Goal: Task Accomplishment & Management: Manage account settings

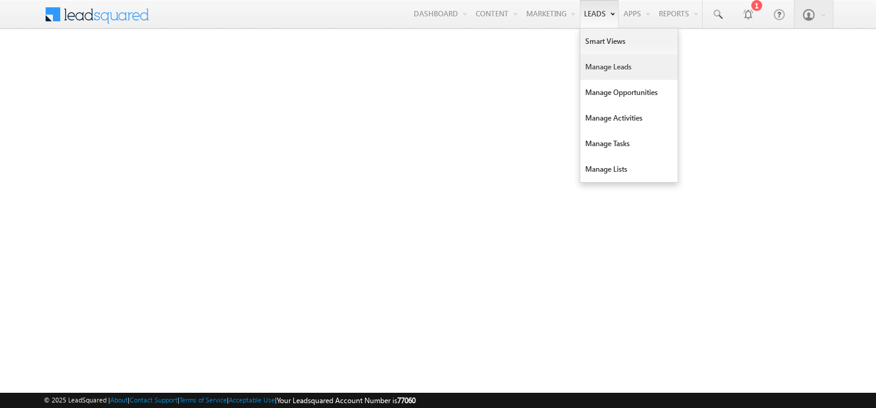
click at [587, 59] on link "Manage Leads" at bounding box center [628, 67] width 97 height 26
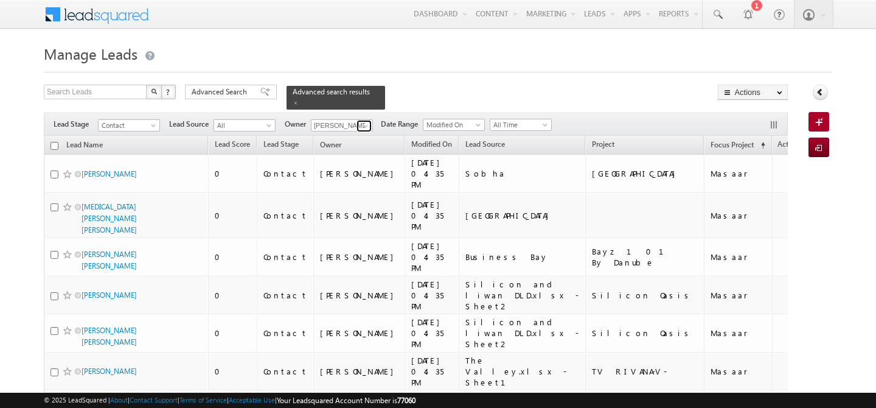
click at [366, 121] on span at bounding box center [366, 126] width 10 height 10
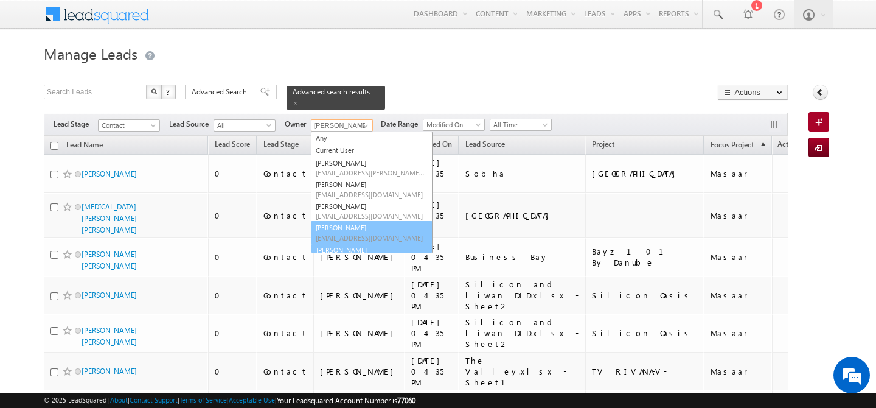
scroll to position [14, 0]
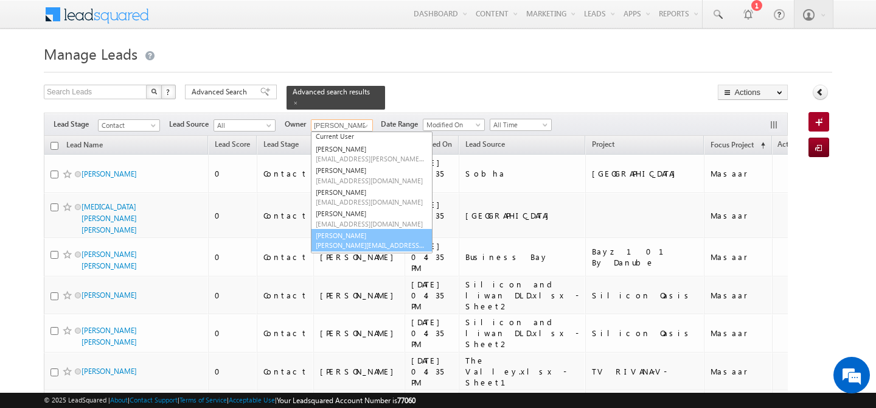
click at [350, 241] on span "ankush.chaudhary@indglobal.ae" at bounding box center [370, 244] width 109 height 9
type input "Ankush Chaudhary"
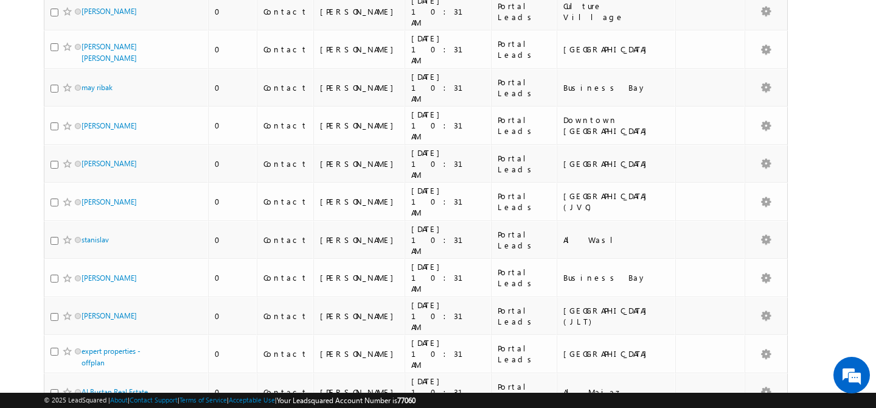
scroll to position [5417, 0]
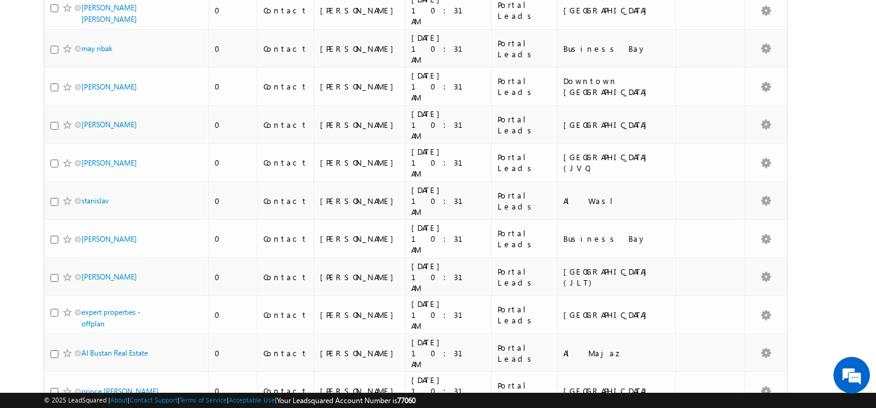
click at [82, 374] on li "50" at bounding box center [85, 373] width 29 height 12
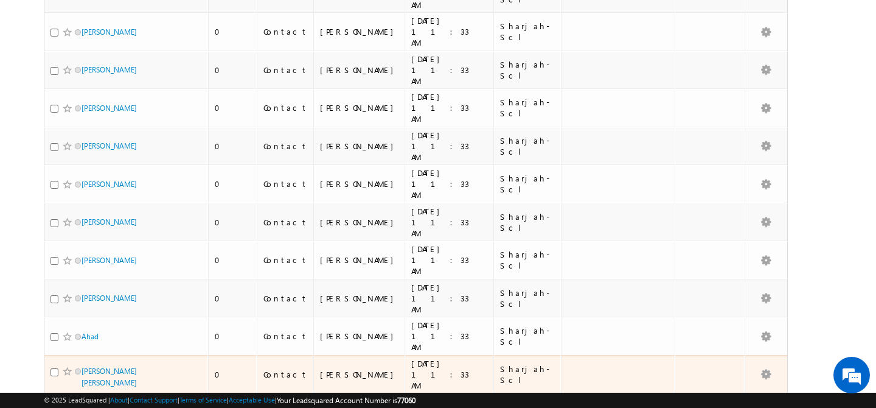
scroll to position [1231, 0]
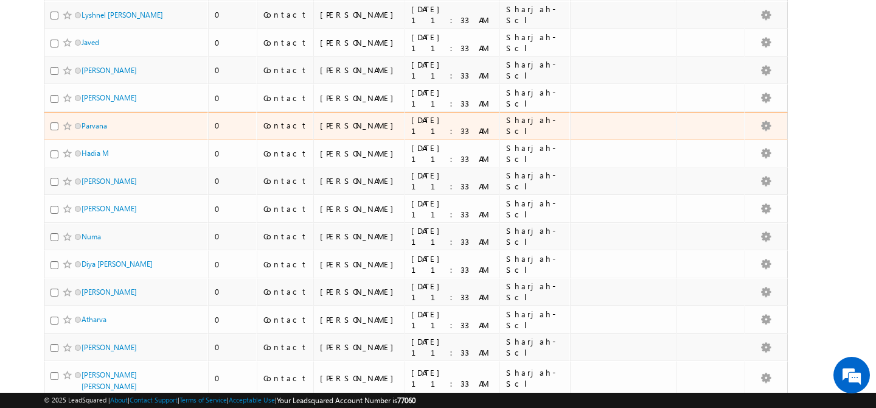
scroll to position [0, 0]
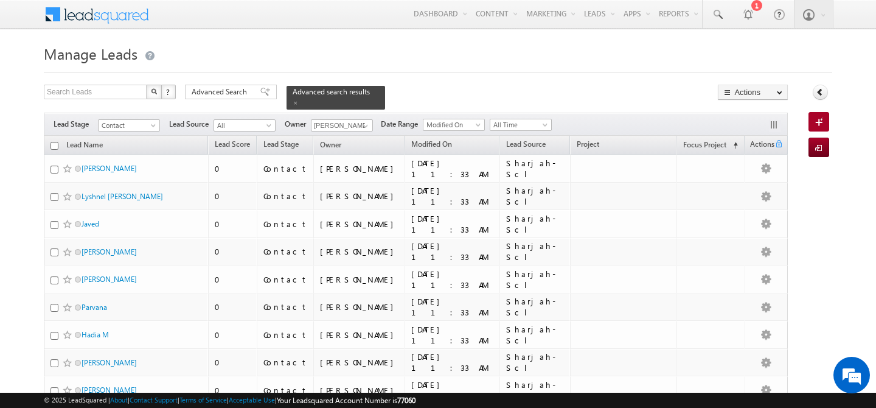
click at [50, 142] on input "checkbox" at bounding box center [54, 146] width 8 height 8
checkbox input "true"
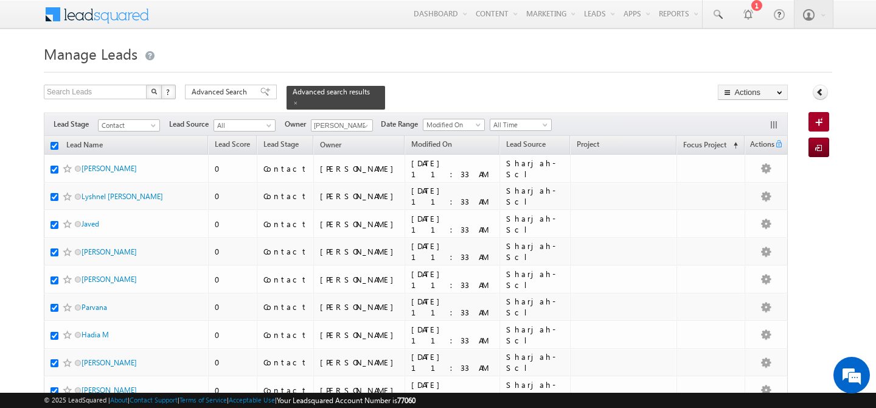
checkbox input "true"
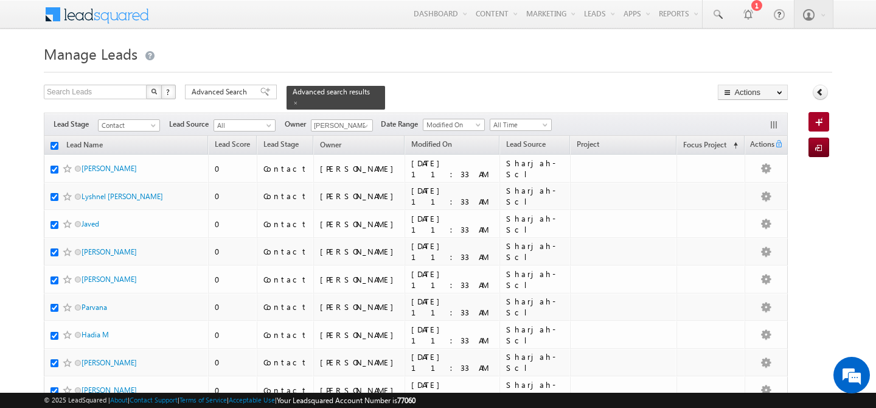
checkbox input "true"
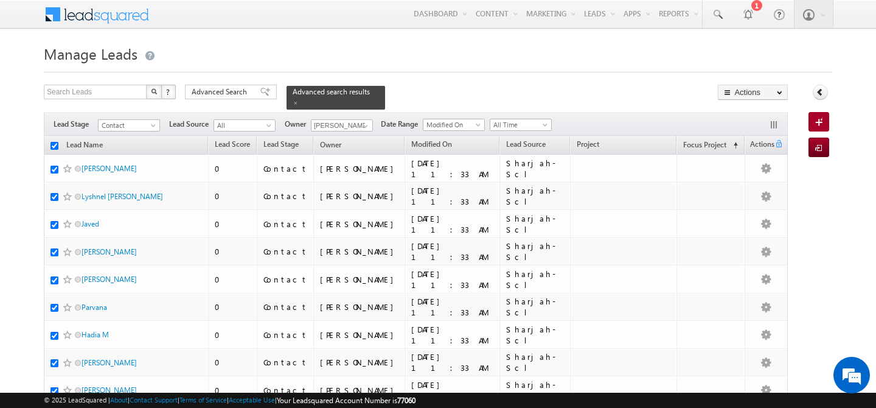
checkbox input "true"
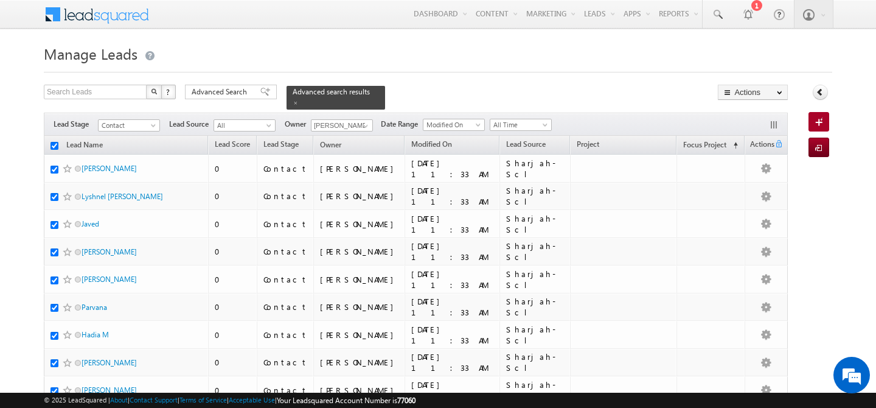
checkbox input "true"
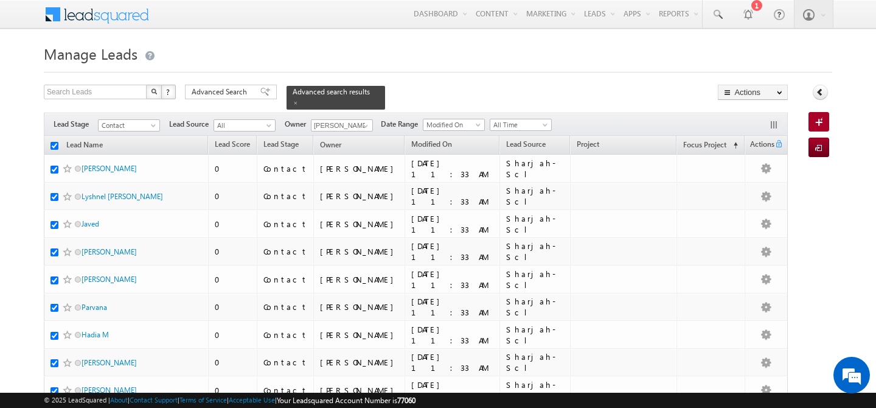
checkbox input "true"
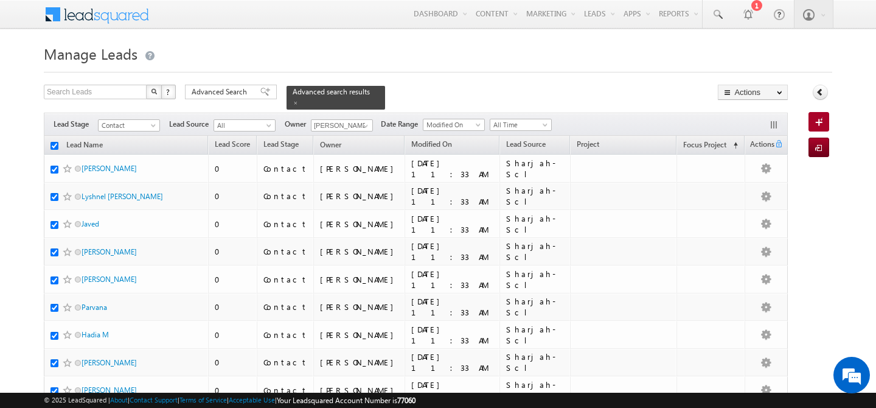
checkbox input "true"
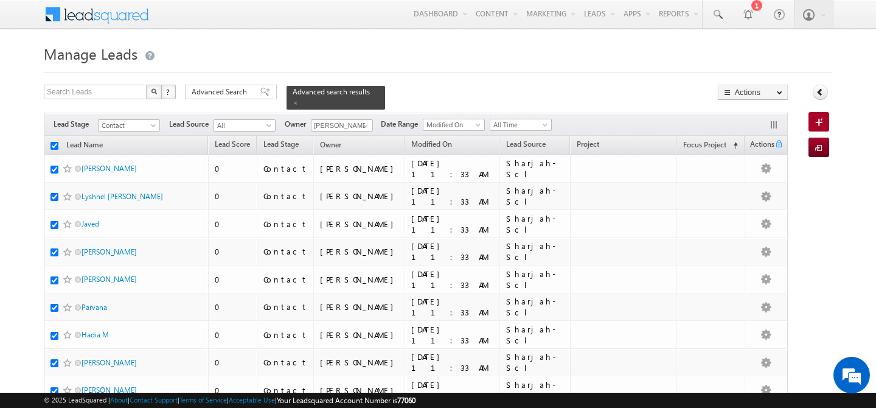
checkbox input "true"
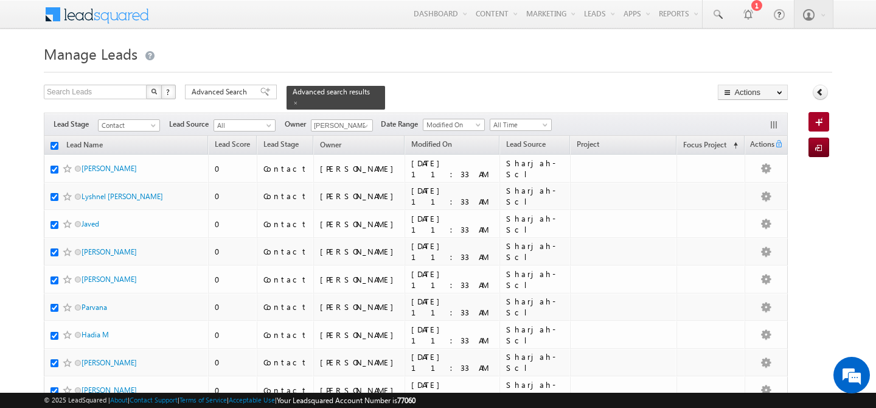
checkbox input "true"
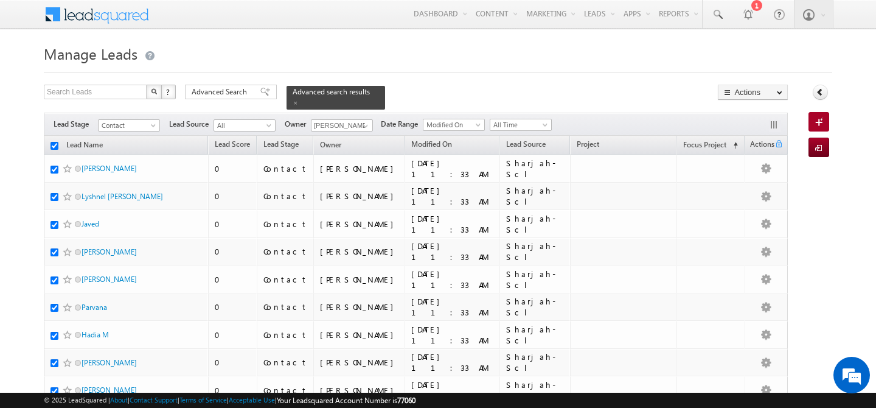
checkbox input "true"
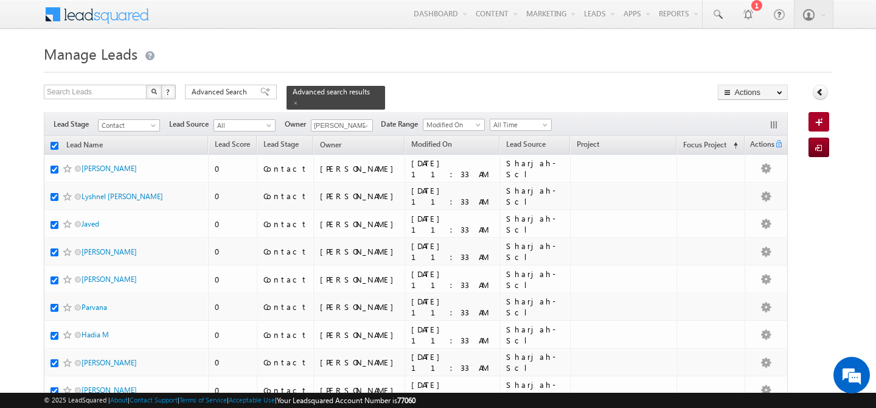
checkbox input "true"
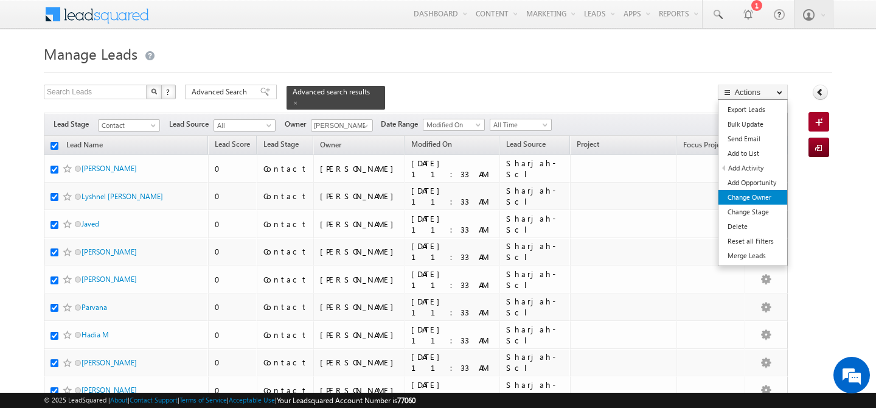
click at [766, 196] on link "Change Owner" at bounding box center [752, 197] width 69 height 15
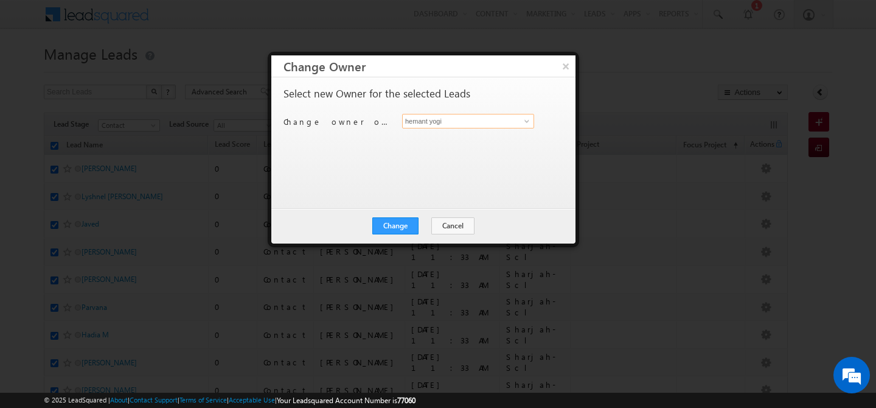
click at [464, 123] on input "hemant yogi" at bounding box center [468, 121] width 132 height 15
click at [437, 136] on link "Manisha Singh manisha.singh@indglobal.ae" at bounding box center [468, 139] width 132 height 23
type input "Manisha Singh"
click at [387, 223] on button "Change" at bounding box center [395, 225] width 46 height 17
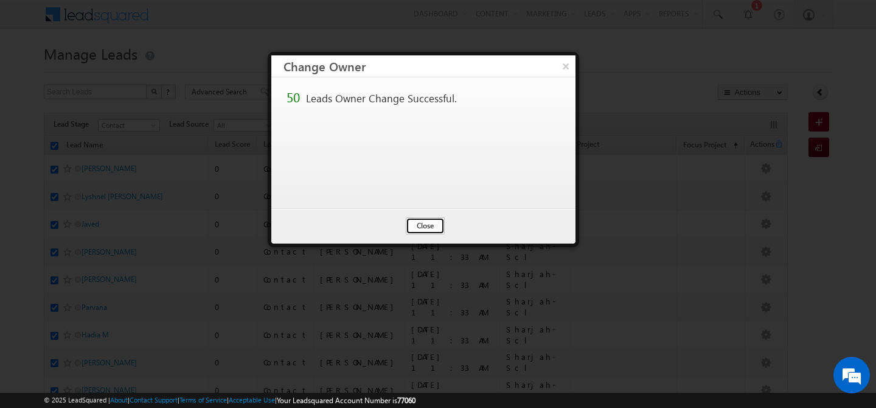
click at [432, 228] on button "Close" at bounding box center [425, 225] width 39 height 17
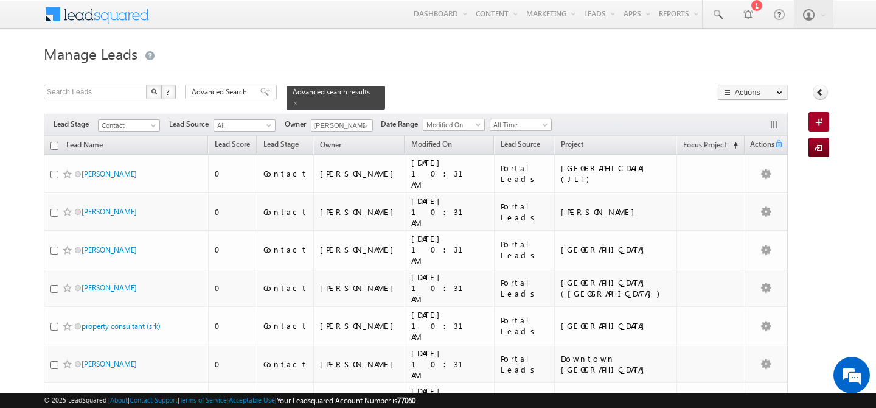
click at [53, 142] on input "checkbox" at bounding box center [54, 146] width 8 height 8
checkbox input "true"
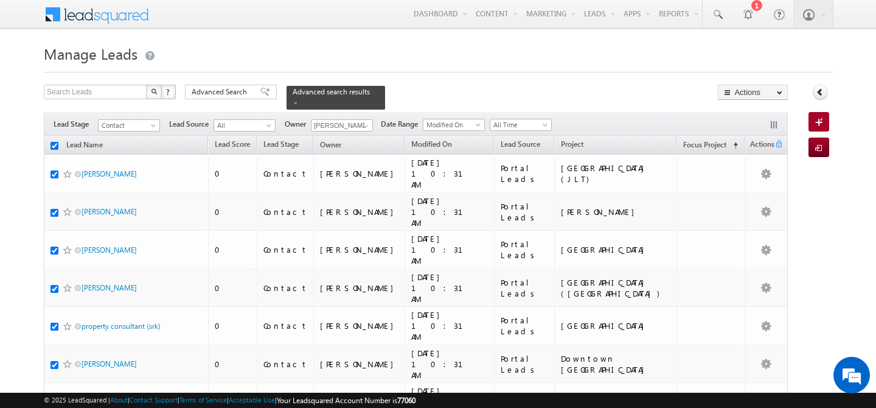
checkbox input "true"
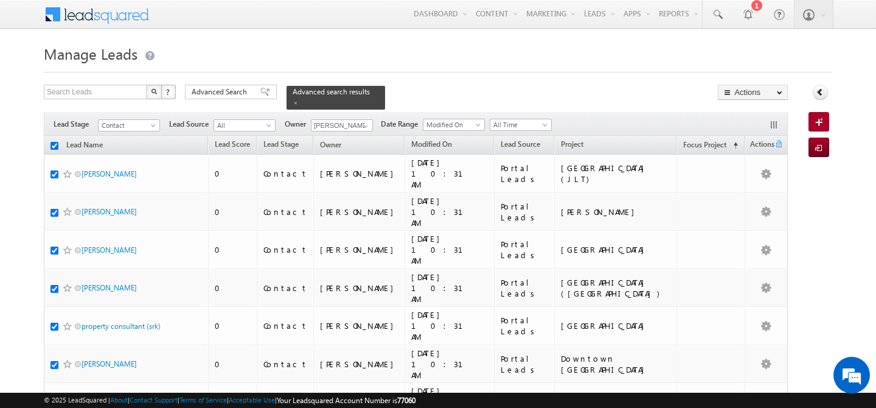
checkbox input "true"
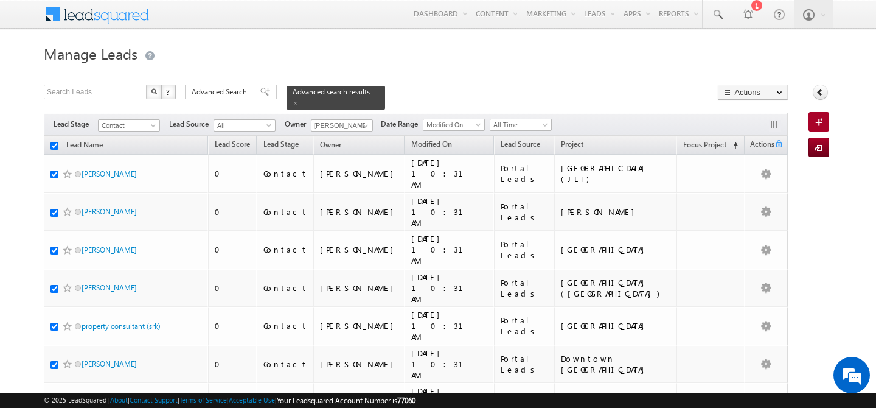
checkbox input "true"
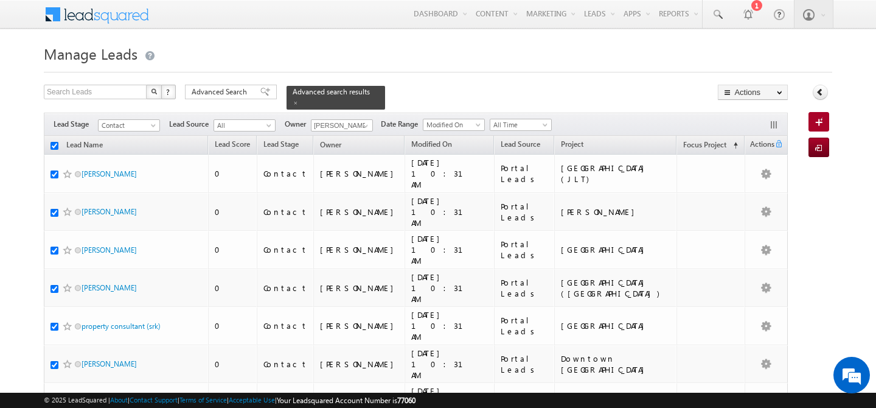
checkbox input "true"
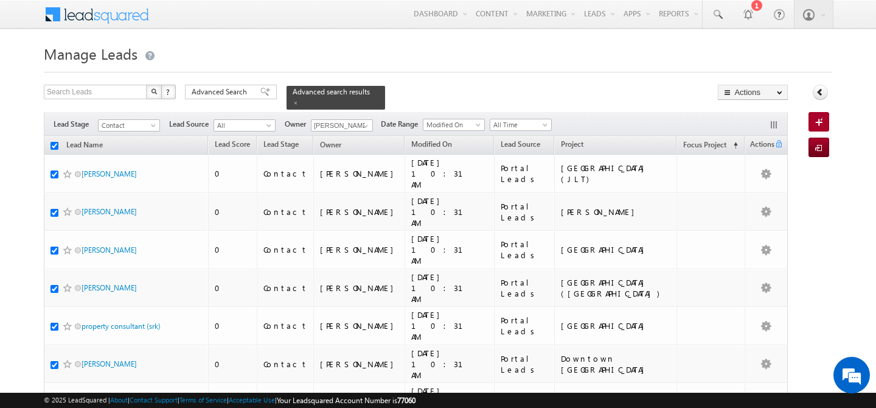
checkbox input "true"
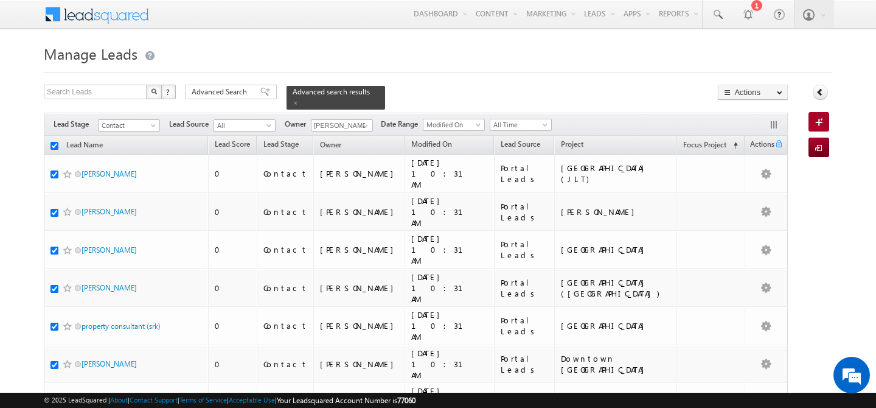
checkbox input "true"
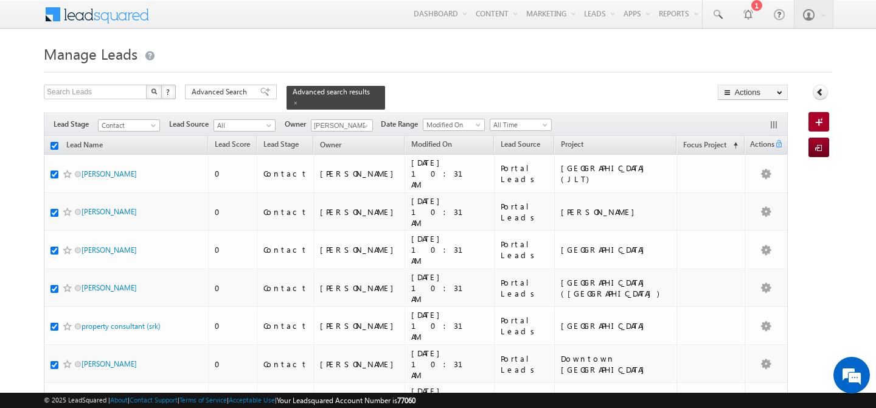
checkbox input "true"
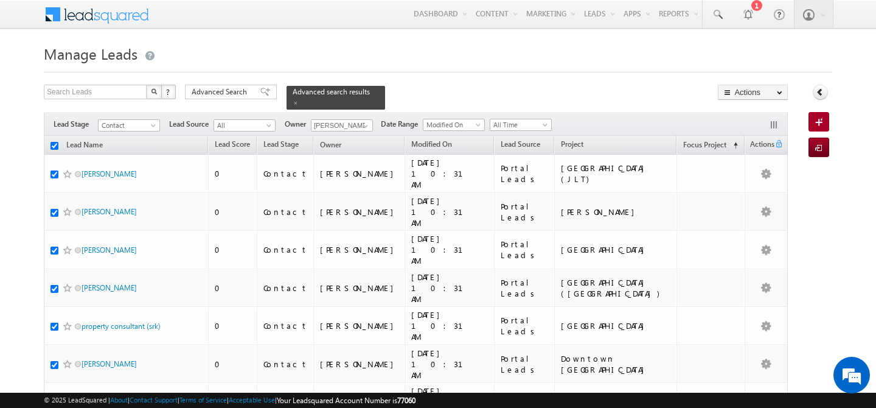
checkbox input "true"
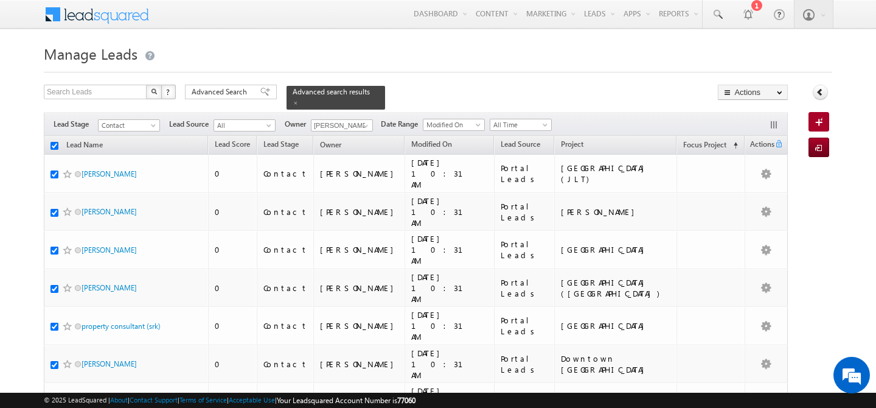
checkbox input "true"
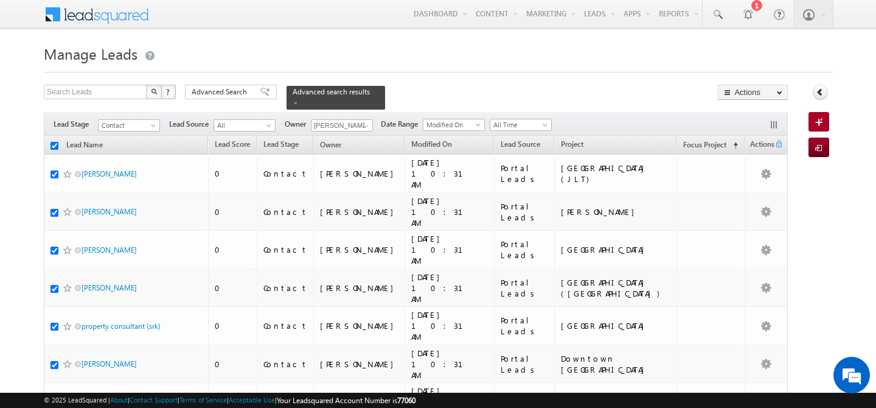
checkbox input "true"
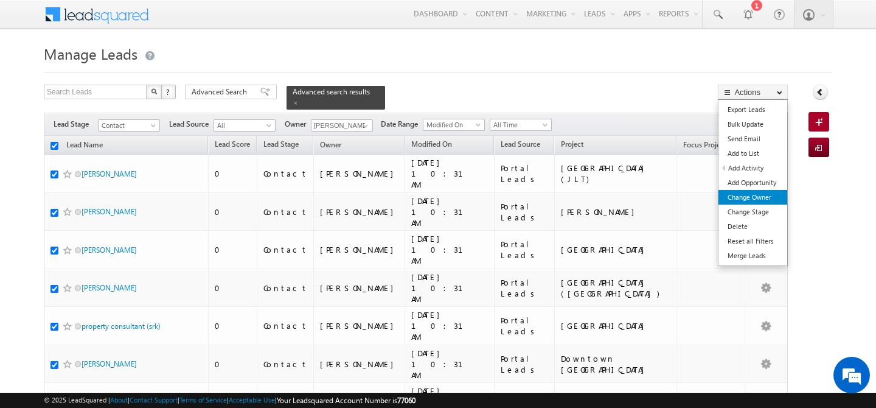
click at [763, 203] on link "Change Owner" at bounding box center [752, 197] width 69 height 15
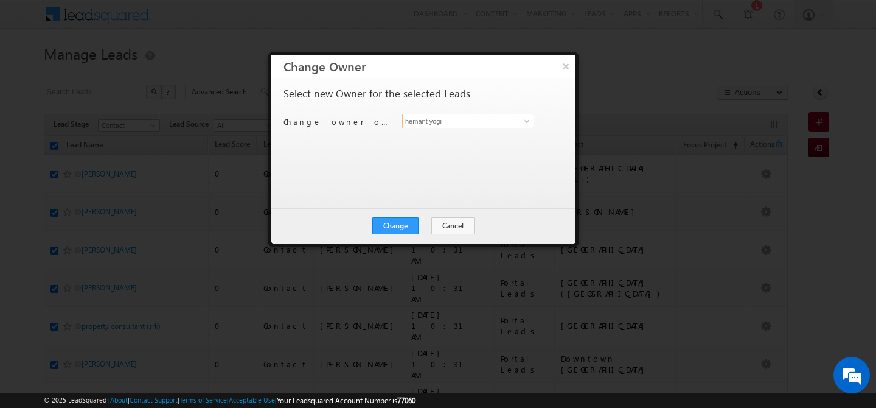
click at [459, 123] on input "hemant yogi" at bounding box center [468, 121] width 132 height 15
click at [450, 136] on link "Manisha Singh manisha.singh@indglobal.ae" at bounding box center [468, 139] width 132 height 23
type input "Manisha Singh"
click at [397, 224] on button "Change" at bounding box center [395, 225] width 46 height 17
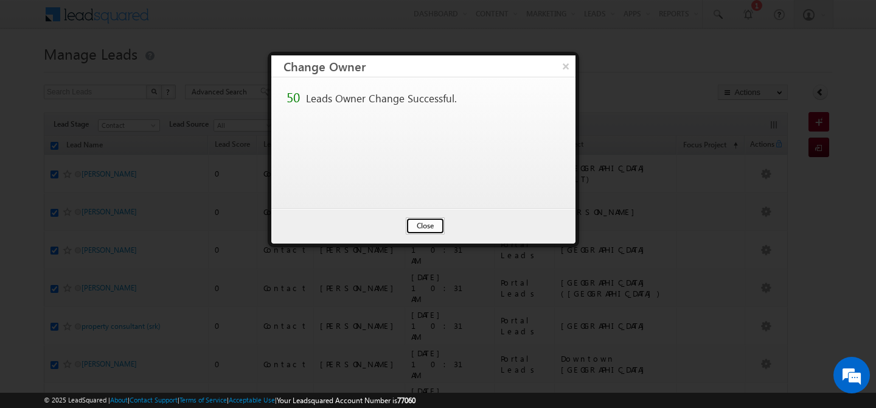
click at [428, 229] on button "Close" at bounding box center [425, 225] width 39 height 17
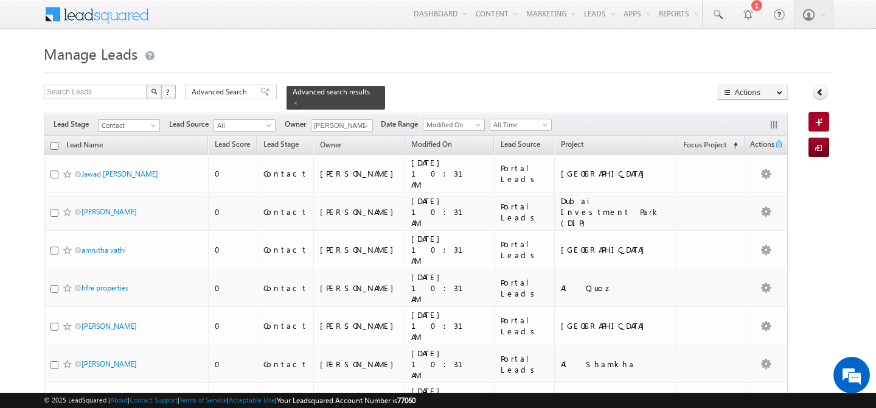
click at [54, 142] on input "checkbox" at bounding box center [54, 146] width 8 height 8
checkbox input "true"
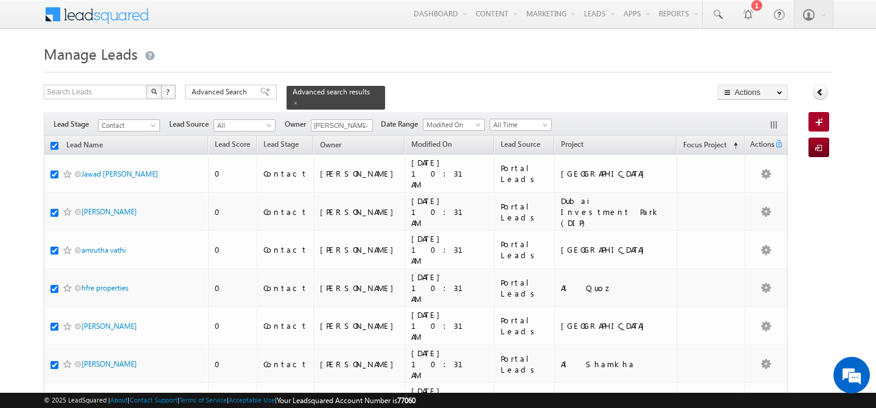
checkbox input "true"
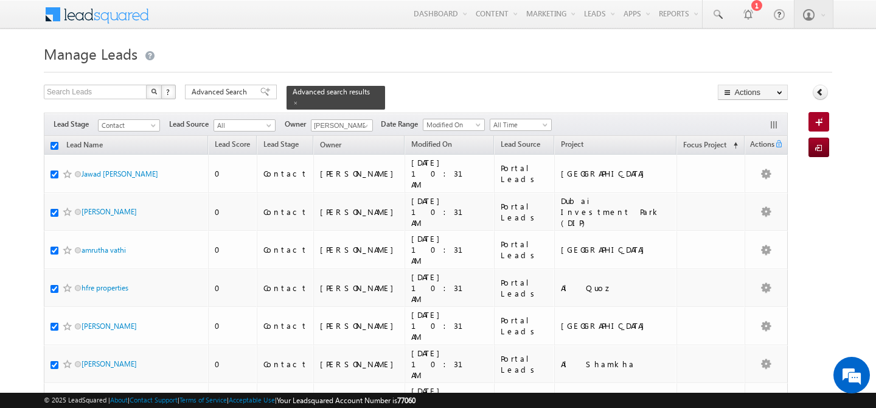
checkbox input "true"
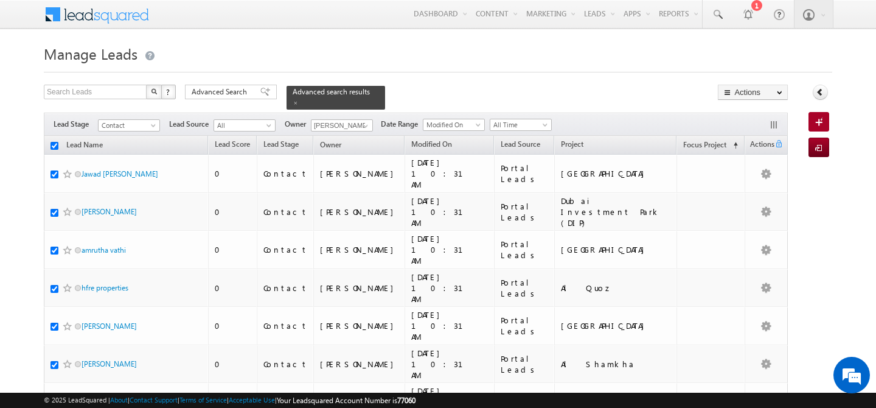
checkbox input "true"
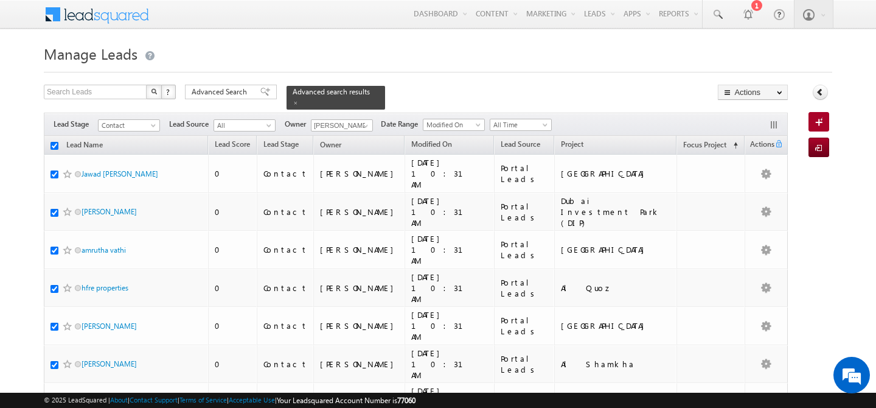
checkbox input "true"
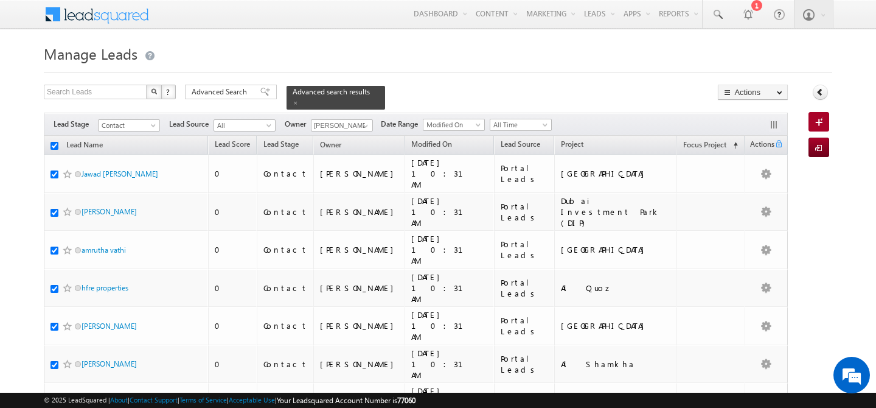
checkbox input "true"
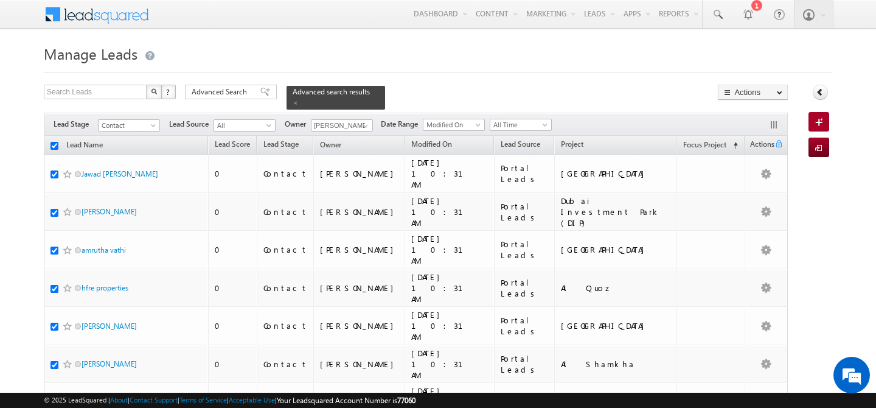
checkbox input "true"
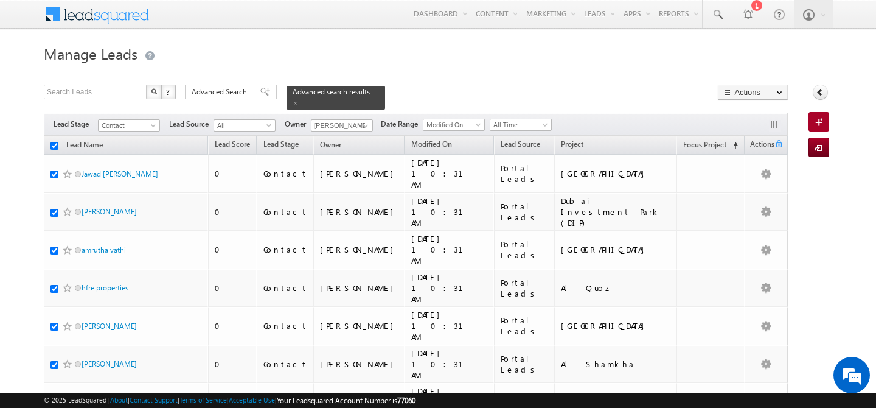
checkbox input "true"
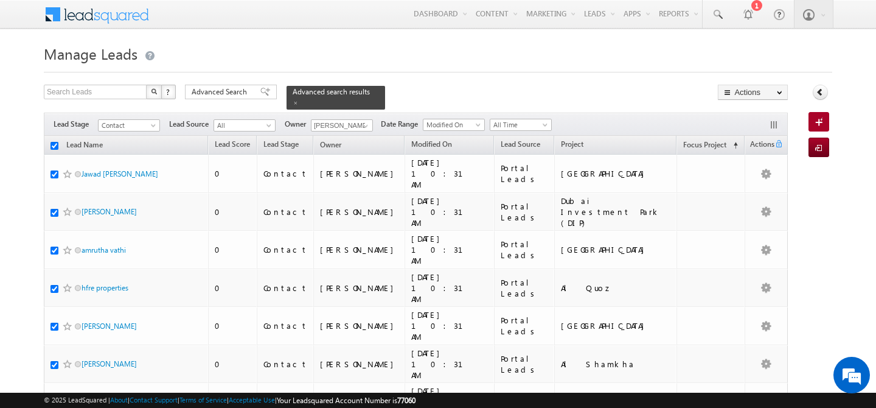
checkbox input "true"
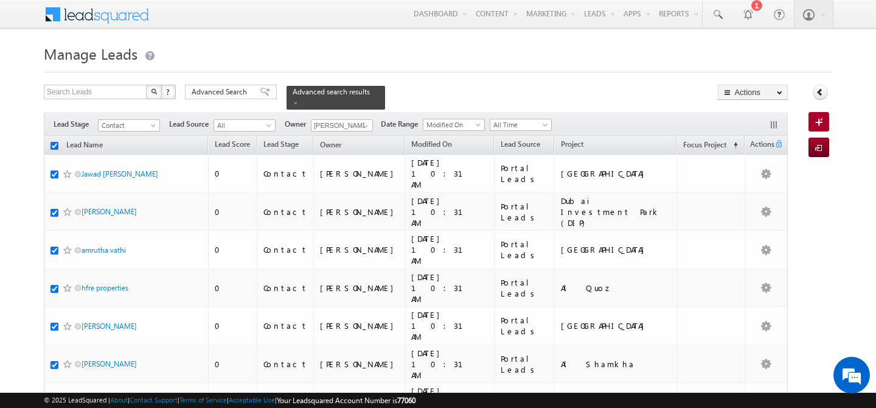
checkbox input "true"
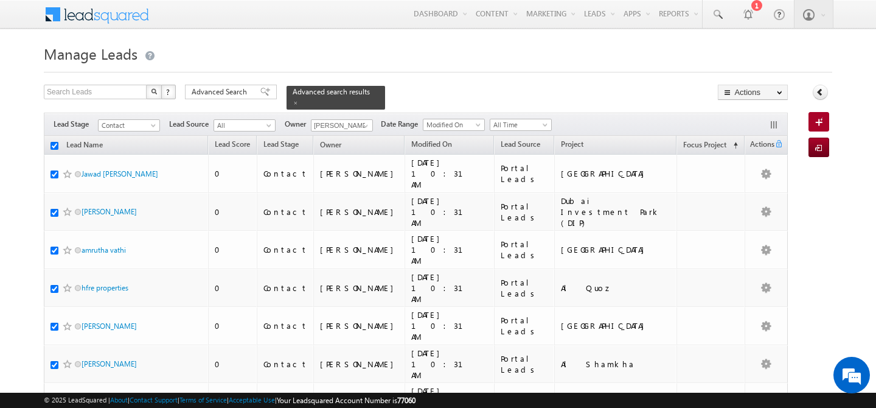
checkbox input "true"
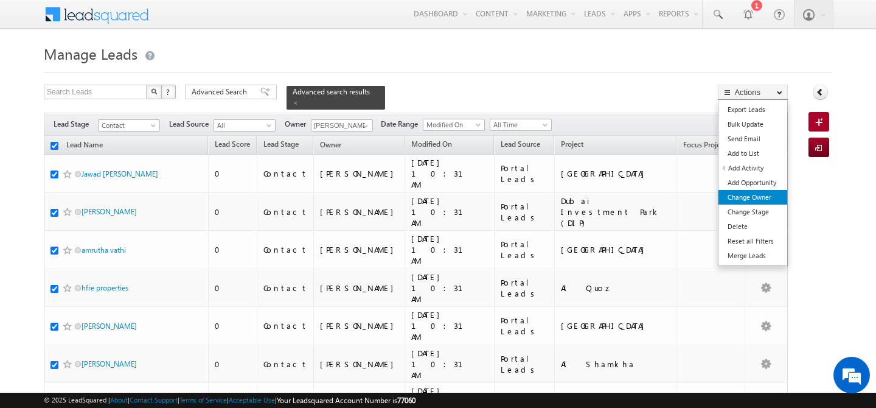
click at [768, 194] on link "Change Owner" at bounding box center [752, 197] width 69 height 15
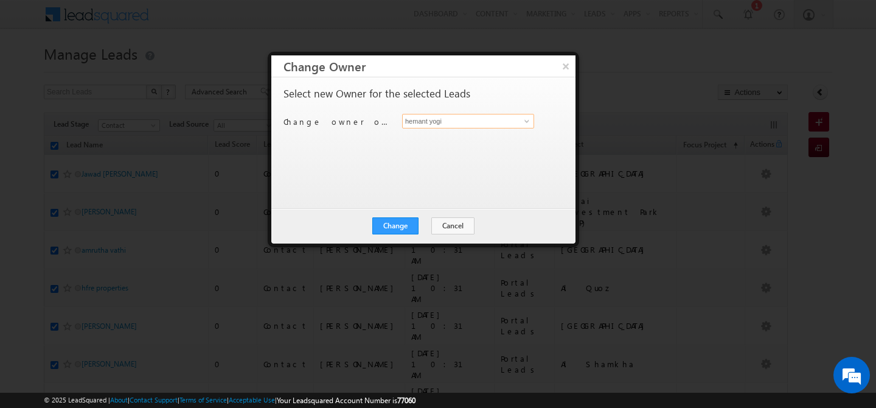
click at [464, 122] on input "hemant yogi" at bounding box center [468, 121] width 132 height 15
click at [467, 132] on link "Manisha Singh manisha.singh@indglobal.ae" at bounding box center [468, 139] width 132 height 23
type input "Manisha Singh"
click at [387, 221] on button "Change" at bounding box center [395, 225] width 46 height 17
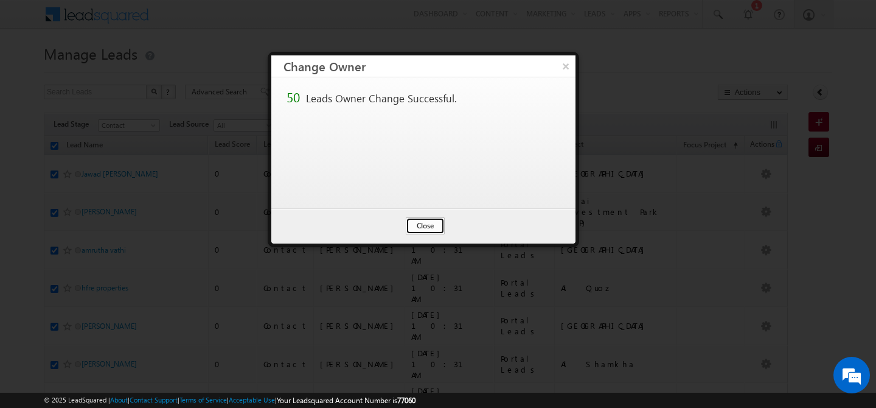
click at [414, 221] on button "Close" at bounding box center [425, 225] width 39 height 17
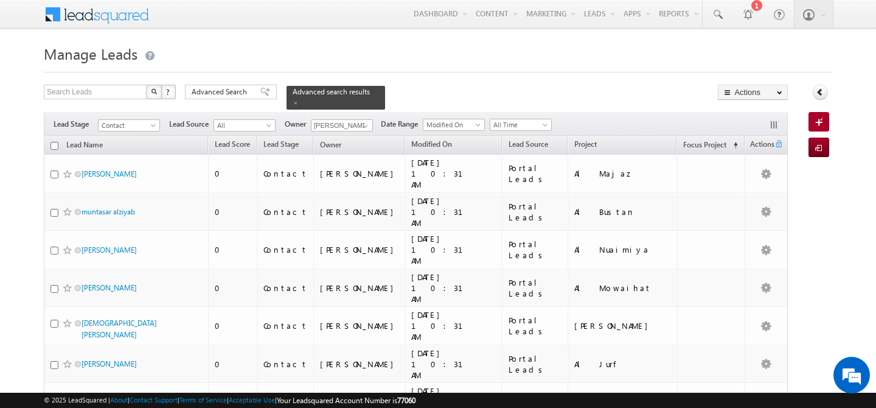
click at [56, 142] on input "checkbox" at bounding box center [54, 146] width 8 height 8
checkbox input "true"
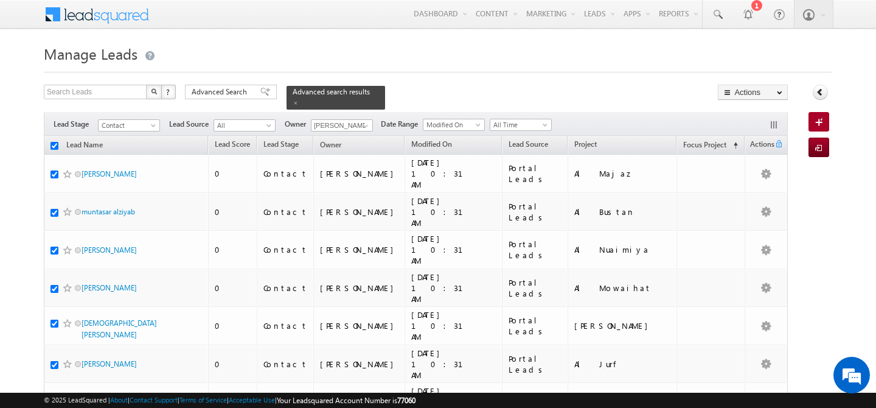
checkbox input "true"
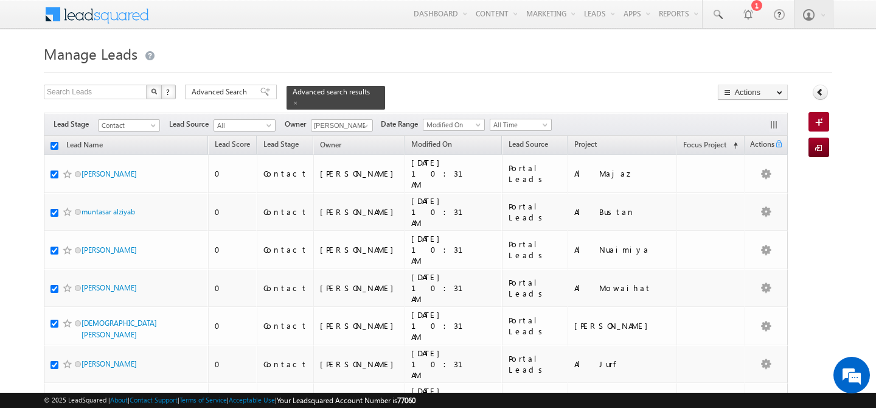
checkbox input "true"
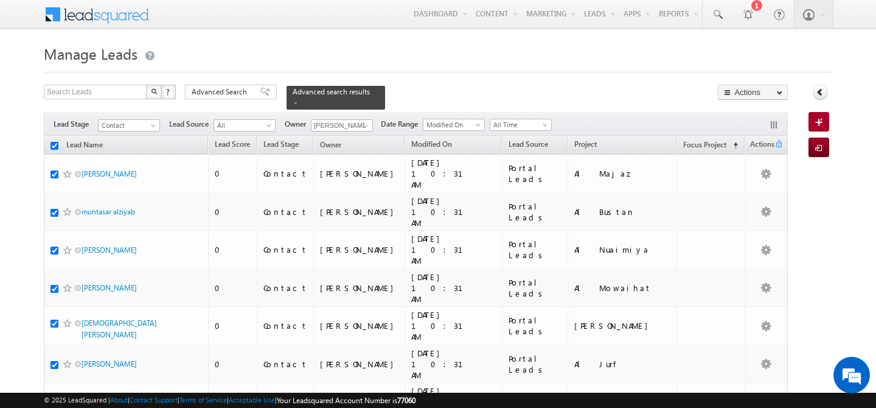
checkbox input "true"
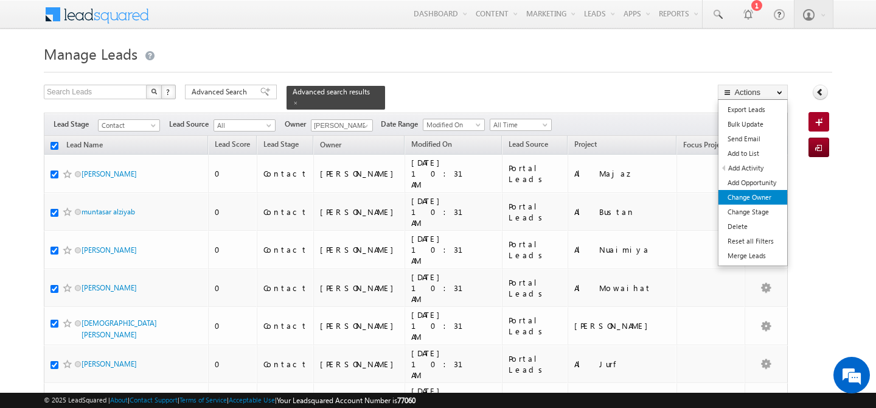
click at [755, 200] on link "Change Owner" at bounding box center [752, 197] width 69 height 15
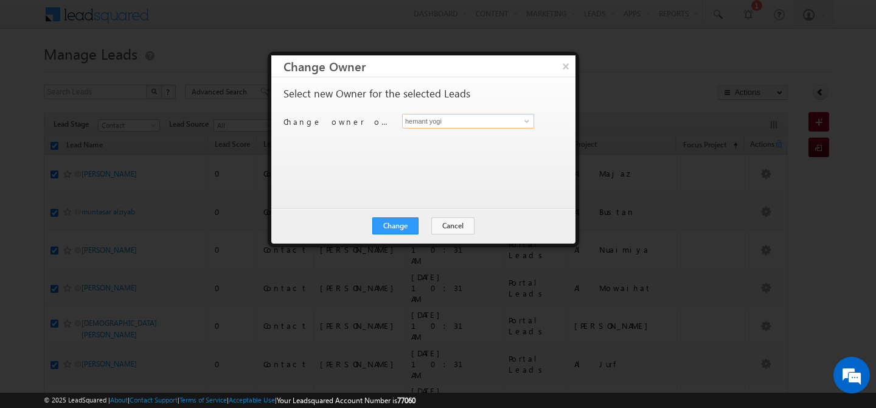
click at [457, 123] on input "hemant yogi" at bounding box center [468, 121] width 132 height 15
click at [439, 142] on span "manisha.singh@indglobal.ae" at bounding box center [461, 145] width 109 height 9
type input "Manisha Singh"
click at [398, 231] on button "Change" at bounding box center [395, 225] width 46 height 17
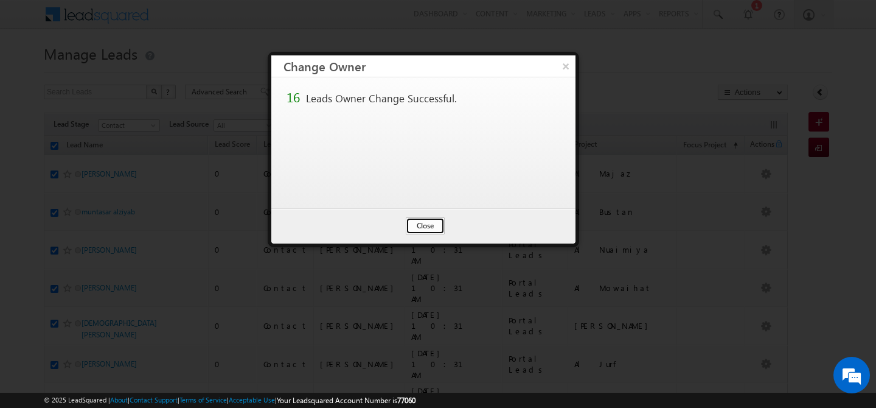
click at [430, 224] on button "Close" at bounding box center [425, 225] width 39 height 17
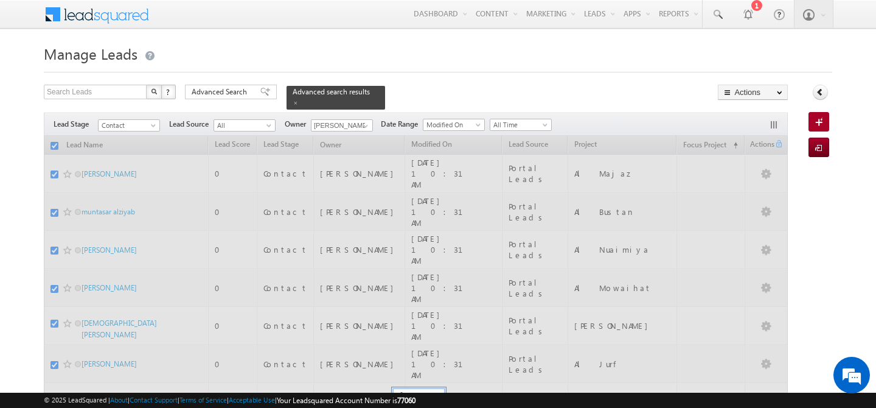
checkbox input "false"
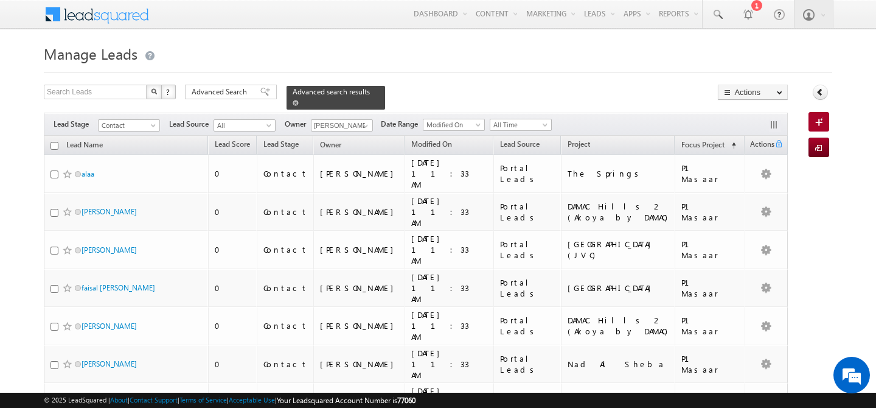
click at [299, 100] on span at bounding box center [296, 103] width 6 height 6
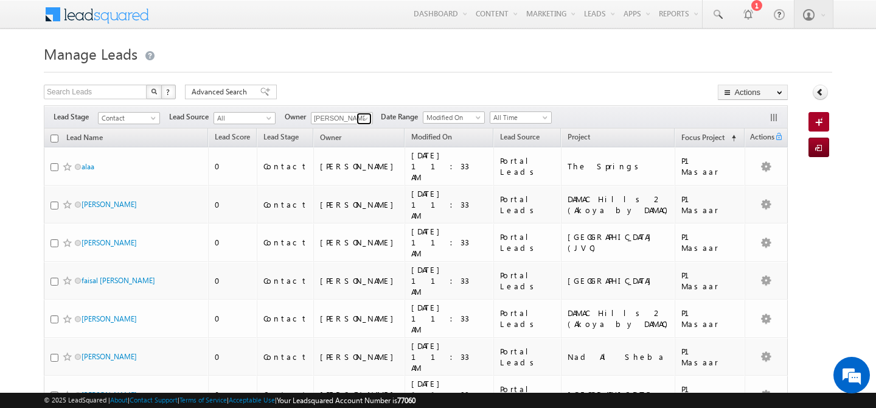
click at [362, 117] on span at bounding box center [366, 119] width 10 height 10
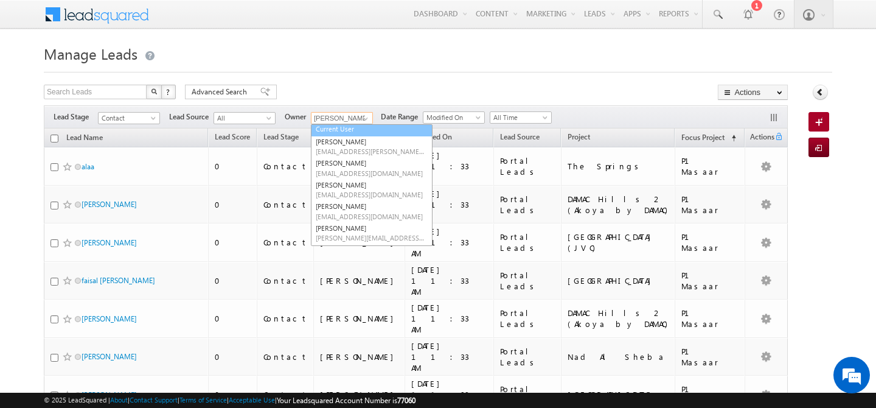
scroll to position [12, 0]
click at [325, 136] on link "Current User" at bounding box center [372, 131] width 122 height 14
type input "Current User"
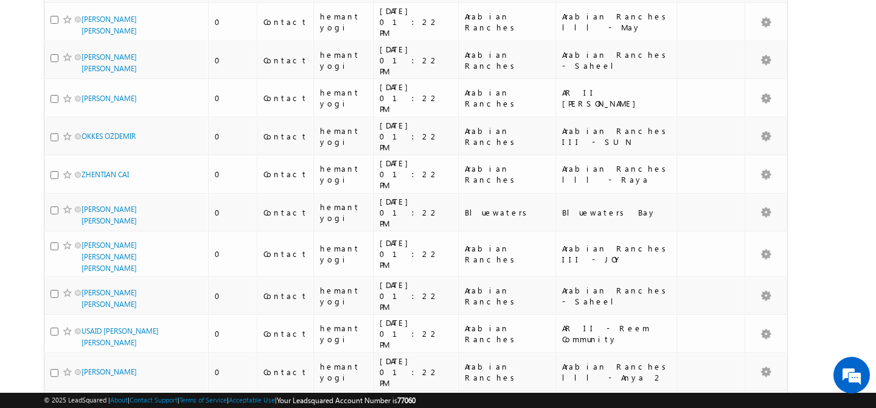
scroll to position [1432, 0]
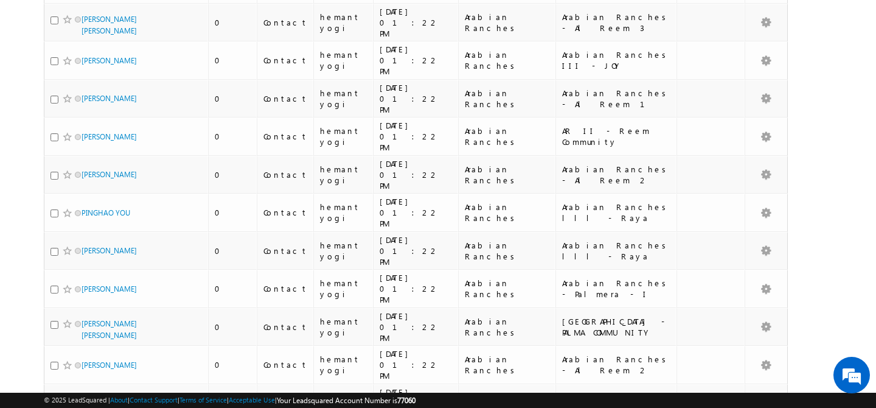
scroll to position [0, 0]
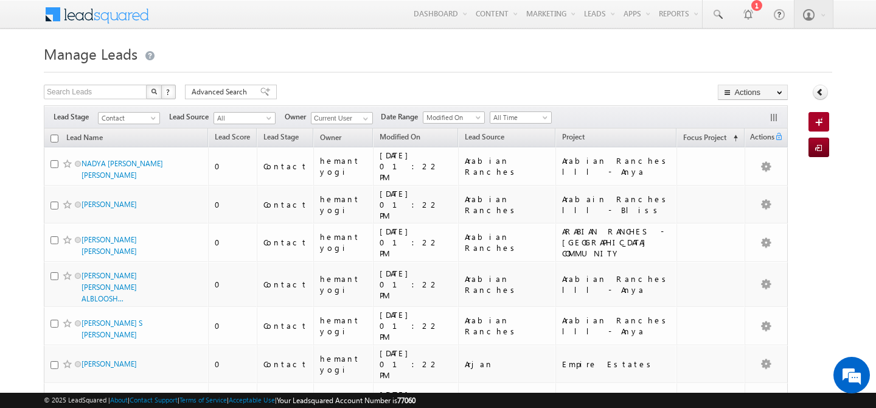
click at [55, 139] on input "checkbox" at bounding box center [54, 138] width 8 height 8
checkbox input "true"
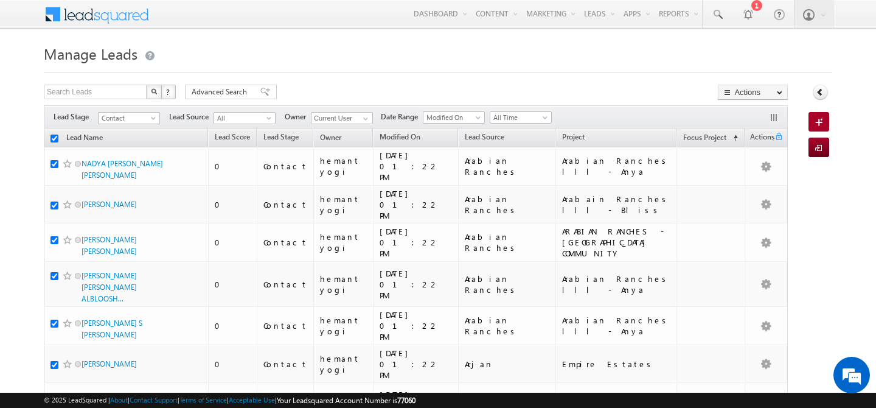
checkbox input "true"
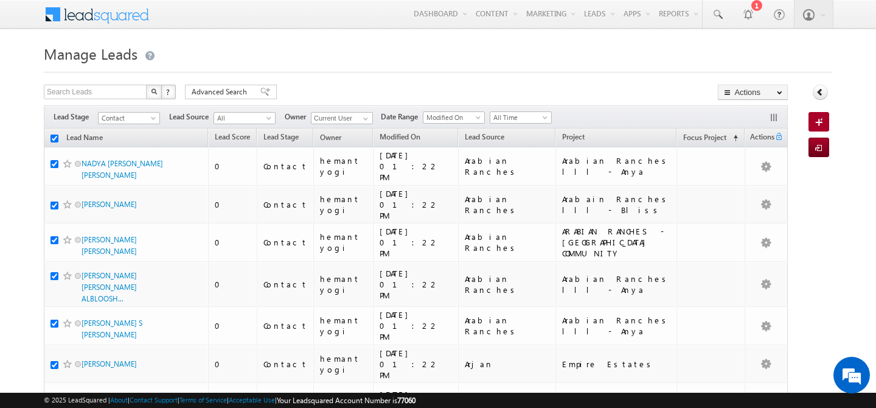
checkbox input "true"
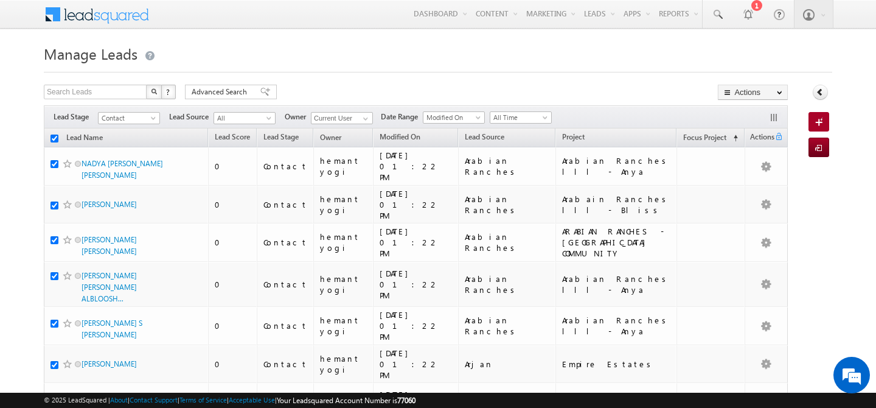
checkbox input "true"
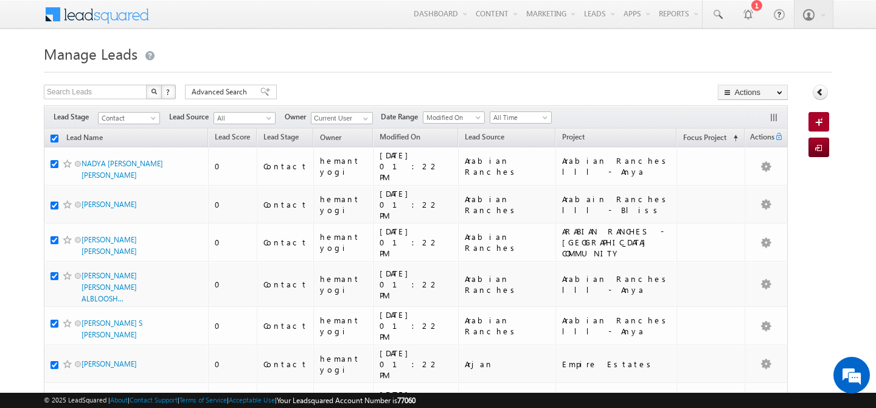
checkbox input "true"
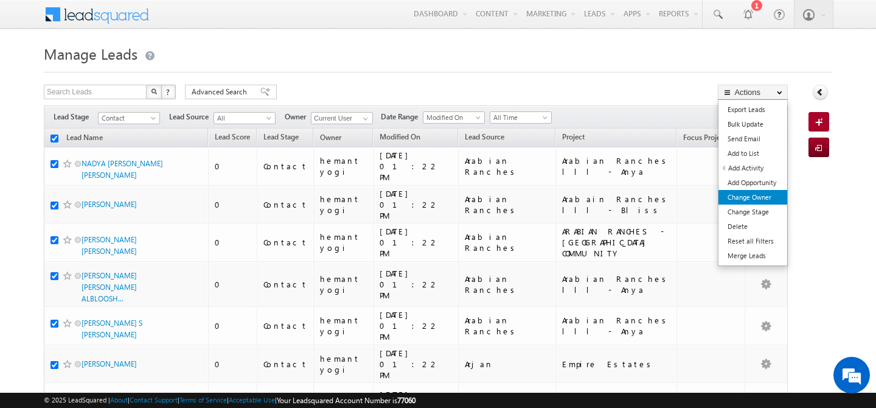
click at [750, 199] on link "Change Owner" at bounding box center [752, 197] width 69 height 15
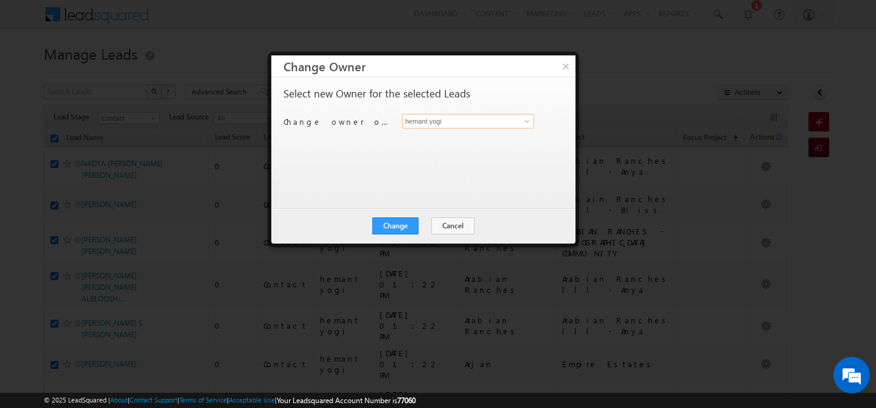
click at [501, 127] on input "hemant yogi" at bounding box center [468, 121] width 132 height 15
click at [483, 137] on link "Ankush Chaudhary ankush.chaudhary@indglobal.ae" at bounding box center [468, 139] width 132 height 23
click at [390, 228] on button "Change" at bounding box center [395, 225] width 46 height 17
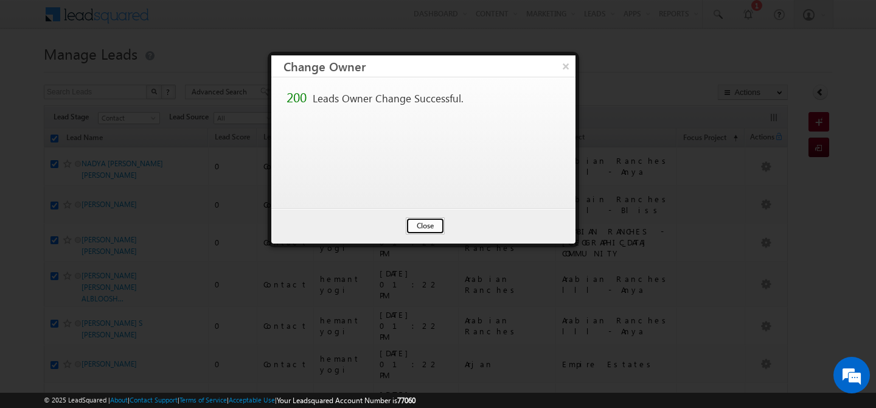
click at [424, 232] on button "Close" at bounding box center [425, 225] width 39 height 17
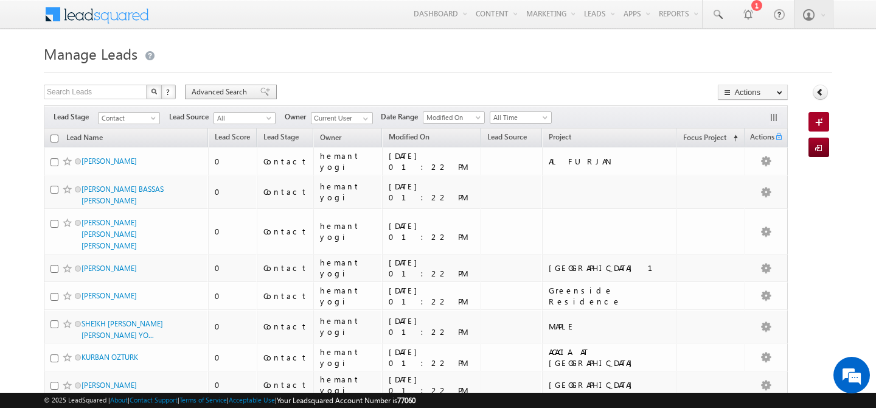
click at [210, 88] on span "Advanced Search" at bounding box center [221, 91] width 59 height 11
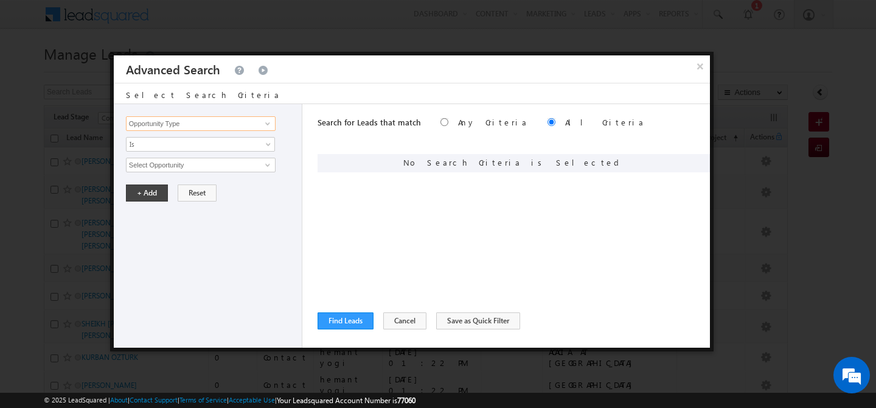
click at [184, 126] on input "Opportunity Type" at bounding box center [201, 123] width 150 height 15
click at [203, 153] on link "Focus Project" at bounding box center [201, 149] width 150 height 14
click at [190, 162] on input "text" at bounding box center [201, 165] width 150 height 15
click at [146, 192] on button "+ Add" at bounding box center [147, 192] width 42 height 17
click at [346, 320] on button "Find Leads" at bounding box center [346, 320] width 56 height 17
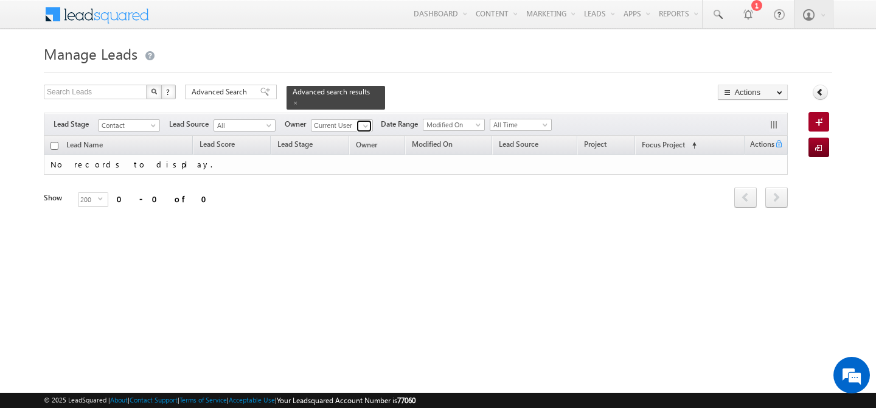
click at [366, 121] on span at bounding box center [366, 126] width 10 height 10
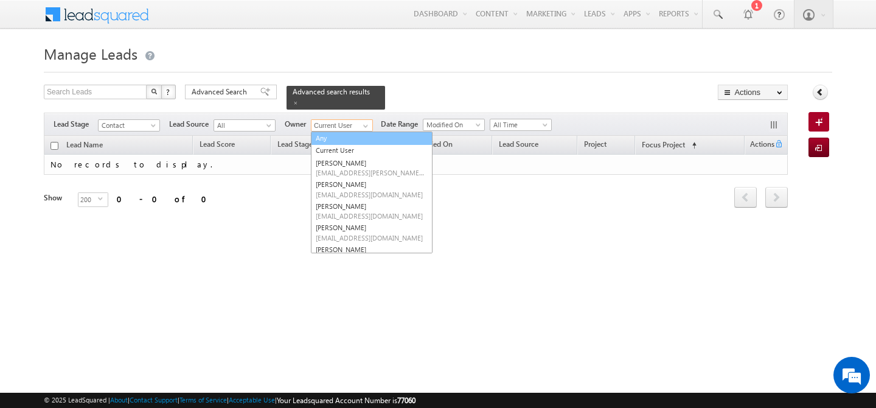
click at [337, 132] on link "Any" at bounding box center [372, 138] width 122 height 14
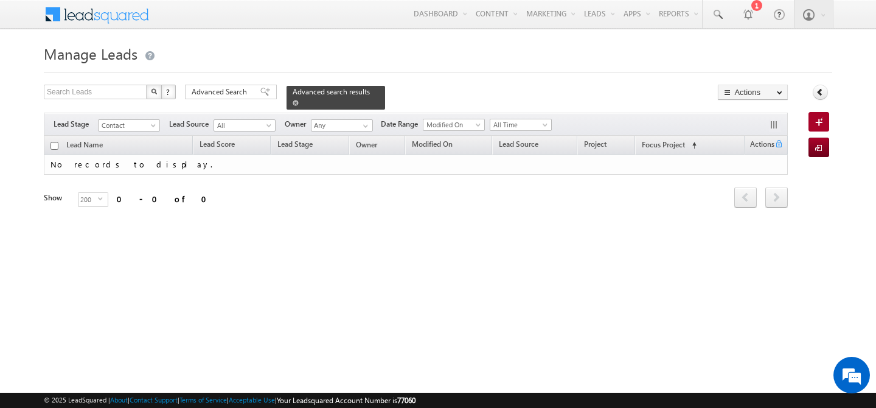
click at [299, 100] on span at bounding box center [296, 103] width 6 height 6
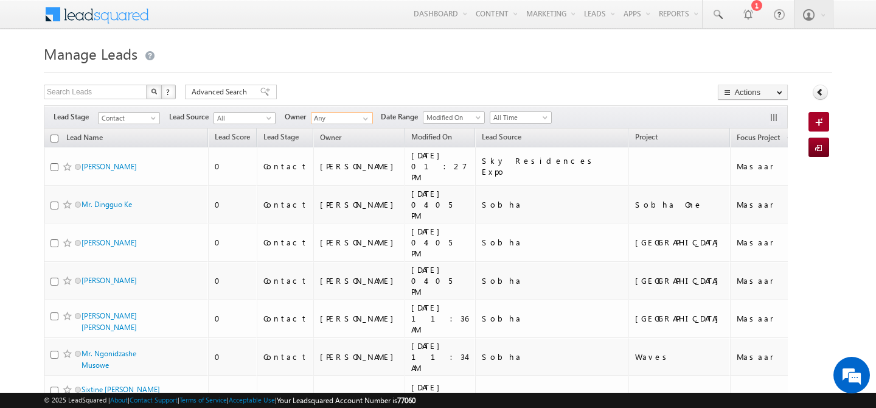
click at [354, 119] on input "Any" at bounding box center [342, 118] width 62 height 12
click at [365, 118] on span at bounding box center [366, 119] width 10 height 10
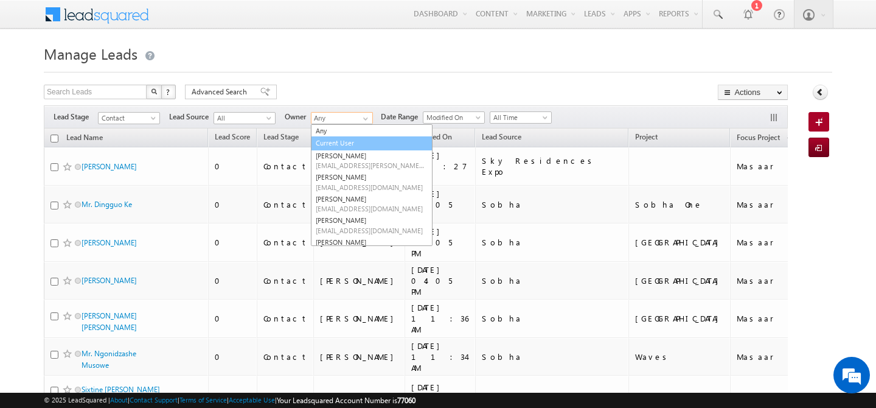
click at [327, 141] on link "Current User" at bounding box center [372, 143] width 122 height 14
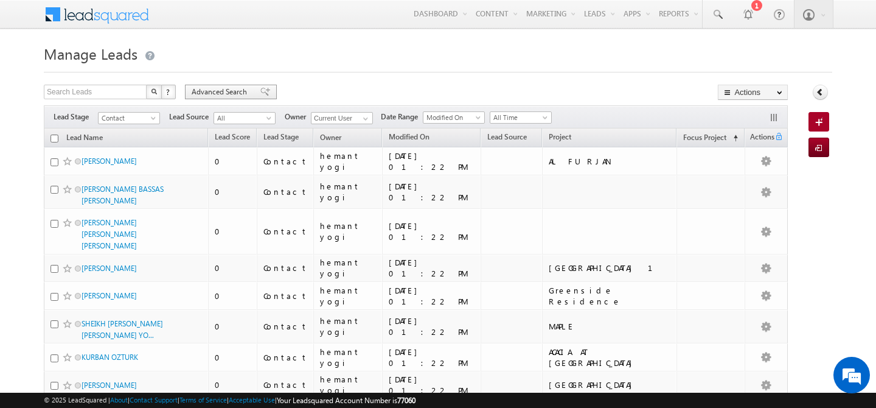
click at [219, 91] on span "Advanced Search" at bounding box center [221, 91] width 59 height 11
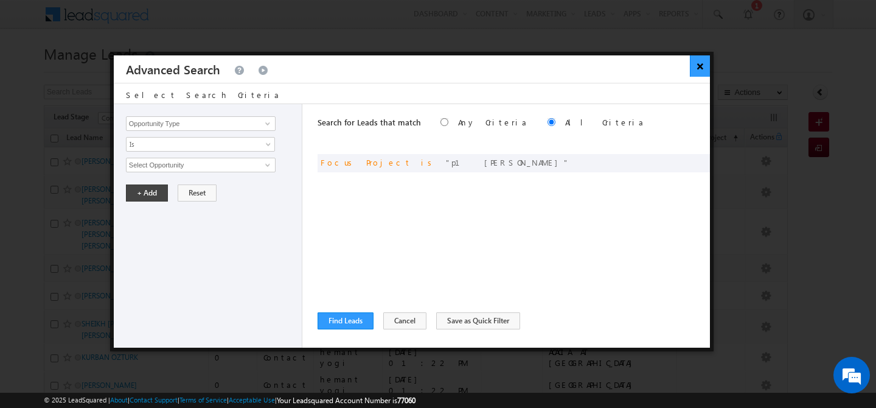
click at [704, 68] on button "×" at bounding box center [700, 65] width 20 height 21
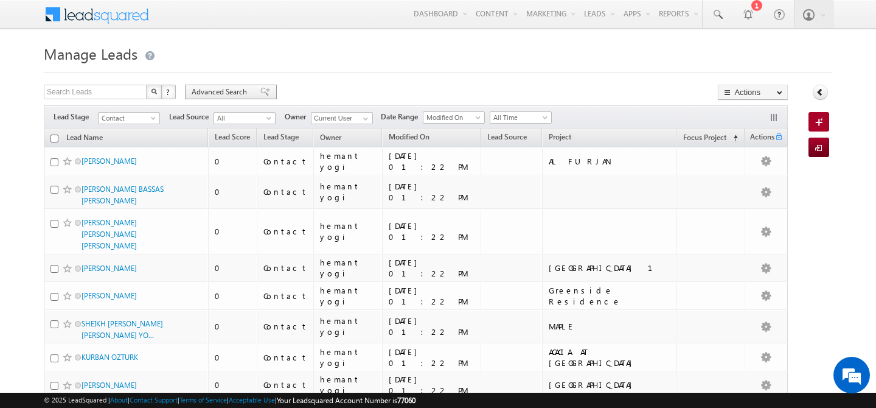
click at [212, 88] on span "Advanced Search" at bounding box center [221, 91] width 59 height 11
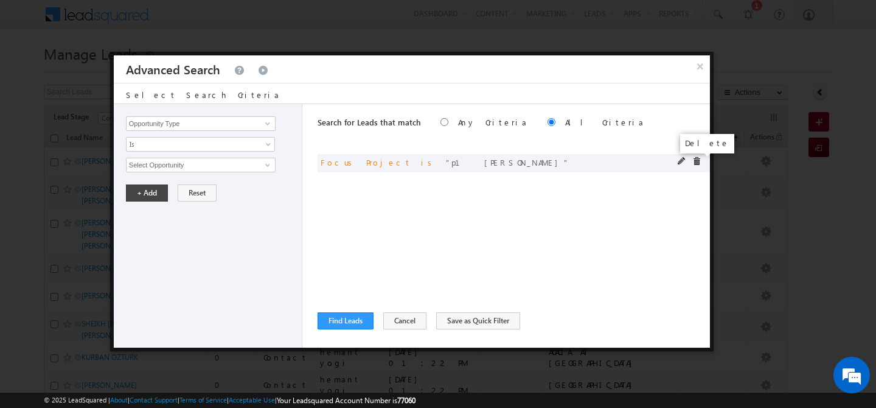
click at [697, 162] on span at bounding box center [696, 161] width 9 height 9
click at [204, 128] on input "Opportunity Type" at bounding box center [201, 123] width 150 height 15
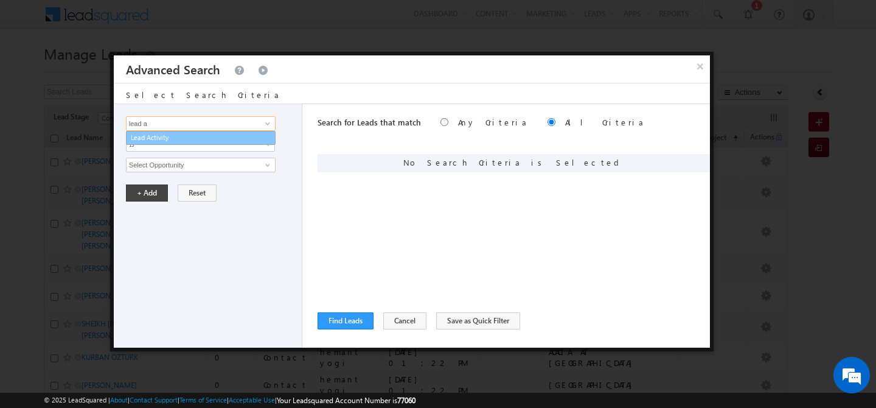
click at [176, 144] on link "Lead Activity" at bounding box center [201, 138] width 150 height 14
click at [176, 150] on link "Is" at bounding box center [200, 144] width 149 height 15
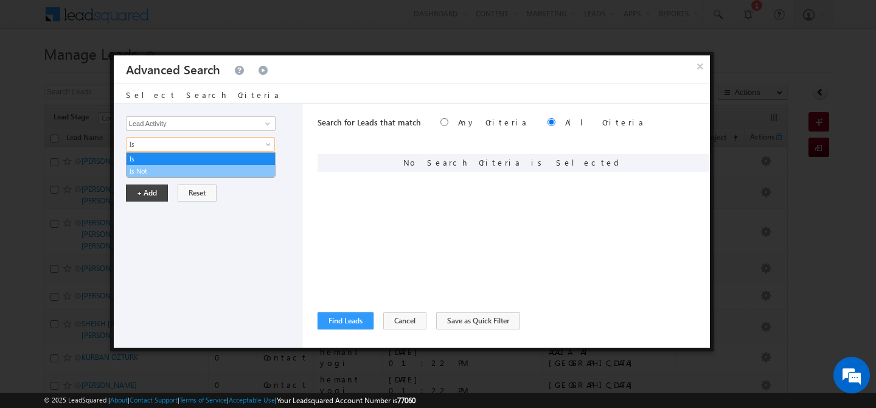
click at [161, 165] on link "Is Not" at bounding box center [201, 170] width 148 height 11
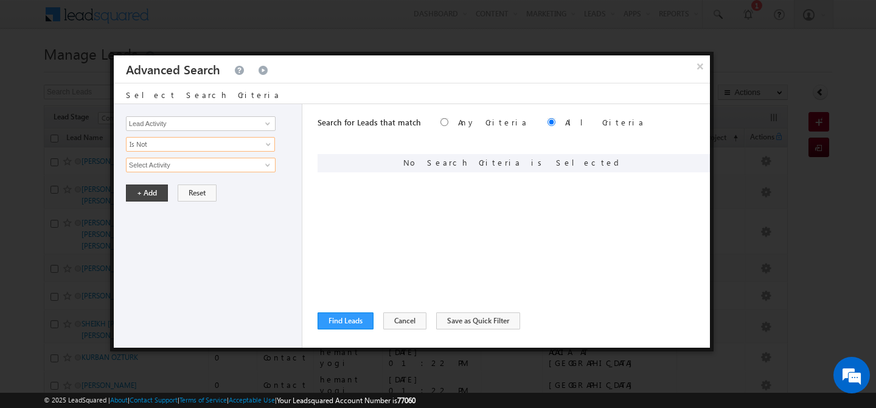
click at [164, 167] on input "Select Activity" at bounding box center [201, 165] width 150 height 15
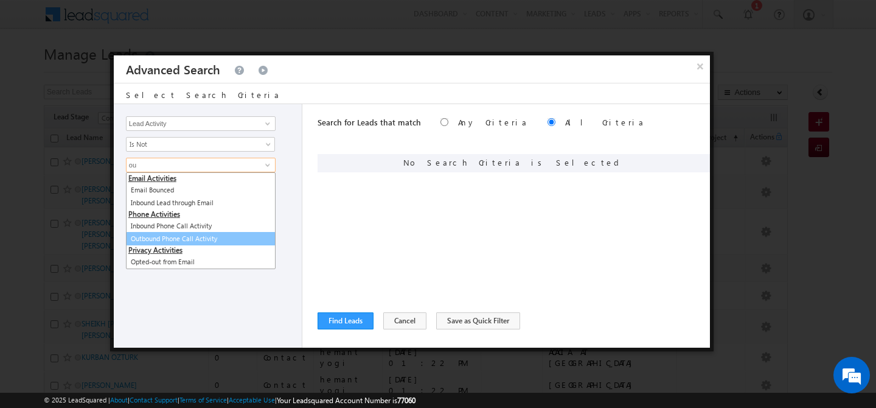
click at [181, 242] on link "Outbound Phone Call Activity" at bounding box center [201, 239] width 150 height 14
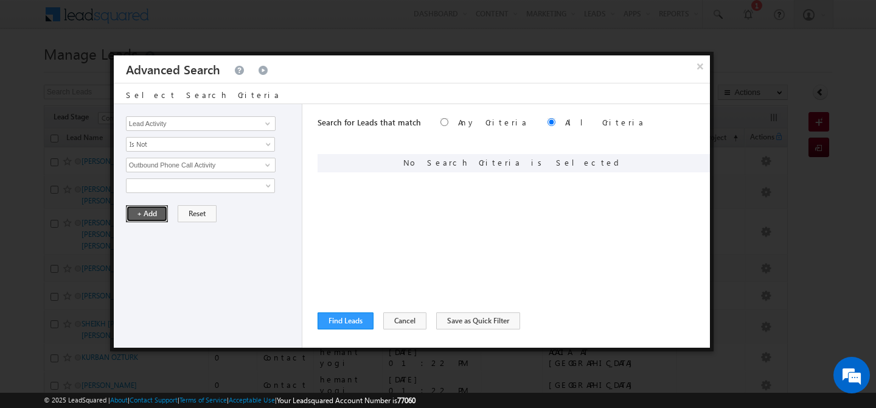
click at [150, 214] on button "+ Add" at bounding box center [147, 213] width 42 height 17
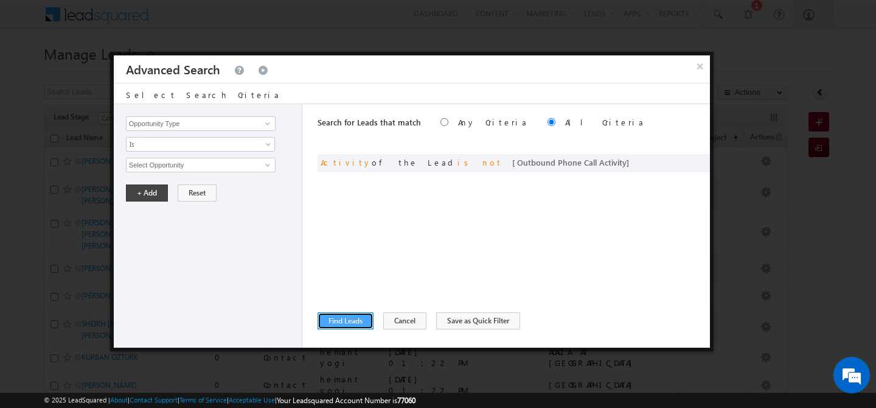
click at [341, 321] on button "Find Leads" at bounding box center [346, 320] width 56 height 17
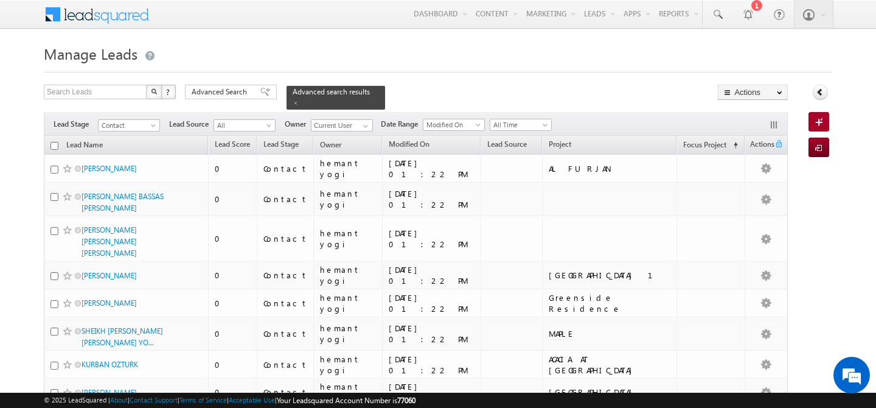
click at [54, 142] on input "checkbox" at bounding box center [54, 146] width 8 height 8
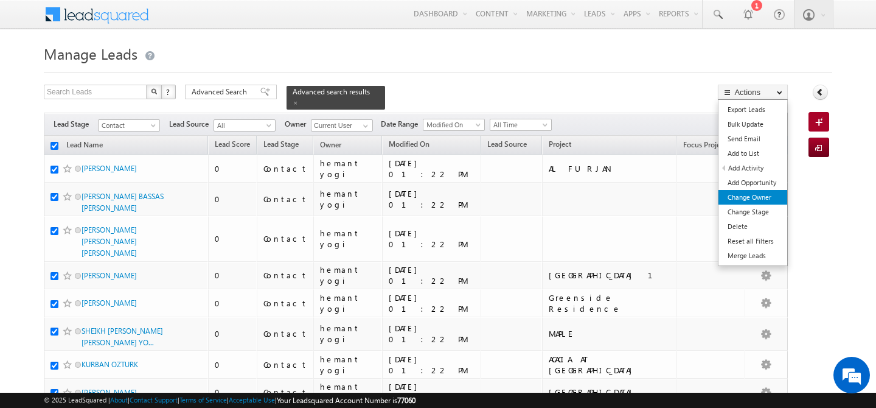
click at [759, 200] on link "Change Owner" at bounding box center [752, 197] width 69 height 15
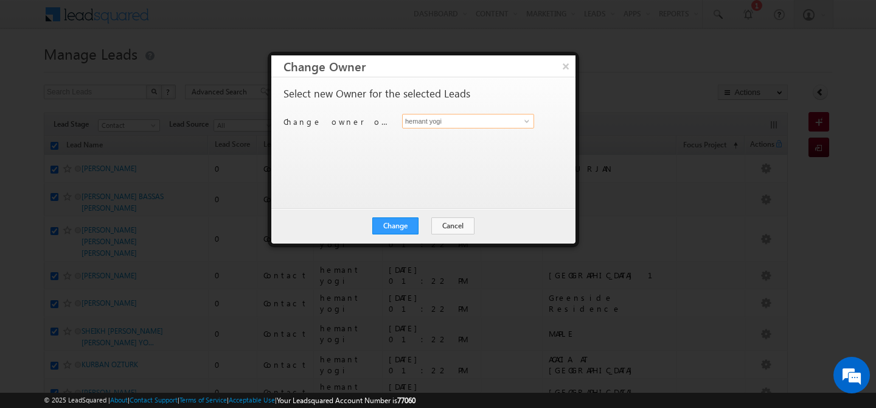
click at [486, 123] on input "hemant yogi" at bounding box center [468, 121] width 132 height 15
click at [471, 139] on link "harpreet hundal harpreet.hundal@indglobal.ae" at bounding box center [468, 139] width 132 height 23
click at [395, 221] on button "Change" at bounding box center [395, 225] width 46 height 17
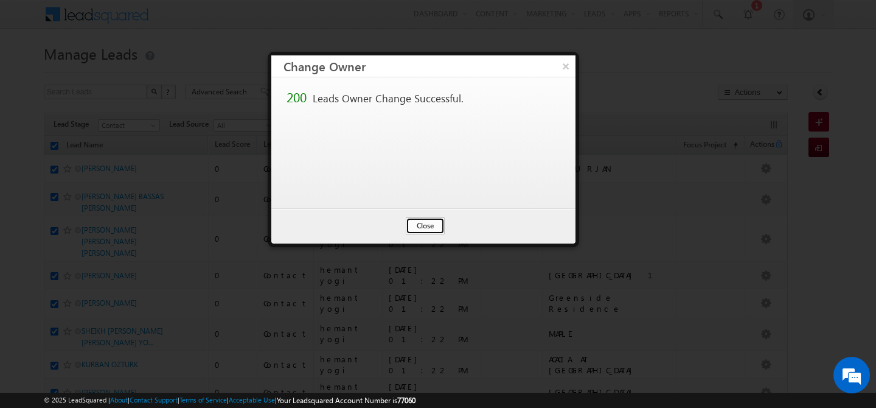
click at [432, 222] on button "Close" at bounding box center [425, 225] width 39 height 17
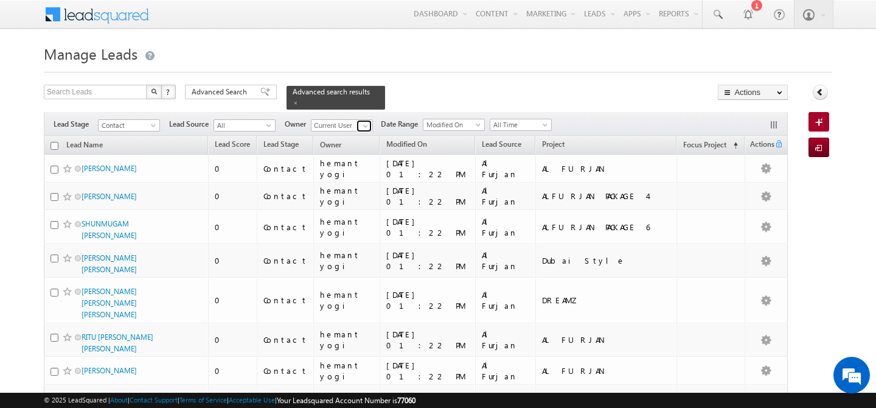
click at [366, 121] on span at bounding box center [366, 126] width 10 height 10
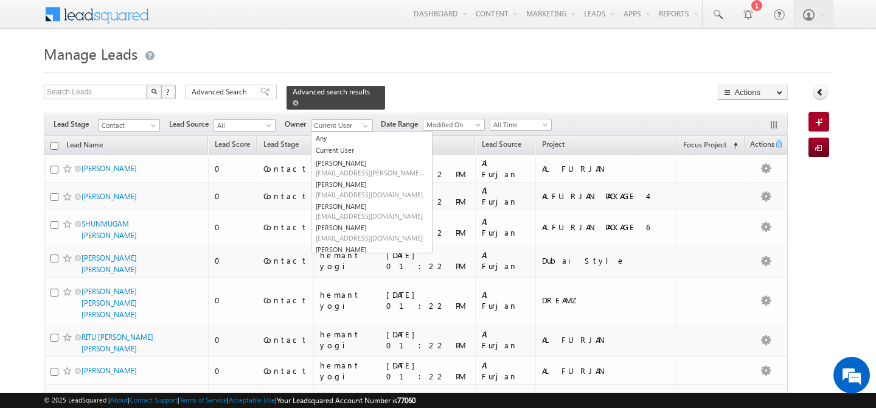
click at [299, 100] on span at bounding box center [296, 103] width 6 height 6
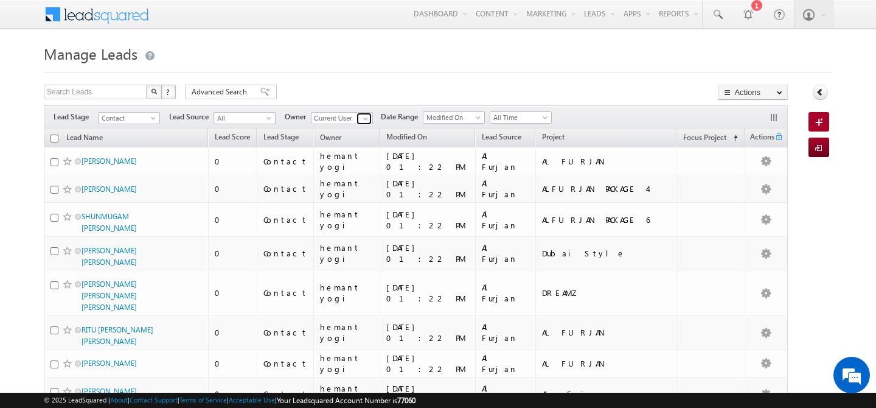
click at [367, 116] on span at bounding box center [366, 119] width 10 height 10
click at [370, 134] on link "keshav Jaiswal keshav.jaiswal@indglobal.ae" at bounding box center [372, 135] width 122 height 23
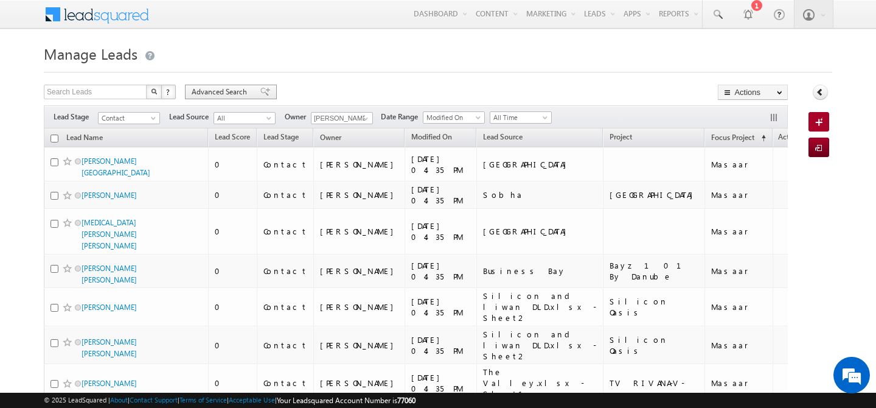
click at [221, 91] on span "Advanced Search" at bounding box center [221, 91] width 59 height 11
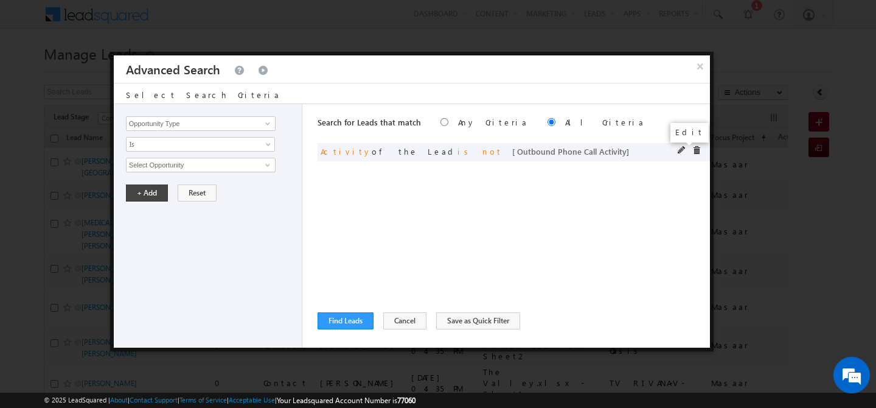
click at [684, 147] on span at bounding box center [682, 150] width 9 height 9
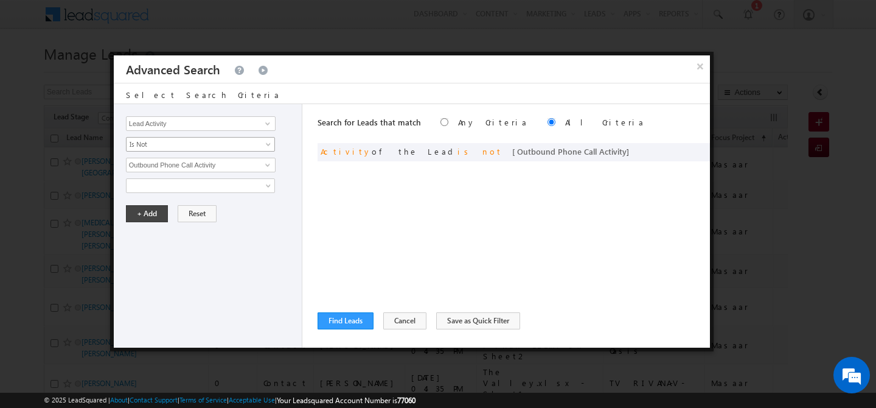
click at [206, 139] on span "Is Not" at bounding box center [193, 144] width 132 height 11
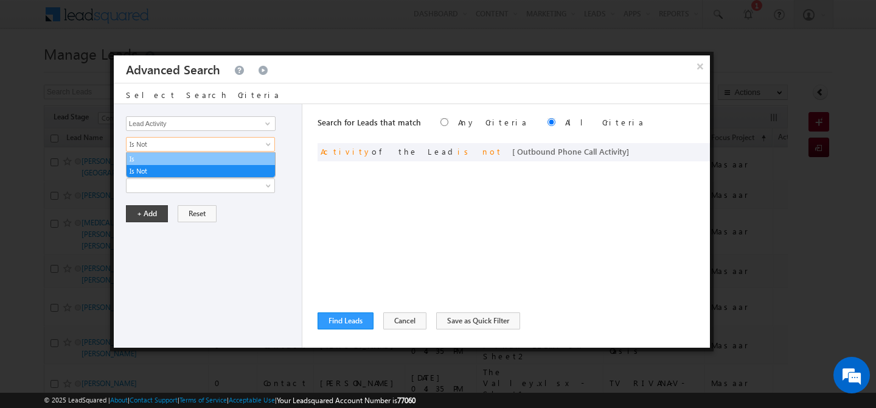
click at [170, 159] on link "Is" at bounding box center [201, 158] width 148 height 11
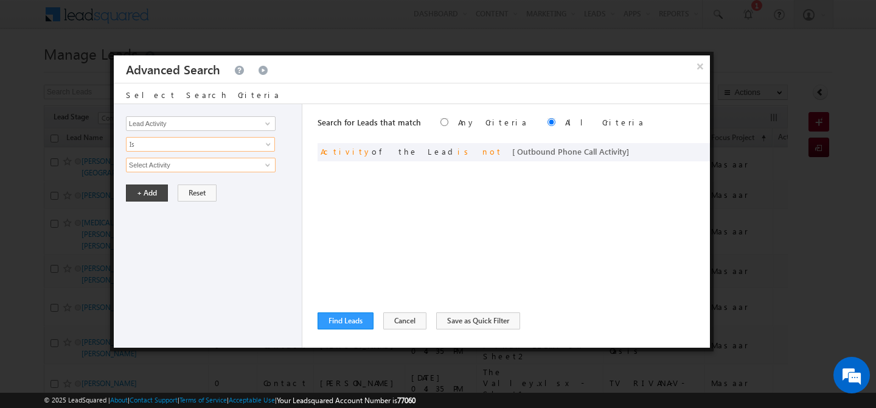
click at [188, 164] on input "Select Activity" at bounding box center [201, 165] width 150 height 15
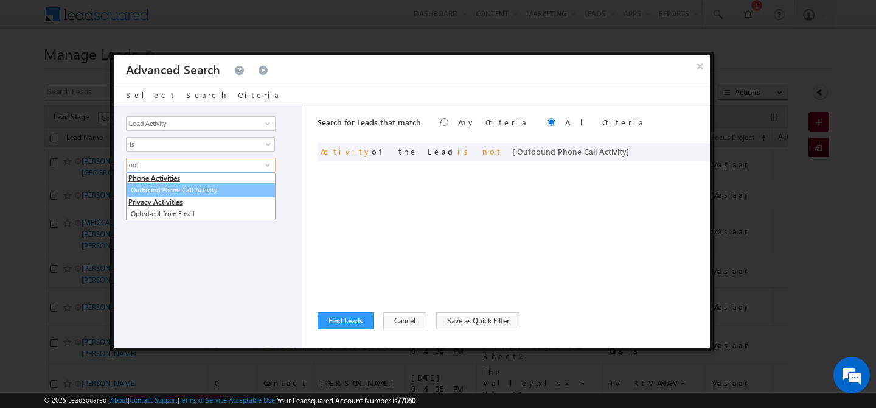
click at [198, 193] on link "Outbound Phone Call Activity" at bounding box center [201, 190] width 150 height 14
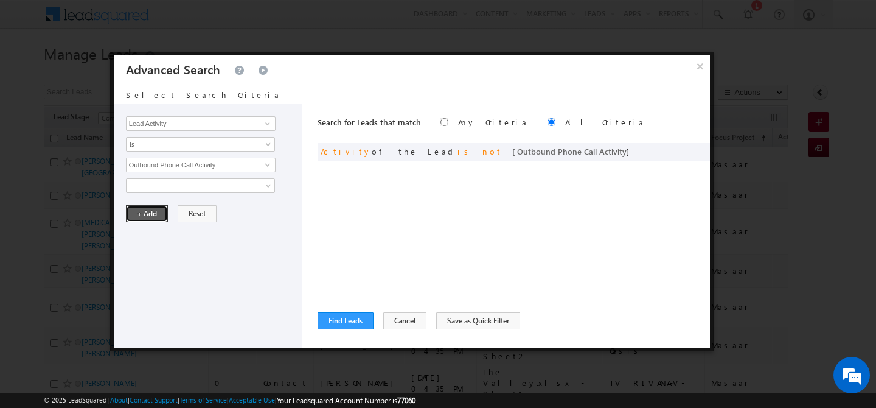
click at [149, 213] on button "+ Add" at bounding box center [147, 213] width 42 height 17
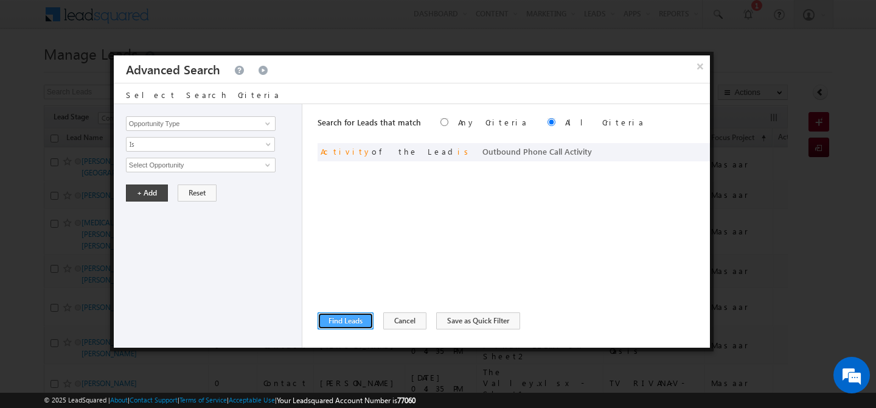
click at [322, 327] on button "Find Leads" at bounding box center [346, 320] width 56 height 17
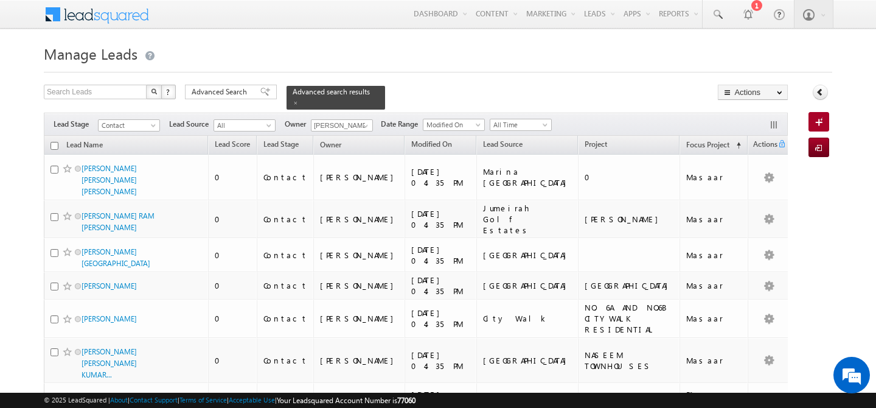
click at [52, 142] on input "checkbox" at bounding box center [54, 146] width 8 height 8
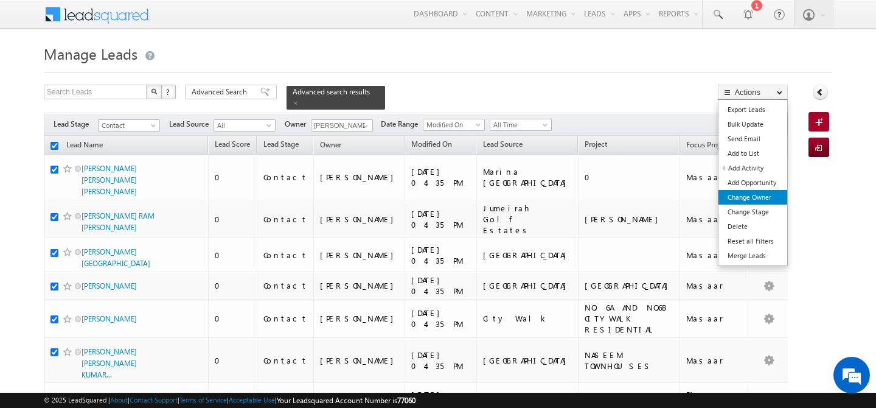
click at [762, 197] on link "Change Owner" at bounding box center [752, 197] width 69 height 15
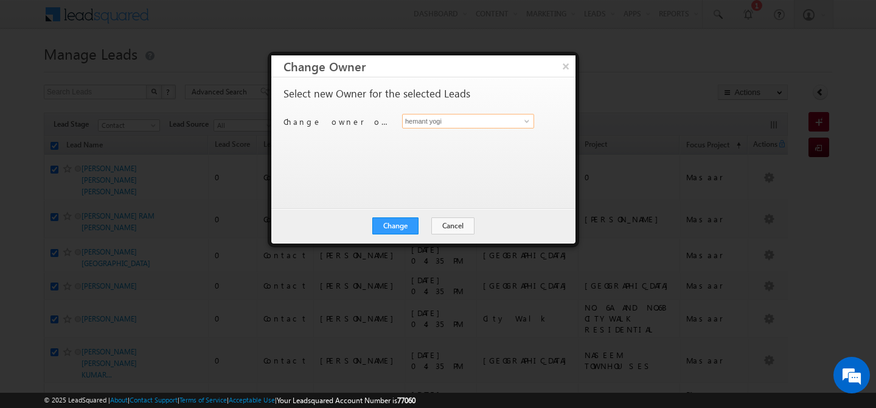
click at [501, 124] on input "hemant yogi" at bounding box center [468, 121] width 132 height 15
click at [492, 131] on link "Manisha Singh manisha.singh@indglobal.ae" at bounding box center [468, 139] width 132 height 23
click at [381, 226] on button "Change" at bounding box center [395, 225] width 46 height 17
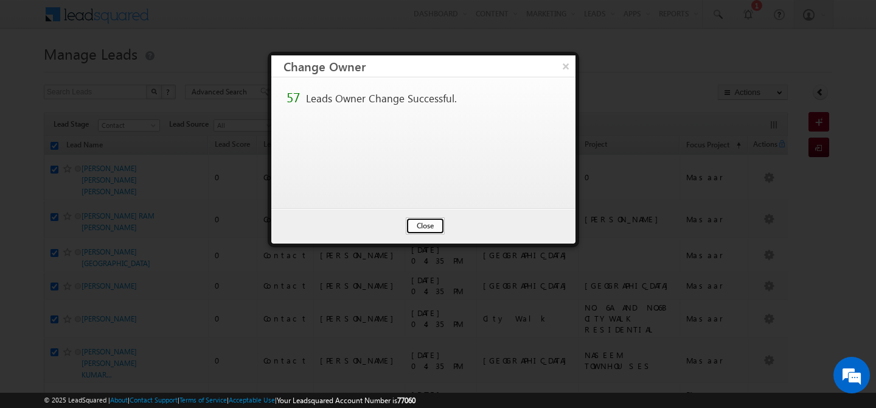
click at [428, 228] on button "Close" at bounding box center [425, 225] width 39 height 17
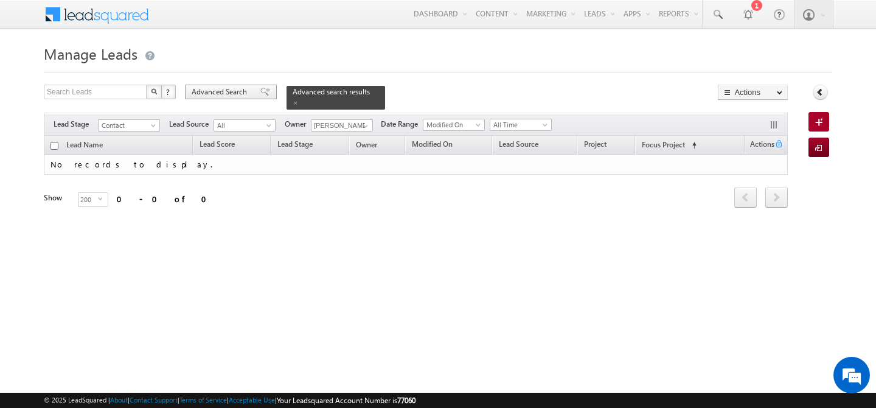
click at [218, 89] on span "Advanced Search" at bounding box center [221, 91] width 59 height 11
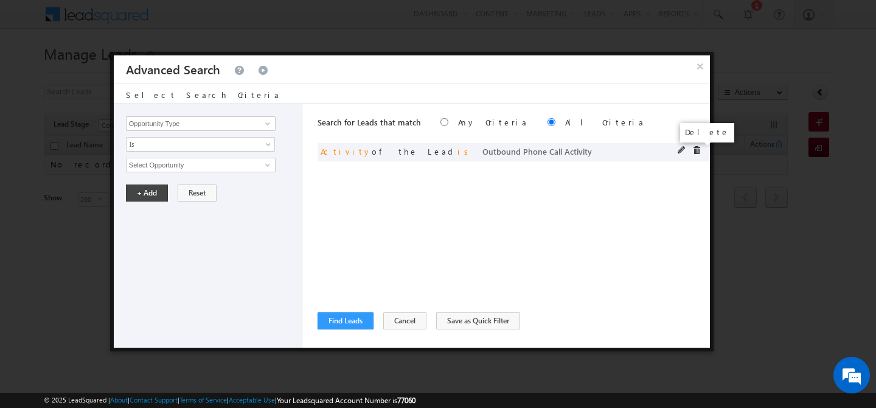
click at [698, 150] on span at bounding box center [696, 150] width 9 height 9
click at [349, 325] on button "Find Leads" at bounding box center [346, 320] width 56 height 17
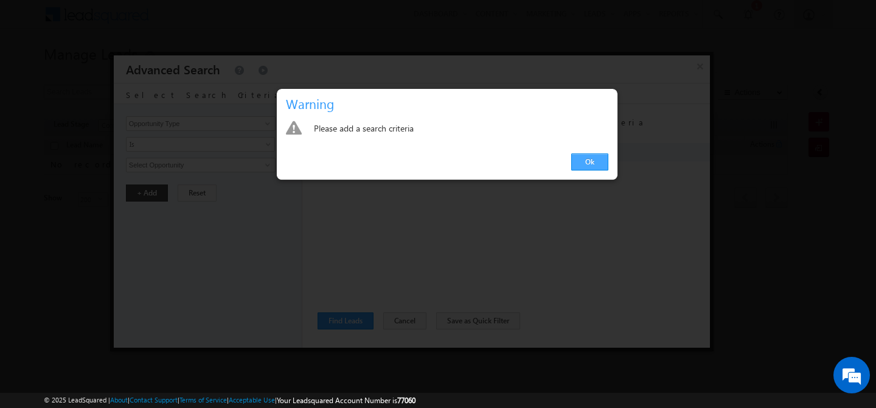
click at [585, 161] on link "Ok" at bounding box center [589, 161] width 37 height 17
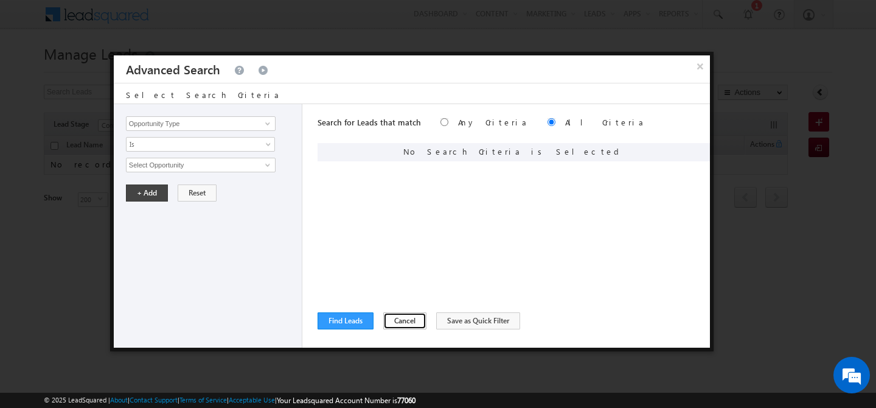
click at [403, 320] on button "Cancel" at bounding box center [404, 320] width 43 height 17
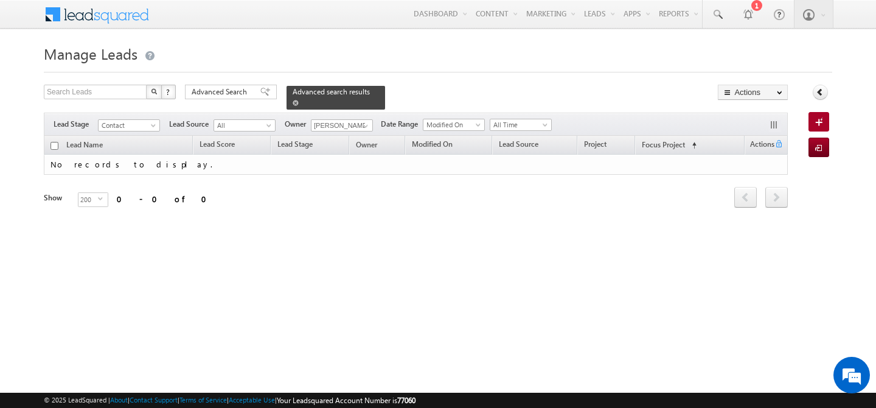
click at [299, 97] on link at bounding box center [296, 102] width 6 height 10
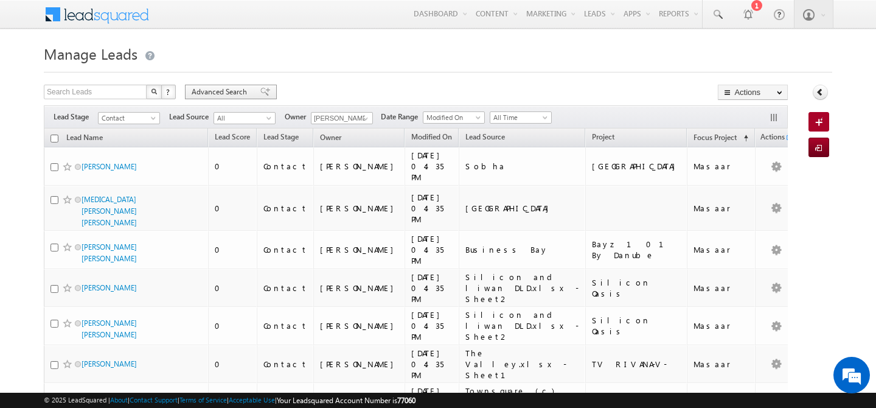
click at [216, 91] on span "Advanced Search" at bounding box center [221, 91] width 59 height 11
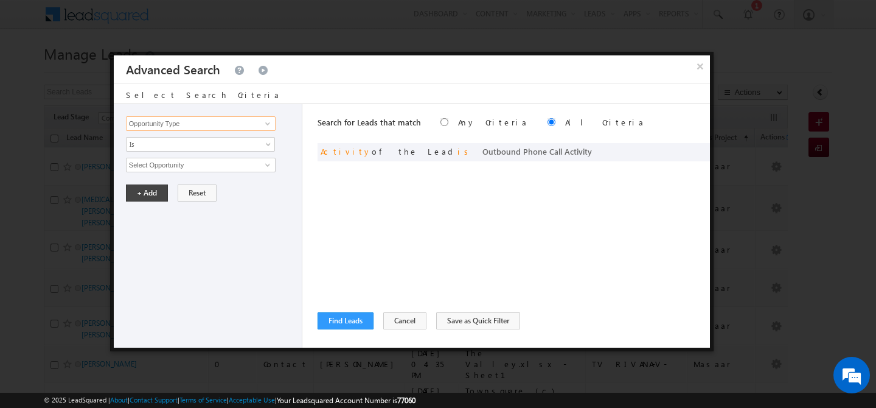
click at [198, 123] on input "Opportunity Type" at bounding box center [201, 123] width 150 height 15
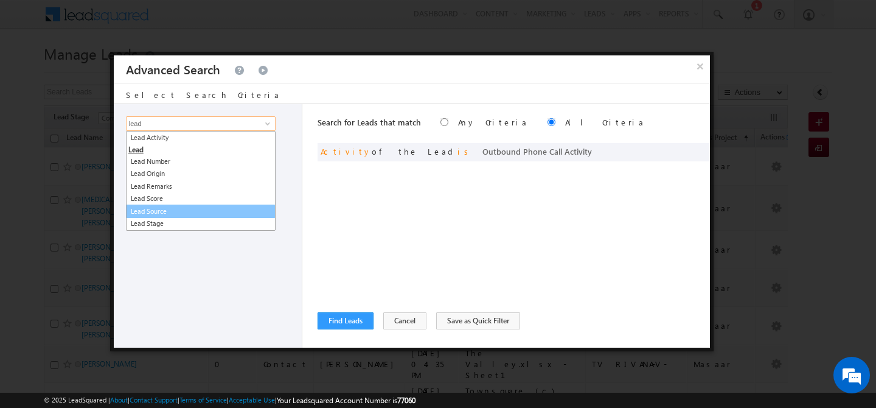
click at [191, 207] on link "Lead Source" at bounding box center [201, 211] width 150 height 14
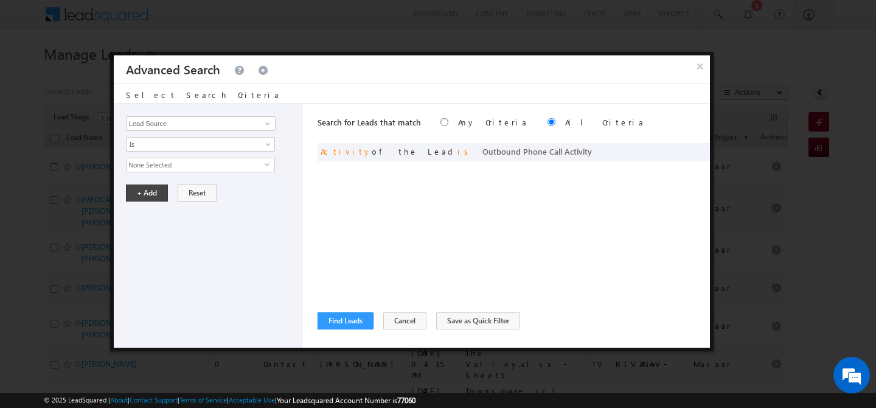
click at [178, 165] on span "None Selected" at bounding box center [196, 164] width 138 height 13
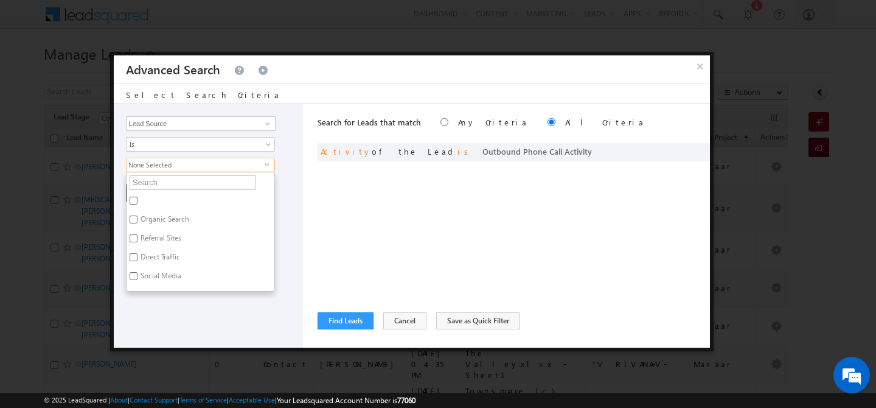
click at [169, 183] on input "text" at bounding box center [193, 182] width 127 height 15
click at [151, 216] on label "Portal Leads" at bounding box center [159, 221] width 65 height 19
click at [137, 216] on input "Portal Leads" at bounding box center [134, 219] width 8 height 8
click at [197, 311] on div "Opportunity Type Lead Activity Task Sales Group Prospect Id Address 1 Address 2…" at bounding box center [208, 225] width 189 height 243
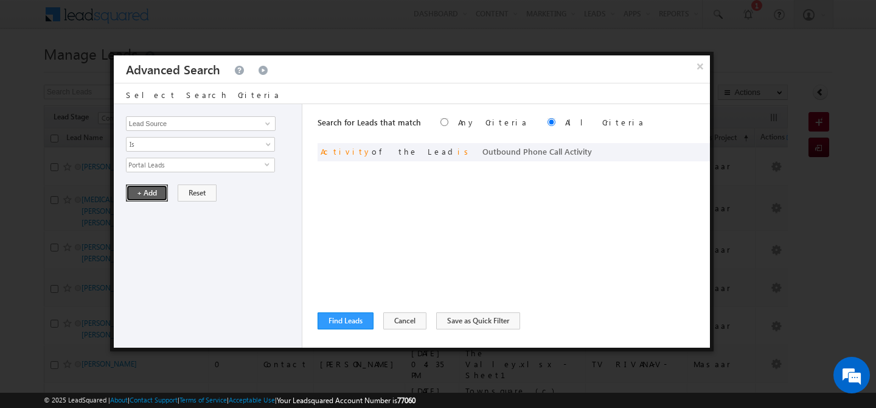
click at [153, 197] on button "+ Add" at bounding box center [147, 192] width 42 height 17
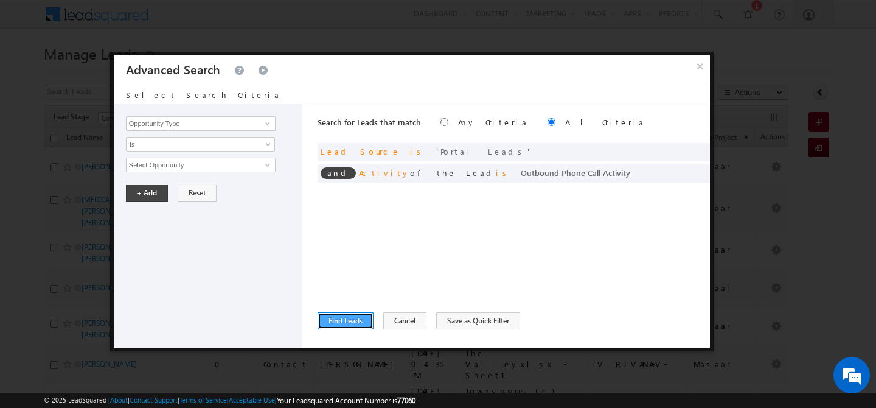
click at [344, 319] on button "Find Leads" at bounding box center [346, 320] width 56 height 17
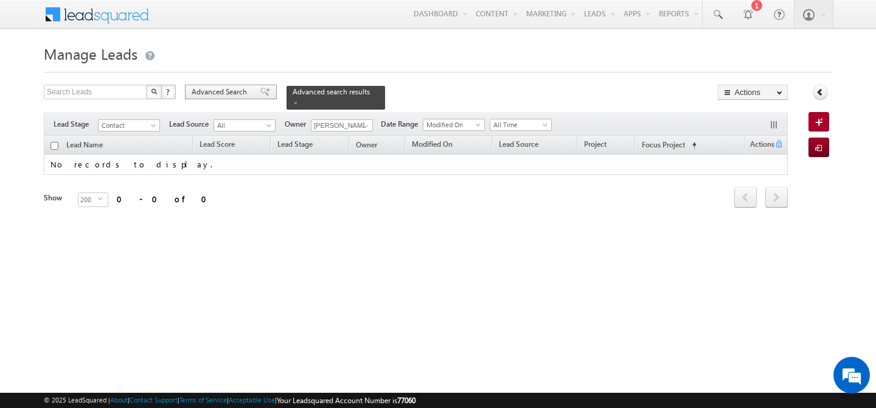
click at [229, 93] on span "Advanced Search" at bounding box center [221, 91] width 59 height 11
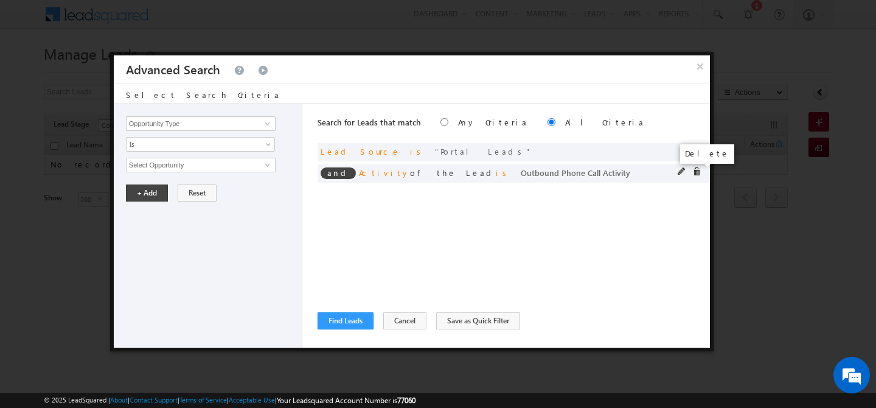
click at [695, 170] on span at bounding box center [696, 171] width 9 height 9
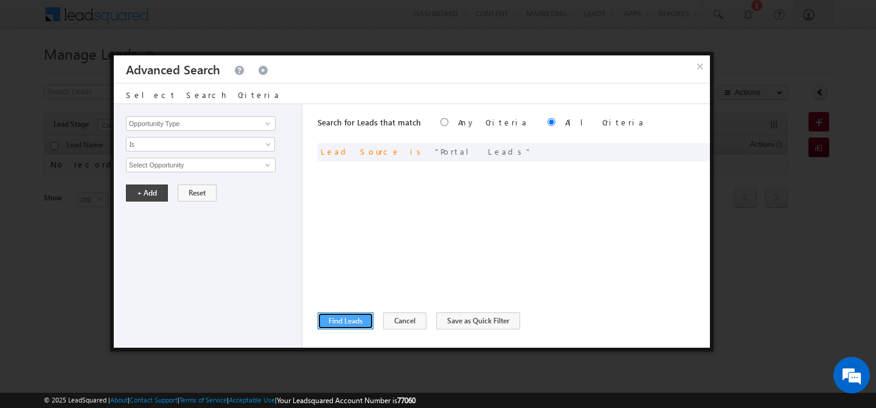
click at [332, 321] on button "Find Leads" at bounding box center [346, 320] width 56 height 17
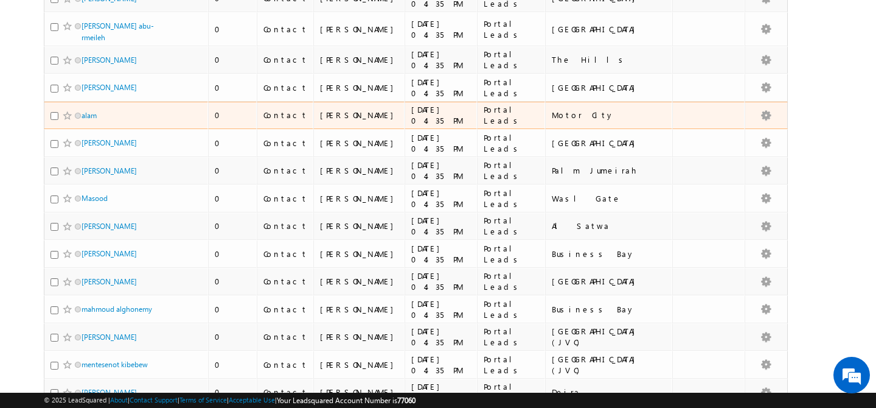
scroll to position [3063, 0]
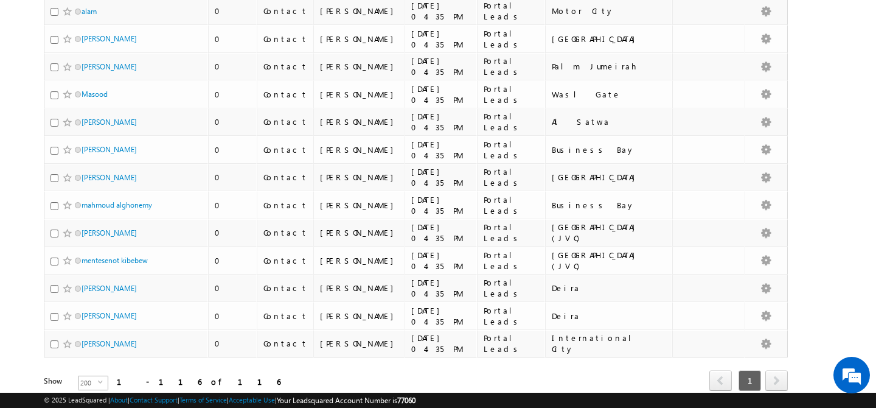
click at [98, 379] on span "select" at bounding box center [103, 381] width 10 height 5
click at [86, 369] on li "50" at bounding box center [85, 373] width 29 height 12
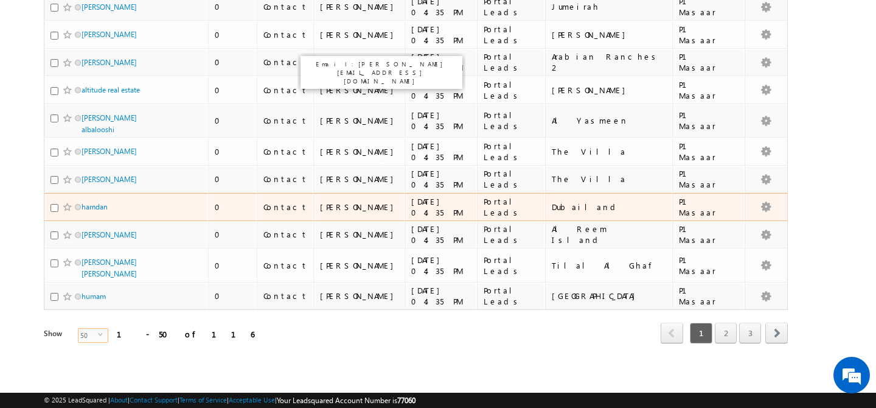
scroll to position [1231, 0]
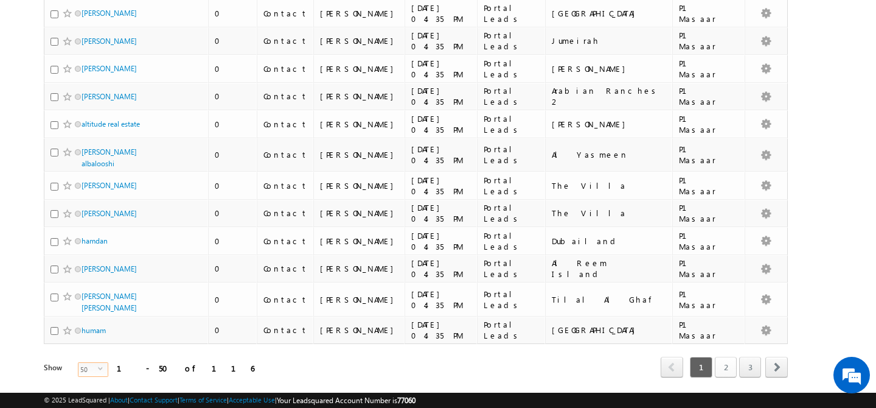
click at [726, 356] on link "2" at bounding box center [726, 366] width 22 height 21
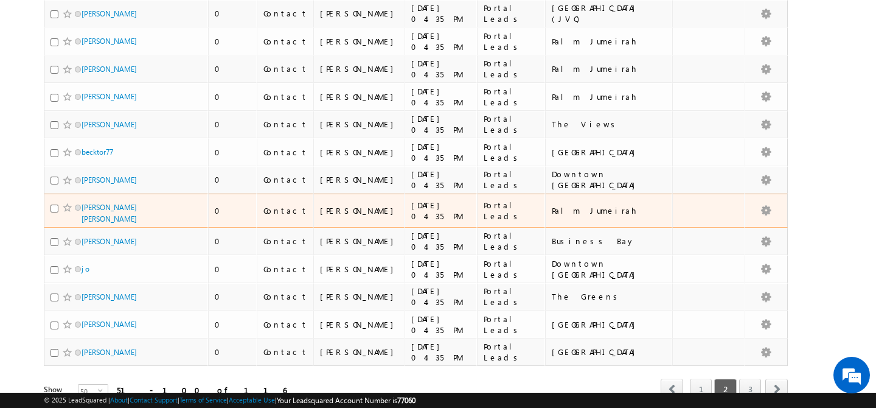
scroll to position [1226, 0]
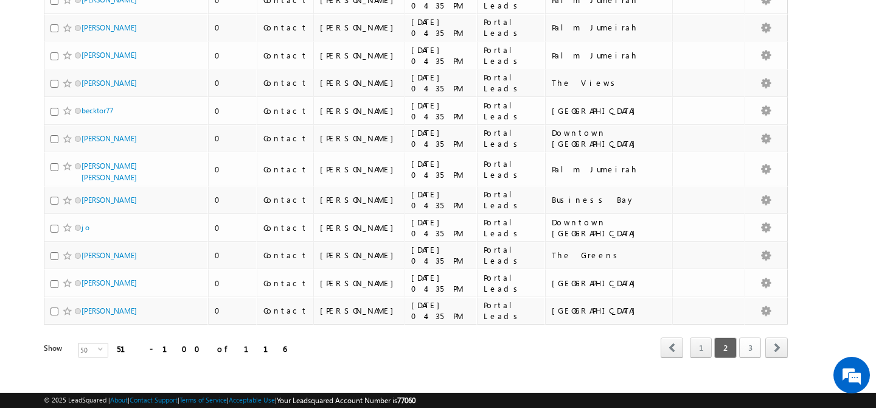
click at [747, 337] on link "3" at bounding box center [750, 347] width 22 height 21
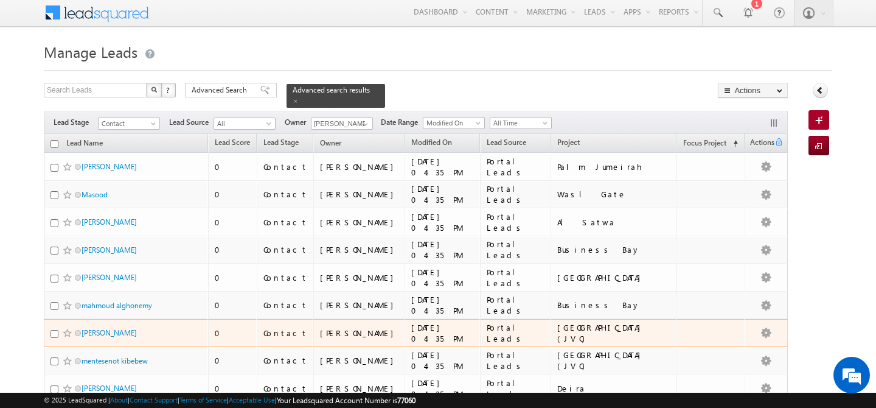
scroll to position [0, 0]
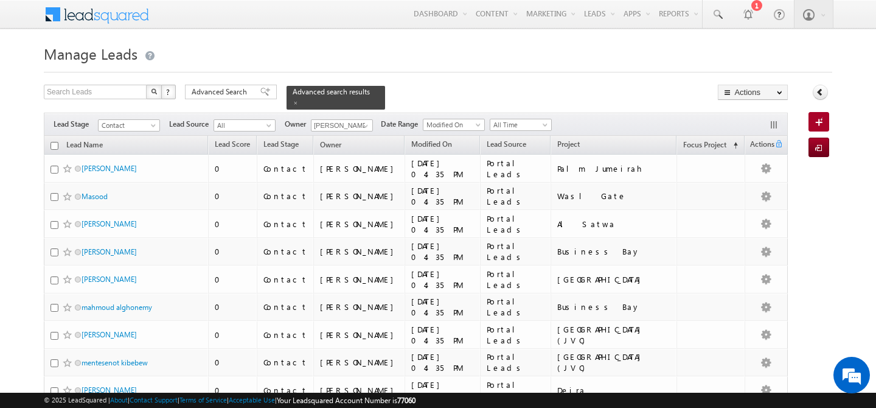
click at [53, 142] on input "checkbox" at bounding box center [54, 146] width 8 height 8
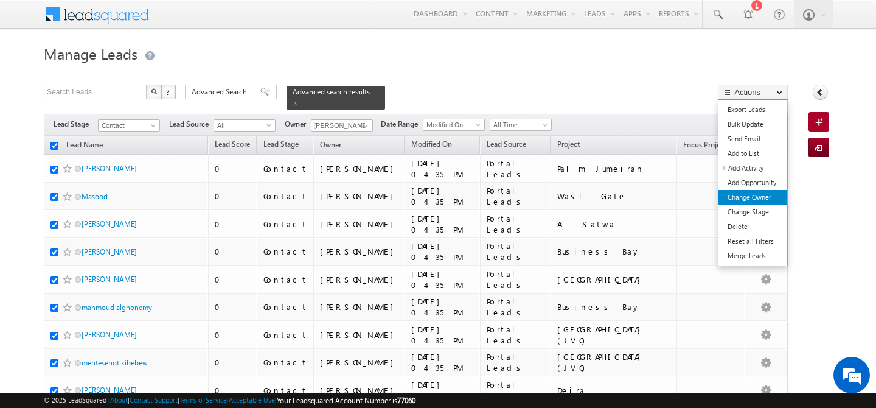
click at [764, 203] on link "Change Owner" at bounding box center [752, 197] width 69 height 15
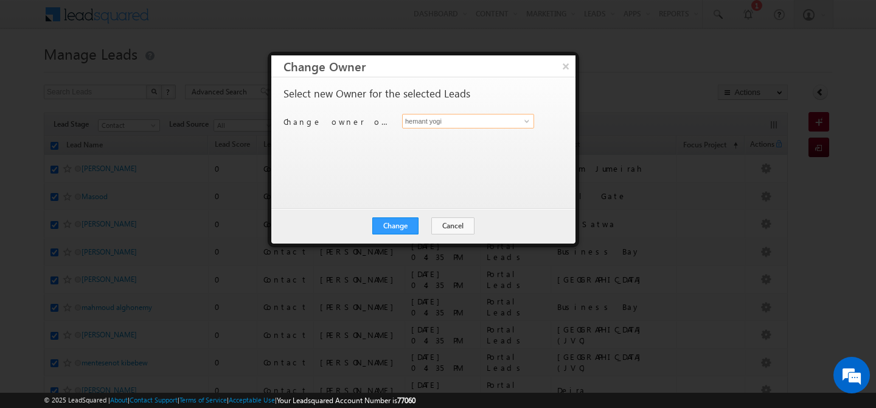
click at [488, 125] on input "hemant yogi" at bounding box center [468, 121] width 132 height 15
click at [446, 145] on span "manisha.singh@indglobal.ae" at bounding box center [461, 145] width 109 height 9
click at [400, 234] on button "Change" at bounding box center [395, 225] width 46 height 17
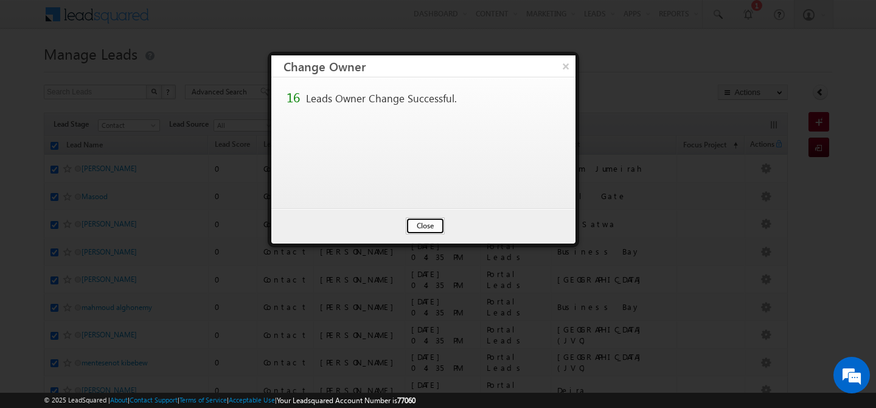
click at [420, 223] on button "Close" at bounding box center [425, 225] width 39 height 17
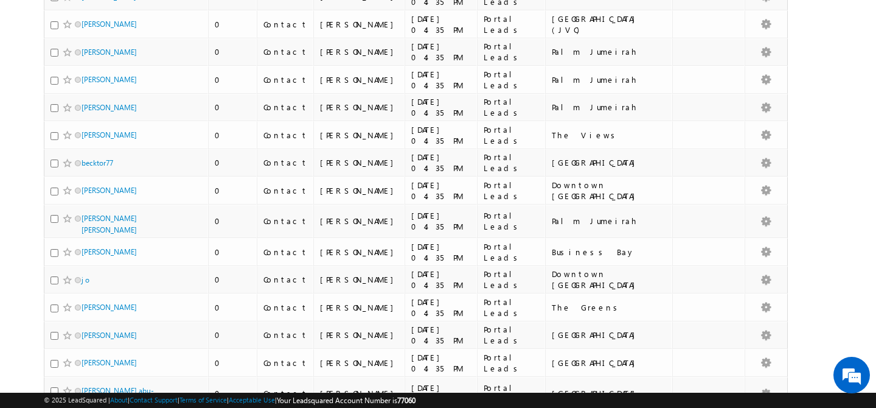
scroll to position [1226, 0]
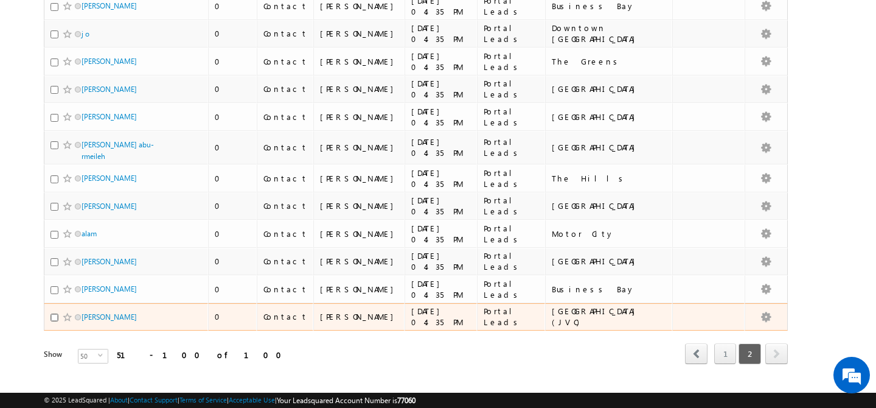
click at [52, 313] on input "checkbox" at bounding box center [54, 317] width 8 height 8
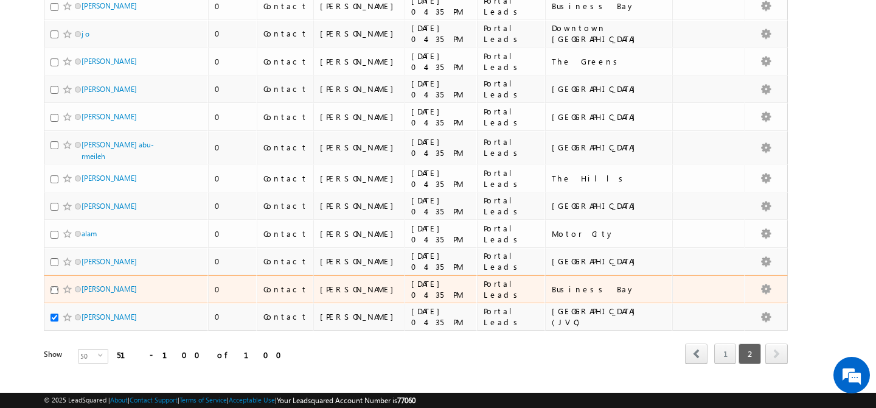
click at [54, 286] on input "checkbox" at bounding box center [54, 290] width 8 height 8
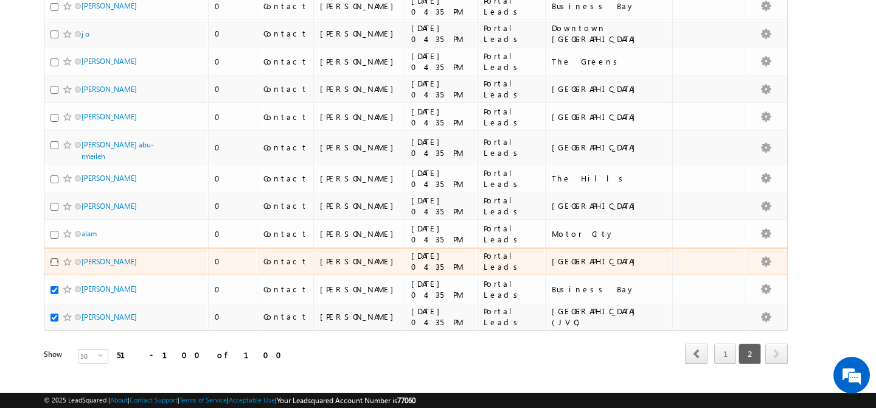
click at [55, 258] on input "checkbox" at bounding box center [54, 262] width 8 height 8
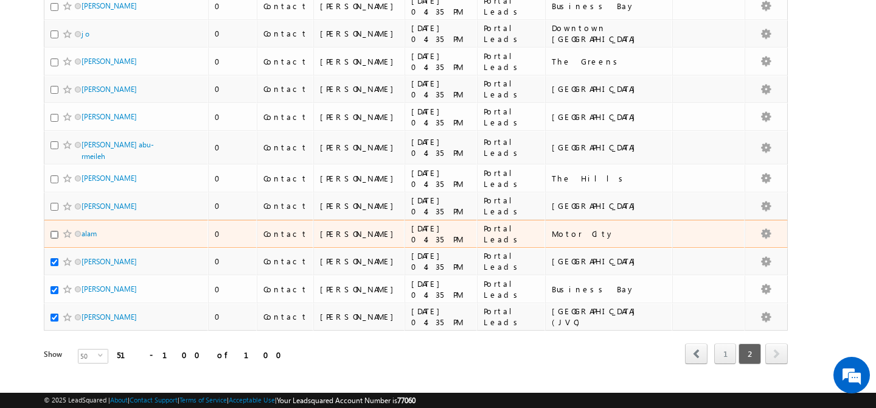
click at [56, 231] on input "checkbox" at bounding box center [54, 235] width 8 height 8
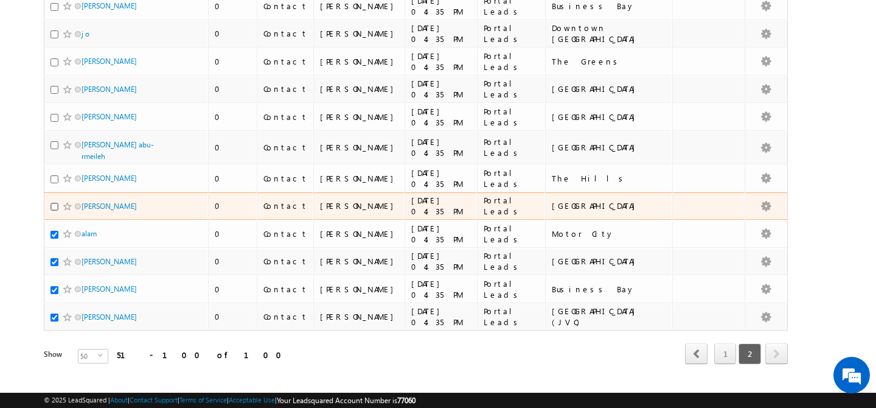
click at [55, 203] on input "checkbox" at bounding box center [54, 207] width 8 height 8
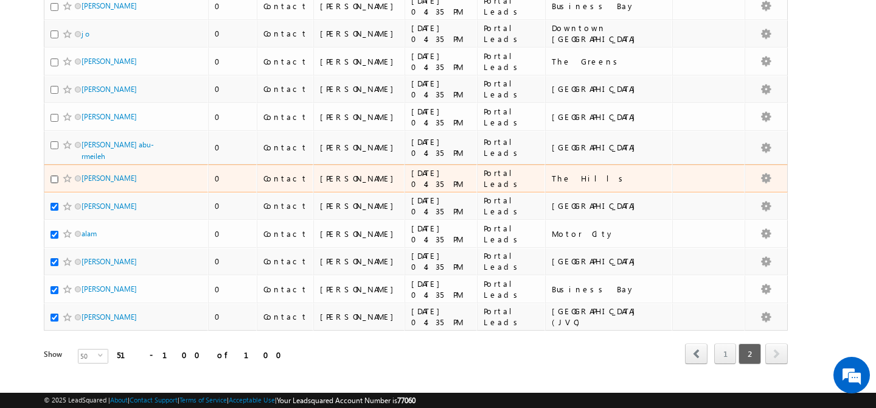
click at [55, 175] on input "checkbox" at bounding box center [54, 179] width 8 height 8
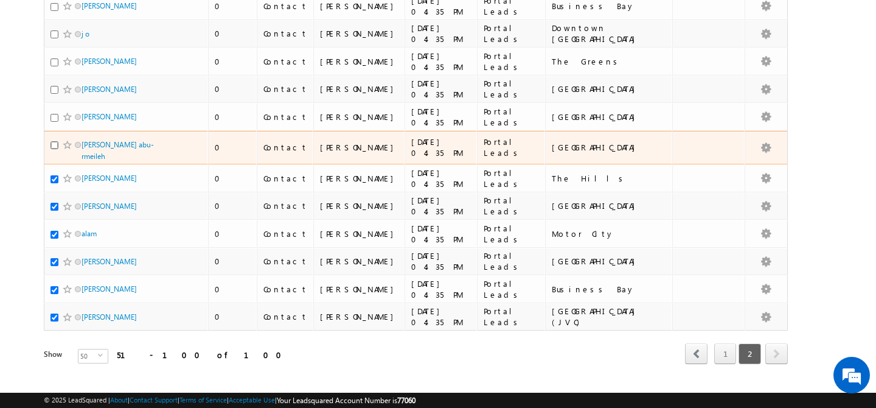
click at [56, 141] on input "checkbox" at bounding box center [54, 145] width 8 height 8
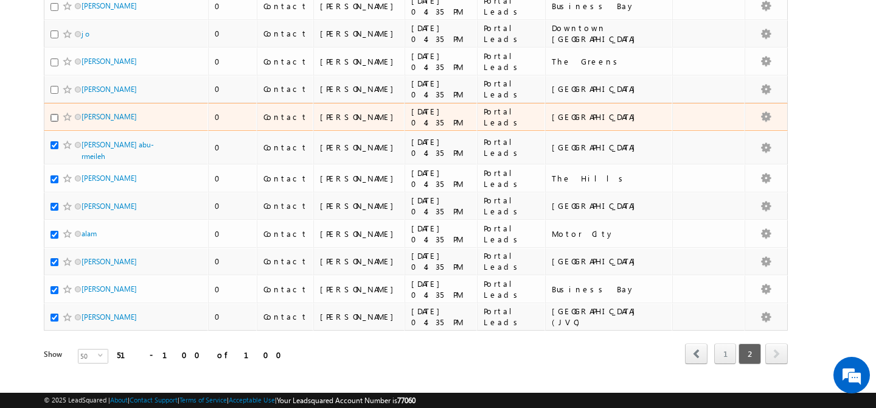
click at [56, 114] on input "checkbox" at bounding box center [54, 118] width 8 height 8
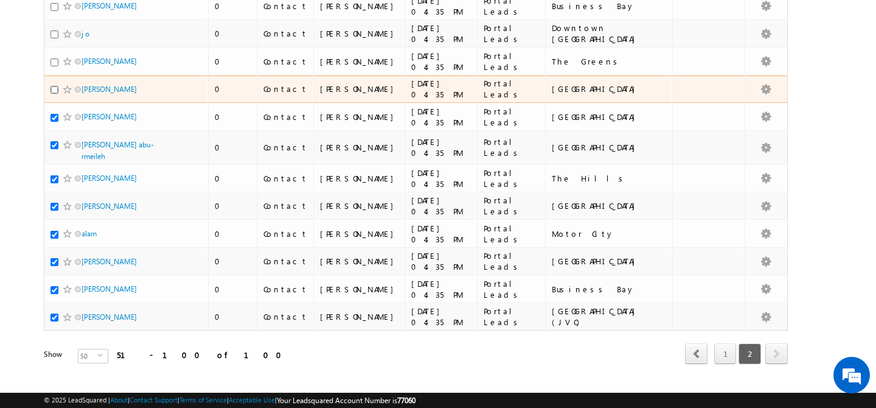
click at [54, 86] on input "checkbox" at bounding box center [54, 90] width 8 height 8
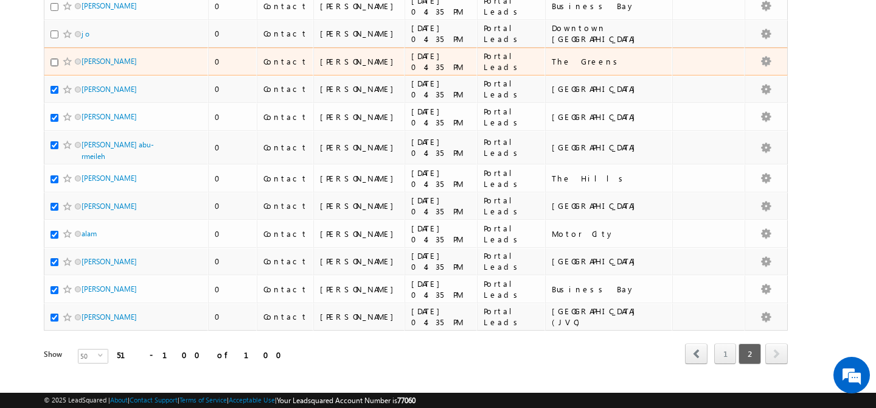
click at [55, 58] on input "checkbox" at bounding box center [54, 62] width 8 height 8
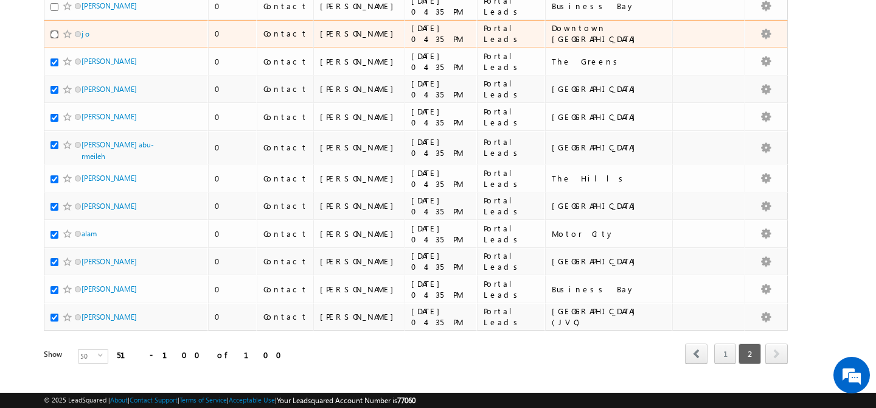
click at [55, 30] on input "checkbox" at bounding box center [54, 34] width 8 height 8
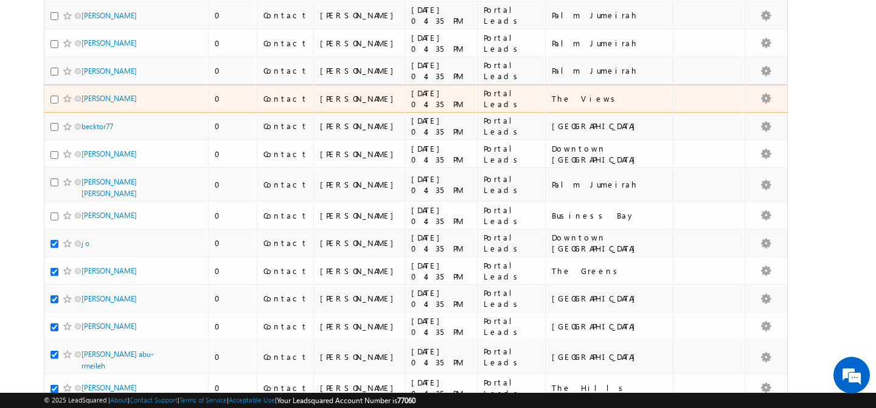
scroll to position [1009, 0]
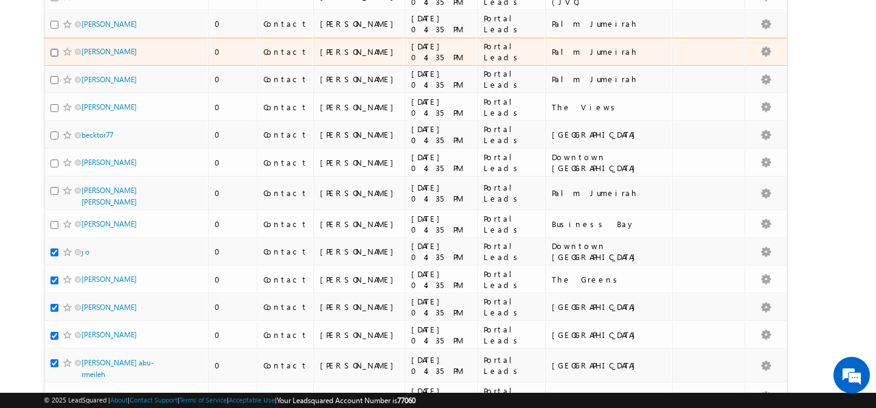
click at [55, 49] on input "checkbox" at bounding box center [54, 53] width 8 height 8
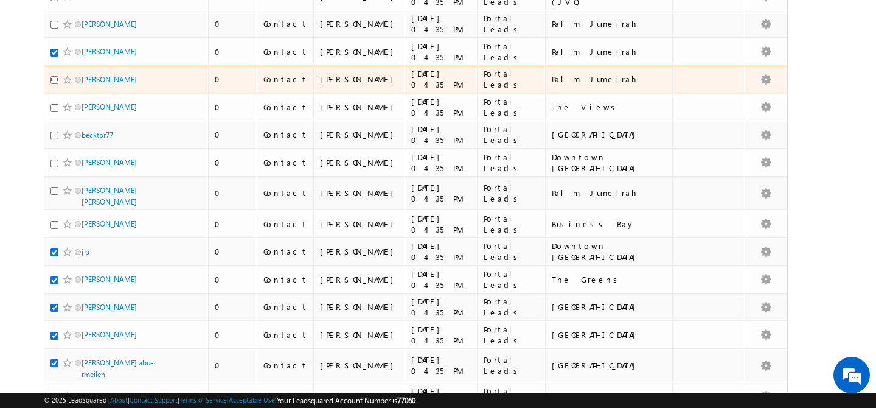
click at [55, 76] on input "checkbox" at bounding box center [54, 80] width 8 height 8
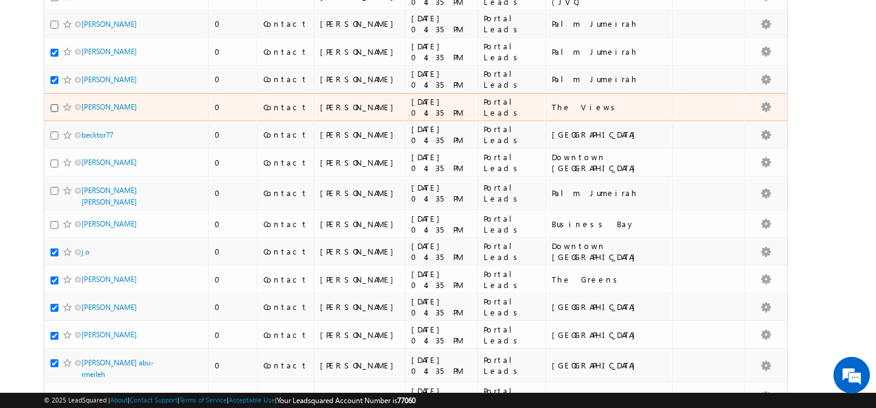
click at [55, 104] on input "checkbox" at bounding box center [54, 108] width 8 height 8
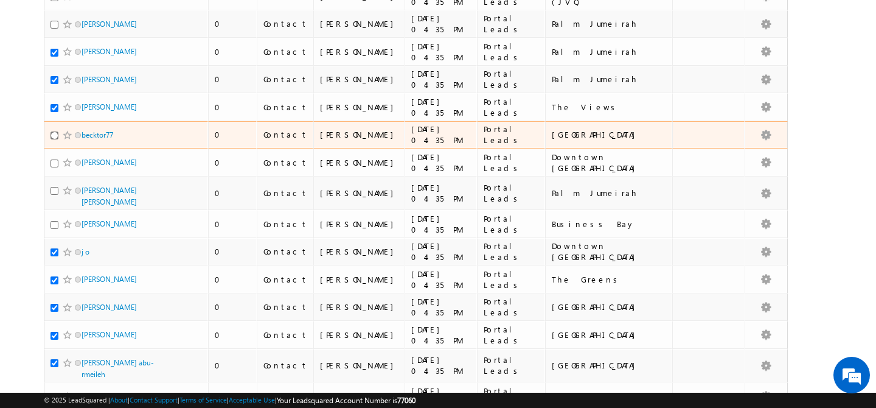
click at [55, 131] on input "checkbox" at bounding box center [54, 135] width 8 height 8
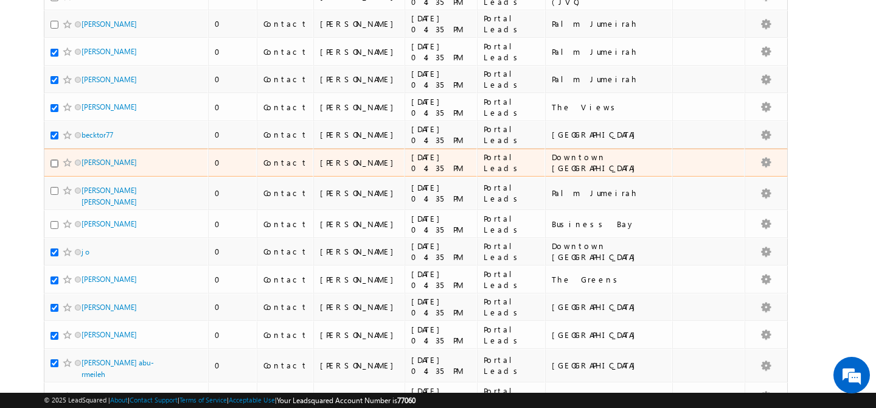
click at [55, 159] on input "checkbox" at bounding box center [54, 163] width 8 height 8
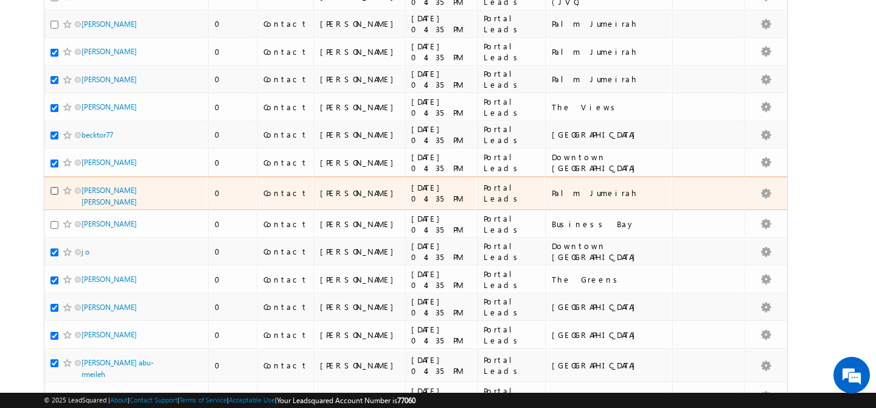
click at [57, 187] on input "checkbox" at bounding box center [54, 191] width 8 height 8
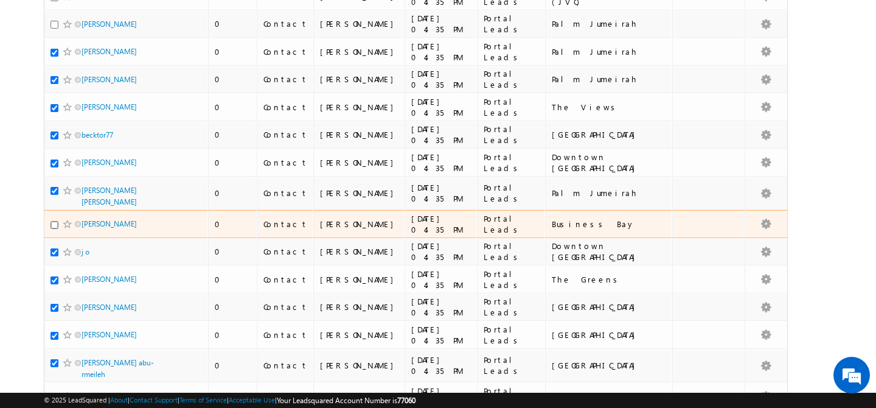
click at [54, 221] on input "checkbox" at bounding box center [54, 225] width 8 height 8
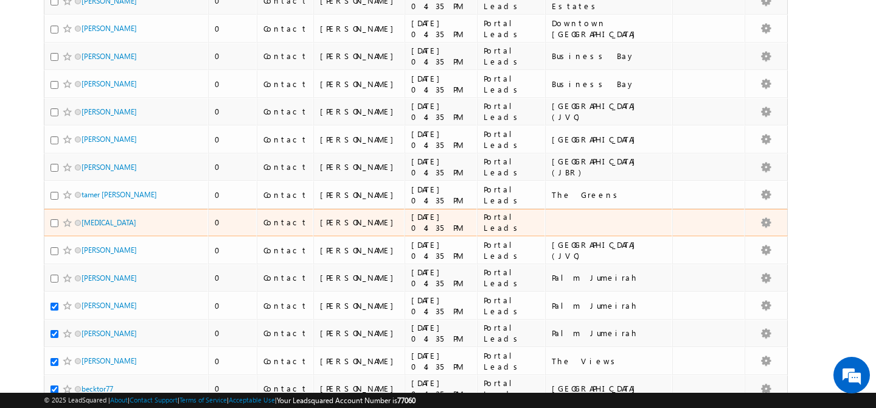
scroll to position [749, 0]
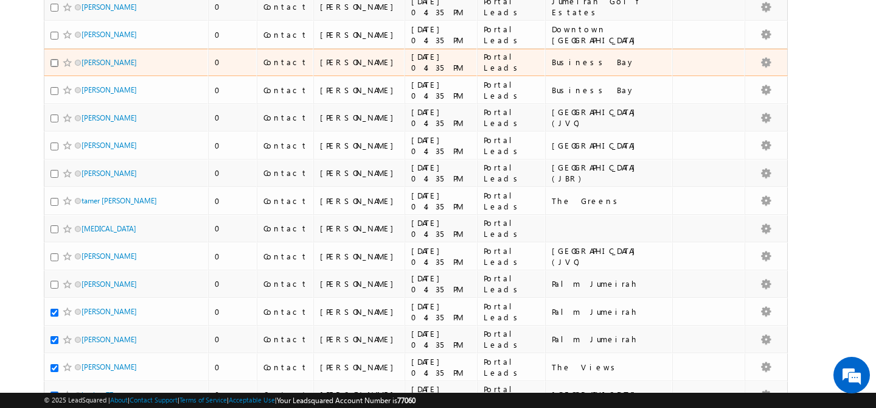
click at [54, 59] on input "checkbox" at bounding box center [54, 63] width 8 height 8
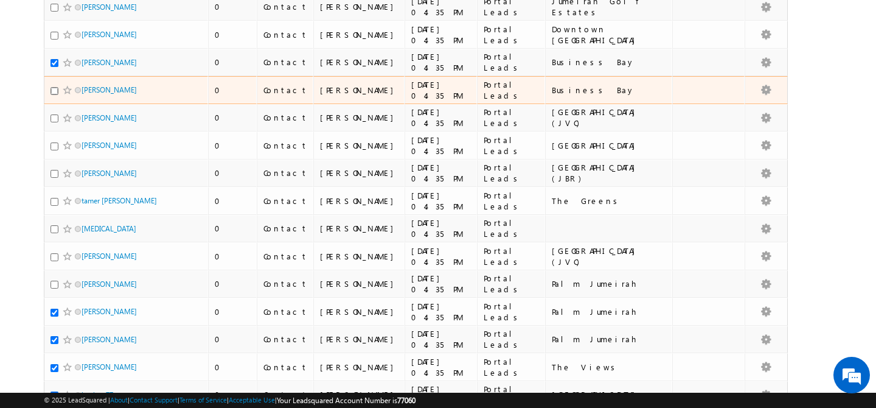
click at [54, 87] on input "checkbox" at bounding box center [54, 91] width 8 height 8
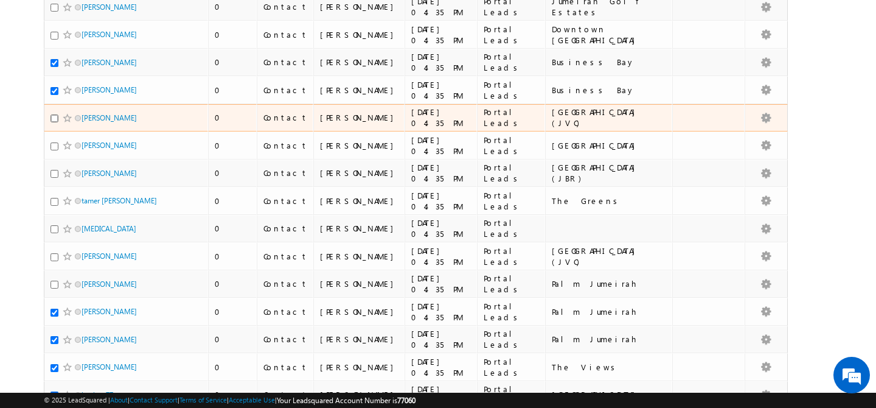
click at [57, 114] on input "checkbox" at bounding box center [54, 118] width 8 height 8
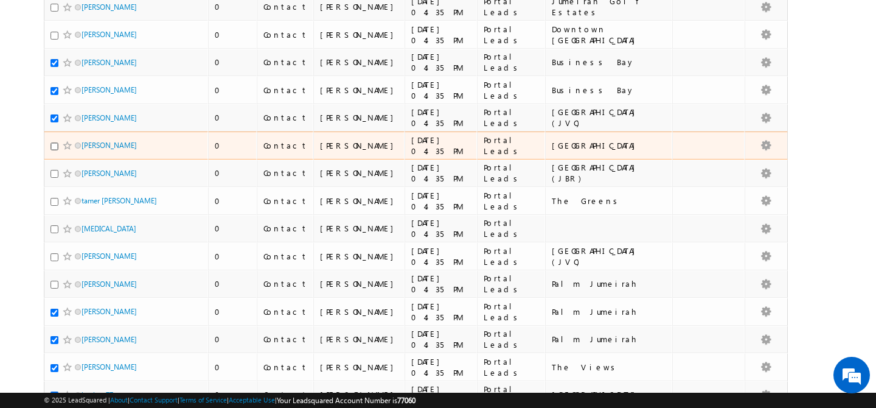
click at [57, 142] on input "checkbox" at bounding box center [54, 146] width 8 height 8
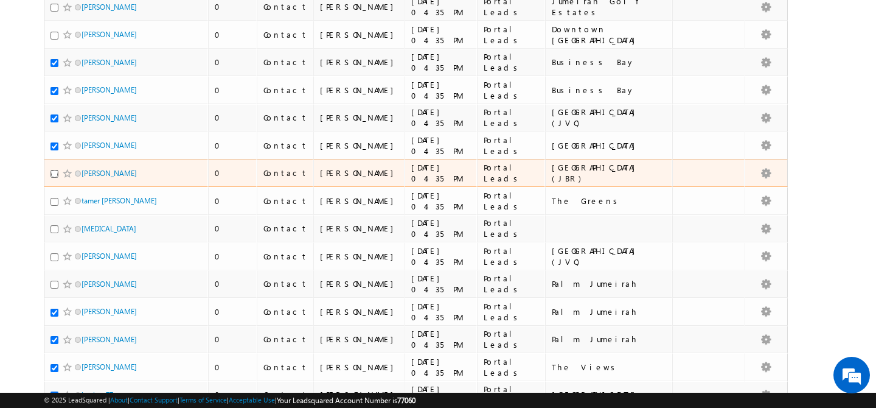
click at [55, 170] on input "checkbox" at bounding box center [54, 174] width 8 height 8
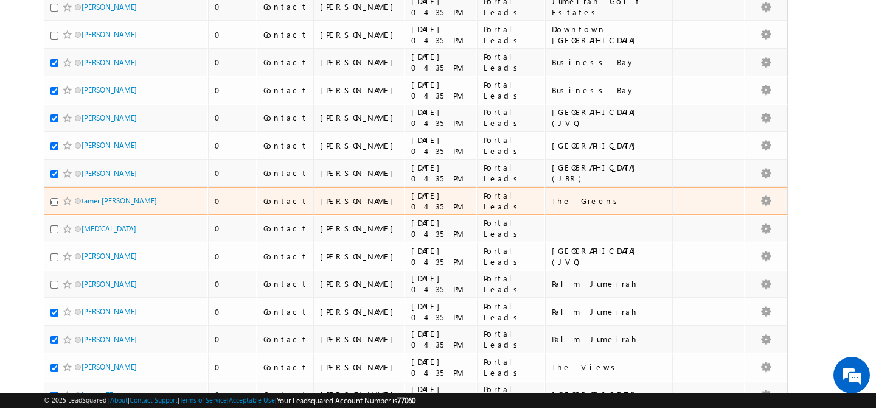
click at [55, 198] on input "checkbox" at bounding box center [54, 202] width 8 height 8
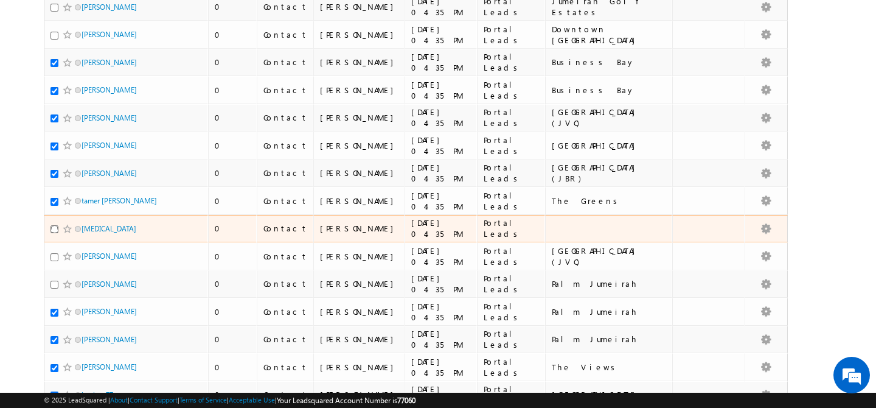
click at [57, 225] on input "checkbox" at bounding box center [54, 229] width 8 height 8
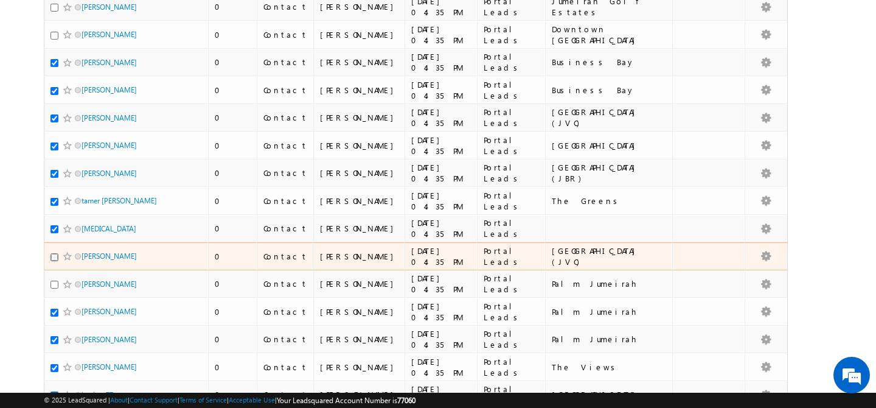
click at [55, 253] on input "checkbox" at bounding box center [54, 257] width 8 height 8
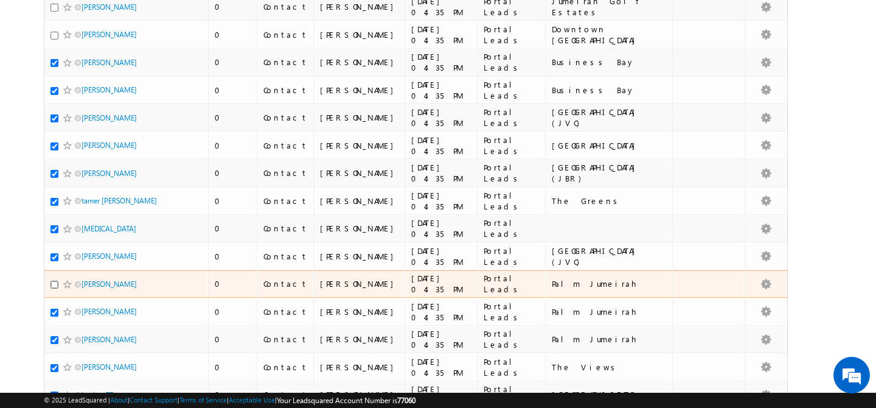
click at [55, 280] on input "checkbox" at bounding box center [54, 284] width 8 height 8
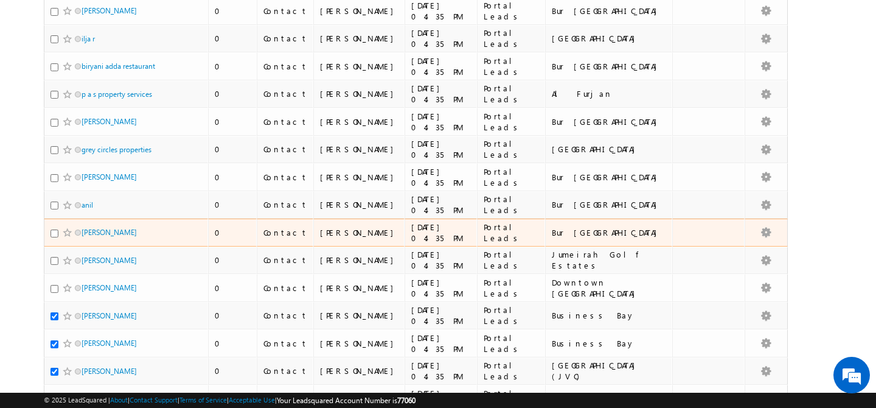
scroll to position [495, 0]
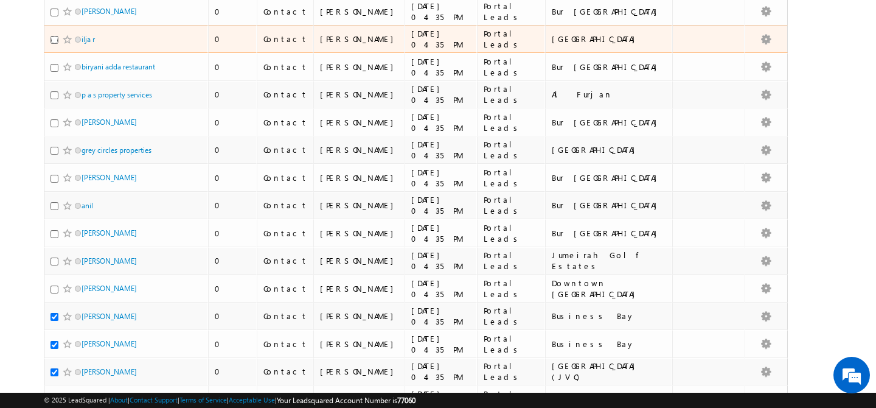
click at [55, 36] on input "checkbox" at bounding box center [54, 40] width 8 height 8
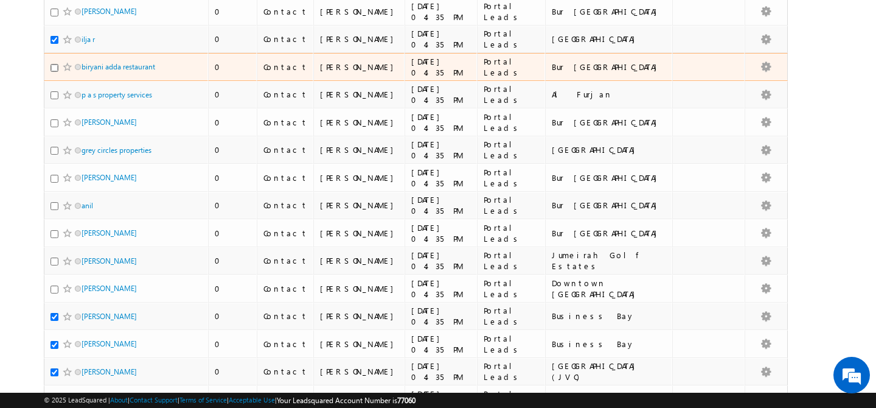
click at [55, 64] on input "checkbox" at bounding box center [54, 68] width 8 height 8
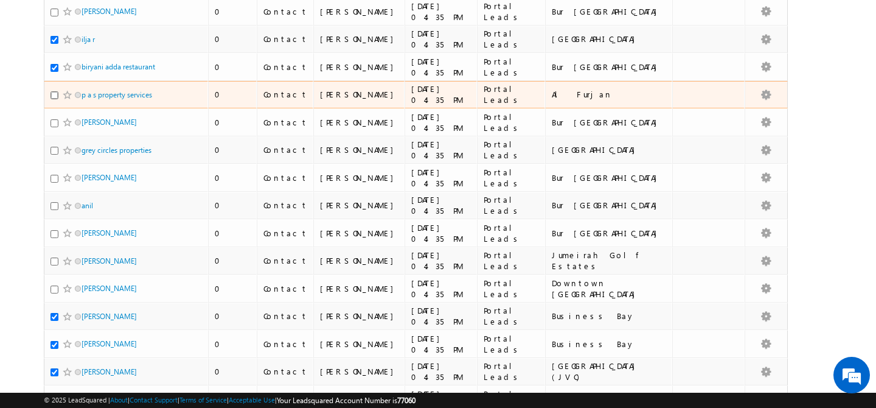
click at [56, 91] on input "checkbox" at bounding box center [54, 95] width 8 height 8
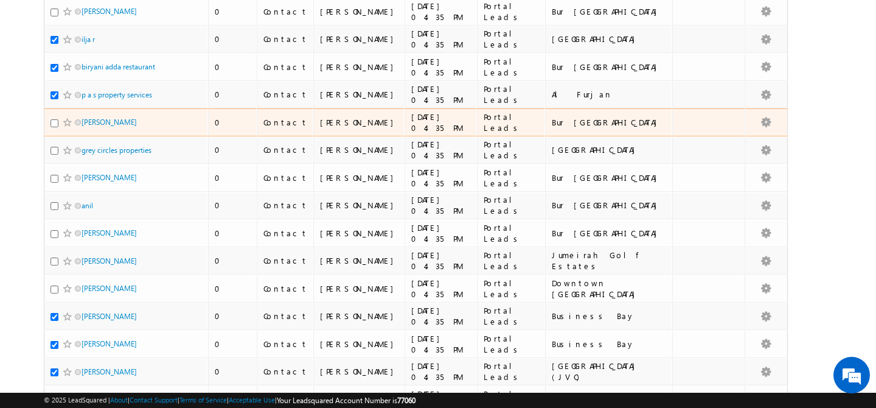
click at [54, 120] on div at bounding box center [68, 122] width 37 height 12
click at [54, 119] on input "checkbox" at bounding box center [54, 123] width 8 height 8
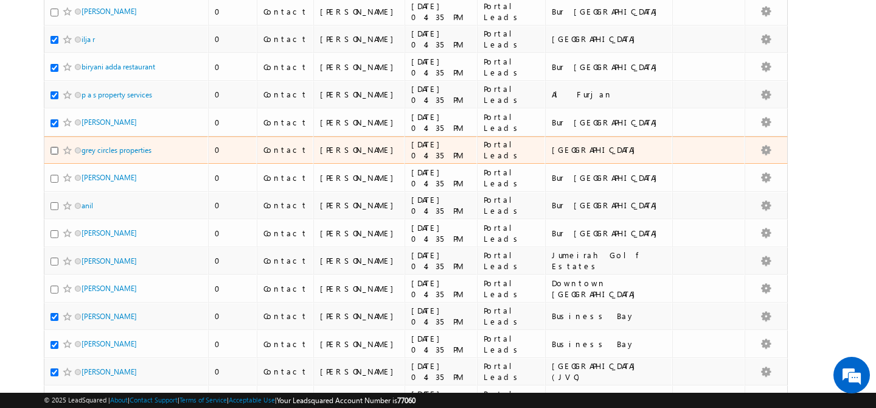
click at [54, 147] on input "checkbox" at bounding box center [54, 151] width 8 height 8
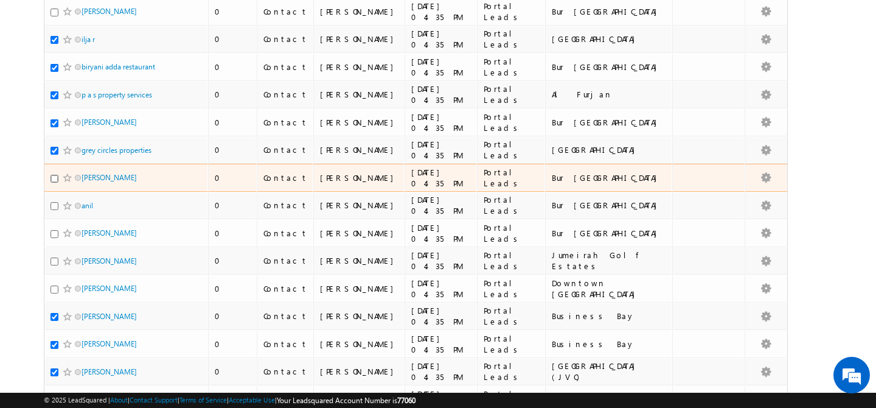
click at [54, 175] on input "checkbox" at bounding box center [54, 179] width 8 height 8
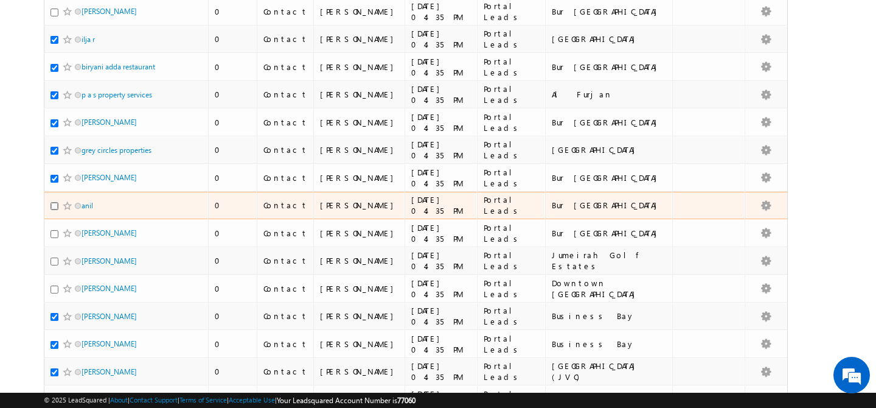
click at [53, 202] on input "checkbox" at bounding box center [54, 206] width 8 height 8
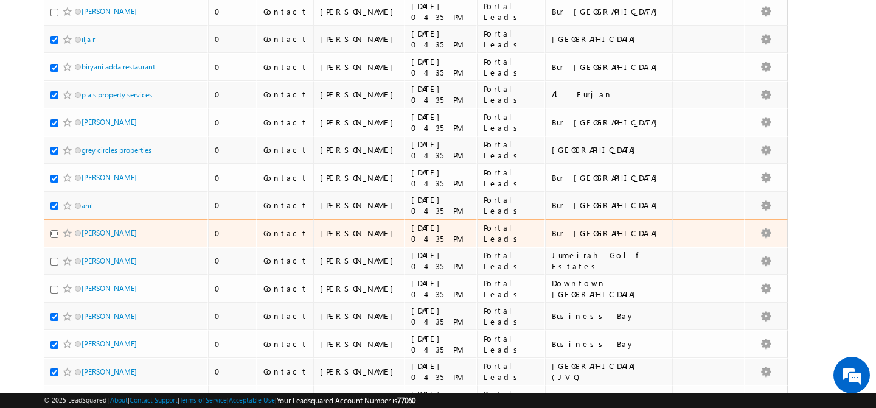
click at [54, 230] on input "checkbox" at bounding box center [54, 234] width 8 height 8
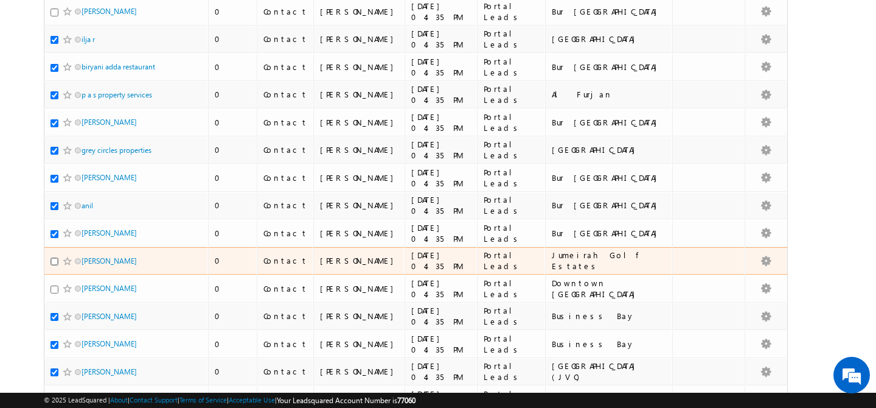
click at [52, 257] on input "checkbox" at bounding box center [54, 261] width 8 height 8
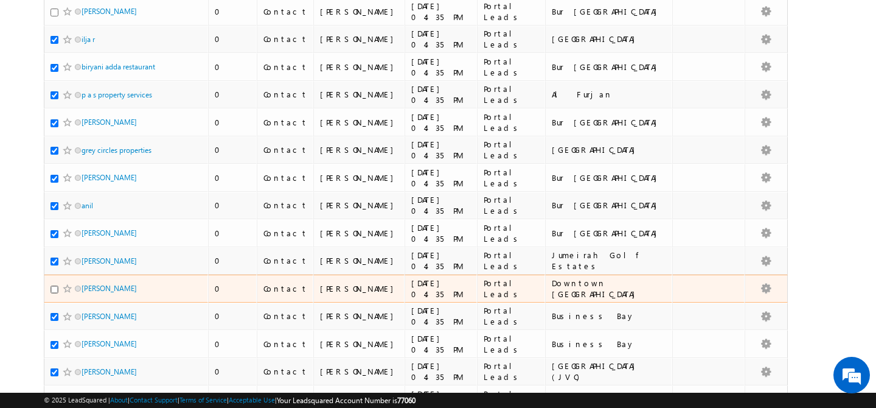
click at [52, 285] on input "checkbox" at bounding box center [54, 289] width 8 height 8
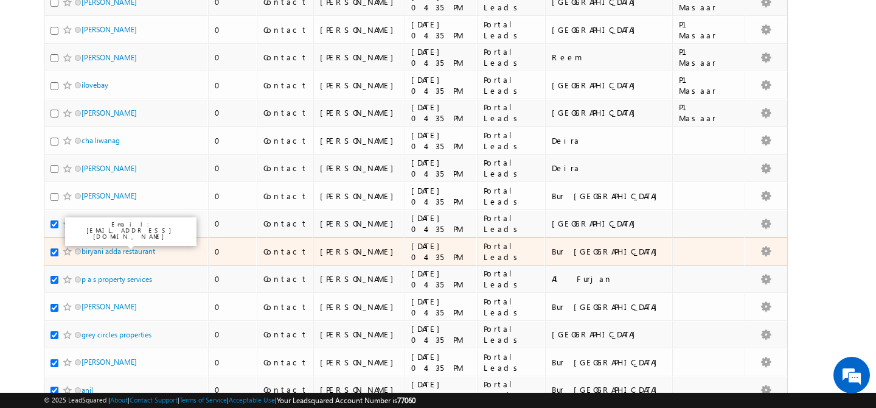
scroll to position [308, 0]
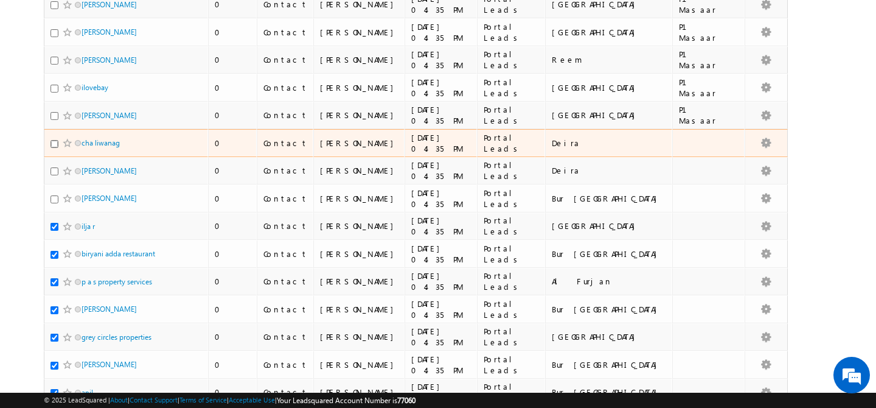
click at [55, 140] on input "checkbox" at bounding box center [54, 144] width 8 height 8
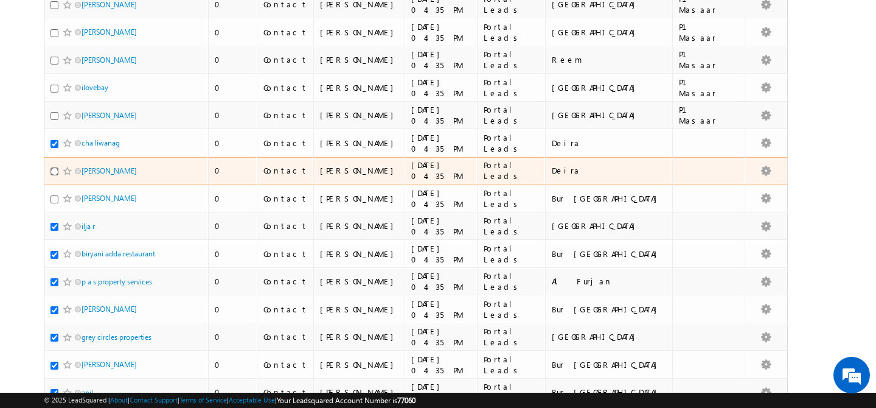
click at [55, 167] on input "checkbox" at bounding box center [54, 171] width 8 height 8
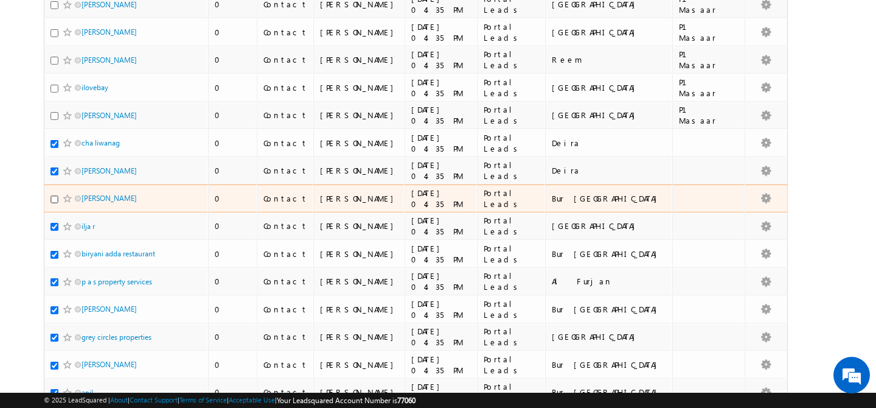
click at [54, 195] on input "checkbox" at bounding box center [54, 199] width 8 height 8
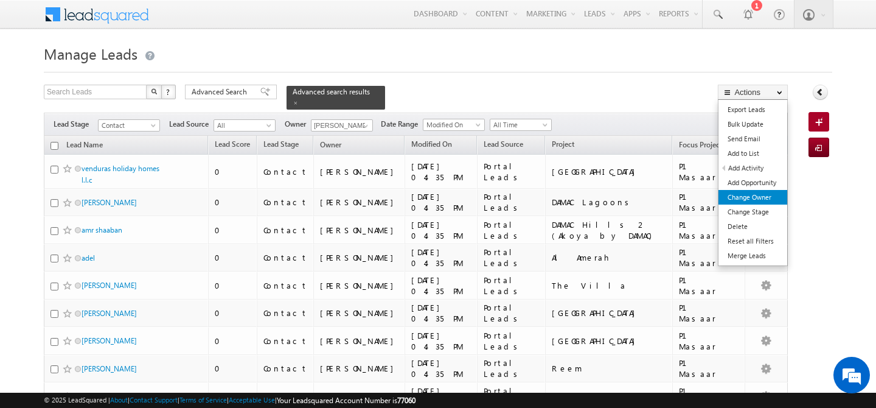
click at [763, 193] on link "Change Owner" at bounding box center [752, 197] width 69 height 15
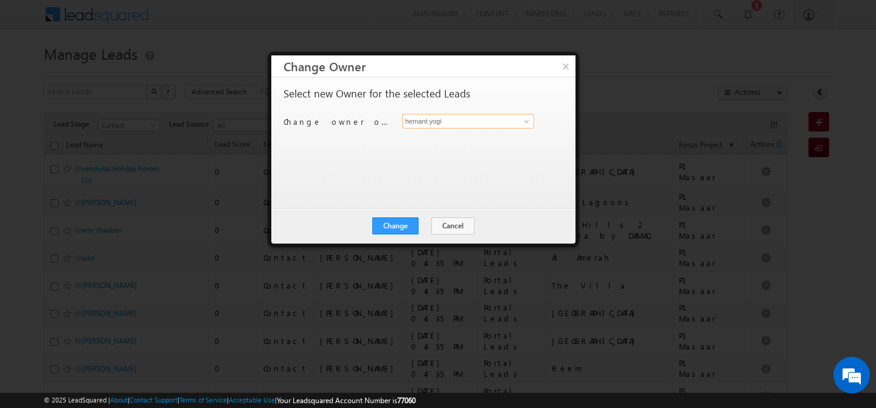
click at [495, 115] on input "hemant yogi" at bounding box center [468, 121] width 132 height 15
click at [481, 131] on link "Manisha Singh manisha.singh@indglobal.ae" at bounding box center [468, 139] width 132 height 23
click at [397, 221] on button "Change" at bounding box center [395, 225] width 46 height 17
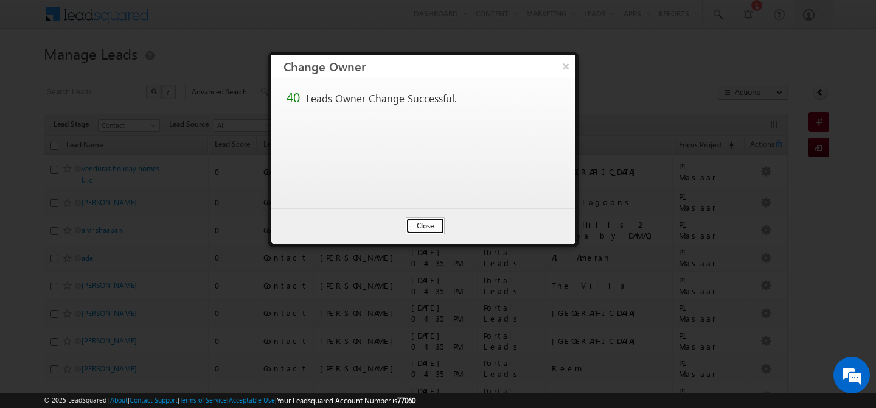
click at [425, 224] on button "Close" at bounding box center [425, 225] width 39 height 17
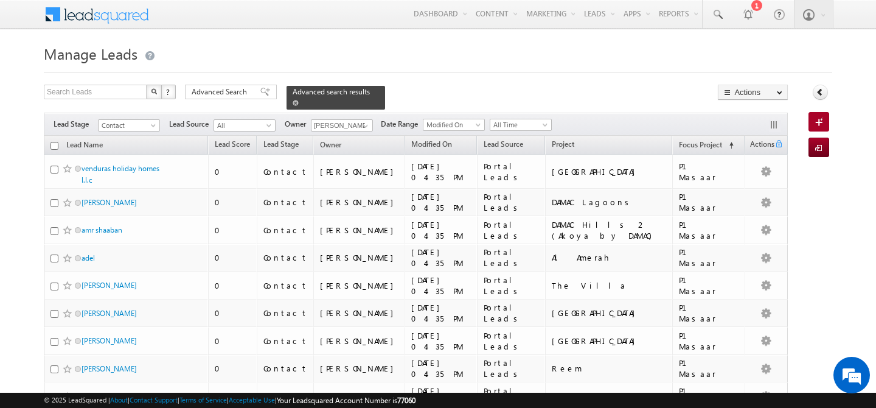
click at [299, 100] on span at bounding box center [296, 103] width 6 height 6
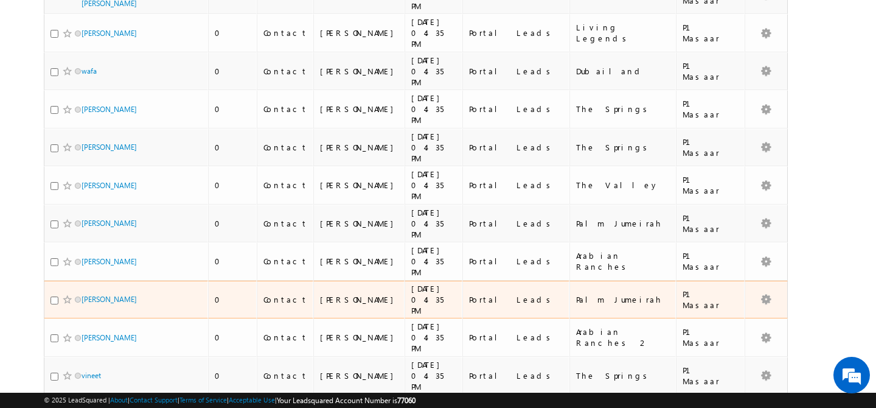
scroll to position [1369, 0]
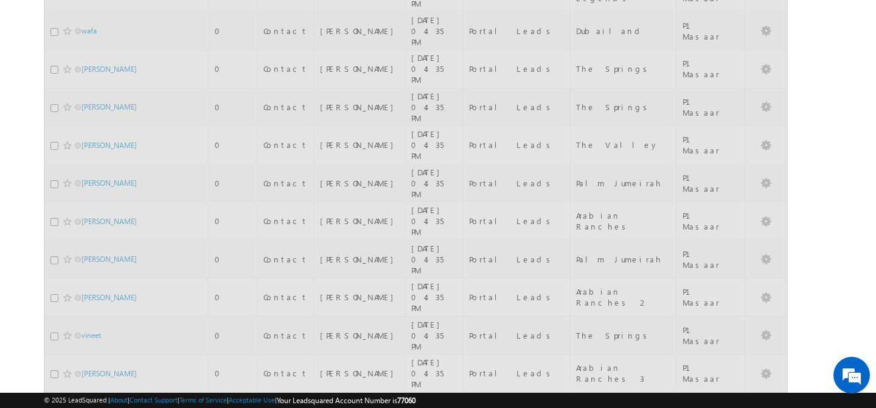
scroll to position [1282, 0]
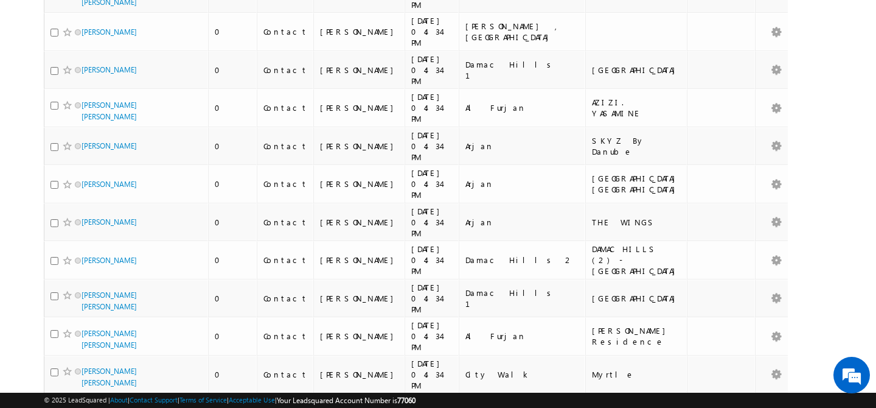
scroll to position [1454, 0]
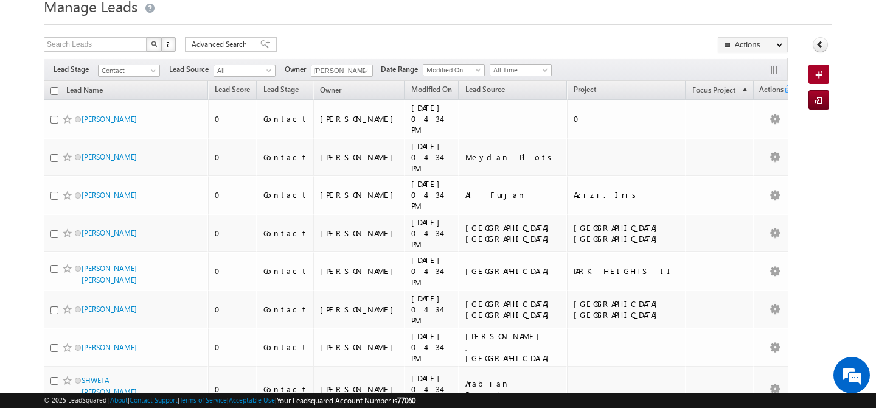
scroll to position [0, 0]
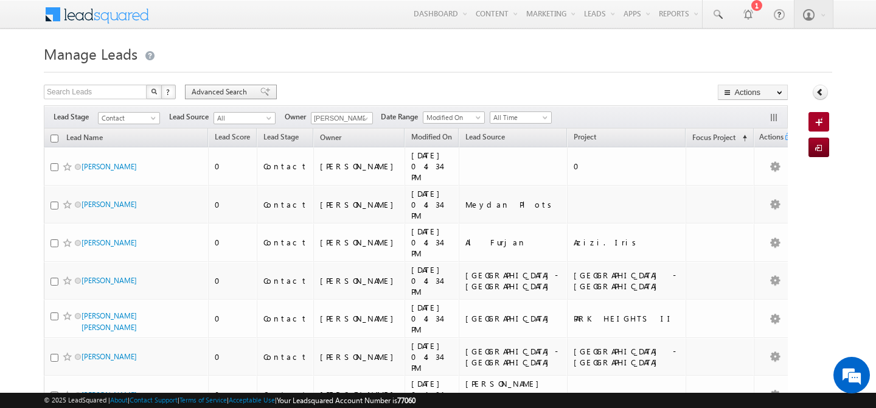
click at [207, 93] on span "Advanced Search" at bounding box center [221, 91] width 59 height 11
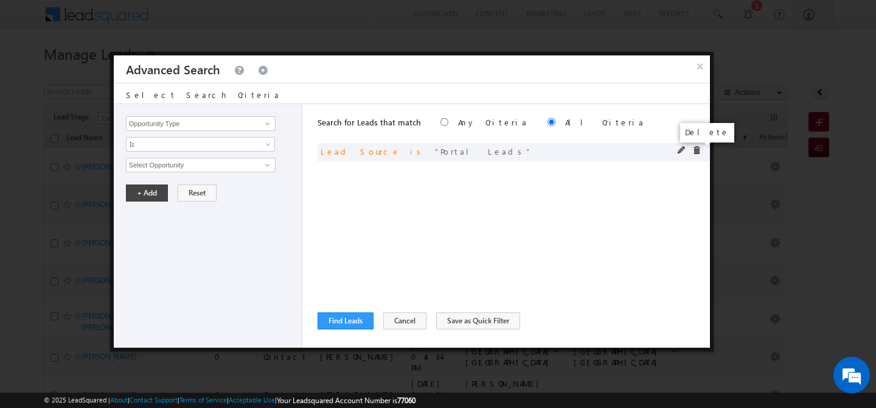
click at [696, 149] on span at bounding box center [696, 150] width 9 height 9
click at [204, 120] on input "Opportunity Type" at bounding box center [201, 123] width 150 height 15
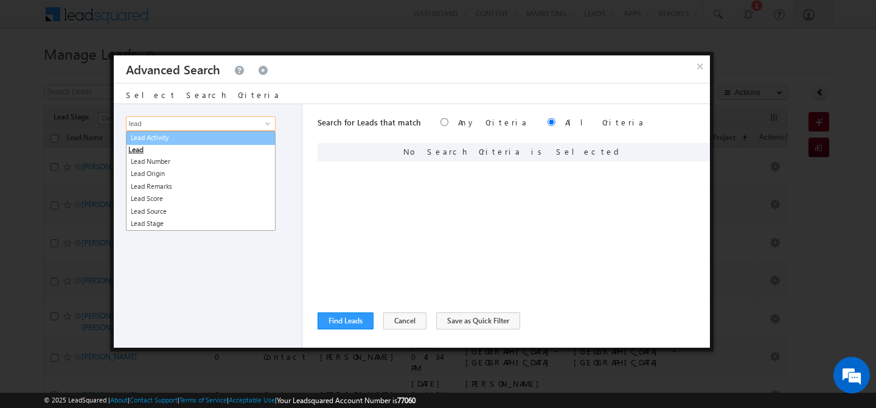
click at [187, 142] on link "Lead Activity" at bounding box center [201, 138] width 150 height 14
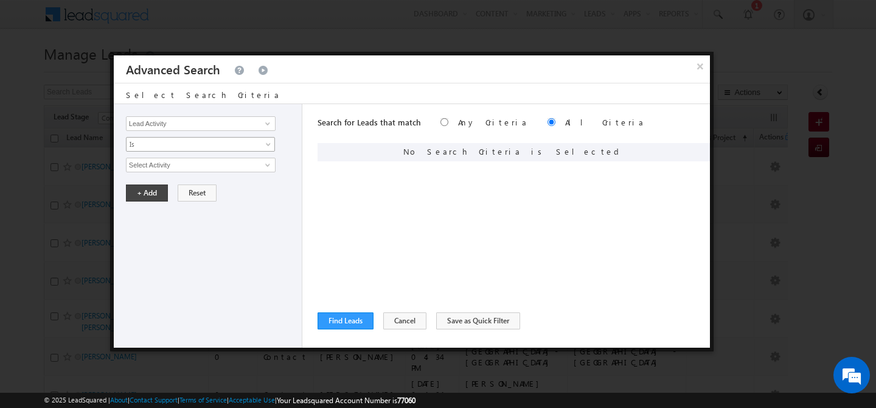
click at [184, 148] on span "Is" at bounding box center [193, 144] width 132 height 11
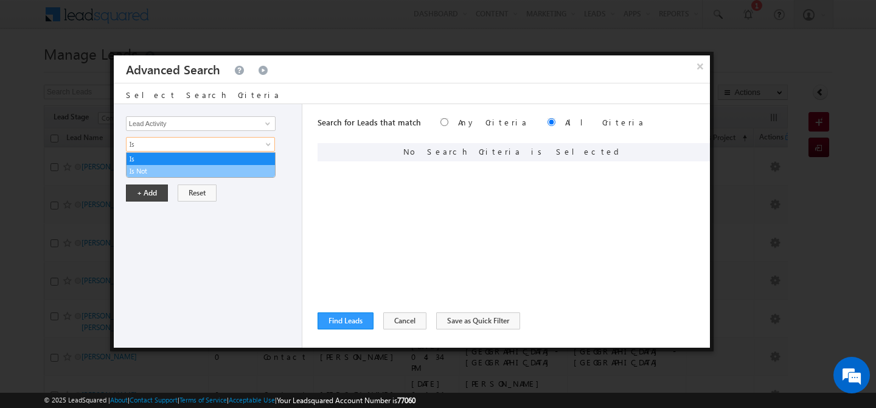
click at [162, 167] on link "Is Not" at bounding box center [201, 170] width 148 height 11
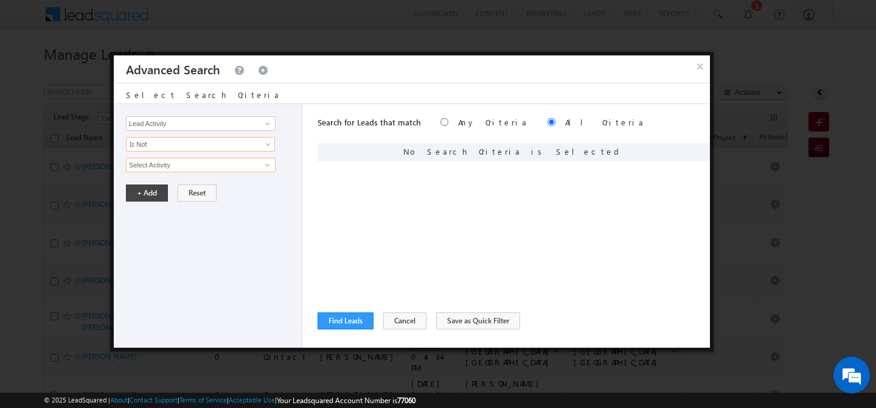
click at [176, 167] on input "Select Activity" at bounding box center [201, 165] width 150 height 15
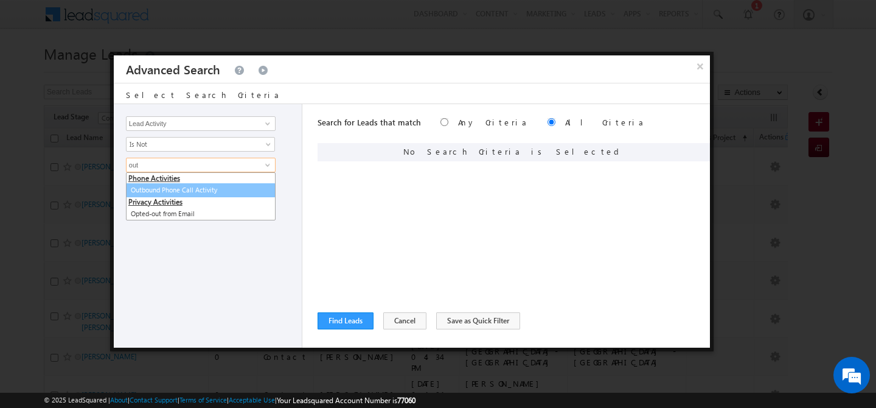
click at [181, 187] on link "Outbound Phone Call Activity" at bounding box center [201, 190] width 150 height 14
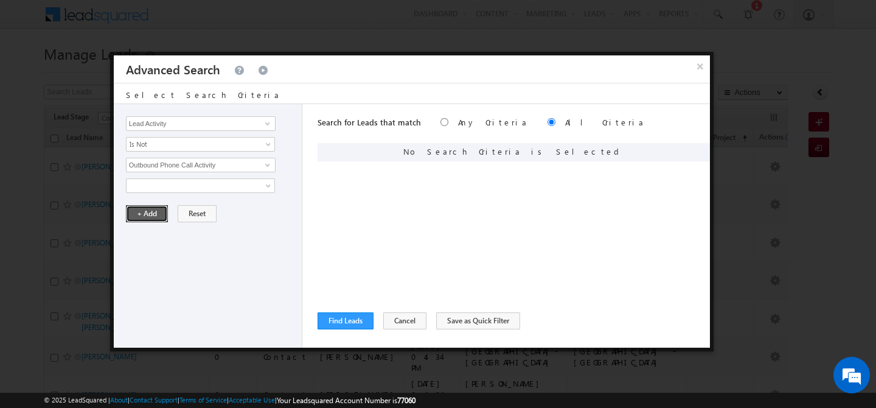
click at [151, 209] on button "+ Add" at bounding box center [147, 213] width 42 height 17
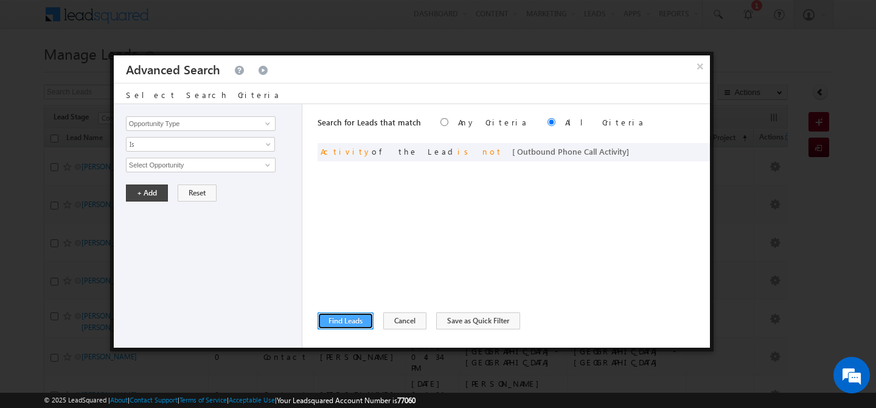
click at [345, 323] on button "Find Leads" at bounding box center [346, 320] width 56 height 17
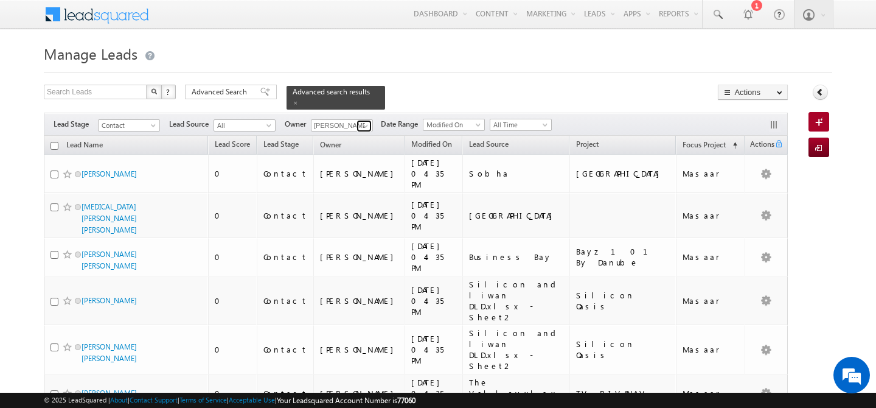
click at [366, 121] on span at bounding box center [366, 126] width 10 height 10
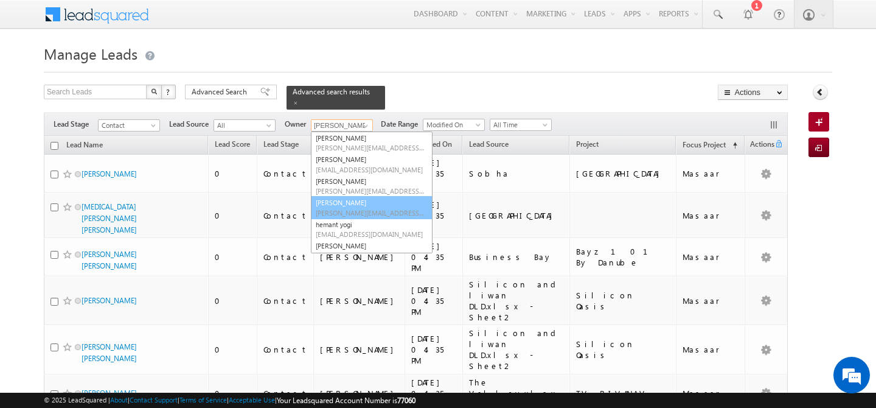
scroll to position [128, 0]
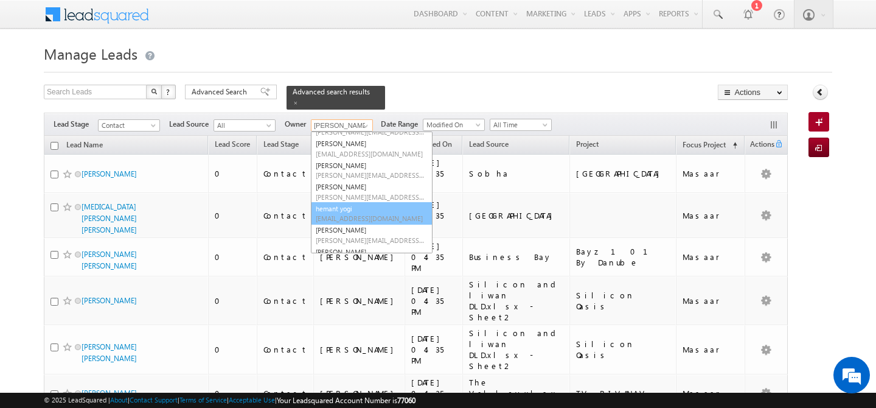
click at [349, 215] on link "hemant yogi hemant.yogi@indglobal.ae" at bounding box center [372, 213] width 122 height 23
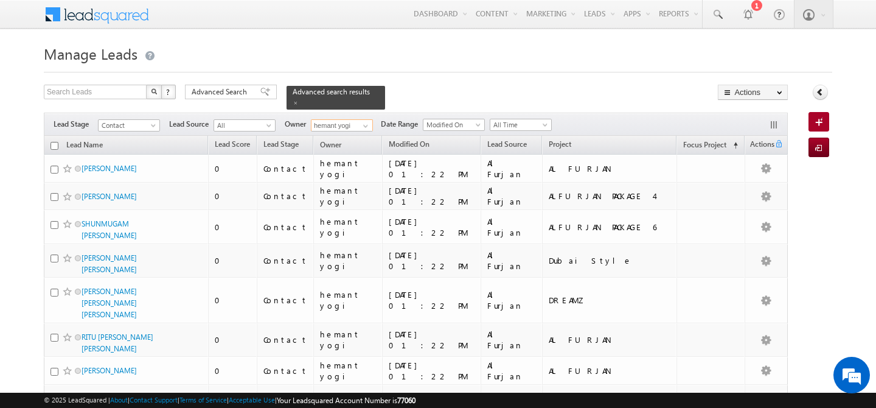
click at [49, 136] on th "Lead Name" at bounding box center [126, 145] width 164 height 19
click at [54, 142] on input "checkbox" at bounding box center [54, 146] width 8 height 8
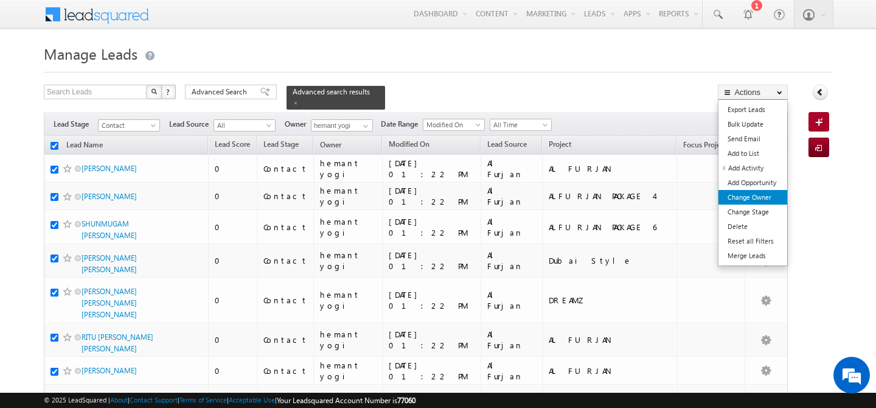
click at [767, 200] on link "Change Owner" at bounding box center [752, 197] width 69 height 15
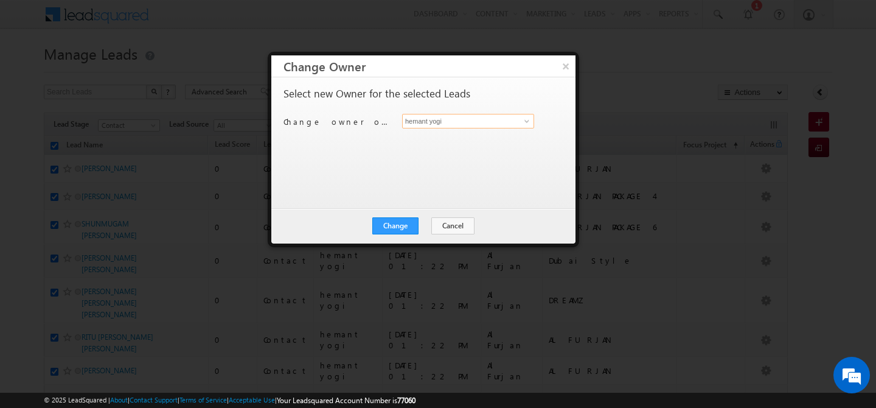
click at [446, 122] on input "hemant yogi" at bounding box center [468, 121] width 132 height 15
click at [460, 141] on span "gurpreet.singh@indglobal.ae" at bounding box center [461, 145] width 109 height 9
click at [400, 234] on button "Change" at bounding box center [395, 225] width 46 height 17
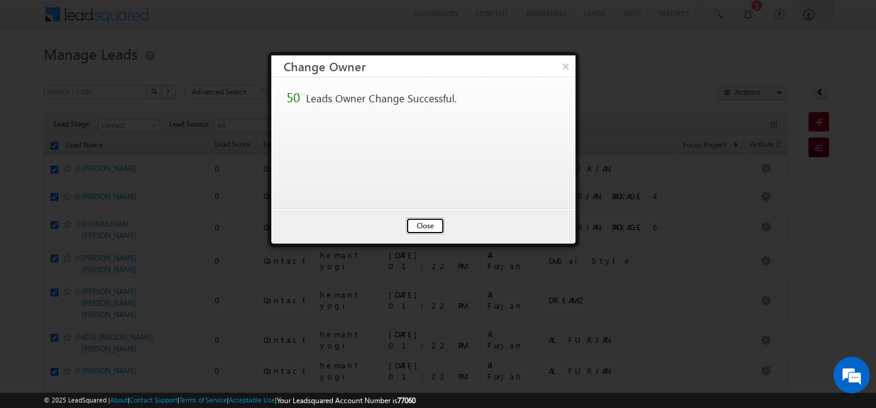
click at [421, 224] on button "Close" at bounding box center [425, 225] width 39 height 17
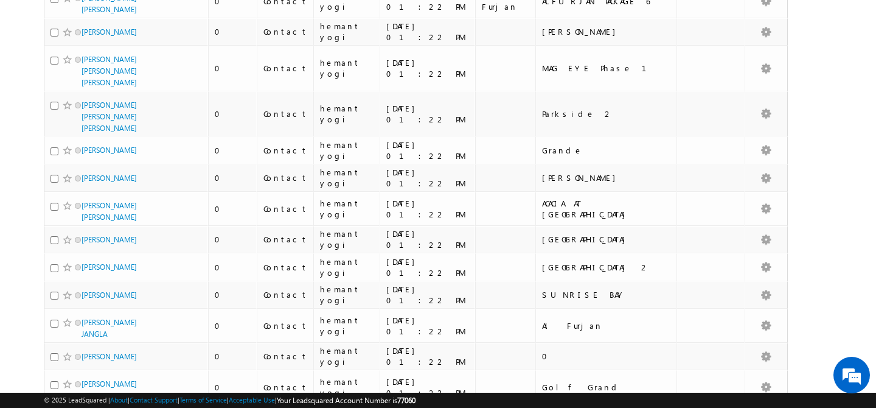
scroll to position [0, 0]
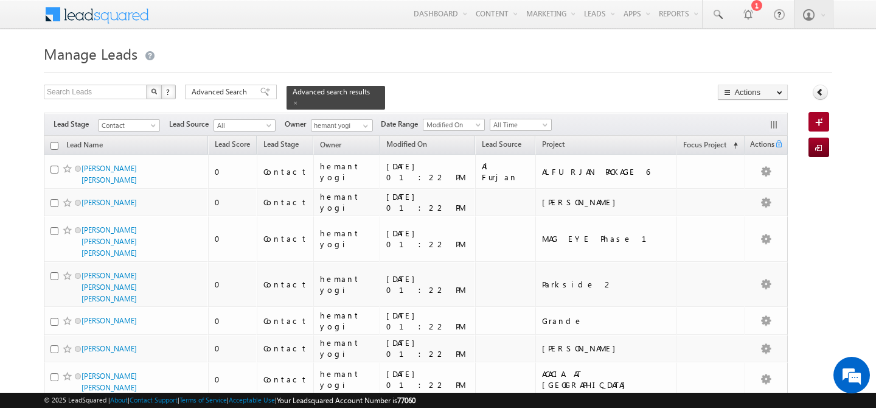
click at [50, 142] on input "checkbox" at bounding box center [54, 146] width 8 height 8
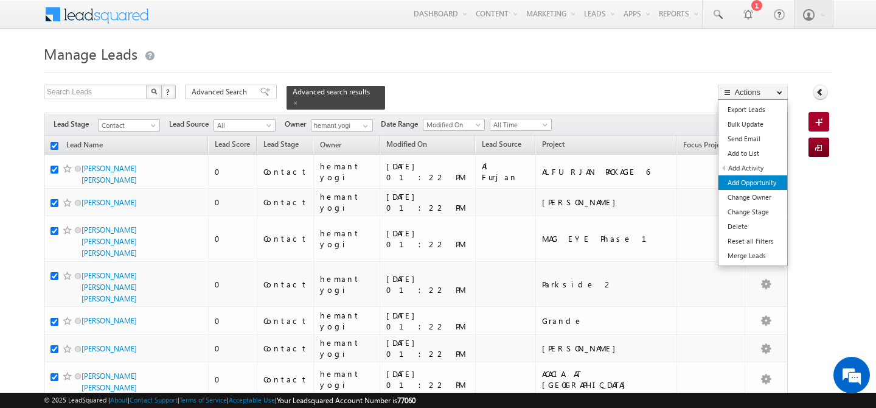
click at [765, 185] on link "Add Opportunity" at bounding box center [752, 182] width 69 height 15
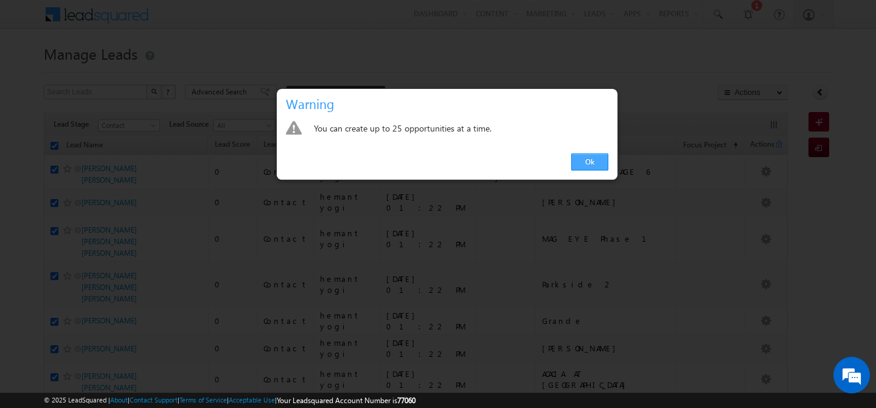
click at [589, 157] on link "Ok" at bounding box center [589, 161] width 37 height 17
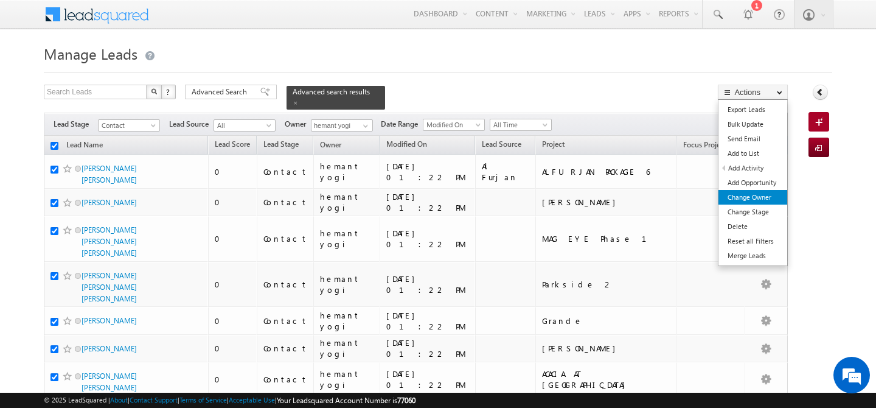
click at [771, 200] on link "Change Owner" at bounding box center [752, 197] width 69 height 15
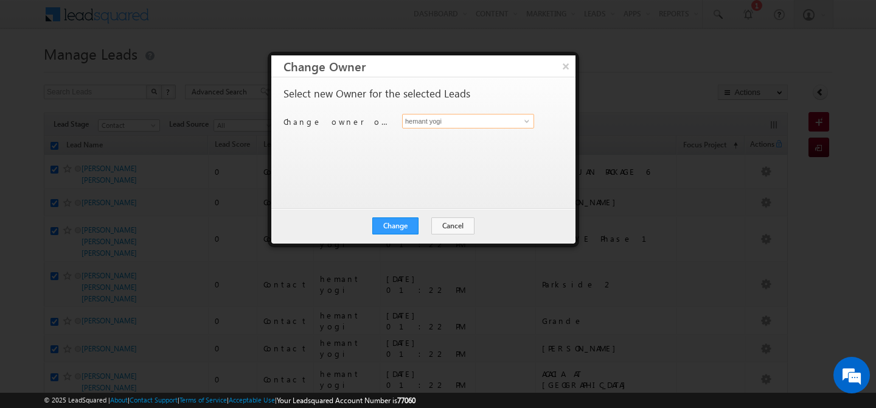
click at [488, 126] on input "hemant yogi" at bounding box center [468, 121] width 132 height 15
click at [439, 136] on link "keshav Jaiswal keshav.jaiswal@indglobal.ae" at bounding box center [468, 139] width 132 height 23
click at [409, 221] on button "Change" at bounding box center [395, 225] width 46 height 17
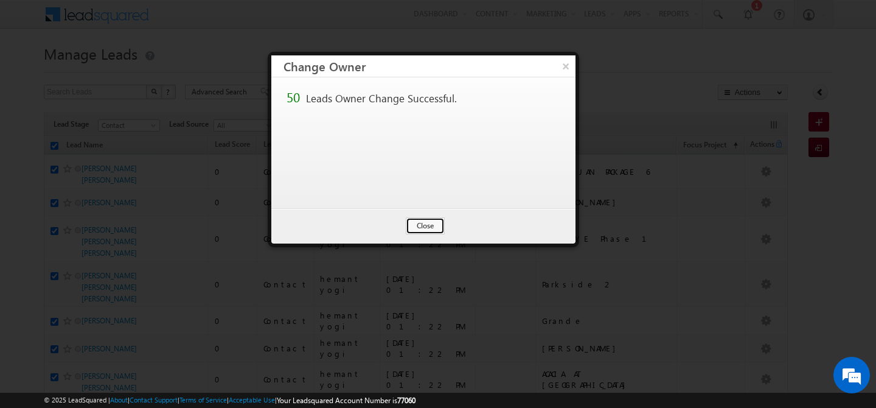
click at [409, 221] on button "Close" at bounding box center [425, 225] width 39 height 17
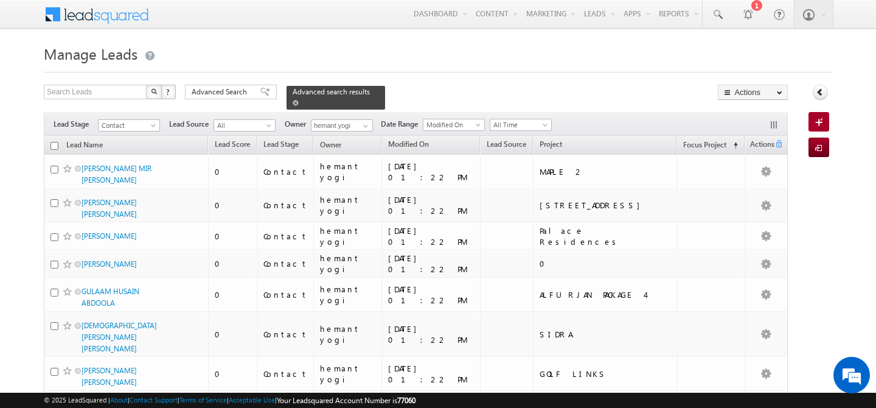
click at [299, 100] on span at bounding box center [296, 103] width 6 height 6
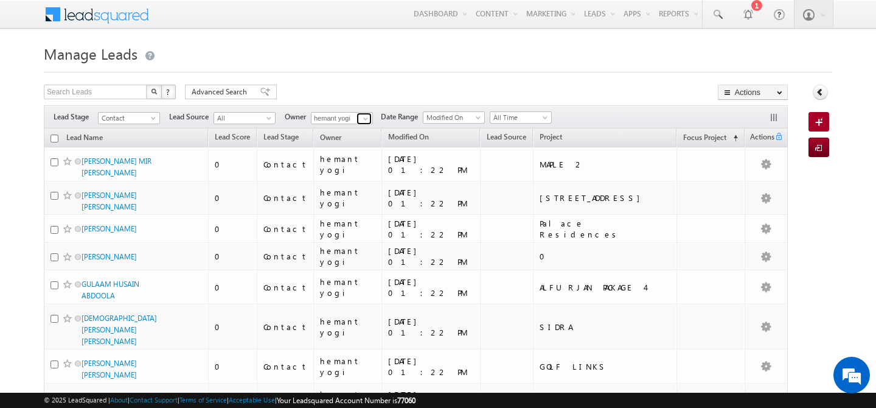
click at [368, 120] on span at bounding box center [366, 119] width 10 height 10
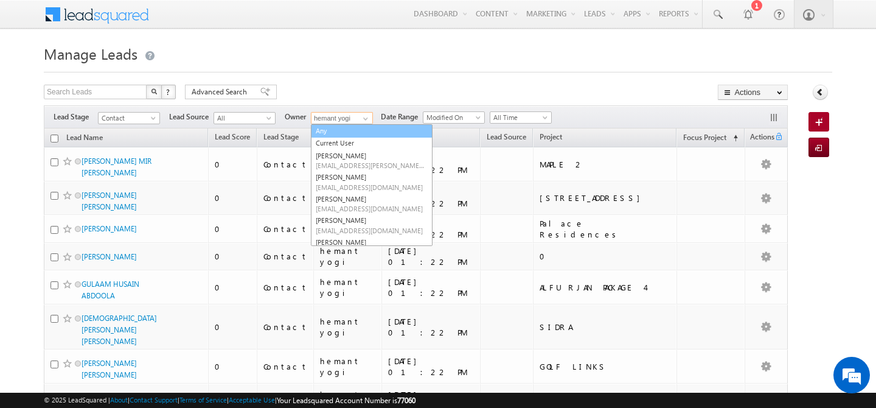
click at [357, 132] on link "Any" at bounding box center [372, 131] width 122 height 14
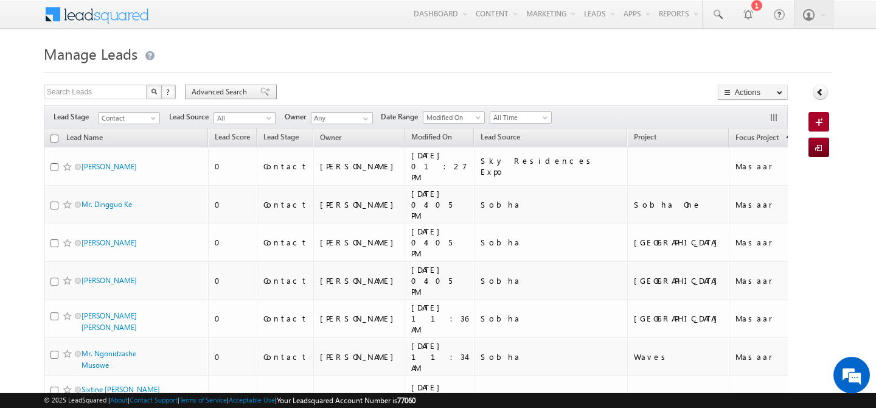
click at [220, 89] on span "Advanced Search" at bounding box center [221, 91] width 59 height 11
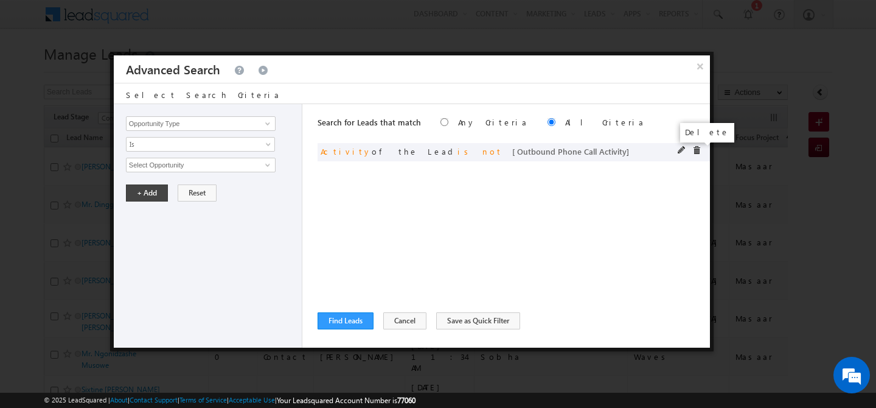
click at [697, 151] on span at bounding box center [696, 150] width 9 height 9
click at [186, 125] on input "Opportunity Type" at bounding box center [201, 123] width 150 height 15
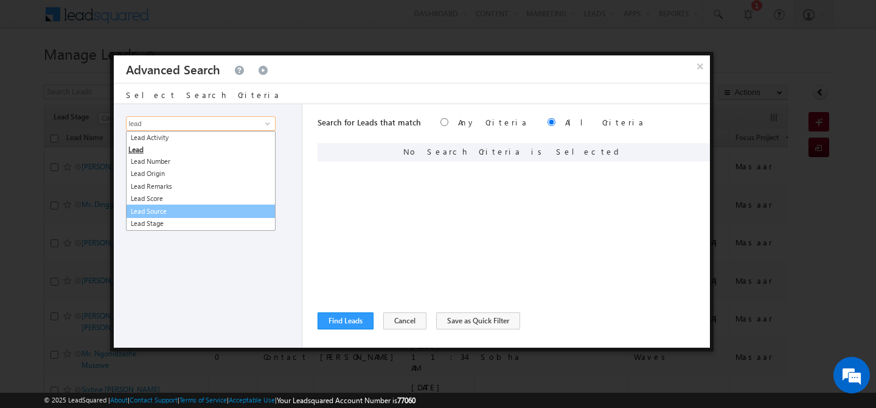
click at [179, 206] on link "Lead Source" at bounding box center [201, 211] width 150 height 14
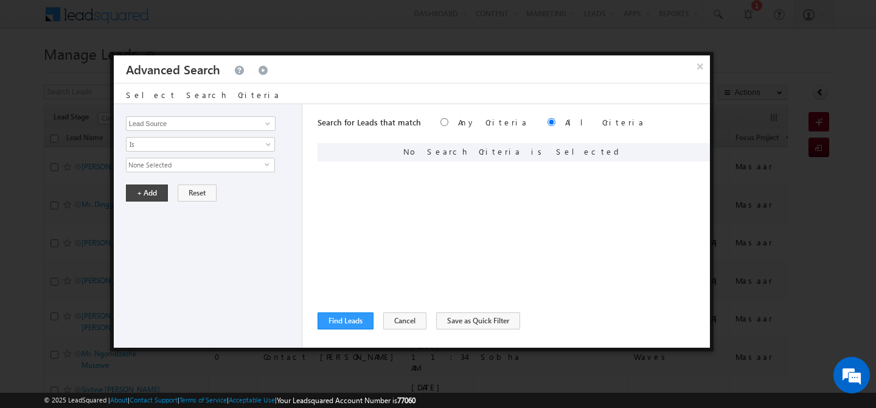
click at [181, 170] on span "None Selected" at bounding box center [196, 164] width 138 height 13
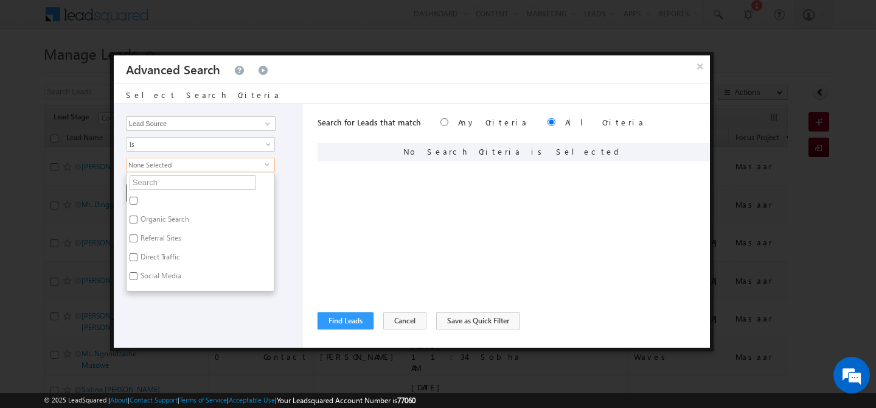
click at [165, 181] on input "text" at bounding box center [193, 182] width 127 height 15
click at [164, 221] on label "Portal Leads" at bounding box center [159, 221] width 65 height 19
click at [137, 221] on input "Portal Leads" at bounding box center [134, 219] width 8 height 8
click at [188, 319] on div "Opportunity Type Lead Activity Task Sales Group Prospect Id Address 1 Address 2…" at bounding box center [208, 225] width 189 height 243
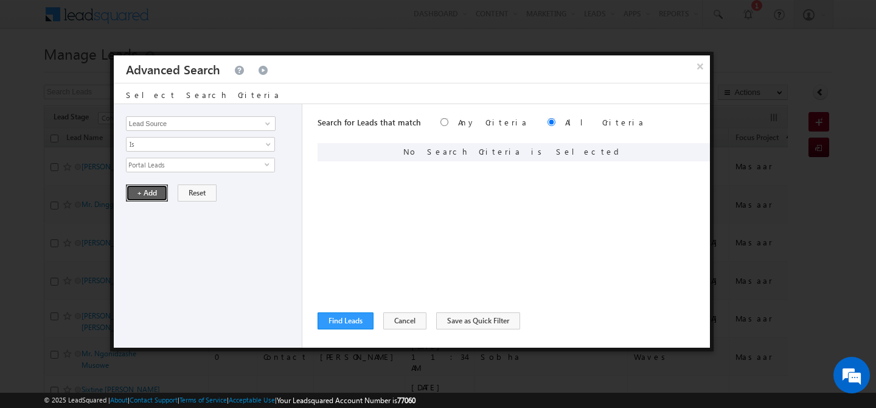
click at [149, 198] on button "+ Add" at bounding box center [147, 192] width 42 height 17
click at [347, 318] on button "Find Leads" at bounding box center [346, 320] width 56 height 17
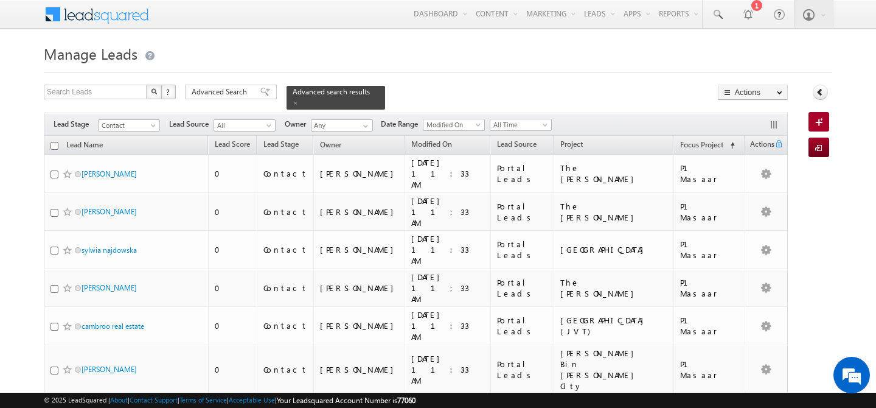
click at [56, 142] on input "checkbox" at bounding box center [54, 146] width 8 height 8
click at [367, 121] on span at bounding box center [366, 126] width 10 height 10
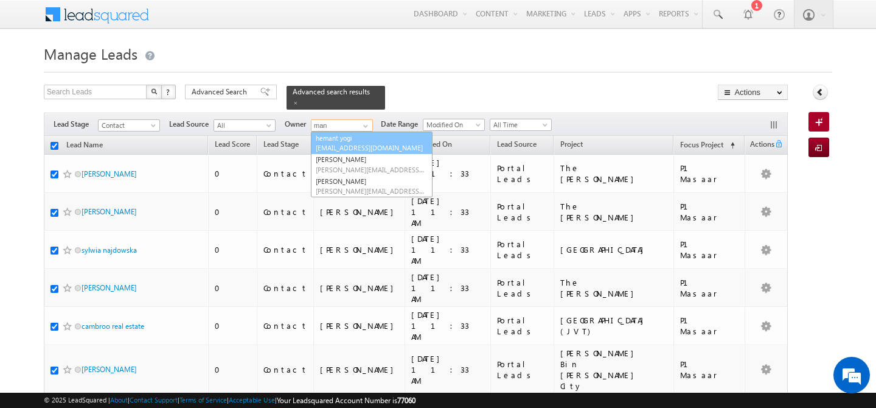
click at [365, 143] on span "hemant.yogi@indglobal.ae" at bounding box center [370, 147] width 109 height 9
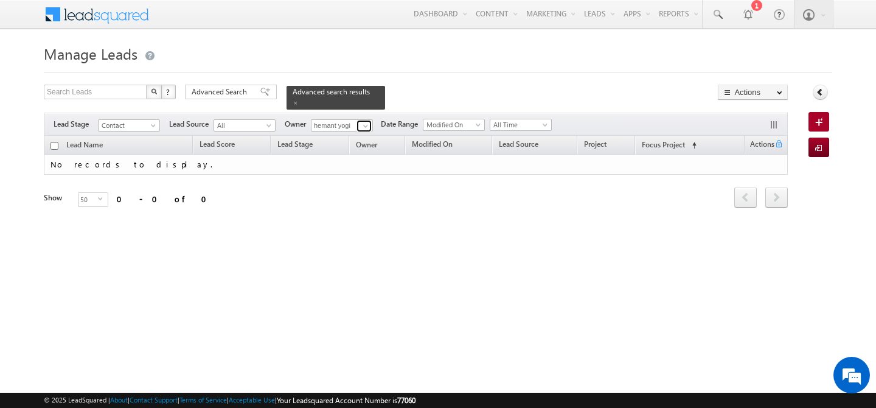
click at [369, 121] on span at bounding box center [366, 126] width 10 height 10
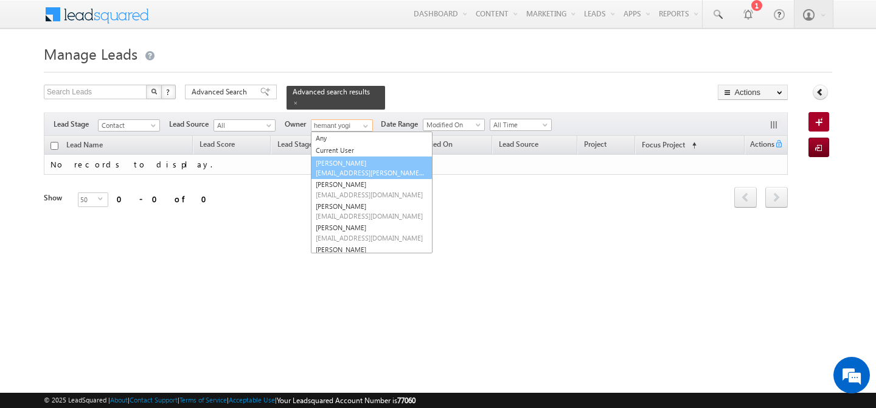
click at [358, 168] on span "abhishek.dalal@indglobal.ae" at bounding box center [370, 172] width 109 height 9
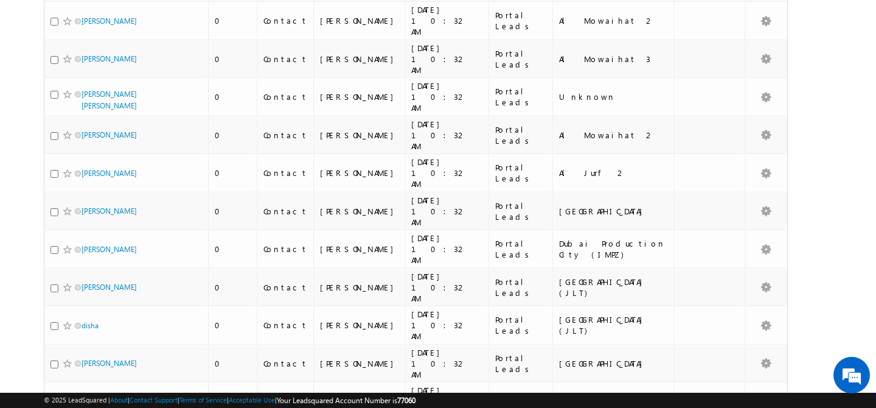
scroll to position [1226, 0]
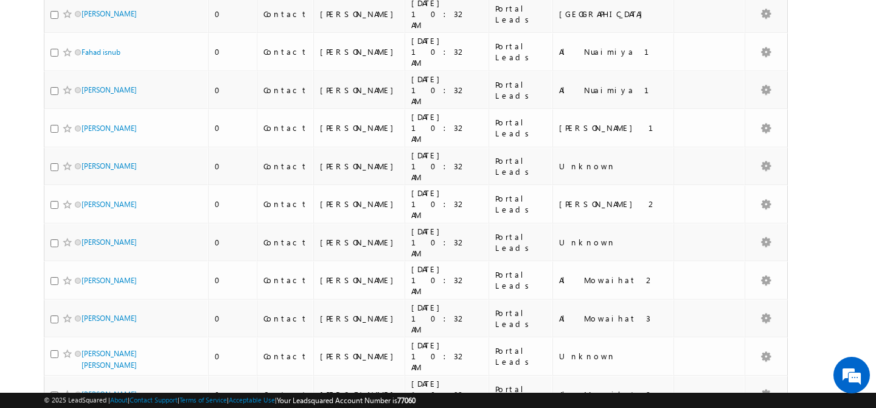
scroll to position [0, 0]
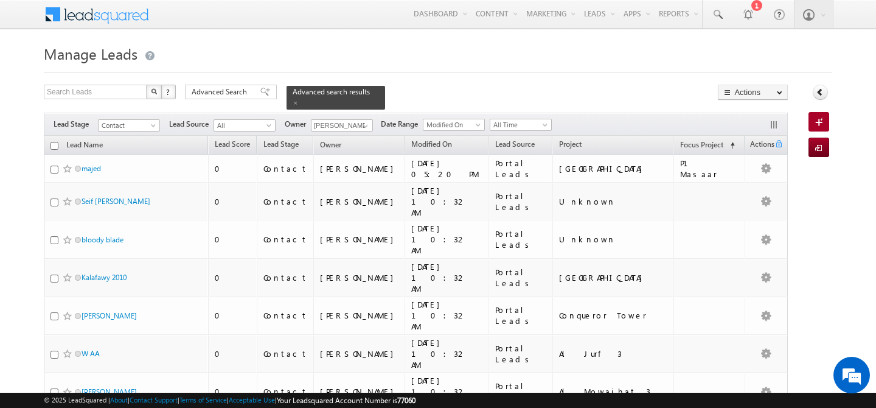
click at [56, 142] on input "checkbox" at bounding box center [54, 146] width 8 height 8
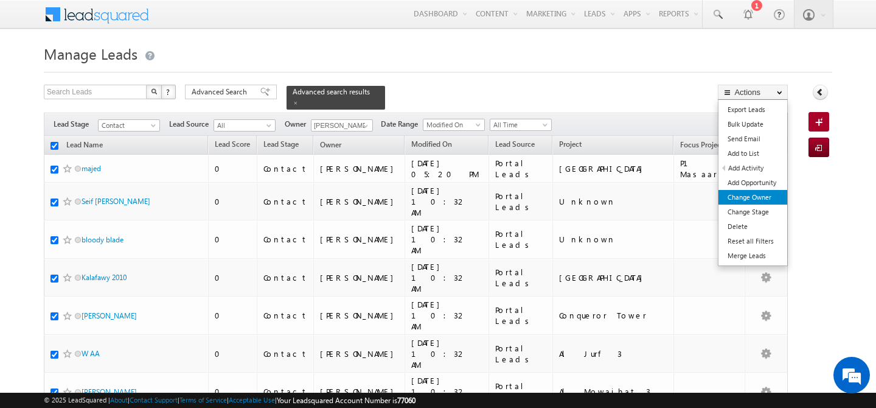
click at [759, 193] on link "Change Owner" at bounding box center [752, 197] width 69 height 15
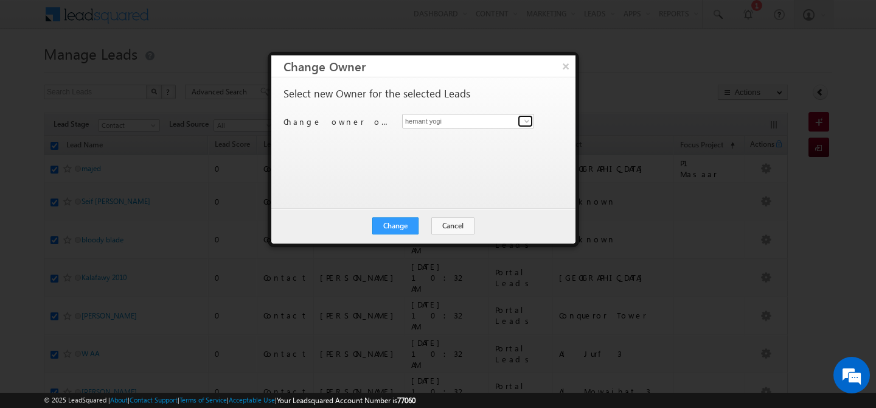
click at [522, 119] on span at bounding box center [527, 121] width 10 height 10
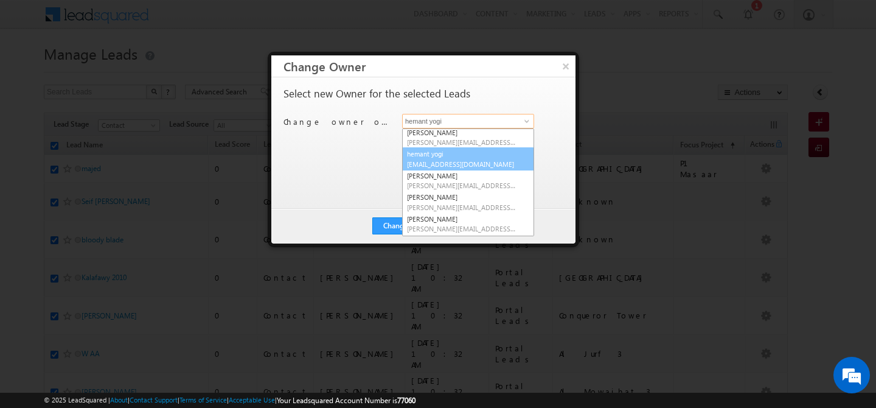
scroll to position [154, 0]
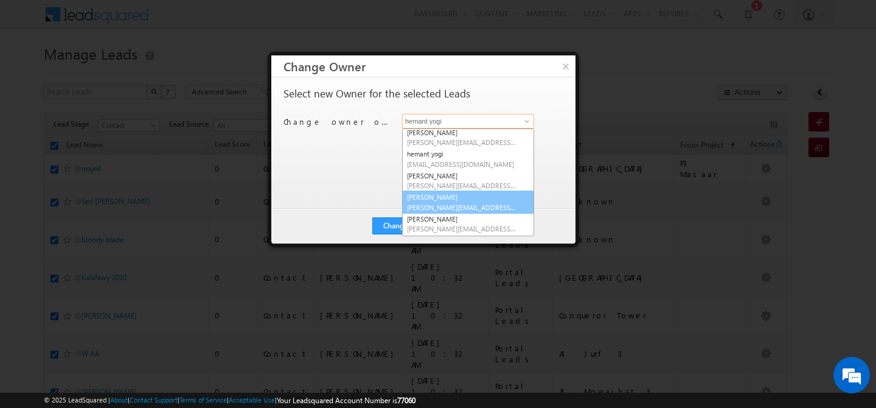
click at [440, 203] on span "manisha.singh@indglobal.ae" at bounding box center [461, 207] width 109 height 9
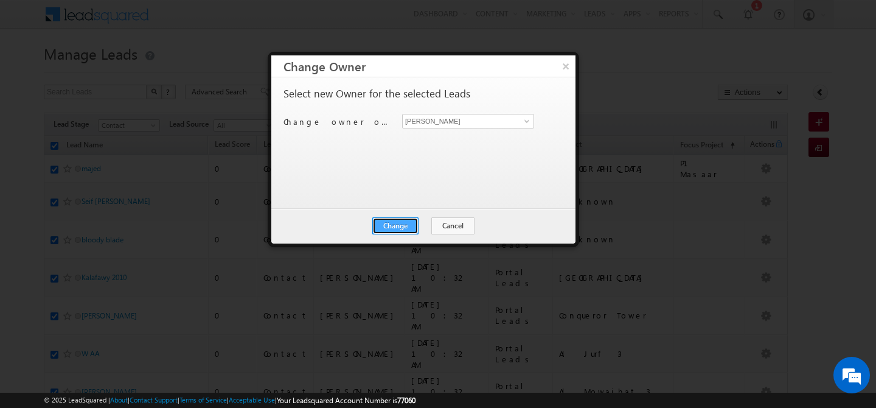
click at [389, 225] on button "Change" at bounding box center [395, 225] width 46 height 17
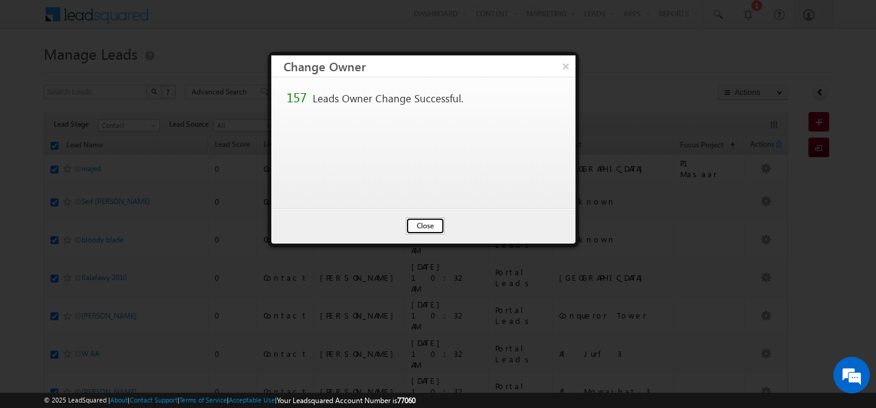
click at [414, 225] on button "Close" at bounding box center [425, 225] width 39 height 17
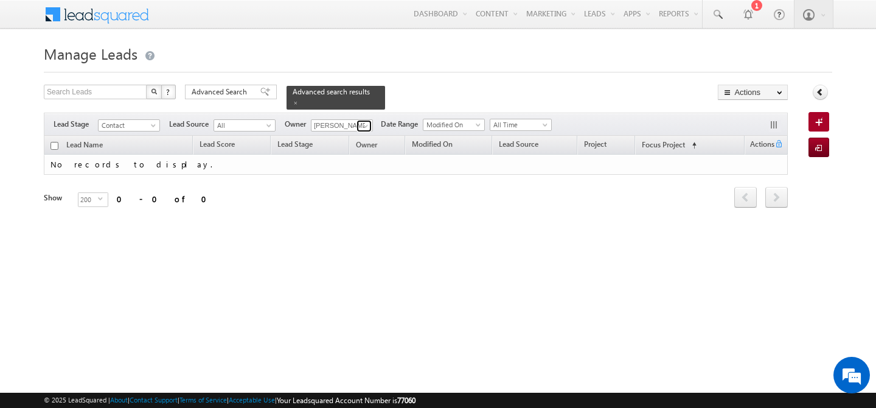
click at [364, 121] on span at bounding box center [366, 126] width 10 height 10
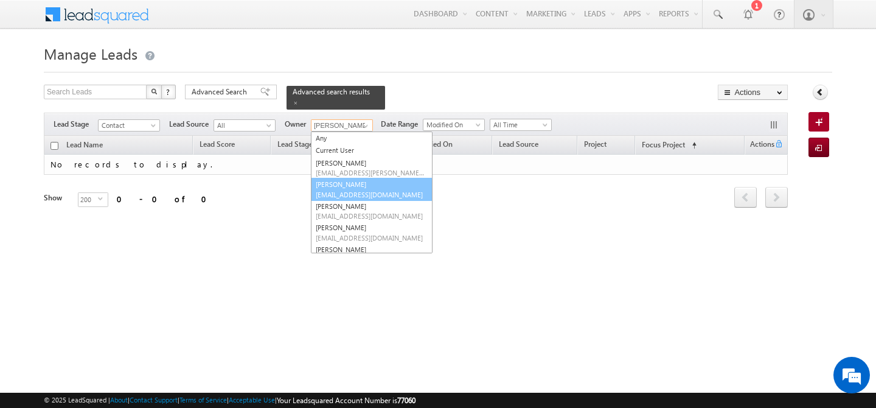
click at [362, 178] on link "Abhishekkumar Singh abhishek.singh@indglobal.ae" at bounding box center [372, 189] width 122 height 23
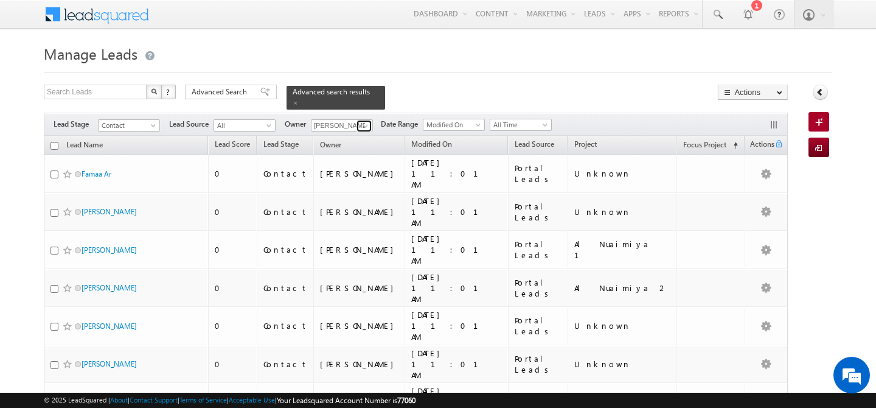
click at [364, 121] on span at bounding box center [366, 126] width 10 height 10
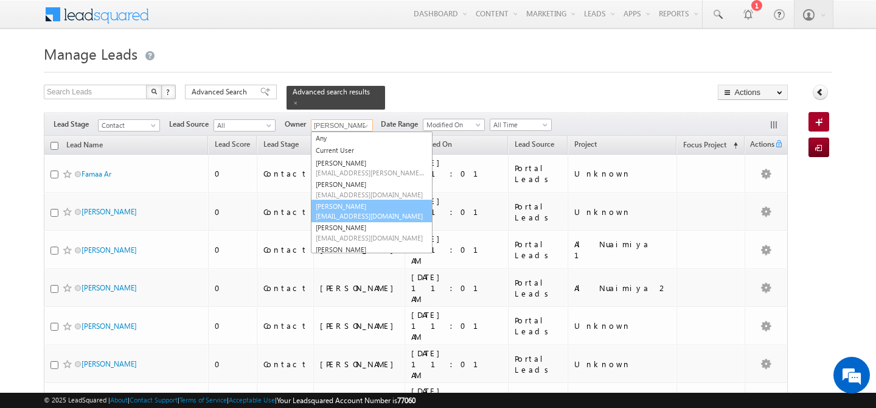
click at [361, 200] on link "Akash Sinha akash.sinha@indglobal.ae" at bounding box center [372, 211] width 122 height 23
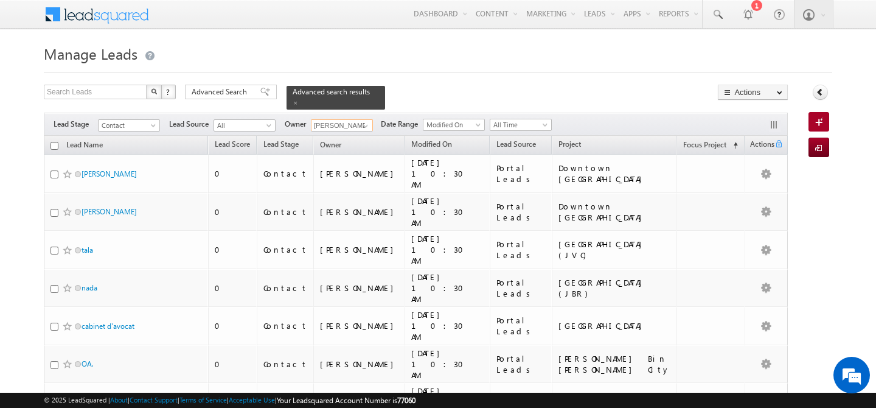
click at [54, 142] on input "checkbox" at bounding box center [54, 146] width 8 height 8
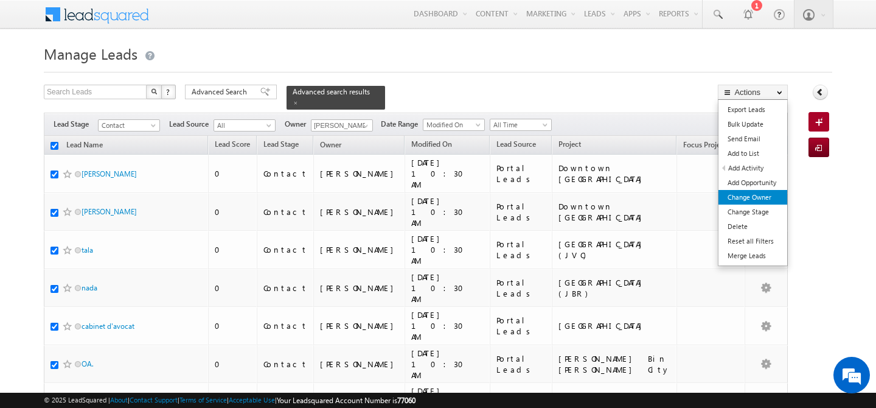
click at [765, 201] on link "Change Owner" at bounding box center [752, 197] width 69 height 15
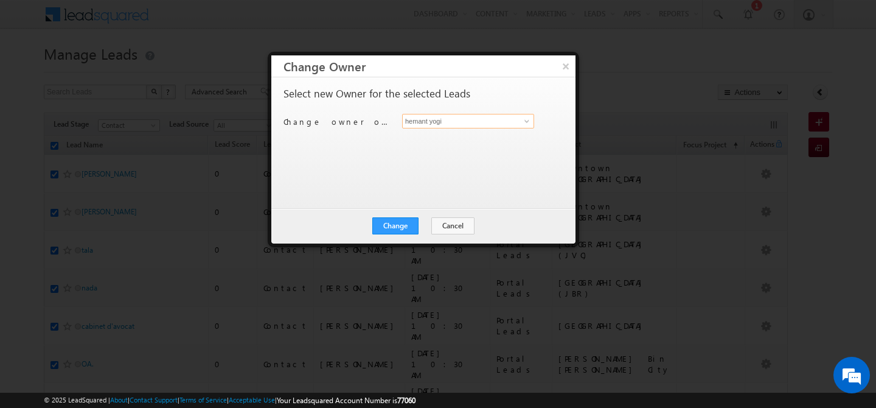
click at [517, 124] on input "hemant yogi" at bounding box center [468, 121] width 132 height 15
click at [531, 121] on span at bounding box center [527, 121] width 10 height 10
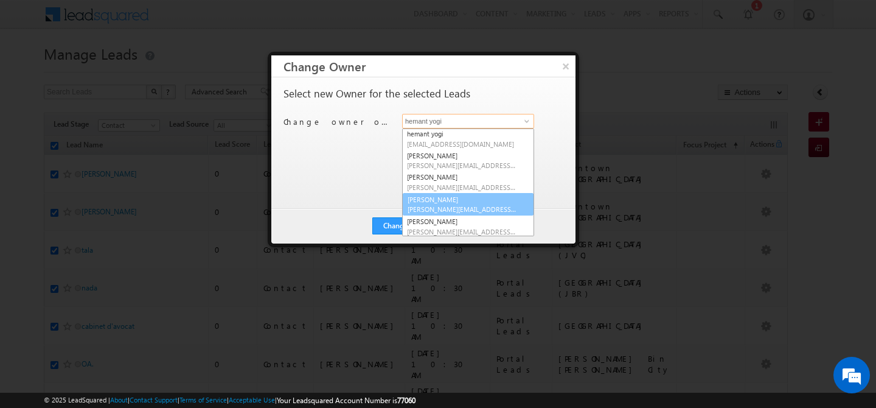
scroll to position [174, 0]
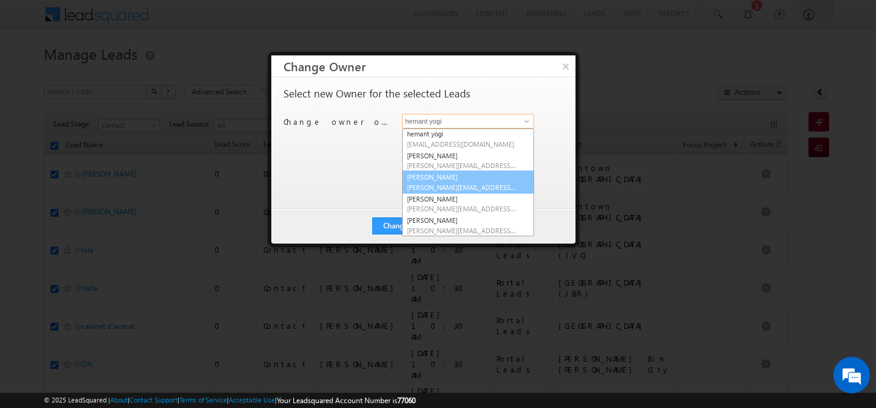
click at [454, 187] on span "manisha.singh@indglobal.ae" at bounding box center [461, 186] width 109 height 9
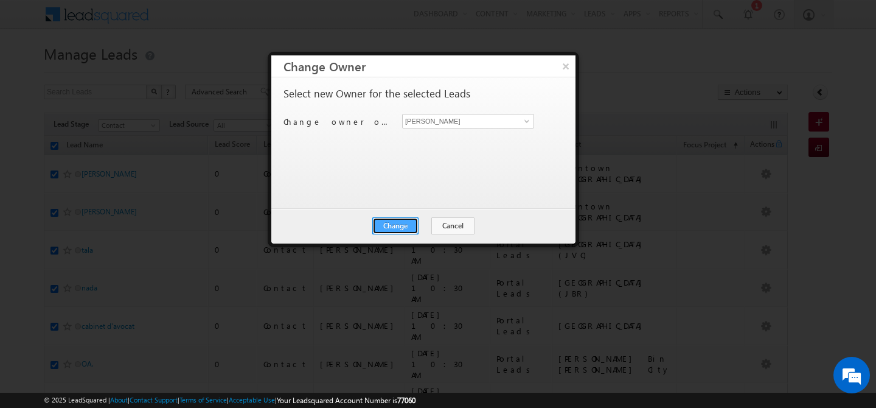
click at [405, 220] on button "Change" at bounding box center [395, 225] width 46 height 17
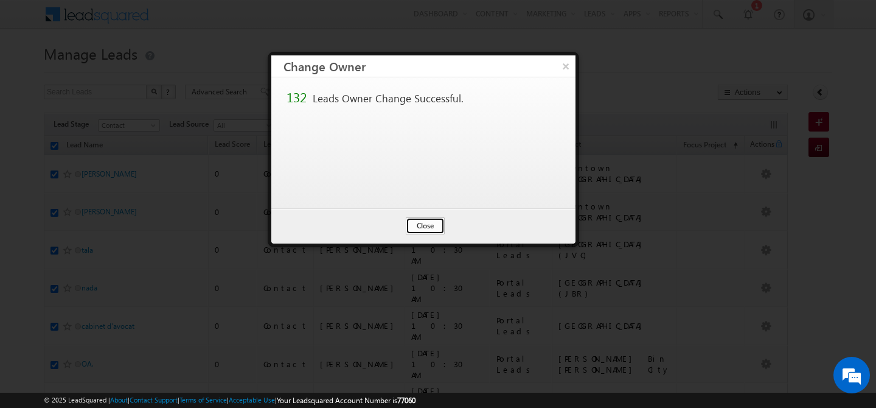
click at [428, 226] on button "Close" at bounding box center [425, 225] width 39 height 17
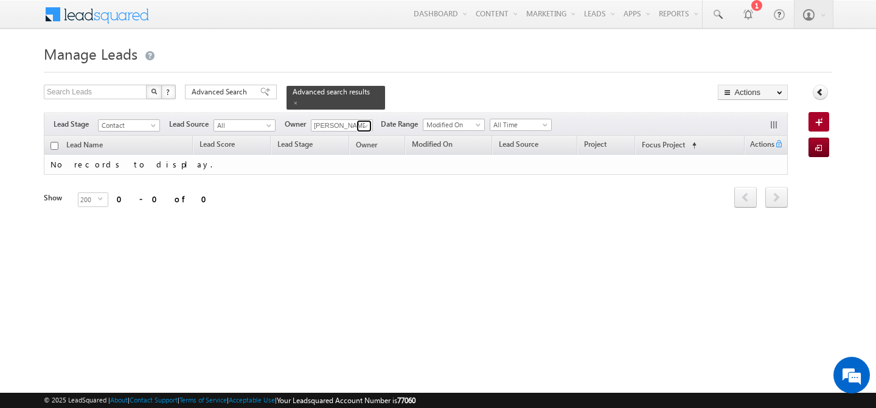
click at [362, 121] on span at bounding box center [366, 126] width 10 height 10
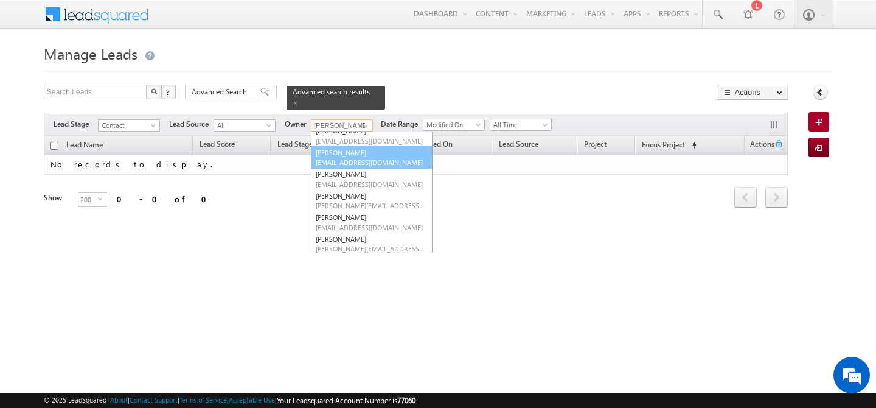
scroll to position [57, 0]
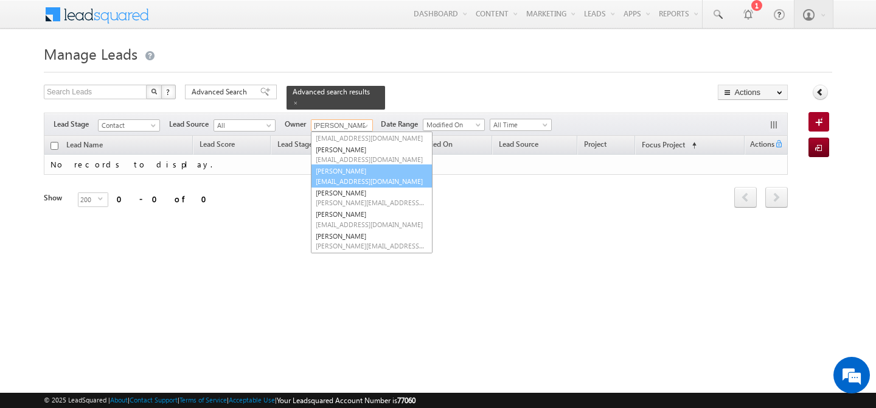
click at [353, 176] on span "akshay.choudhary@indglobal.ae" at bounding box center [370, 180] width 109 height 9
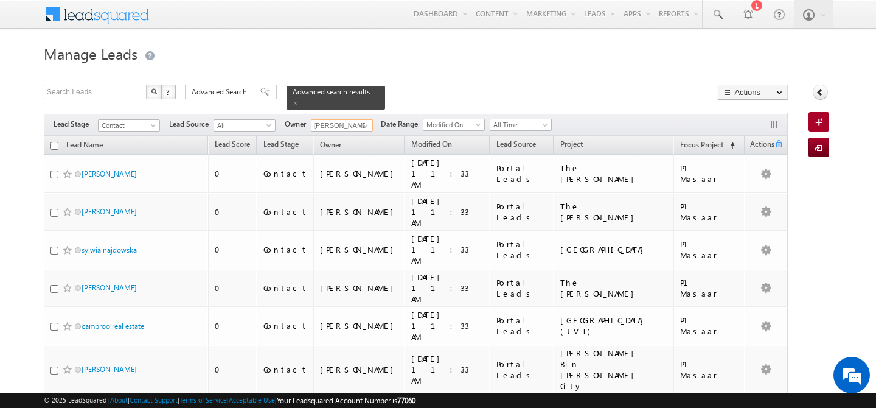
click at [50, 142] on input "checkbox" at bounding box center [54, 146] width 8 height 8
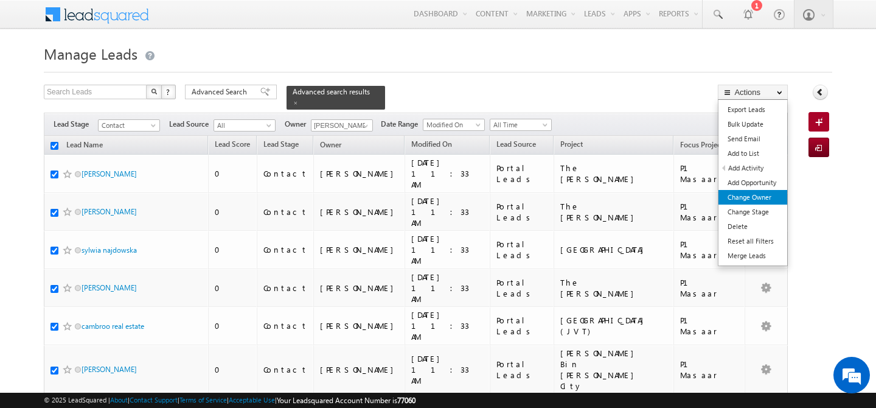
click at [745, 195] on link "Change Owner" at bounding box center [752, 197] width 69 height 15
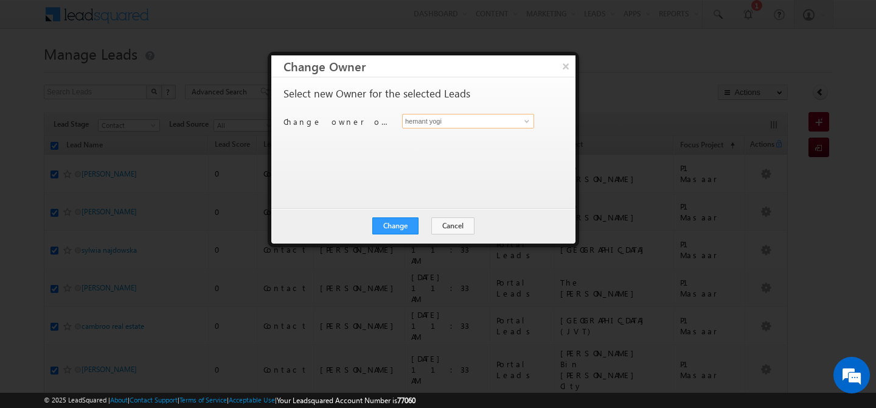
click at [494, 127] on input "hemant yogi" at bounding box center [468, 121] width 132 height 15
click at [518, 139] on link "Manisha Singh manisha.singh@indglobal.ae" at bounding box center [468, 139] width 132 height 23
click at [395, 225] on button "Change" at bounding box center [395, 225] width 46 height 17
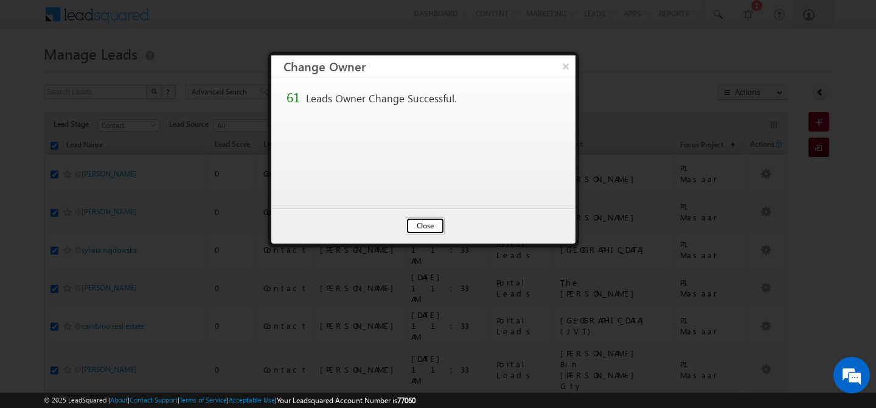
click at [415, 223] on button "Close" at bounding box center [425, 225] width 39 height 17
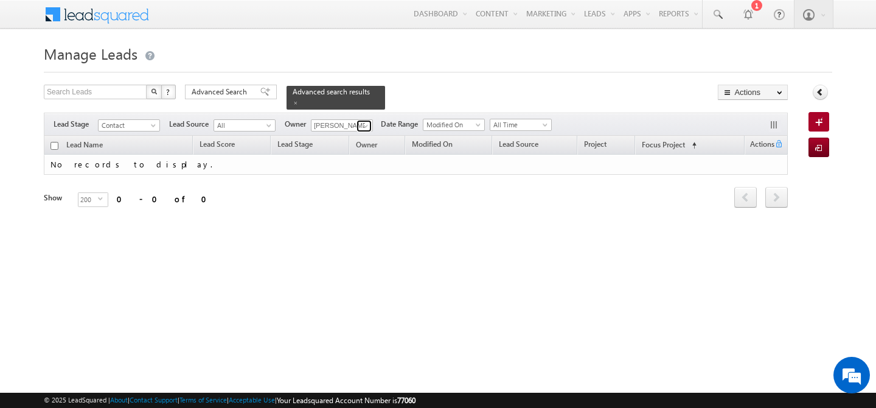
click at [363, 121] on span at bounding box center [366, 126] width 10 height 10
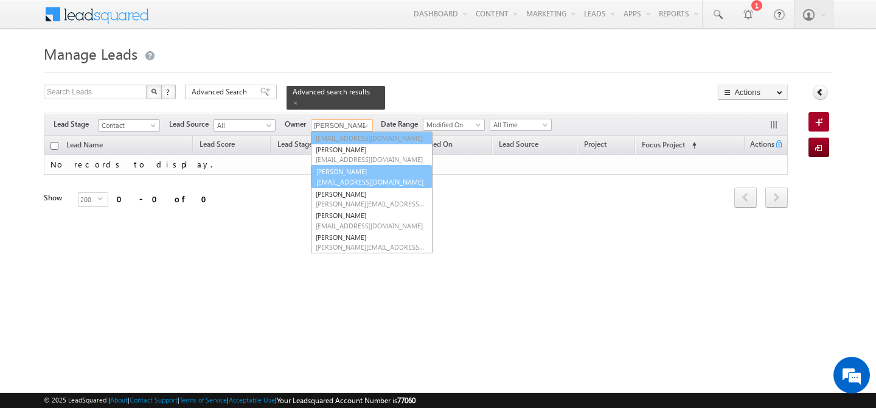
scroll to position [46, 0]
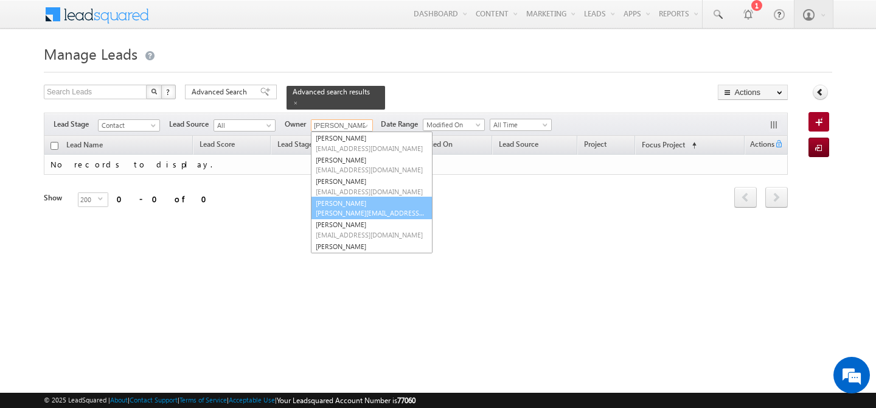
click at [353, 200] on link "Ankush Chaudhary ankush.chaudhary@indglobal.ae" at bounding box center [372, 207] width 122 height 23
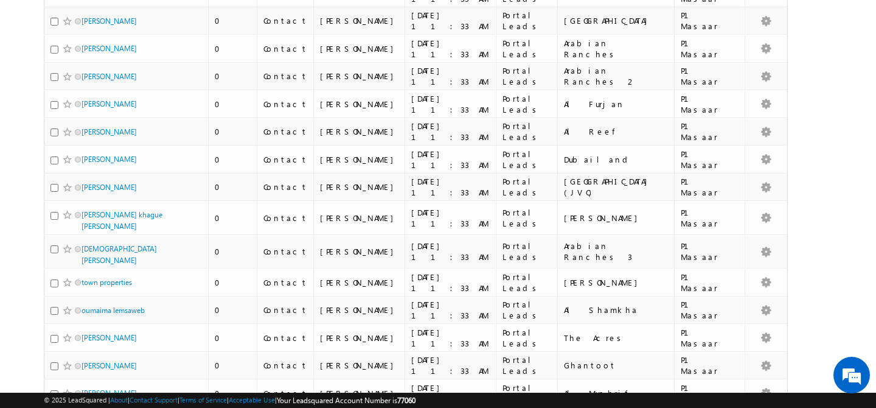
scroll to position [0, 0]
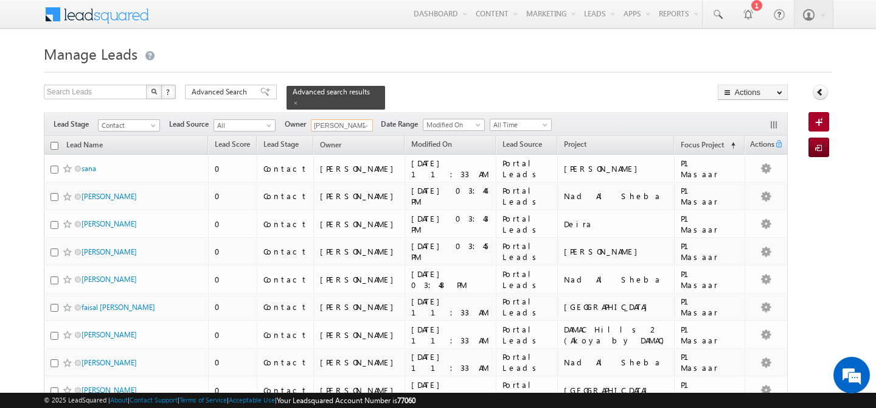
click at [51, 142] on input "checkbox" at bounding box center [54, 146] width 8 height 8
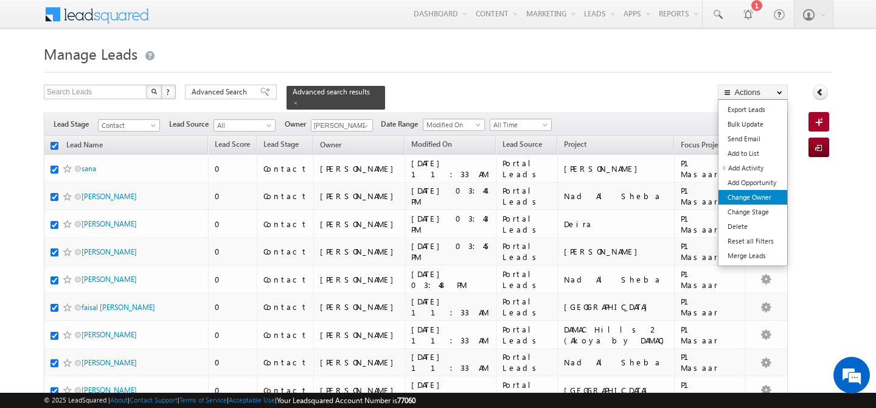
click at [752, 194] on link "Change Owner" at bounding box center [752, 197] width 69 height 15
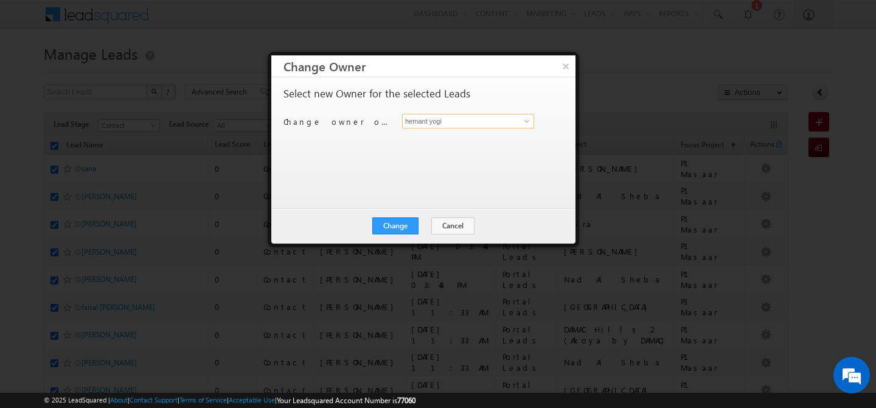
click at [470, 126] on input "hemant yogi" at bounding box center [468, 121] width 132 height 15
click at [457, 145] on span "manisha.singh@indglobal.ae" at bounding box center [461, 145] width 109 height 9
click at [395, 226] on button "Change" at bounding box center [395, 225] width 46 height 17
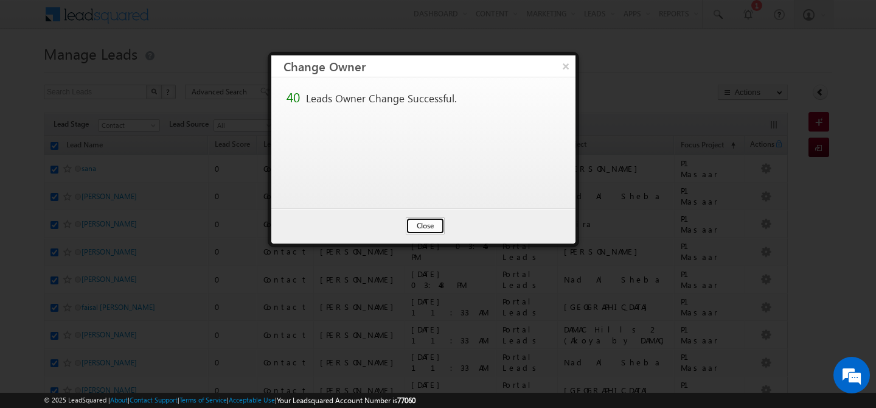
click at [426, 223] on button "Close" at bounding box center [425, 225] width 39 height 17
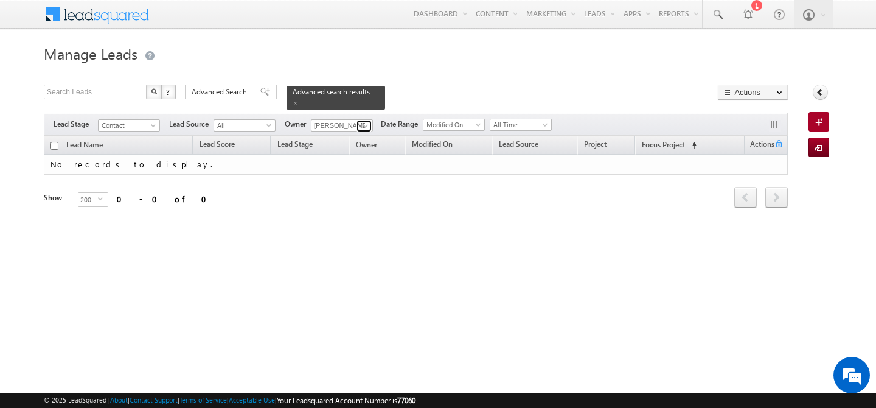
click at [366, 121] on span at bounding box center [366, 126] width 10 height 10
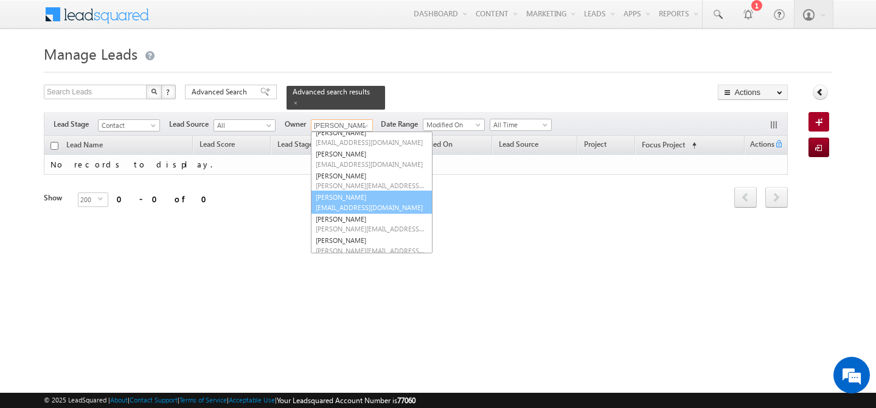
scroll to position [83, 0]
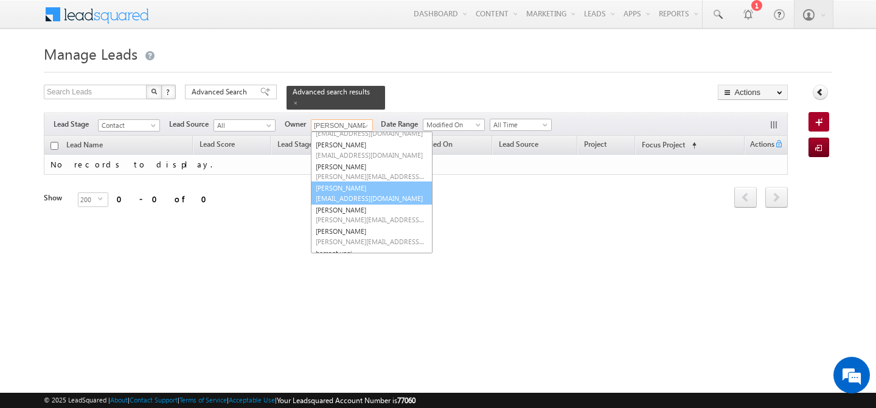
click at [349, 181] on link "Faisal Khan faisal.khan@indglobal.ae" at bounding box center [372, 192] width 122 height 23
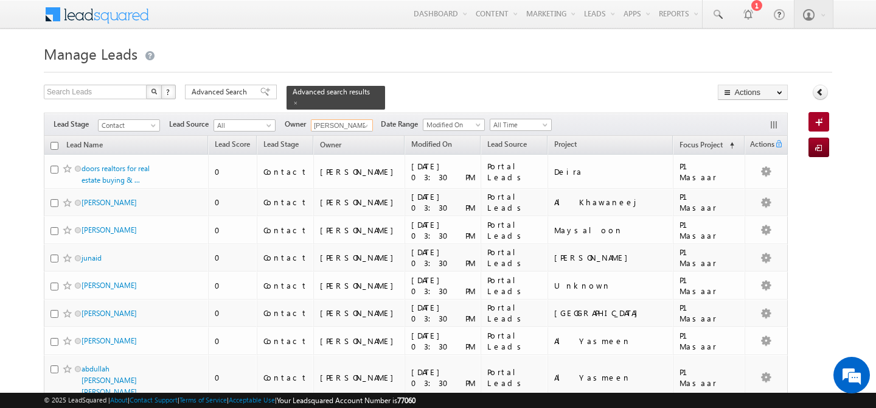
click at [54, 142] on input "checkbox" at bounding box center [54, 146] width 8 height 8
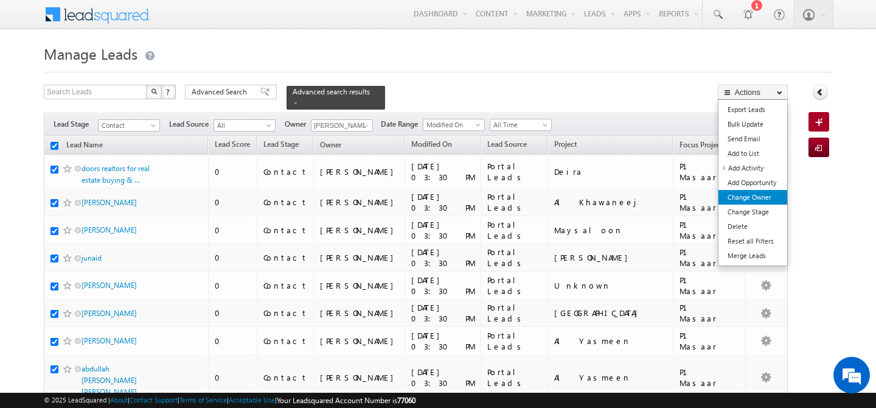
click at [763, 200] on link "Change Owner" at bounding box center [752, 197] width 69 height 15
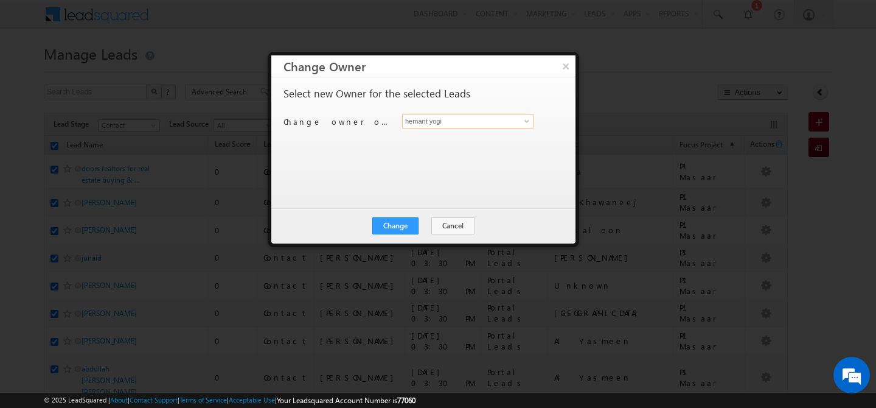
click at [473, 123] on input "hemant yogi" at bounding box center [468, 121] width 132 height 15
click at [450, 141] on span "manisha.singh@indglobal.ae" at bounding box center [461, 145] width 109 height 9
click at [397, 225] on button "Change" at bounding box center [395, 225] width 46 height 17
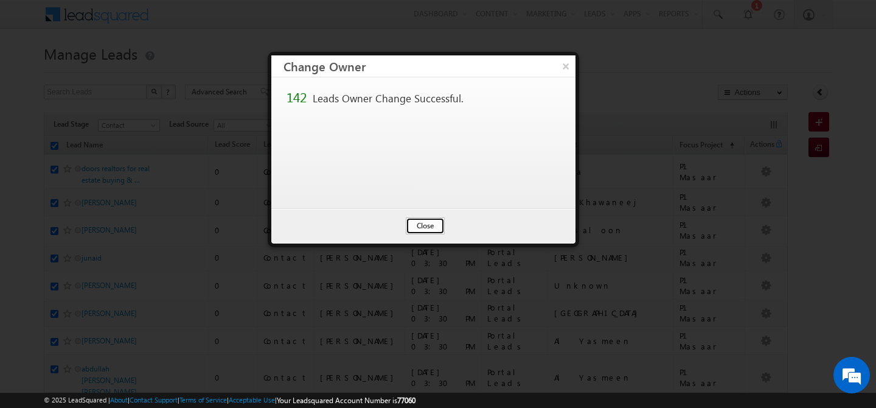
click at [424, 222] on button "Close" at bounding box center [425, 225] width 39 height 17
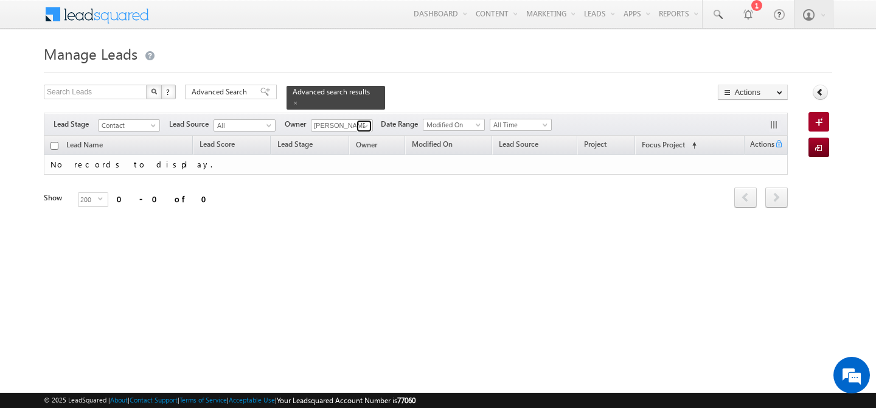
click at [363, 121] on span at bounding box center [366, 126] width 10 height 10
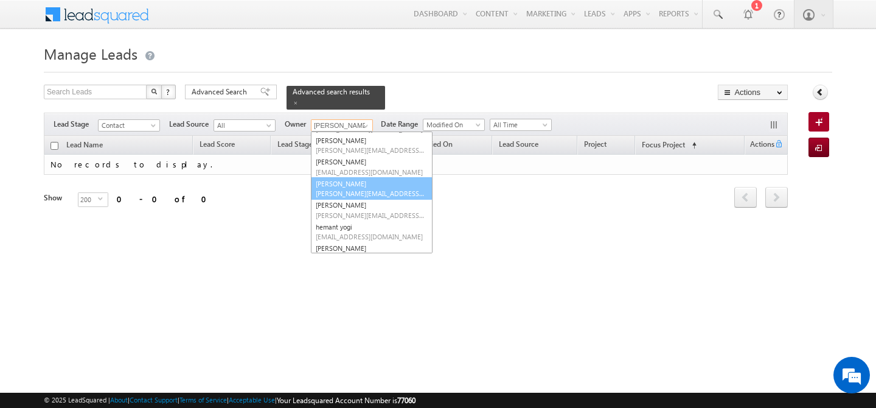
scroll to position [109, 0]
click at [356, 176] on link "Gurpreet Singh gurpreet.singh@indglobal.ae" at bounding box center [372, 187] width 122 height 23
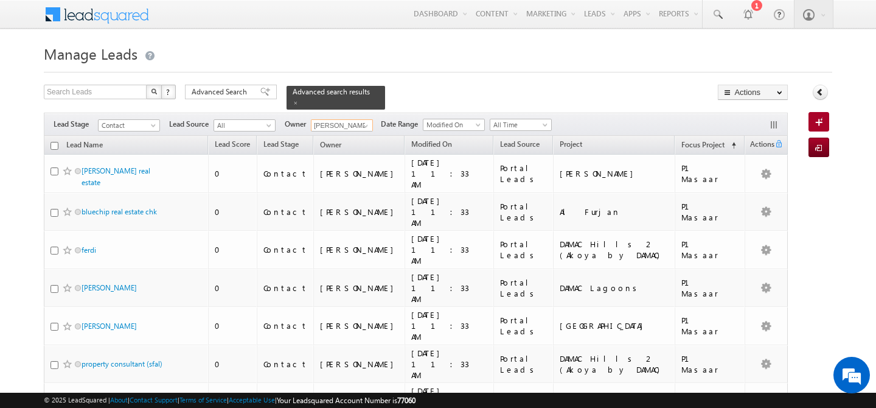
click at [55, 142] on input "checkbox" at bounding box center [54, 146] width 8 height 8
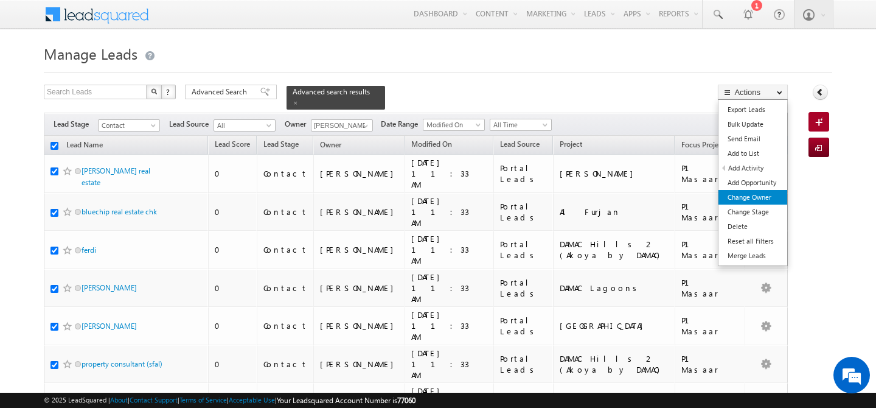
click at [758, 192] on link "Change Owner" at bounding box center [752, 197] width 69 height 15
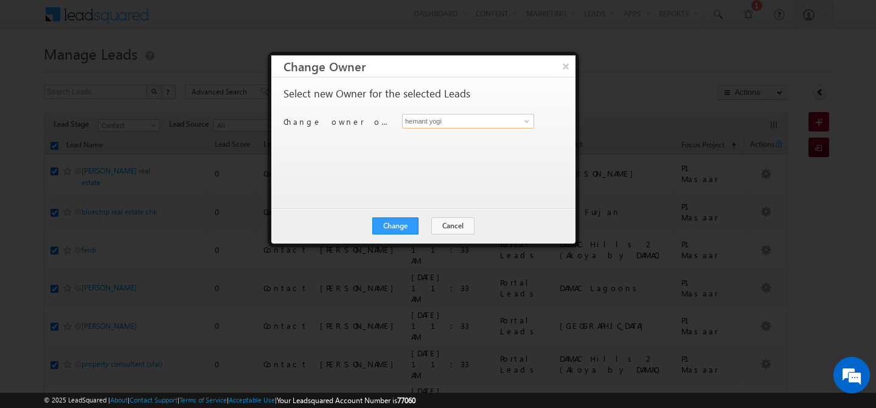
click at [470, 120] on input "hemant yogi" at bounding box center [468, 121] width 132 height 15
click at [443, 141] on span "manisha.singh@indglobal.ae" at bounding box center [461, 145] width 109 height 9
click at [386, 231] on button "Change" at bounding box center [395, 225] width 46 height 17
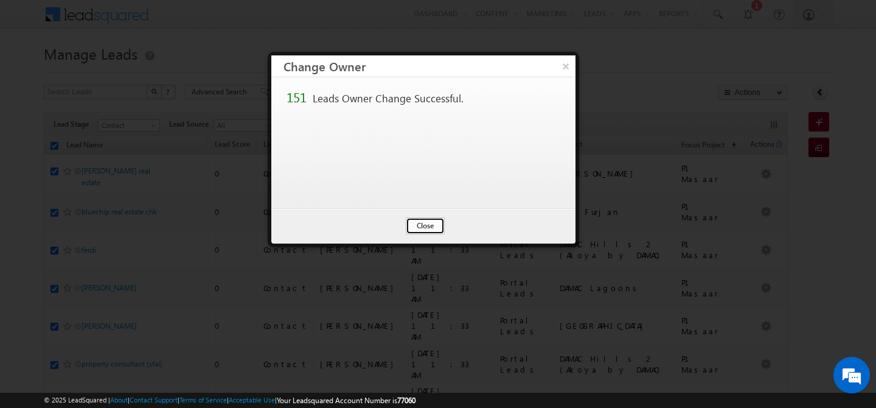
click at [420, 227] on button "Close" at bounding box center [425, 225] width 39 height 17
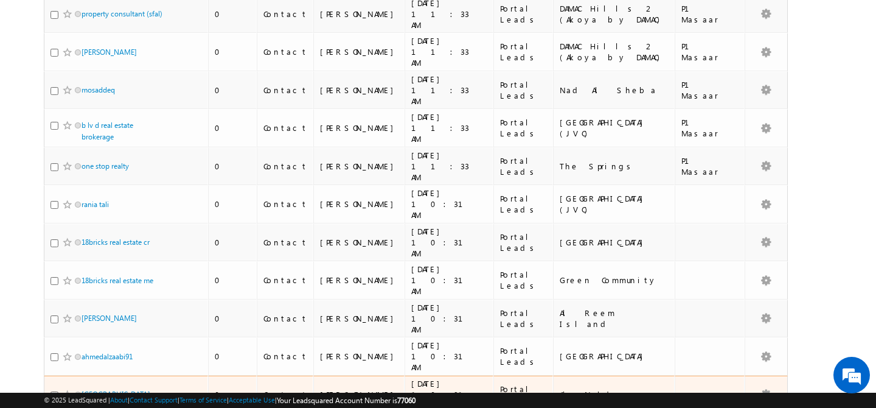
scroll to position [0, 0]
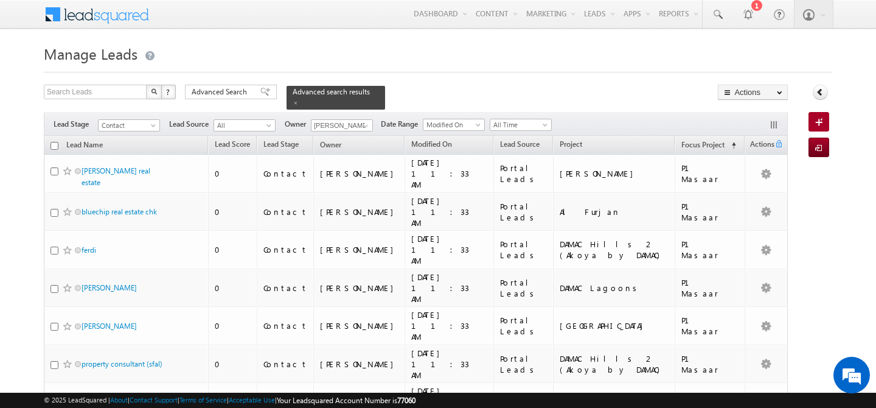
click at [50, 139] on th "Lead Name" at bounding box center [126, 145] width 164 height 19
click at [55, 142] on input "checkbox" at bounding box center [54, 146] width 8 height 8
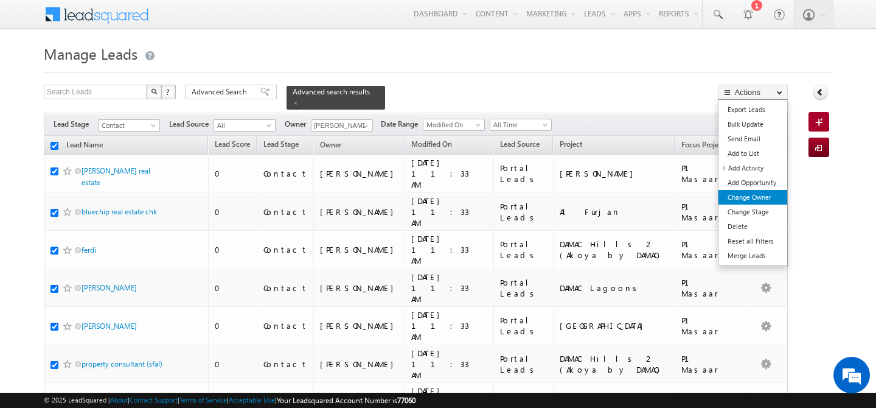
click at [751, 195] on link "Change Owner" at bounding box center [752, 197] width 69 height 15
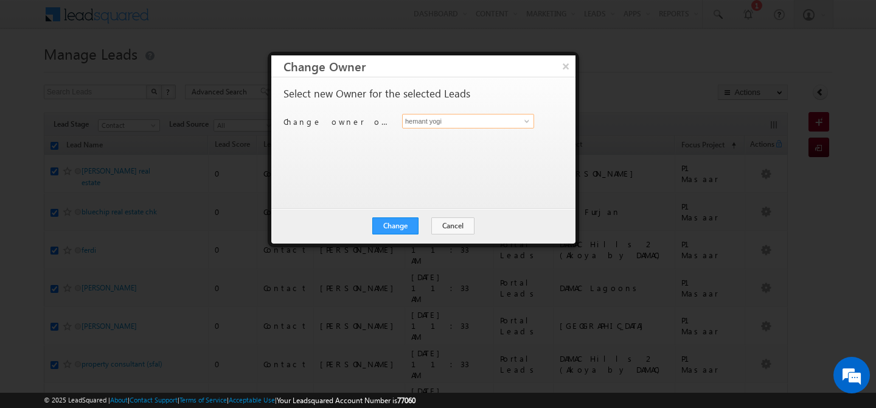
click at [490, 123] on input "hemant yogi" at bounding box center [468, 121] width 132 height 15
click at [469, 138] on link "Manisha Singh manisha.singh@indglobal.ae" at bounding box center [468, 139] width 132 height 23
click at [402, 219] on button "Change" at bounding box center [395, 225] width 46 height 17
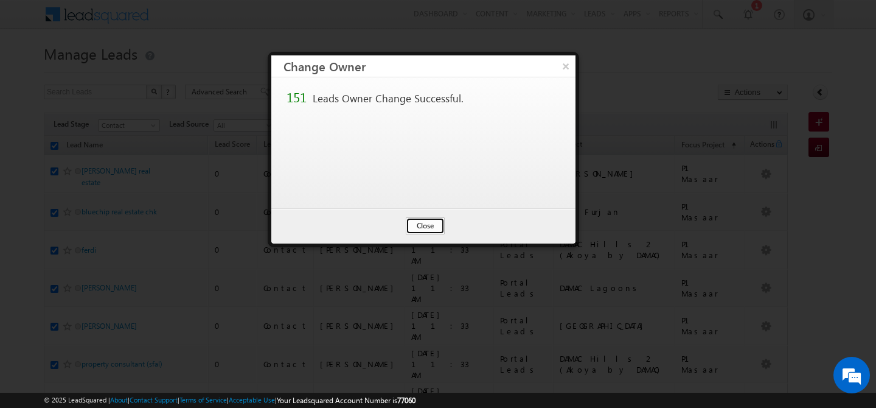
click at [422, 228] on button "Close" at bounding box center [425, 225] width 39 height 17
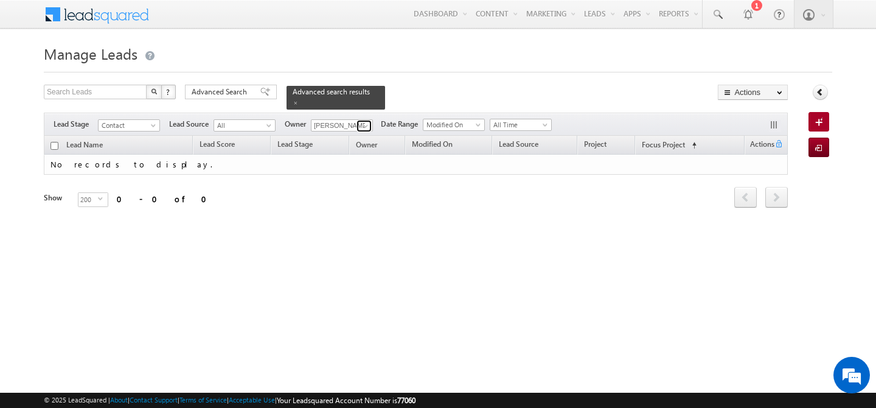
click at [361, 120] on link at bounding box center [363, 126] width 15 height 12
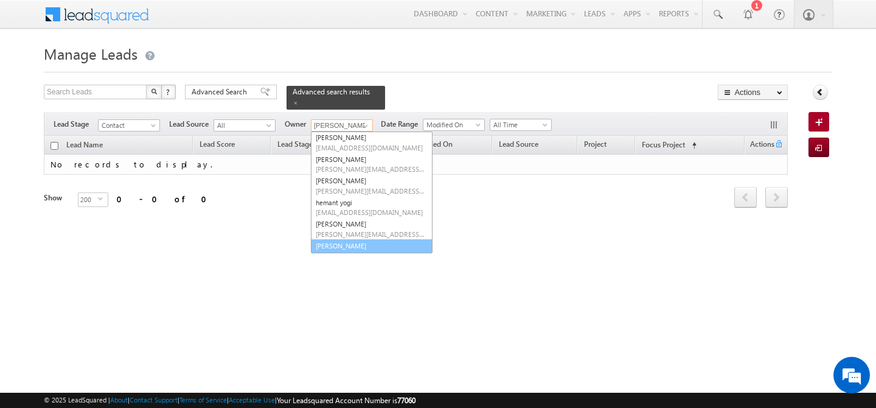
scroll to position [129, 0]
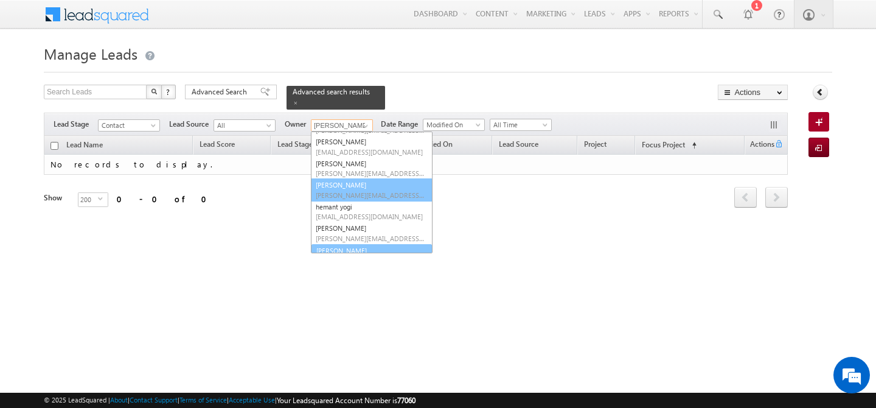
click at [363, 190] on span "harpreet.hundal@indglobal.ae" at bounding box center [370, 194] width 109 height 9
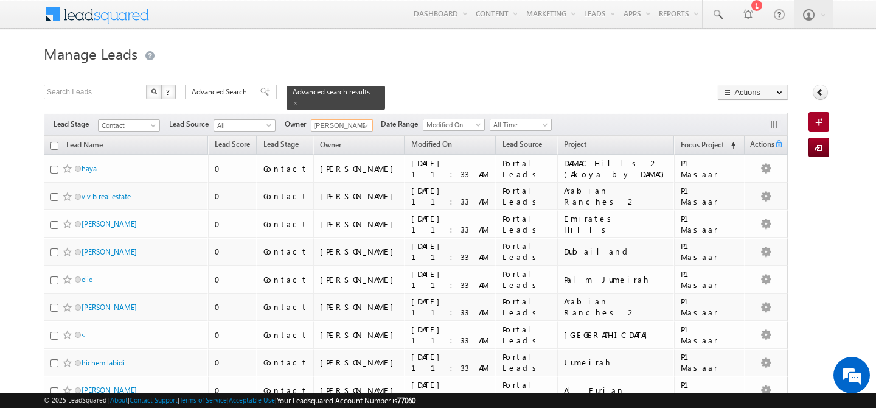
click at [52, 142] on input "checkbox" at bounding box center [54, 146] width 8 height 8
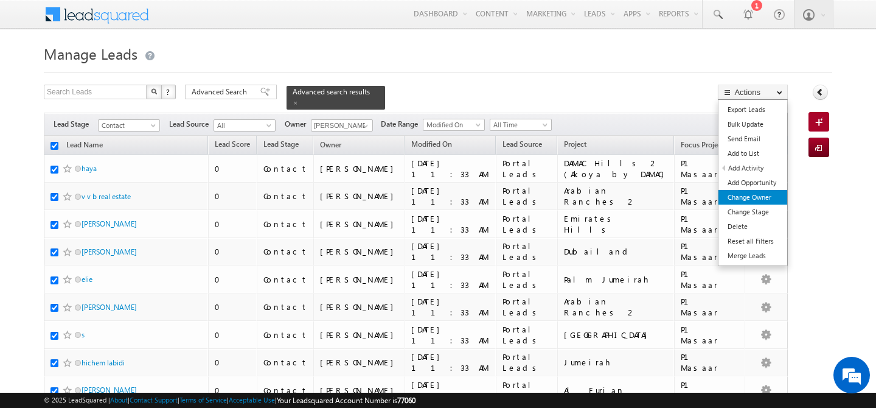
click at [758, 194] on link "Change Owner" at bounding box center [752, 197] width 69 height 15
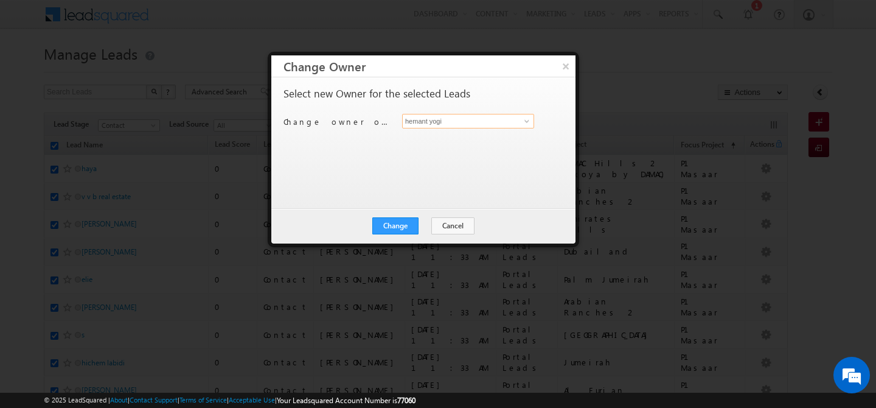
click at [489, 120] on input "hemant yogi" at bounding box center [468, 121] width 132 height 15
click at [502, 134] on link "Manisha Singh manisha.singh@indglobal.ae" at bounding box center [468, 139] width 132 height 23
click at [400, 224] on button "Change" at bounding box center [395, 225] width 46 height 17
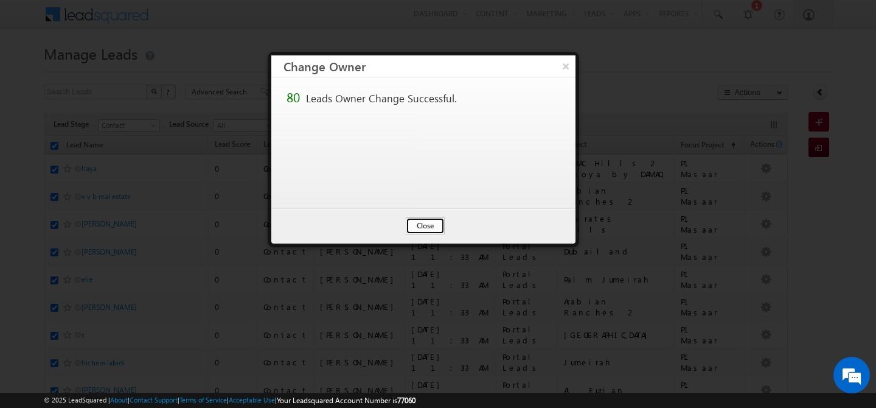
click at [436, 224] on button "Close" at bounding box center [425, 225] width 39 height 17
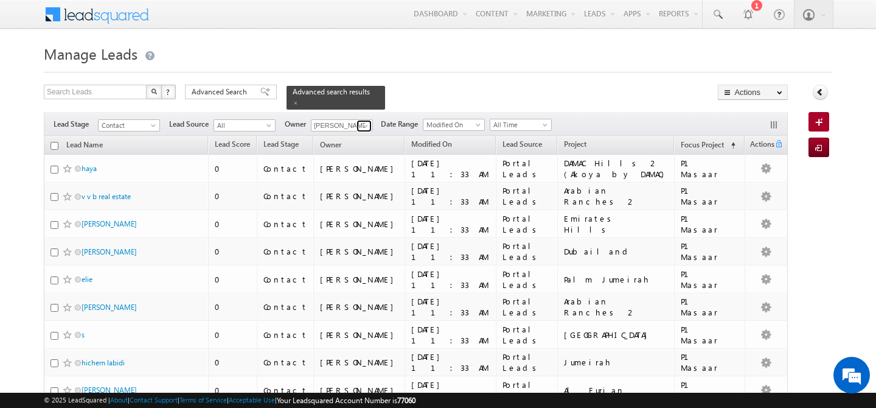
click at [367, 121] on span at bounding box center [366, 126] width 10 height 10
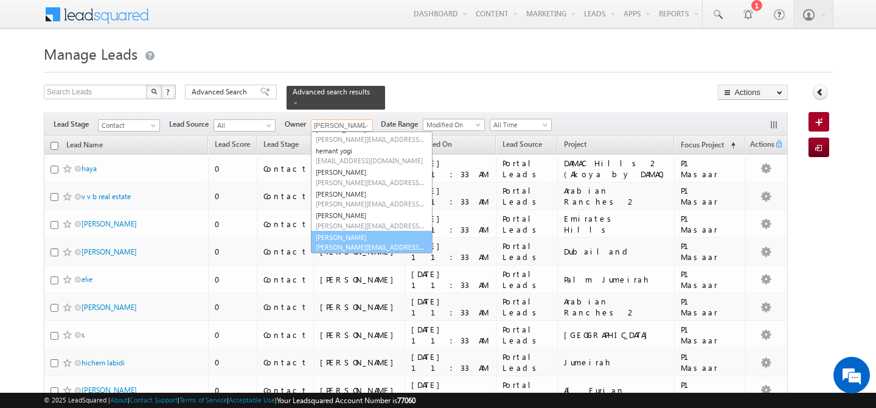
scroll to position [186, 0]
click at [363, 230] on link "shaila shree shaila.shree@indglobal.ae" at bounding box center [372, 241] width 122 height 23
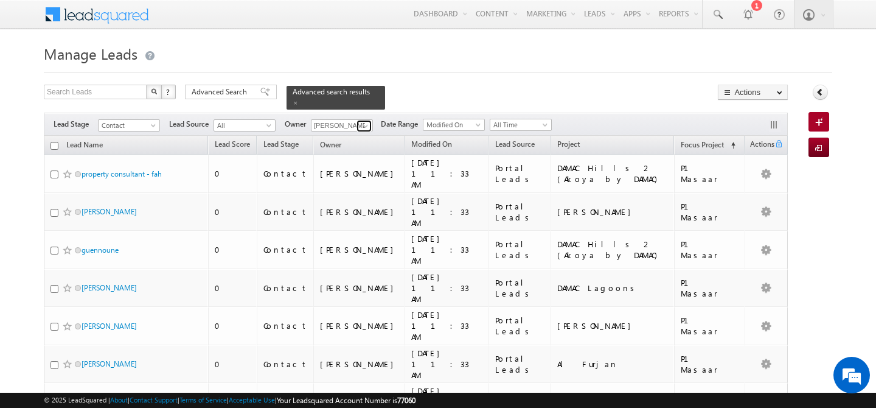
click at [366, 121] on span at bounding box center [366, 126] width 10 height 10
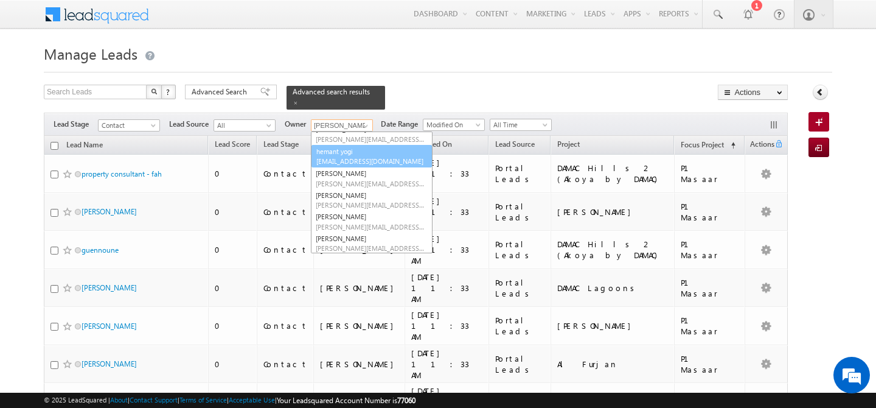
scroll to position [176, 0]
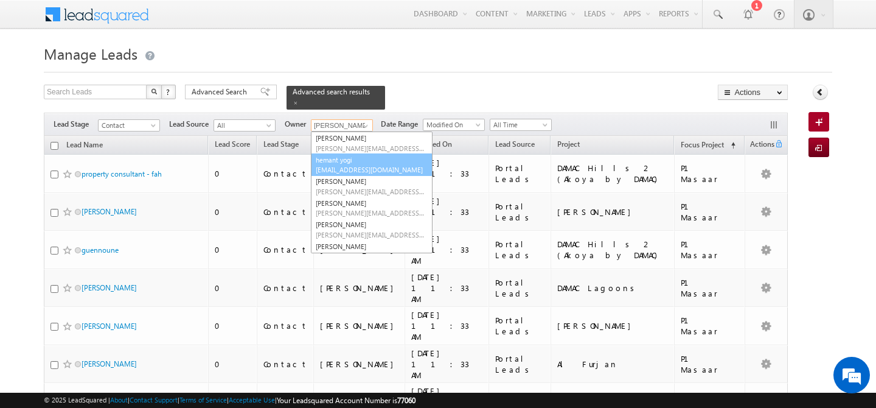
click at [366, 153] on link "hemant yogi hemant.yogi@indglobal.ae" at bounding box center [372, 164] width 122 height 23
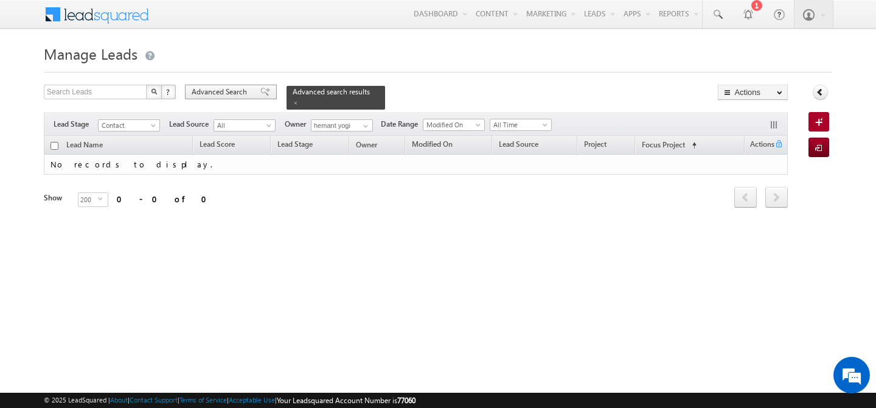
click at [250, 91] on div "Advanced Search" at bounding box center [231, 92] width 92 height 15
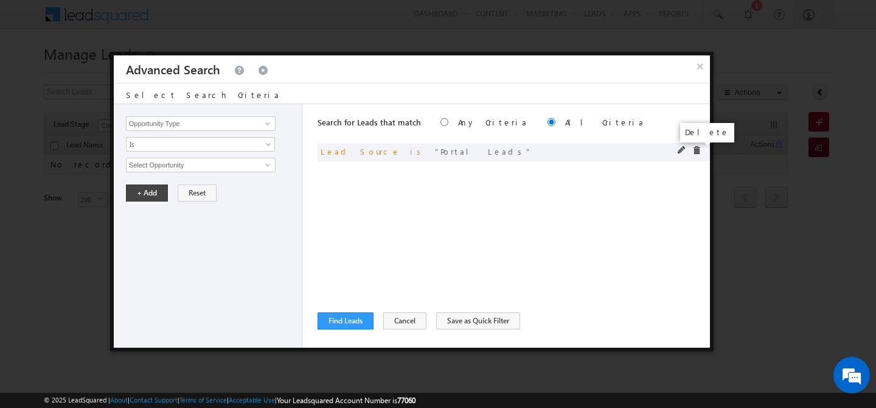
click at [696, 149] on span at bounding box center [696, 150] width 9 height 9
click at [207, 125] on input "Opportunity Type" at bounding box center [201, 123] width 150 height 15
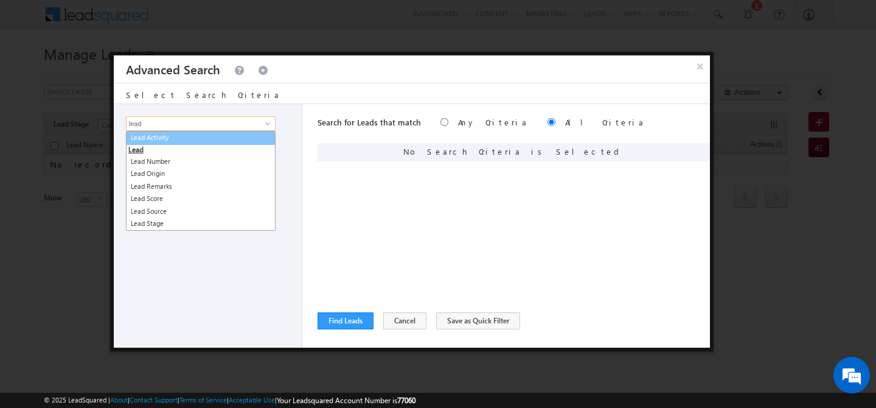
click at [212, 141] on link "Lead Activity" at bounding box center [201, 138] width 150 height 14
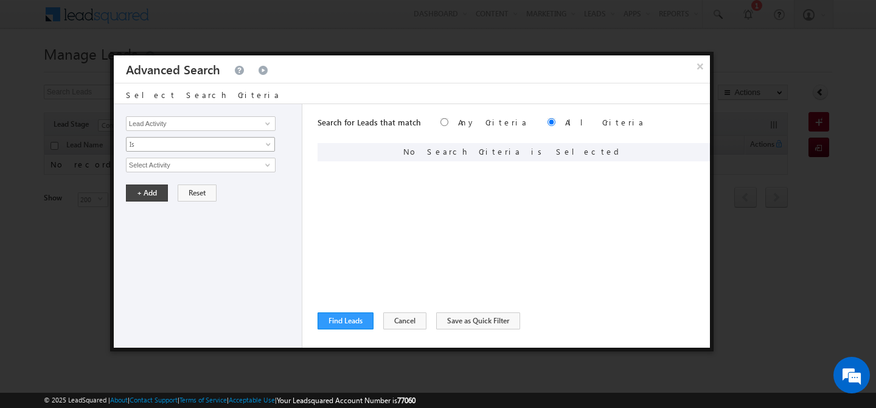
click at [190, 148] on span "Is" at bounding box center [193, 144] width 132 height 11
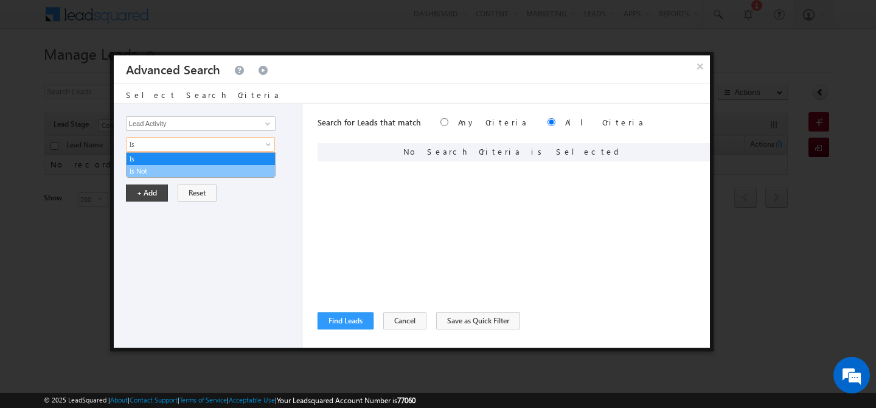
click at [171, 167] on link "Is Not" at bounding box center [201, 170] width 148 height 11
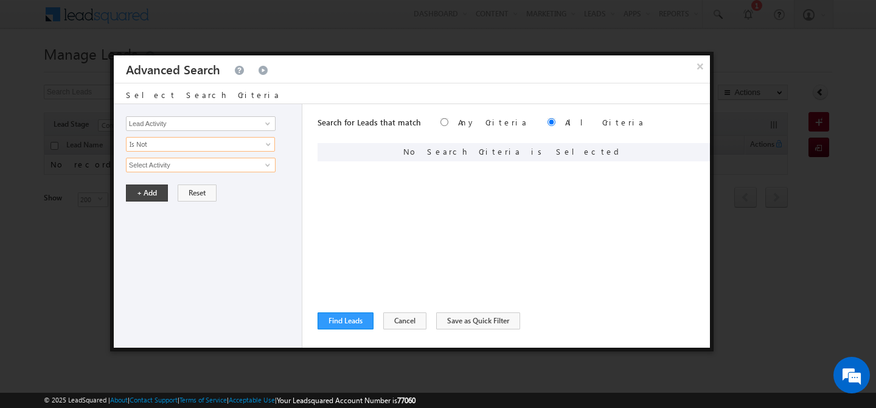
click at [181, 165] on input "Select Activity" at bounding box center [201, 165] width 150 height 15
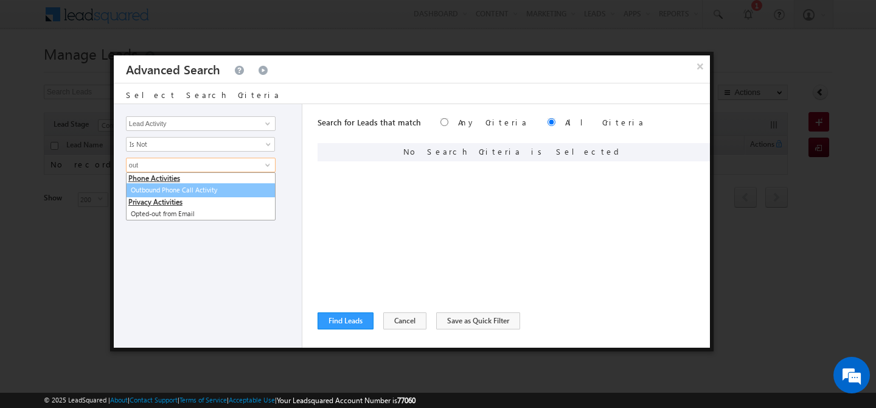
click at [186, 187] on link "Outbound Phone Call Activity" at bounding box center [201, 190] width 150 height 14
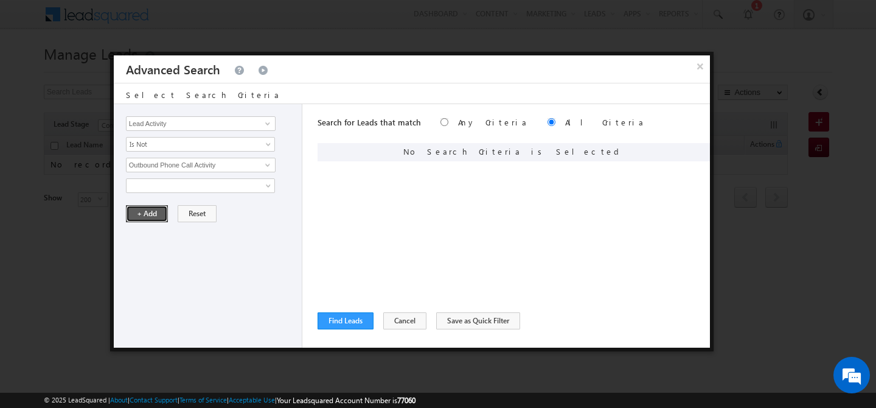
click at [155, 208] on button "+ Add" at bounding box center [147, 213] width 42 height 17
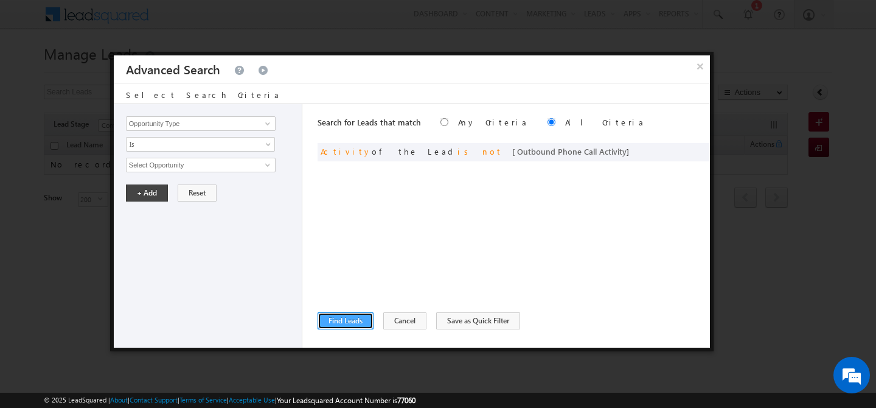
click at [344, 321] on button "Find Leads" at bounding box center [346, 320] width 56 height 17
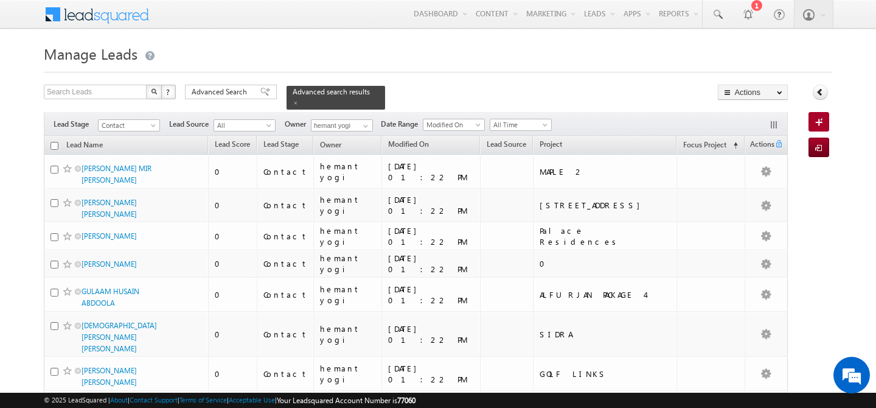
click at [54, 142] on input "checkbox" at bounding box center [54, 146] width 8 height 8
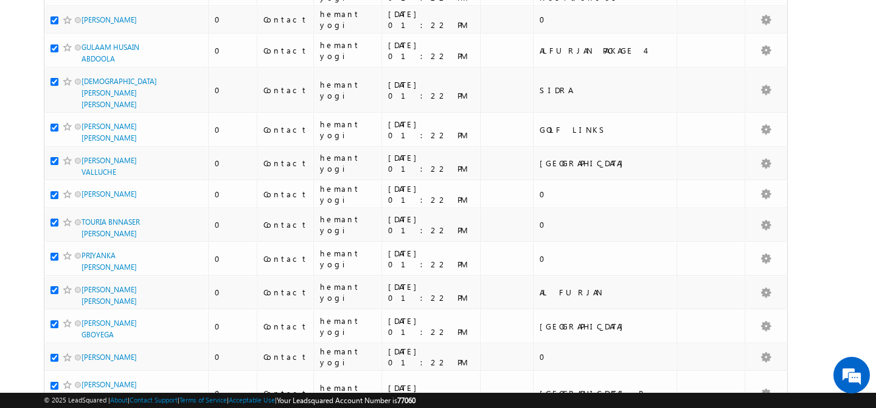
scroll to position [0, 0]
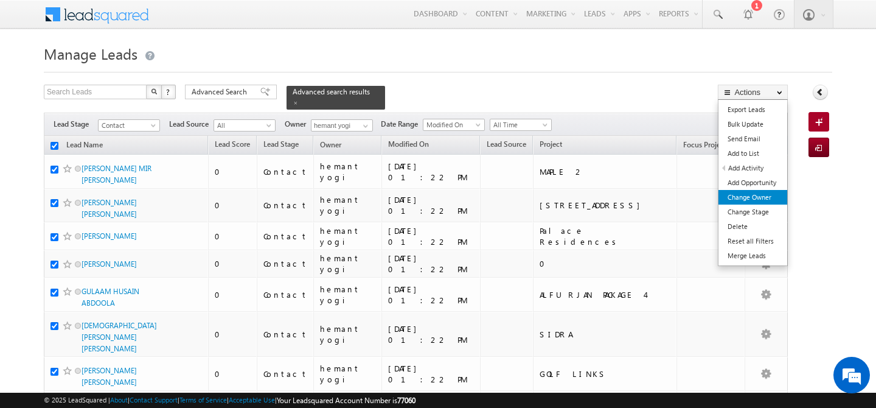
click at [756, 195] on link "Change Owner" at bounding box center [752, 197] width 69 height 15
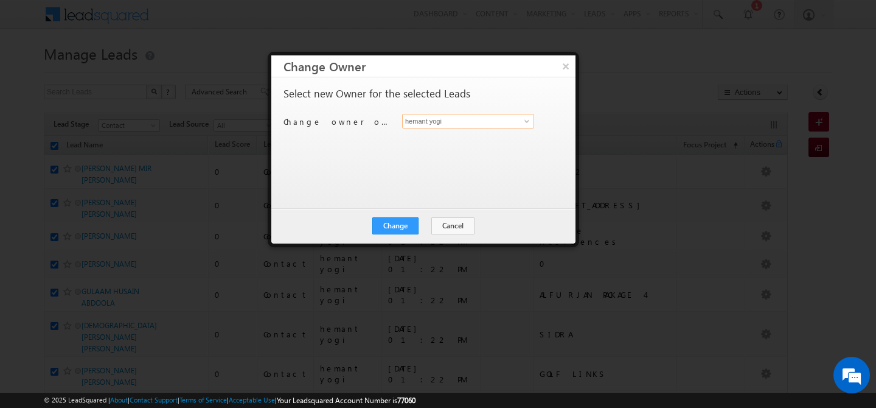
click at [453, 118] on input "hemant yogi" at bounding box center [468, 121] width 132 height 15
click at [451, 135] on link "Faisal Khan faisal.khan@indglobal.ae" at bounding box center [468, 139] width 132 height 23
click at [392, 232] on button "Change" at bounding box center [395, 225] width 46 height 17
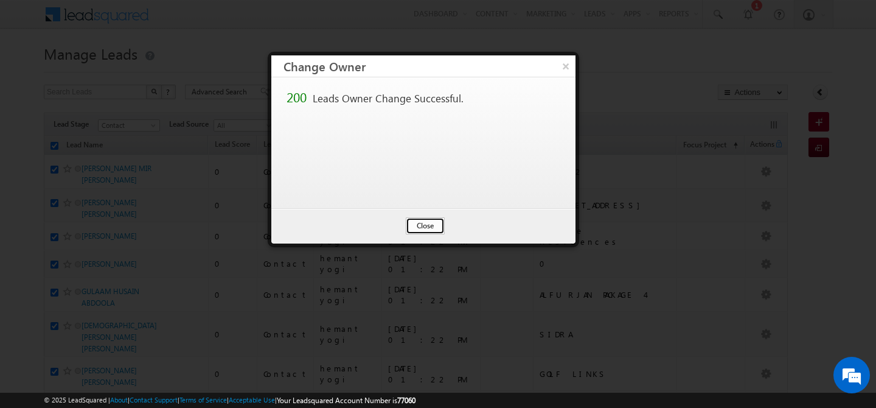
click at [426, 224] on button "Close" at bounding box center [425, 225] width 39 height 17
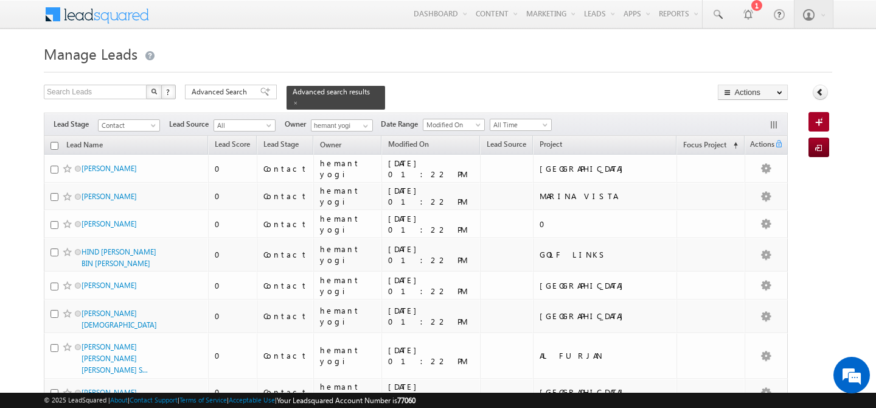
click at [56, 142] on input "checkbox" at bounding box center [54, 146] width 8 height 8
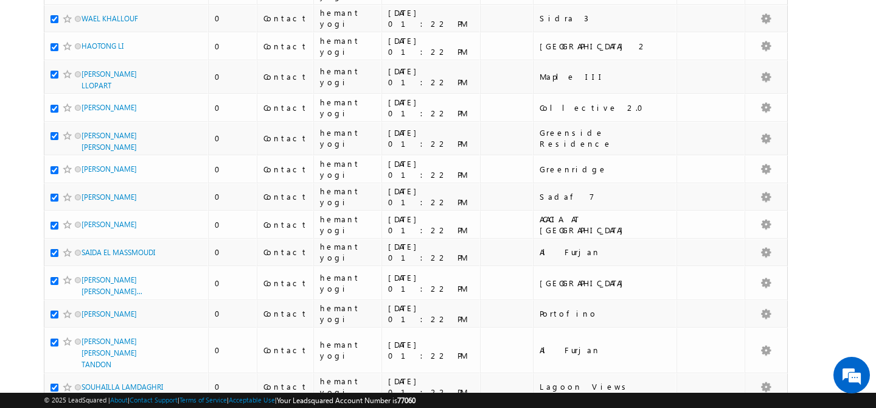
scroll to position [6081, 0]
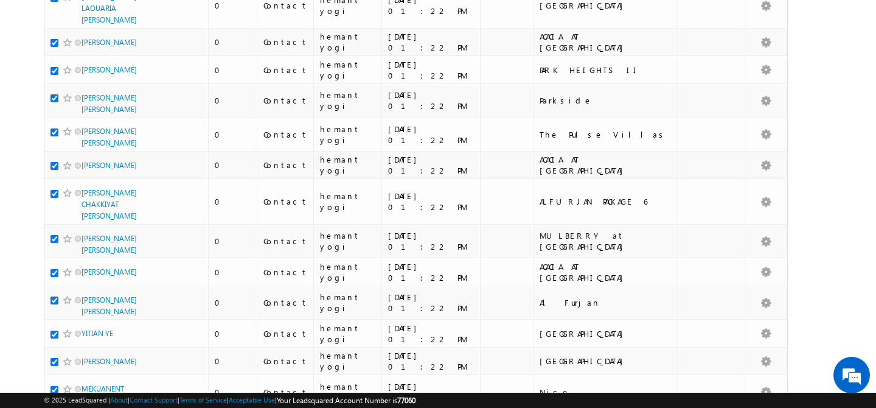
click at [91, 384] on li "100" at bounding box center [85, 386] width 29 height 12
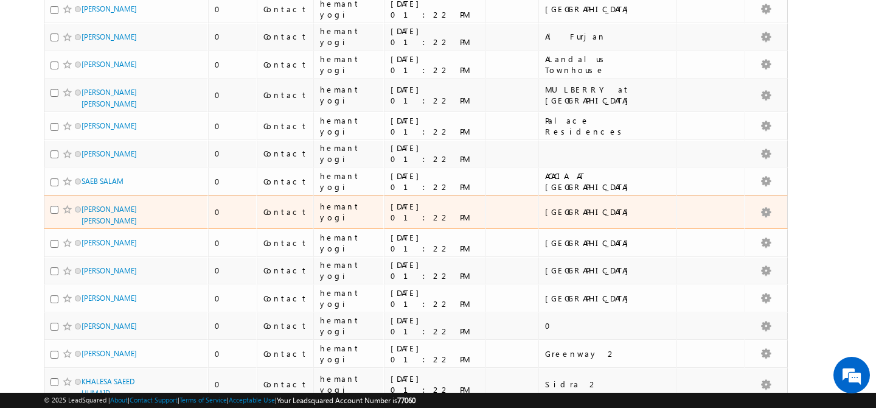
scroll to position [0, 0]
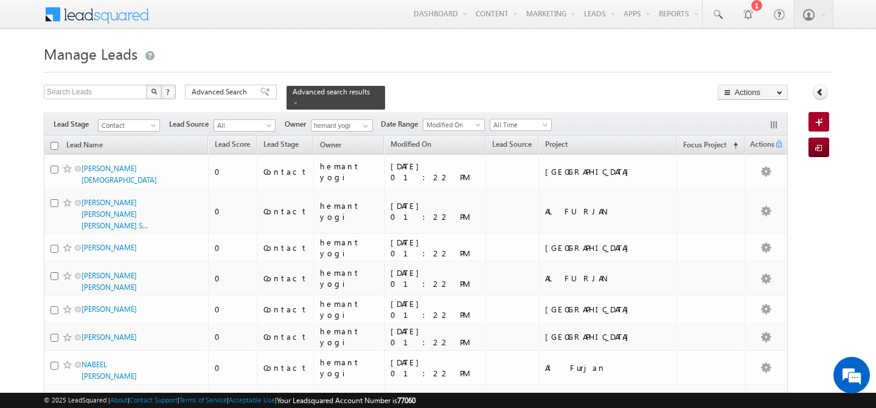
click at [52, 142] on input "checkbox" at bounding box center [54, 146] width 8 height 8
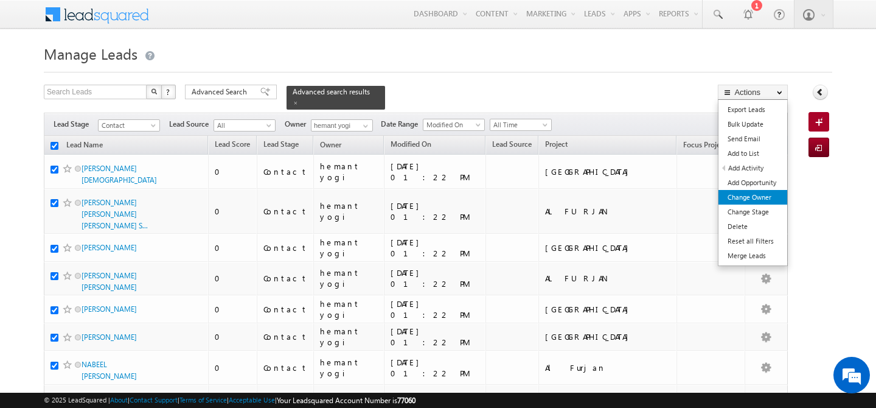
click at [760, 195] on link "Change Owner" at bounding box center [752, 197] width 69 height 15
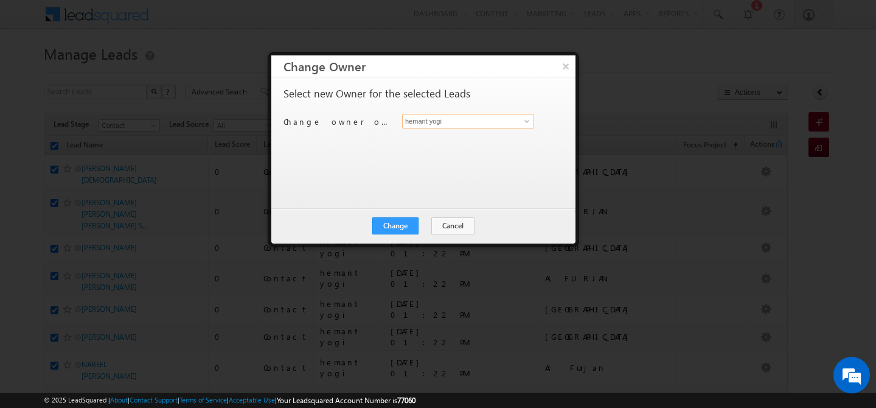
click at [473, 123] on input "hemant yogi" at bounding box center [468, 121] width 132 height 15
click at [487, 133] on link "Abhishek Dalal abhishek.dalal@indglobal.ae" at bounding box center [468, 139] width 132 height 23
click at [401, 226] on button "Change" at bounding box center [395, 225] width 46 height 17
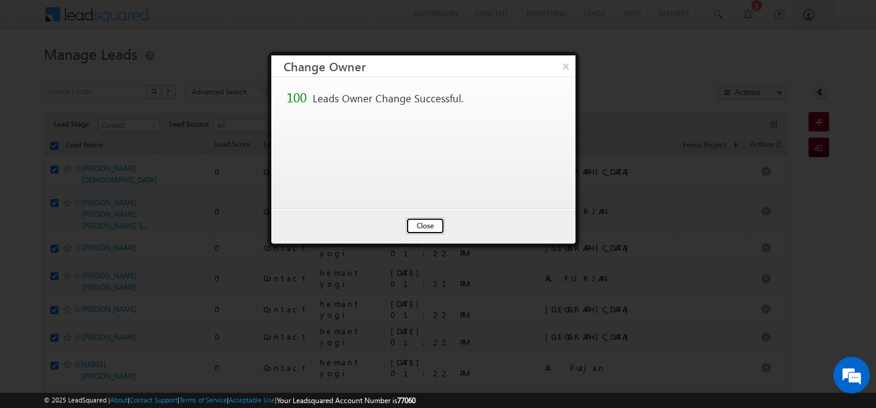
click at [433, 222] on button "Close" at bounding box center [425, 225] width 39 height 17
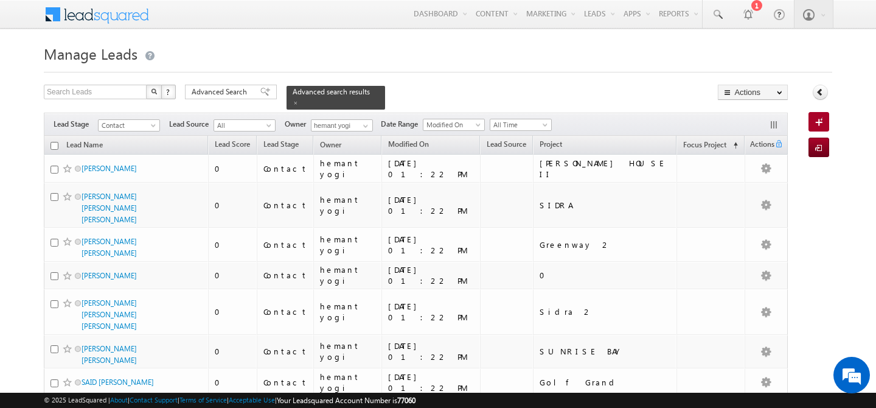
click at [58, 139] on th "Lead Name" at bounding box center [126, 145] width 164 height 19
click at [58, 142] on input "checkbox" at bounding box center [54, 146] width 8 height 8
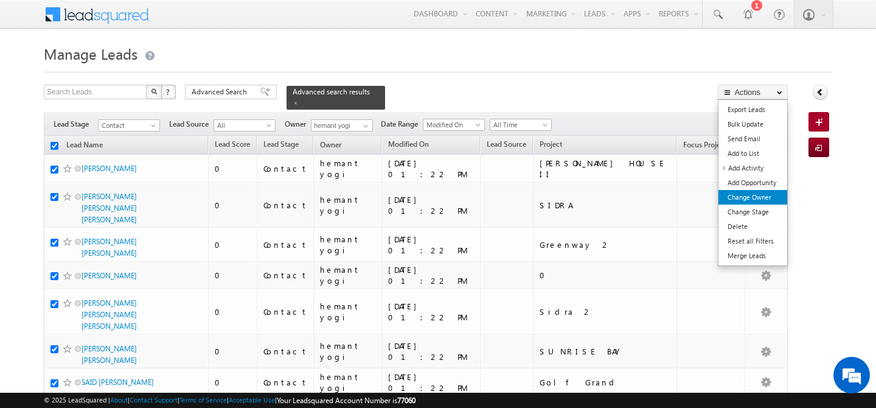
click at [754, 193] on link "Change Owner" at bounding box center [752, 197] width 69 height 15
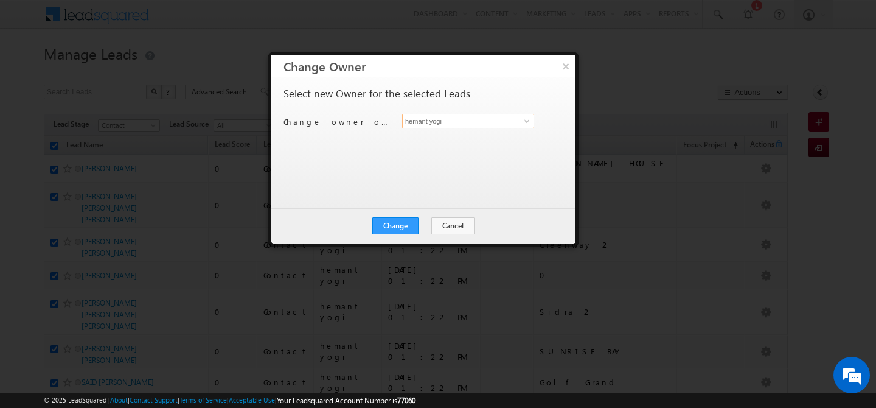
click at [465, 120] on input "hemant yogi" at bounding box center [468, 121] width 132 height 15
click at [470, 145] on span "ankush.chaudhary@indglobal.ae" at bounding box center [461, 145] width 109 height 9
click at [404, 224] on button "Change" at bounding box center [395, 225] width 46 height 17
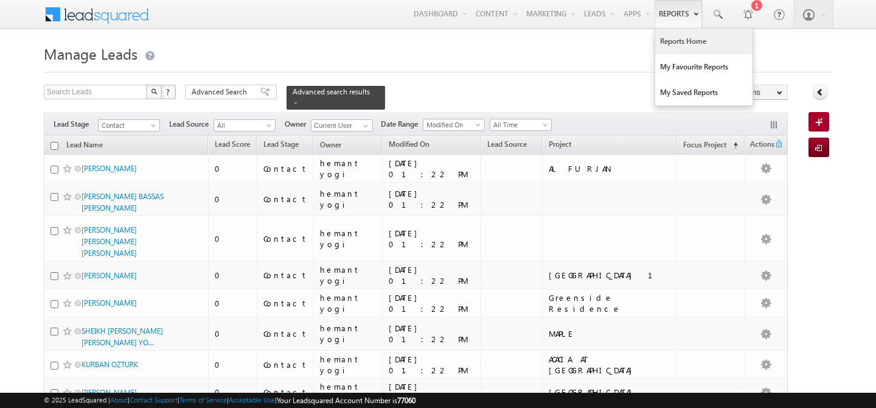
click at [666, 38] on link "Reports Home" at bounding box center [703, 42] width 97 height 26
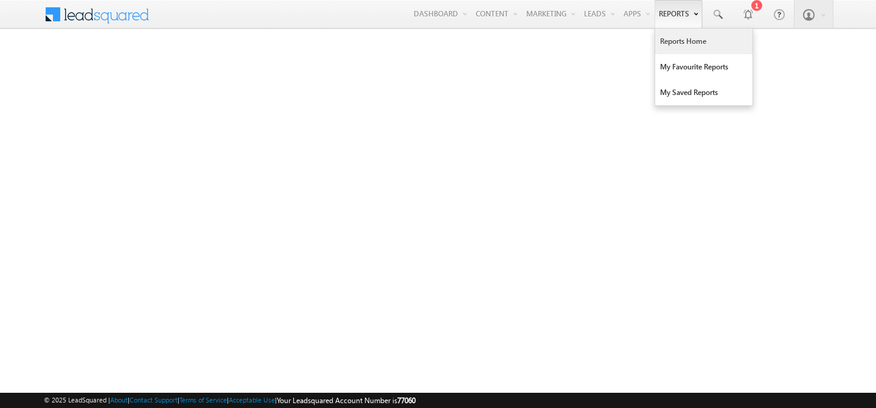
click at [664, 50] on link "Reports Home" at bounding box center [703, 42] width 97 height 26
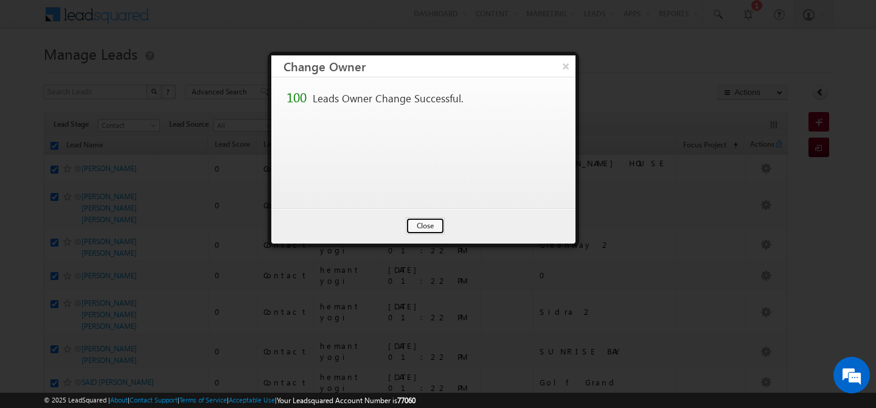
click at [430, 230] on button "Close" at bounding box center [425, 225] width 39 height 17
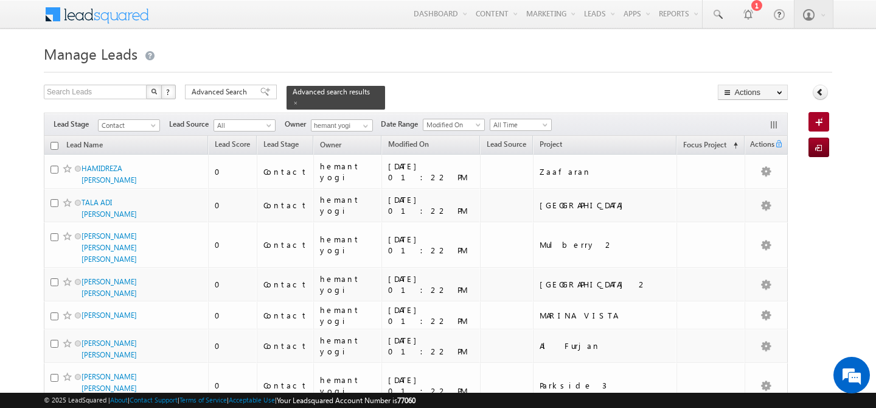
click at [57, 142] on input "checkbox" at bounding box center [54, 146] width 8 height 8
checkbox input "true"
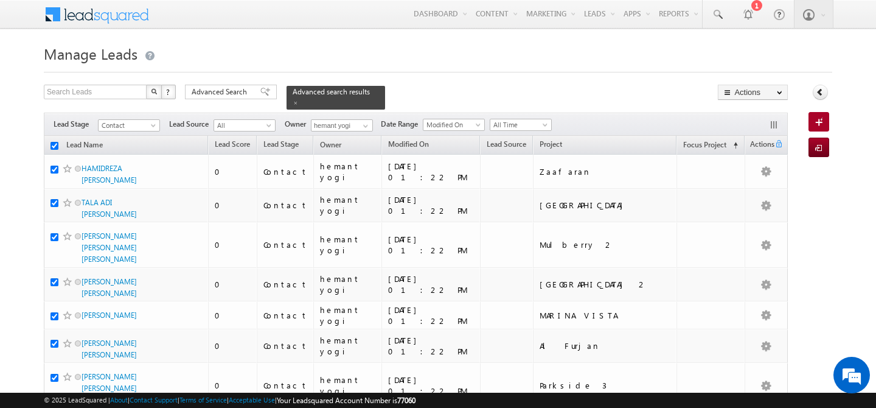
checkbox input "true"
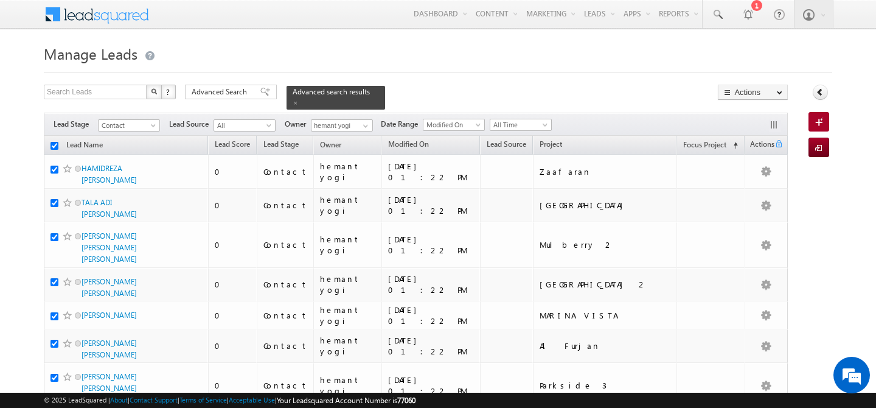
checkbox input "true"
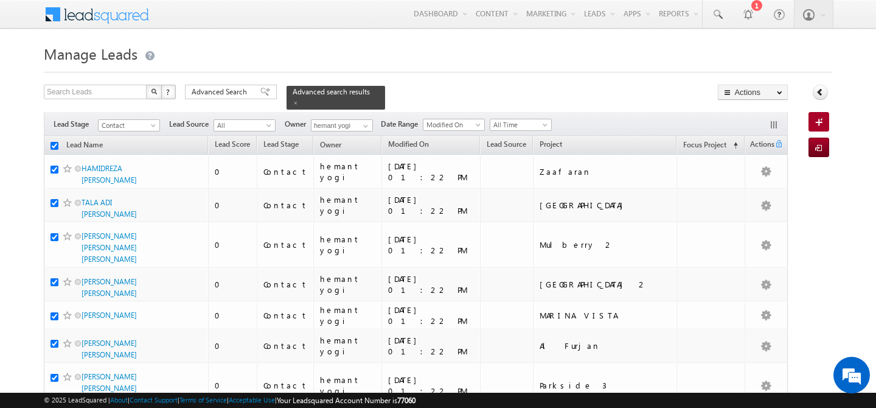
checkbox input "true"
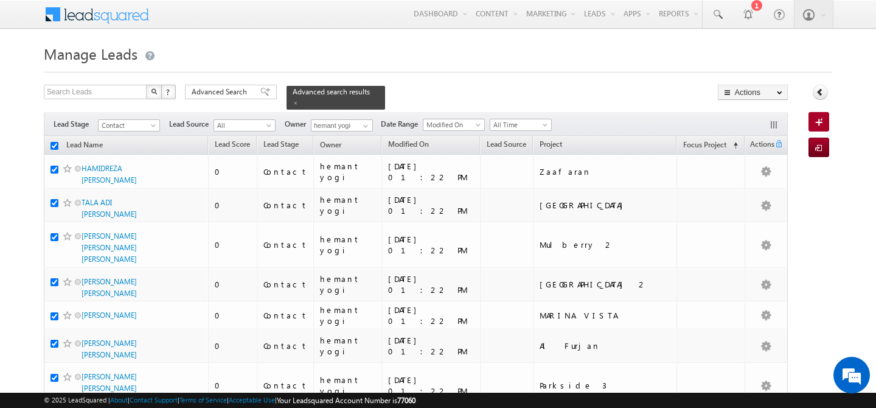
checkbox input "true"
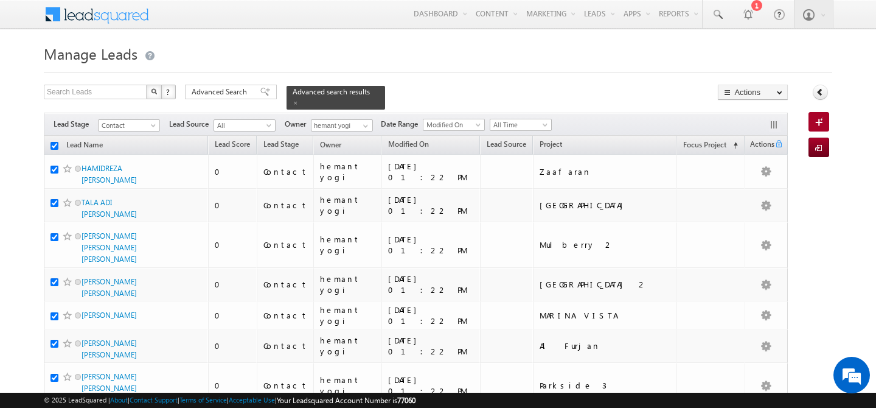
checkbox input "true"
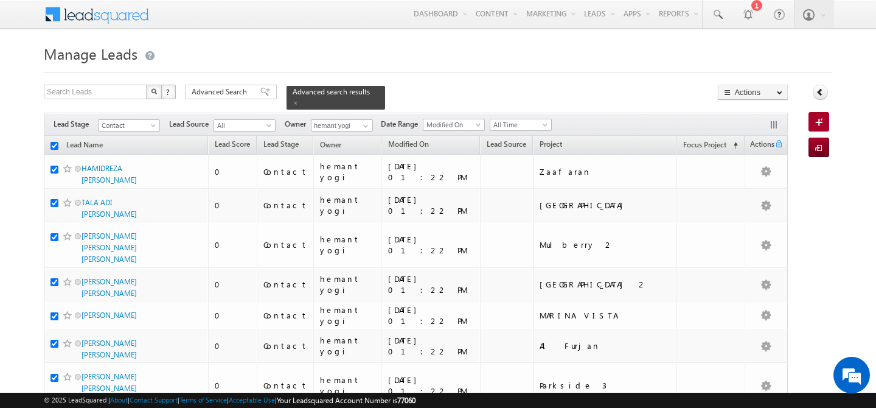
checkbox input "true"
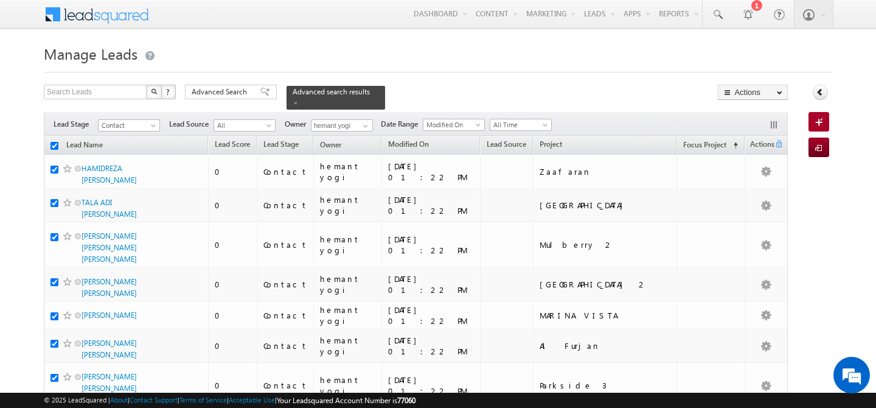
checkbox input "true"
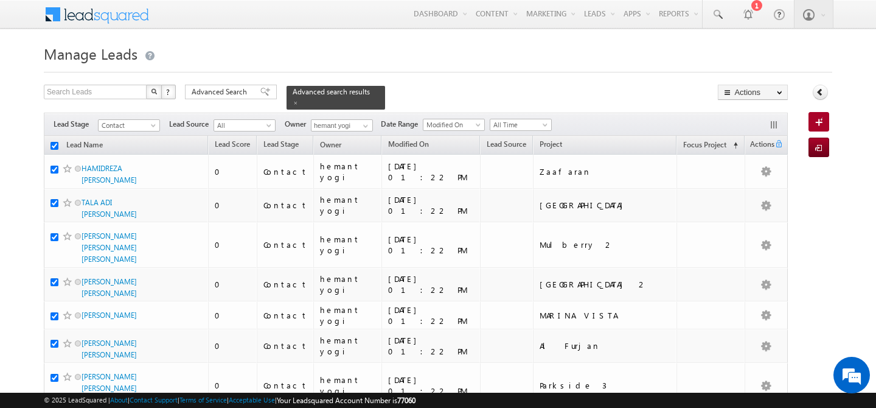
checkbox input "true"
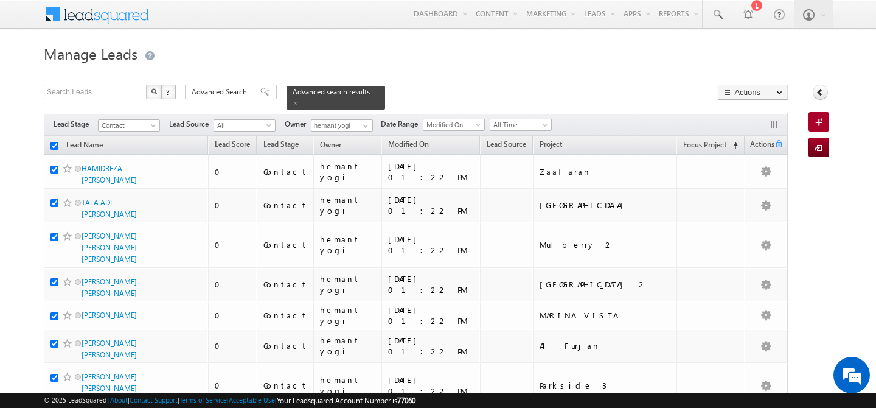
checkbox input "true"
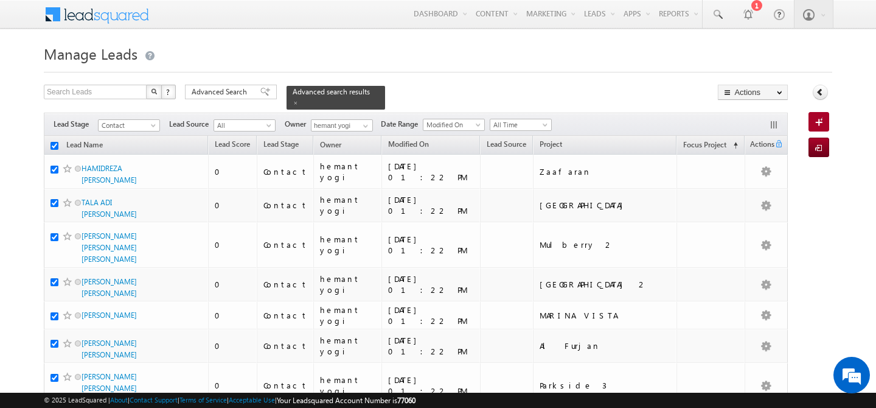
checkbox input "true"
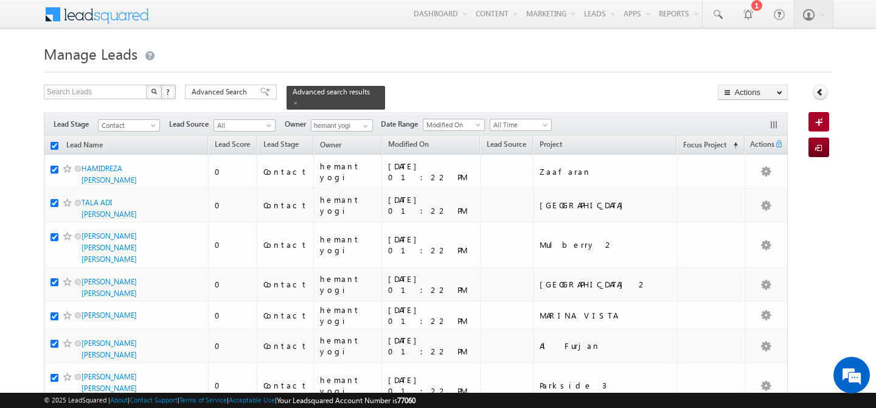
checkbox input "true"
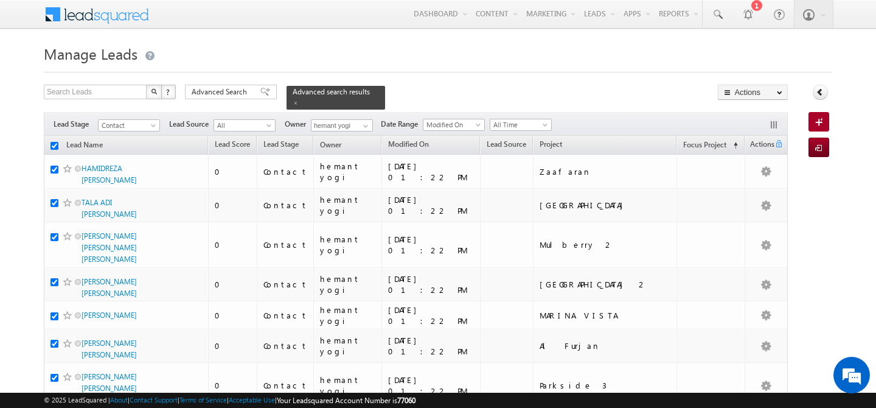
checkbox input "true"
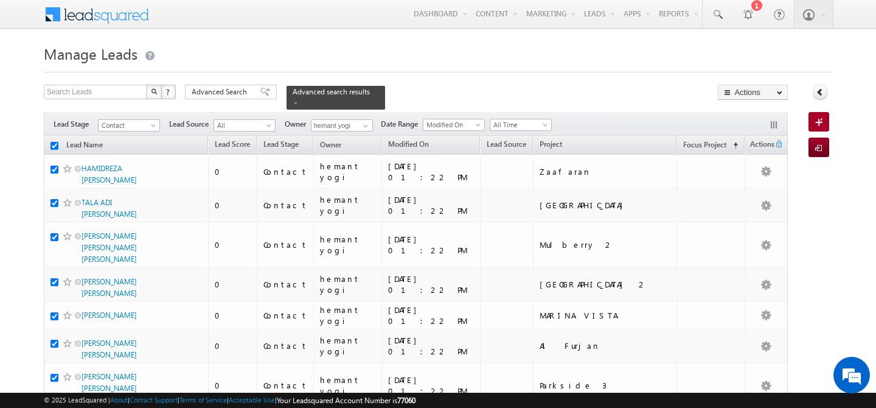
checkbox input "true"
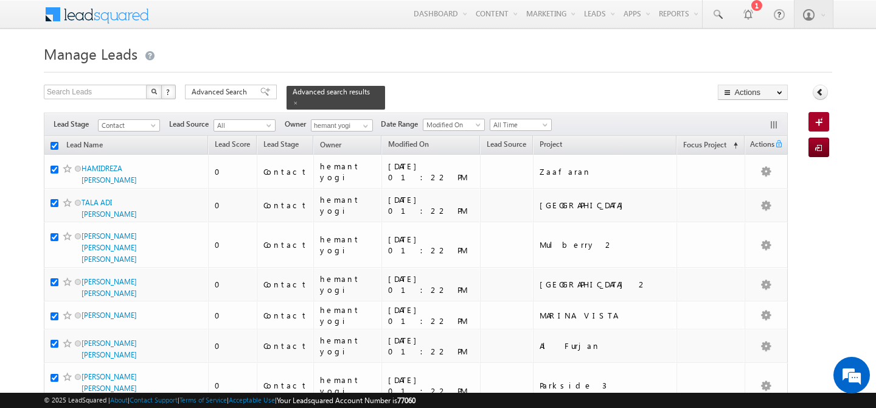
checkbox input "true"
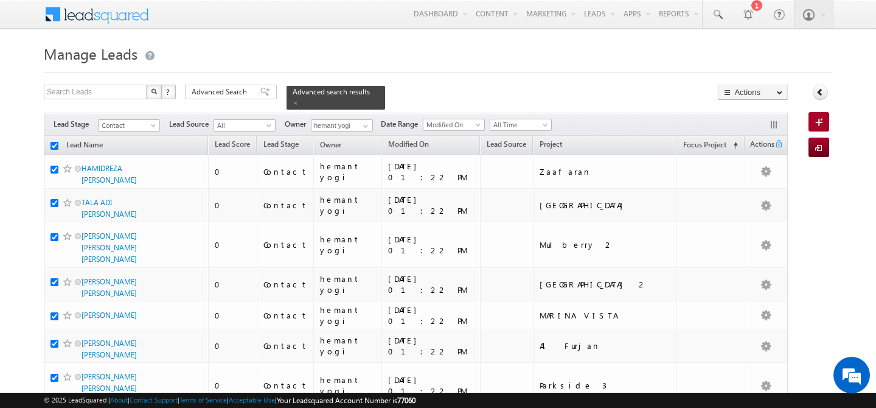
checkbox input "true"
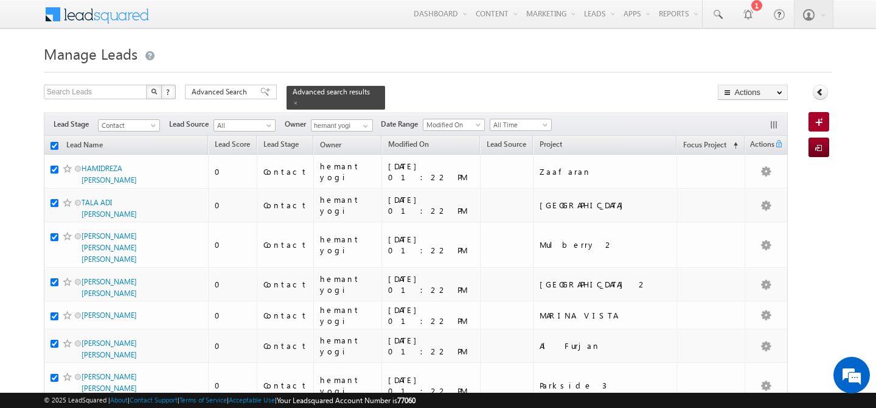
checkbox input "true"
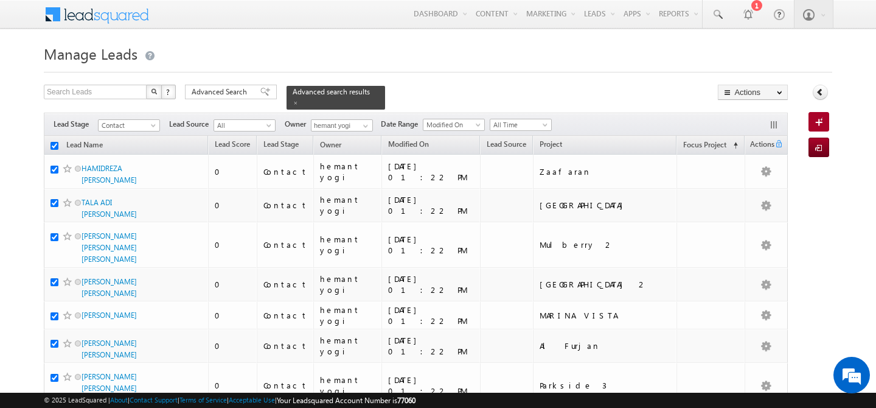
checkbox input "true"
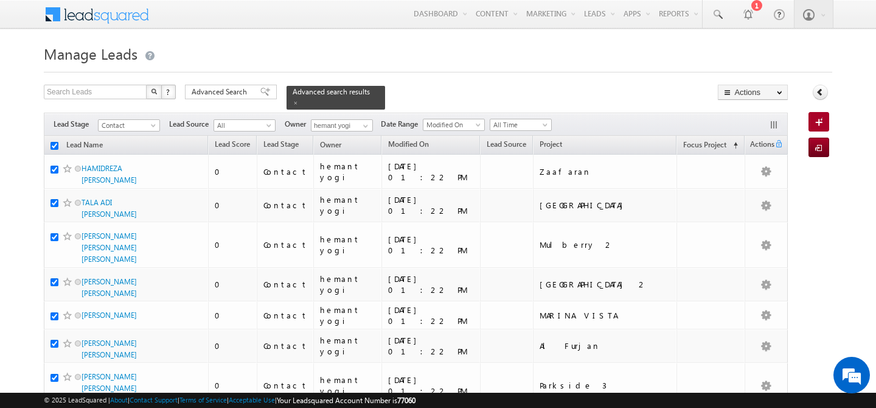
checkbox input "true"
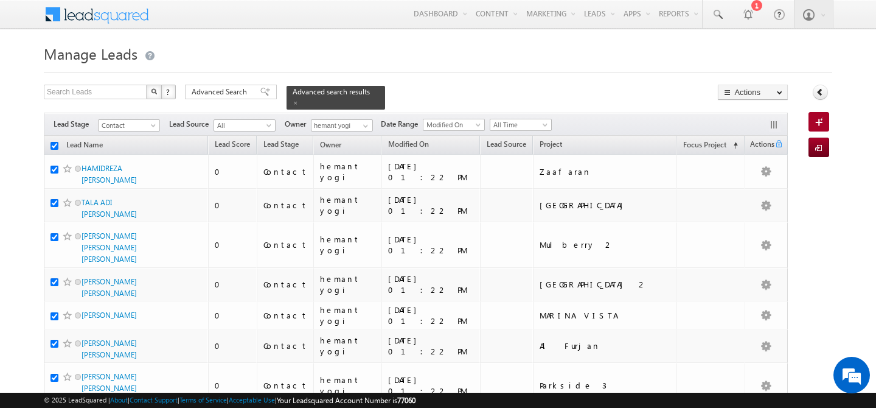
checkbox input "true"
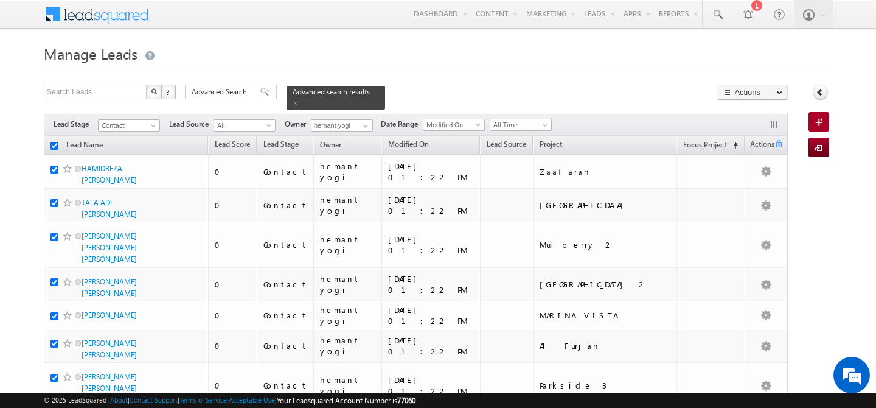
checkbox input "true"
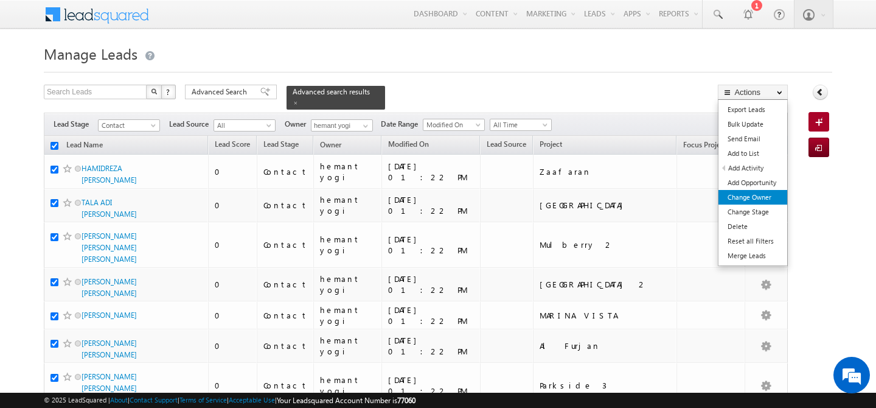
click at [756, 195] on link "Change Owner" at bounding box center [752, 197] width 69 height 15
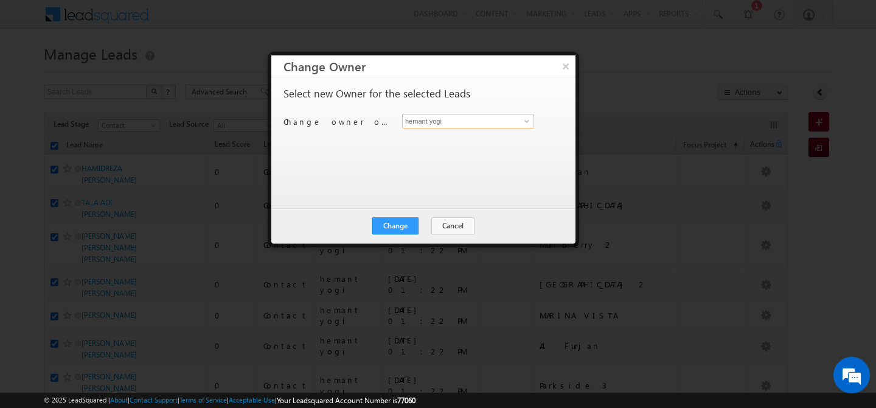
click at [446, 119] on input "hemant yogi" at bounding box center [468, 121] width 132 height 15
click at [465, 136] on link "Akash Sinha akash.sinha@indglobal.ae" at bounding box center [468, 139] width 132 height 23
type input "Akash Sinha"
click at [398, 225] on button "Change" at bounding box center [395, 225] width 46 height 17
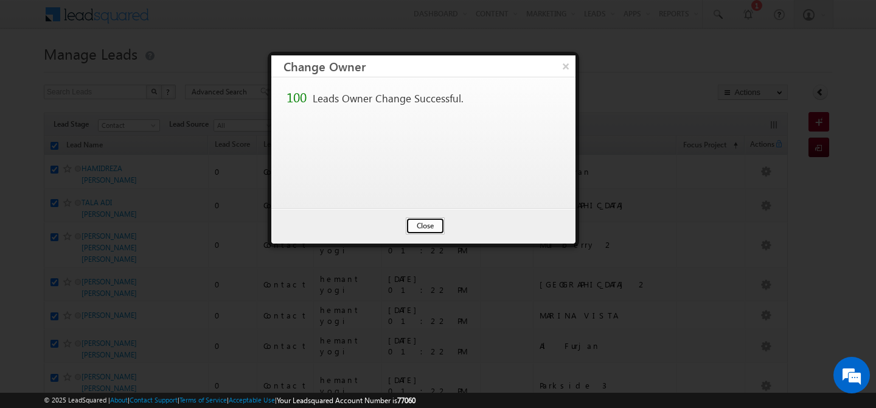
click at [419, 226] on button "Close" at bounding box center [425, 225] width 39 height 17
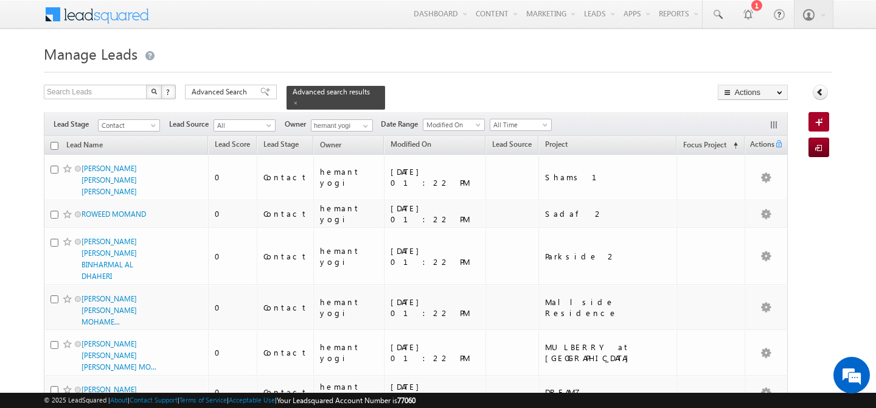
click at [52, 142] on input "checkbox" at bounding box center [54, 146] width 8 height 8
checkbox input "true"
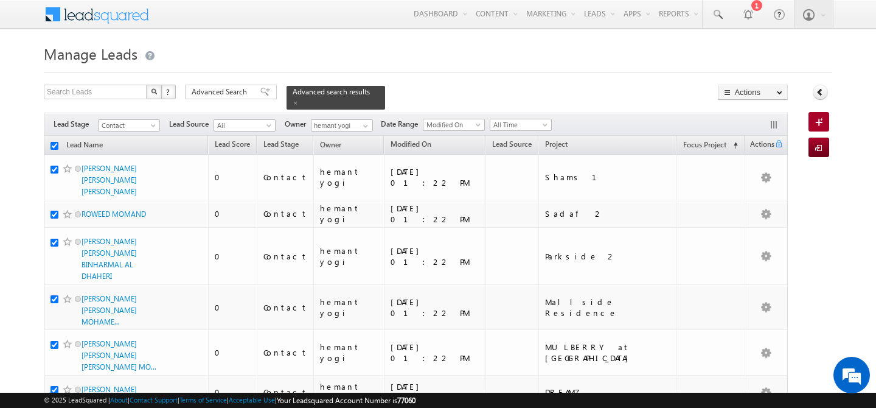
checkbox input "true"
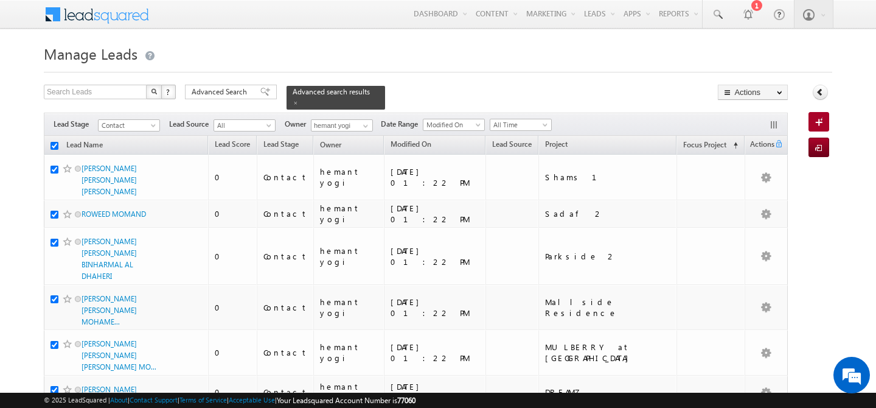
checkbox input "true"
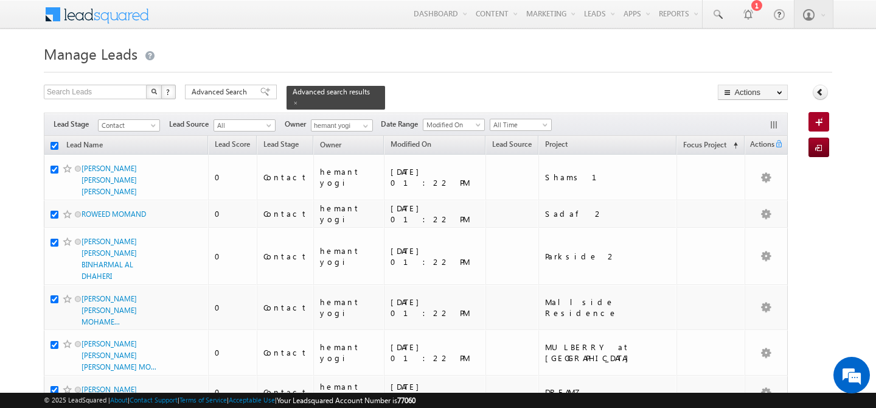
checkbox input "true"
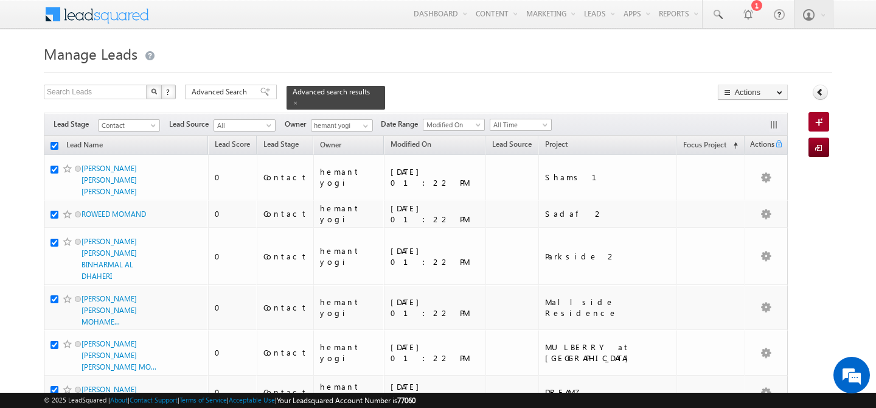
checkbox input "true"
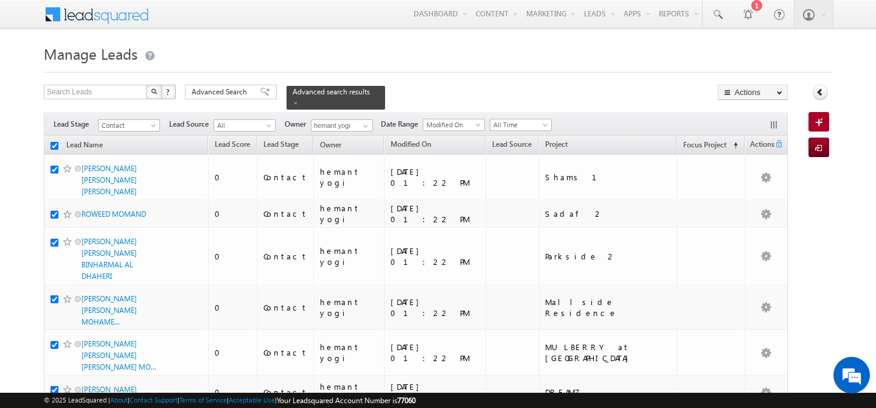
checkbox input "true"
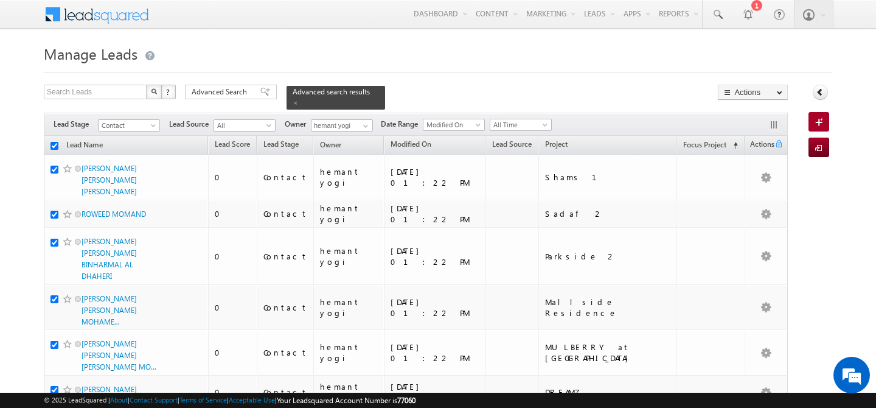
checkbox input "true"
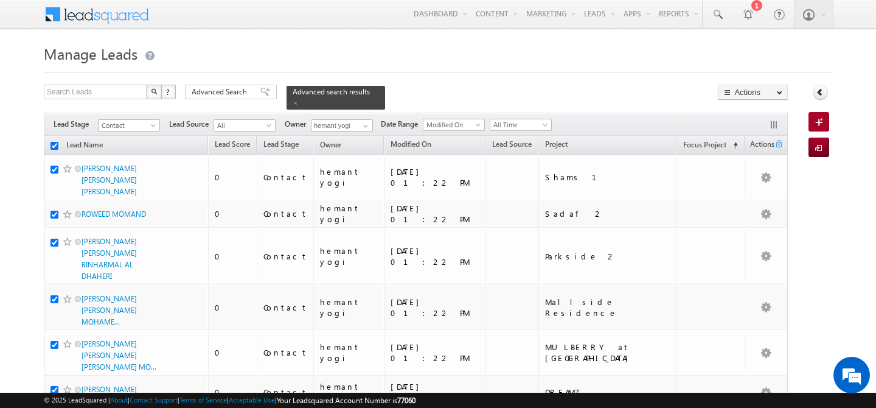
checkbox input "true"
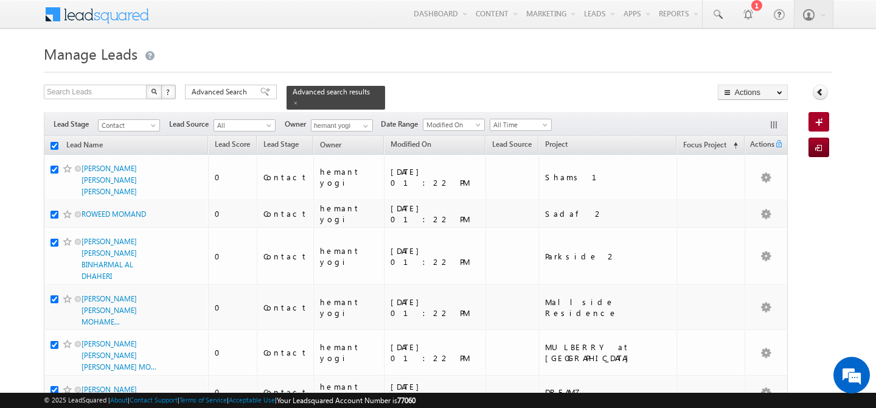
checkbox input "true"
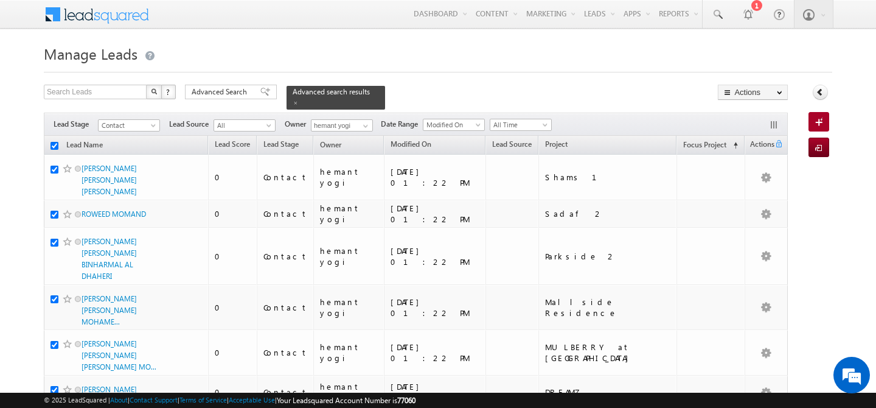
checkbox input "true"
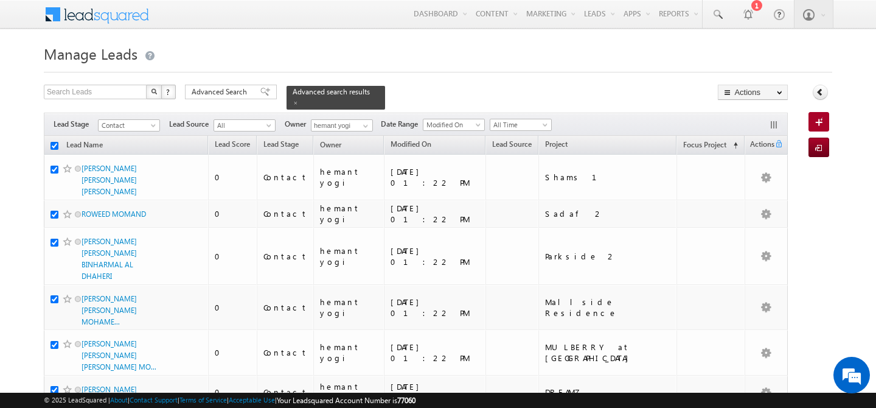
checkbox input "true"
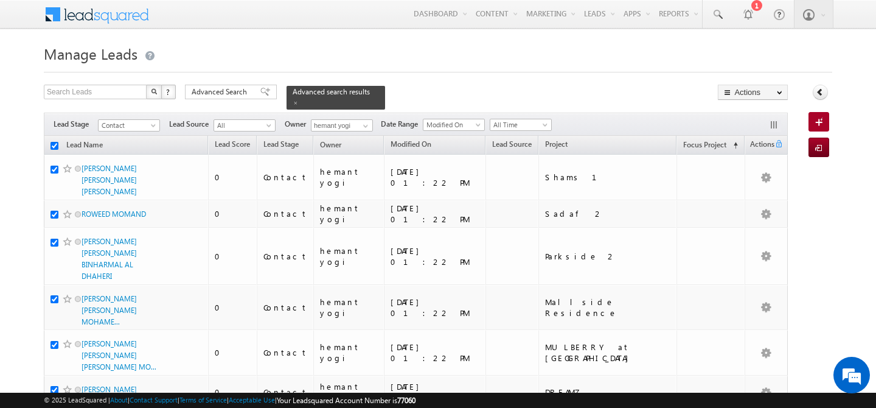
checkbox input "true"
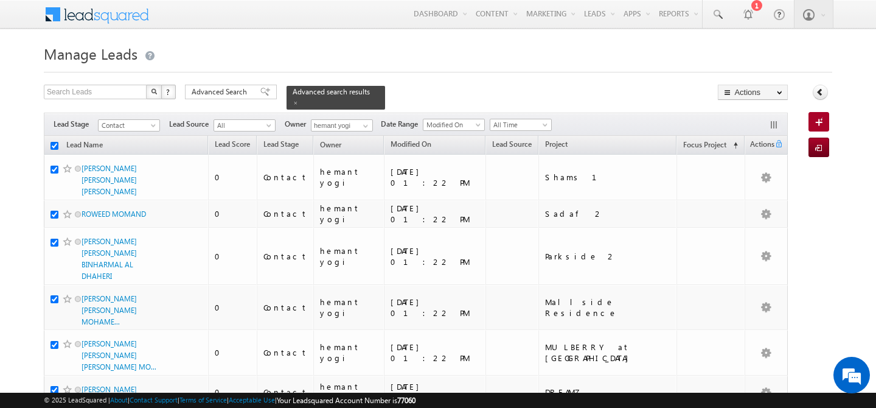
checkbox input "true"
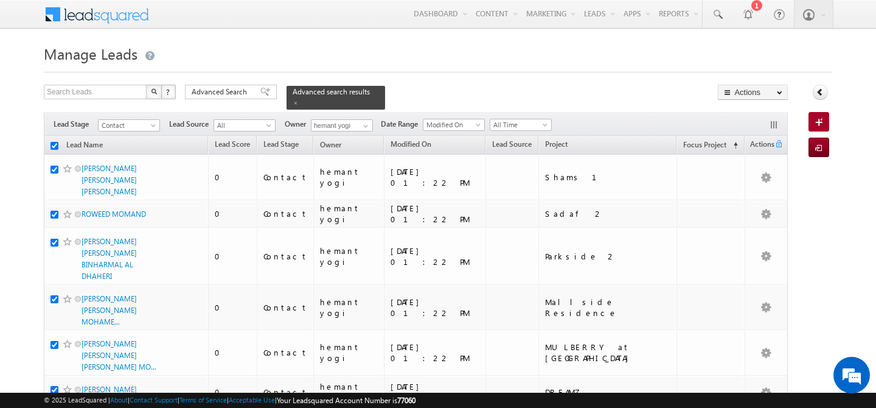
checkbox input "true"
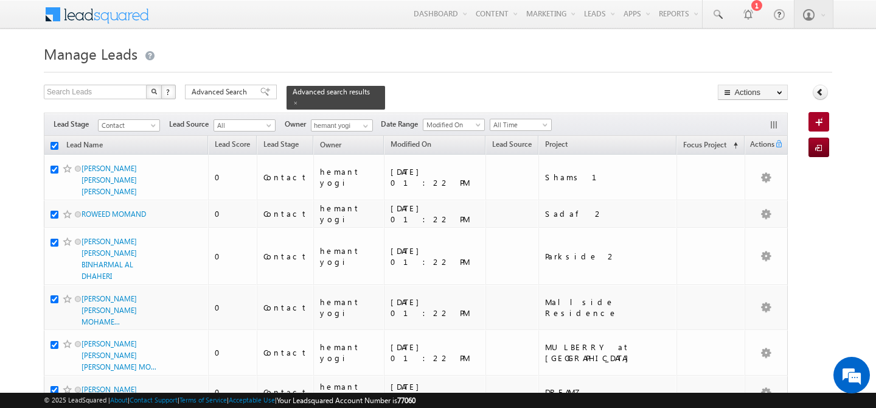
checkbox input "true"
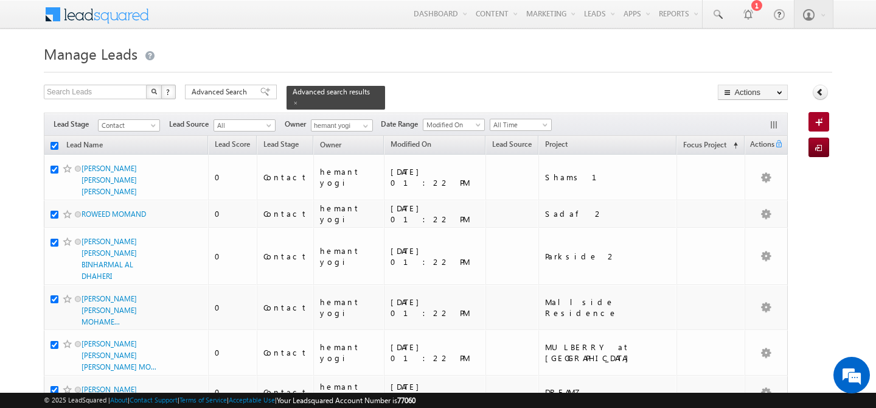
checkbox input "true"
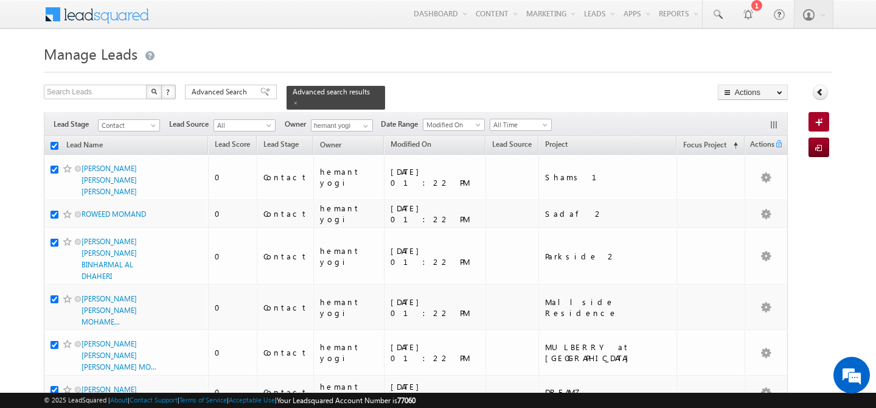
checkbox input "true"
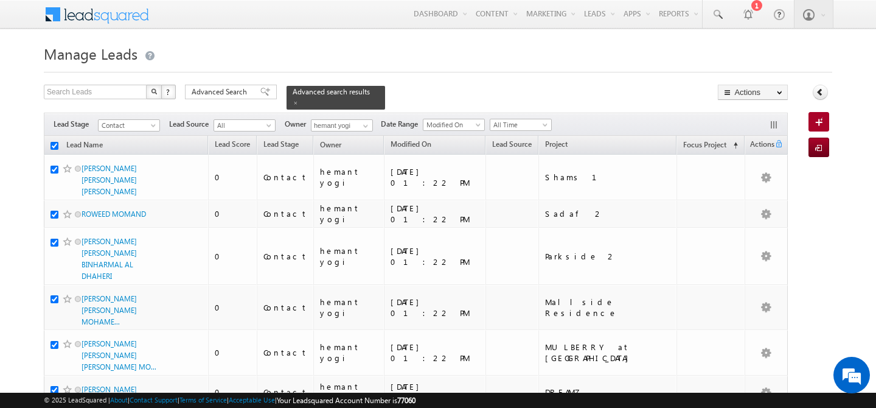
checkbox input "true"
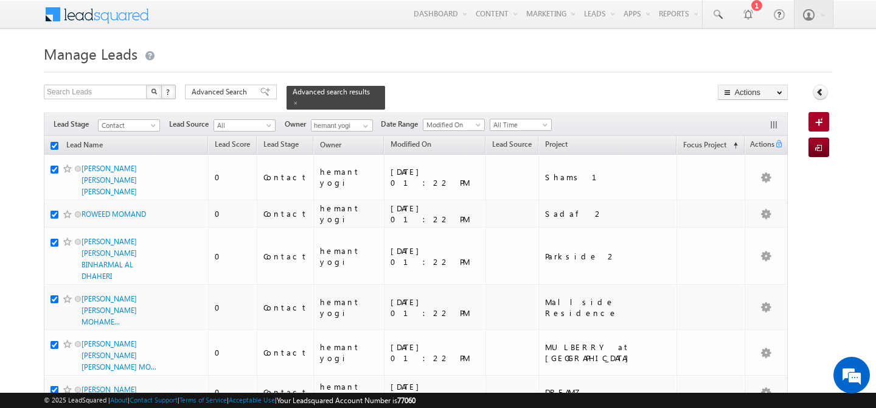
checkbox input "true"
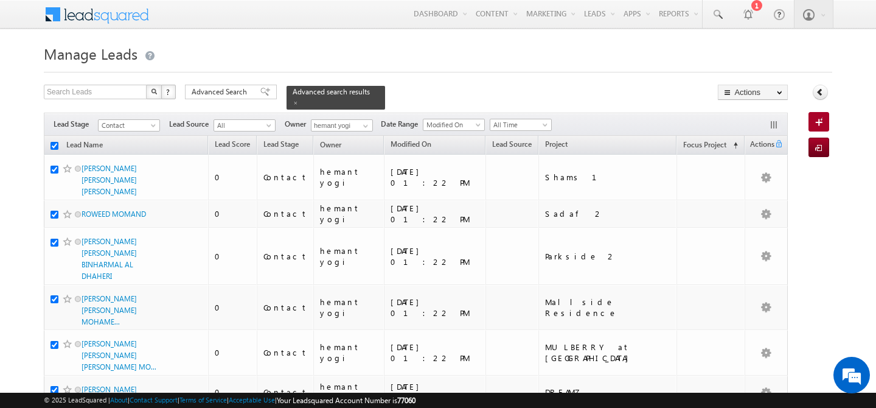
checkbox input "true"
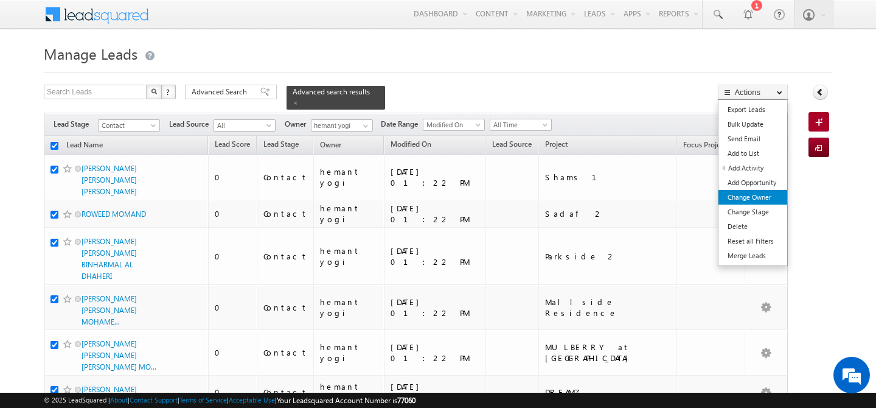
click at [749, 195] on link "Change Owner" at bounding box center [752, 197] width 69 height 15
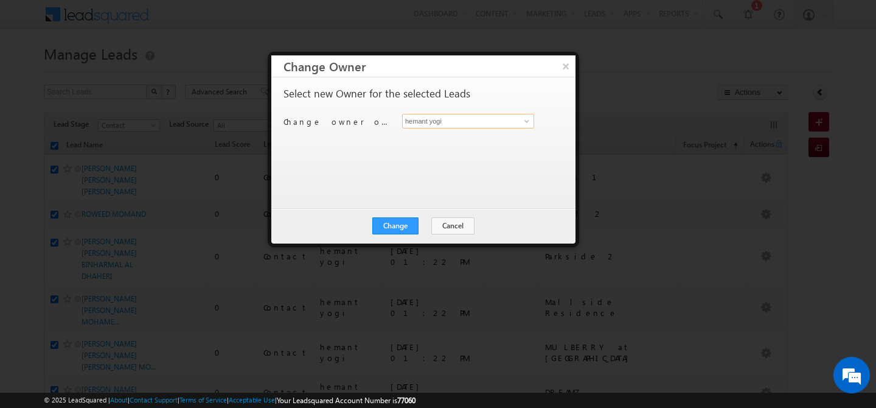
click at [440, 121] on input "hemant yogi" at bounding box center [468, 121] width 132 height 15
click at [425, 141] on span "gurpreet.singh@indglobal.ae" at bounding box center [461, 145] width 109 height 9
click at [397, 226] on button "Change" at bounding box center [395, 225] width 46 height 17
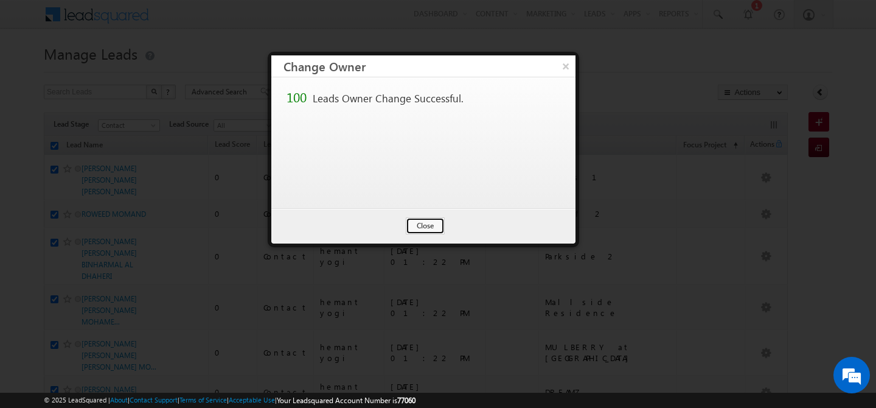
click at [431, 224] on button "Close" at bounding box center [425, 225] width 39 height 17
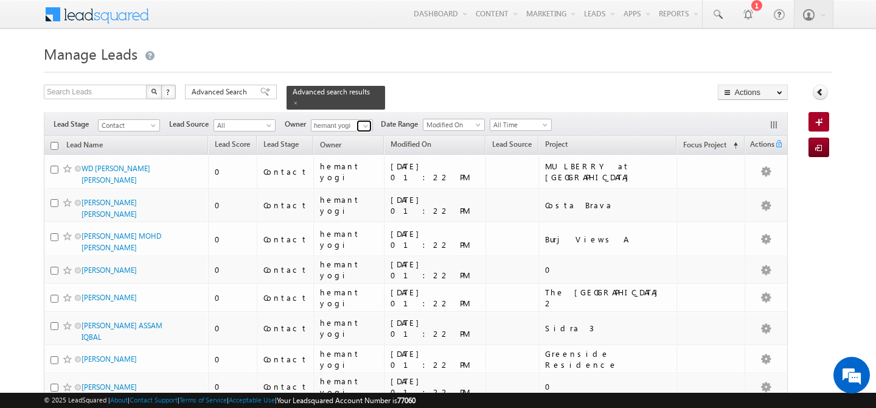
click at [362, 121] on span at bounding box center [366, 126] width 10 height 10
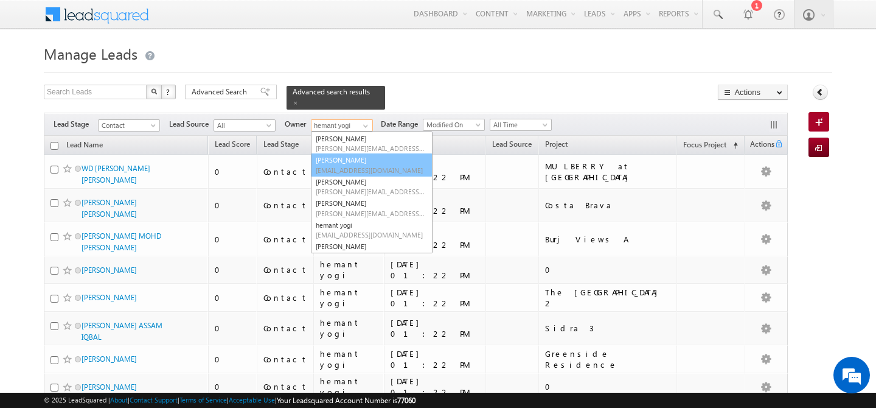
scroll to position [136, 0]
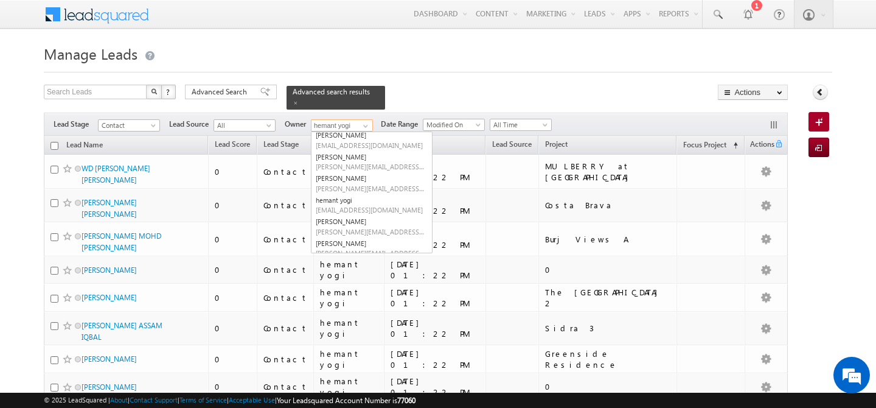
click at [55, 142] on input "checkbox" at bounding box center [54, 146] width 8 height 8
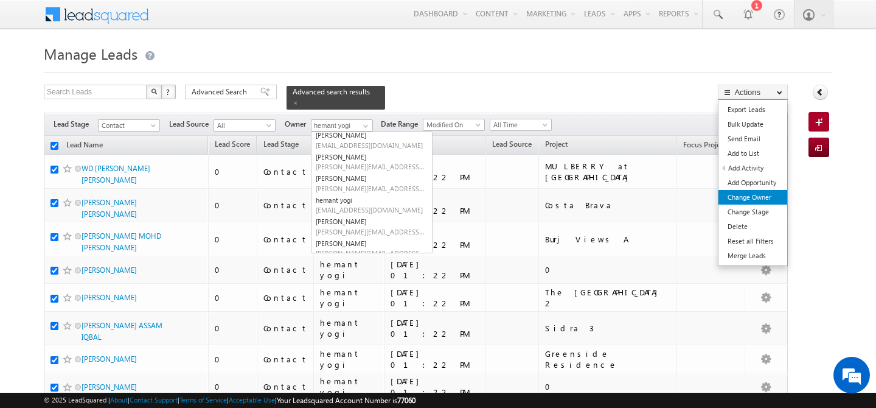
click at [754, 196] on link "Change Owner" at bounding box center [752, 197] width 69 height 15
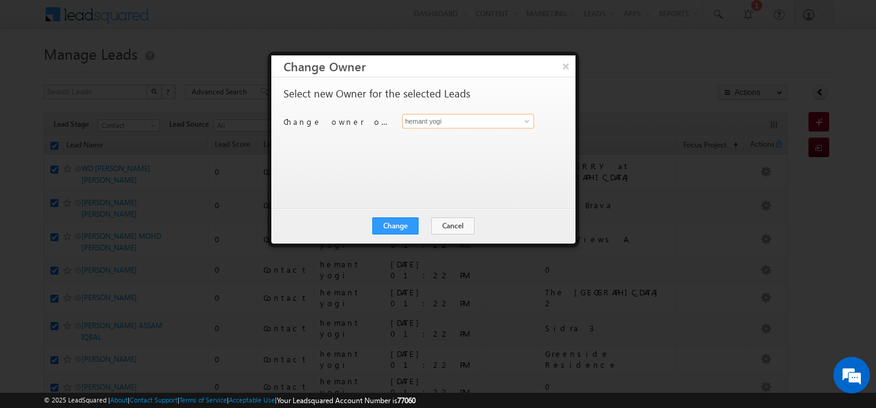
click at [476, 119] on input "hemant yogi" at bounding box center [468, 121] width 132 height 15
click at [479, 142] on span "harpreet.hundal@indglobal.ae" at bounding box center [461, 145] width 109 height 9
click at [390, 224] on button "Change" at bounding box center [395, 225] width 46 height 17
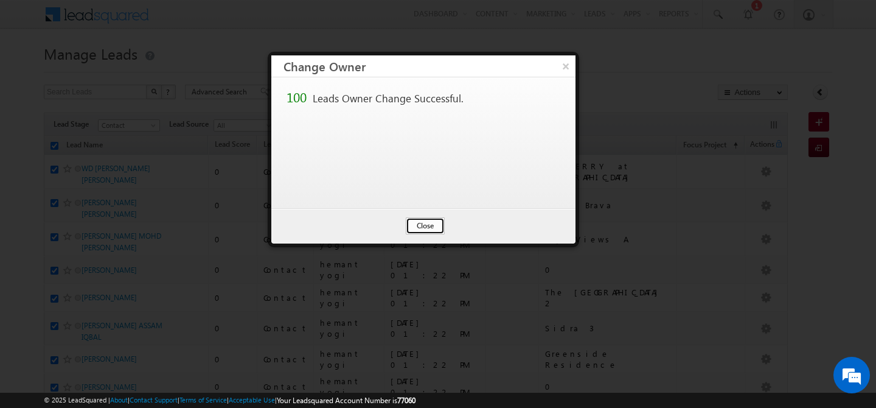
click at [437, 227] on button "Close" at bounding box center [425, 225] width 39 height 17
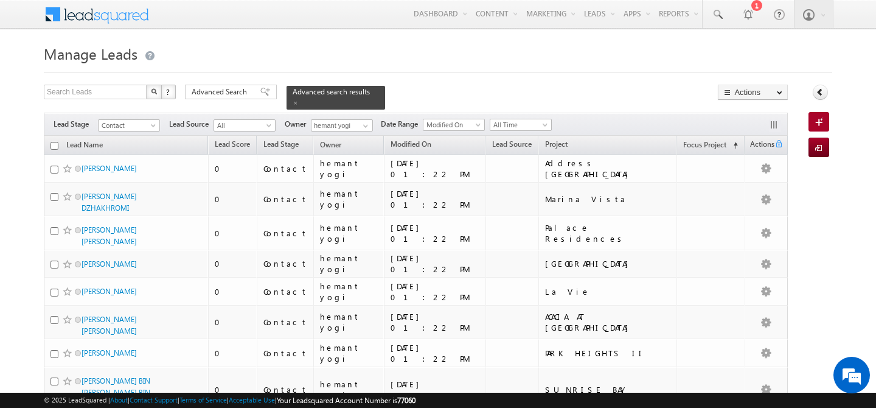
click at [54, 142] on input "checkbox" at bounding box center [54, 146] width 8 height 8
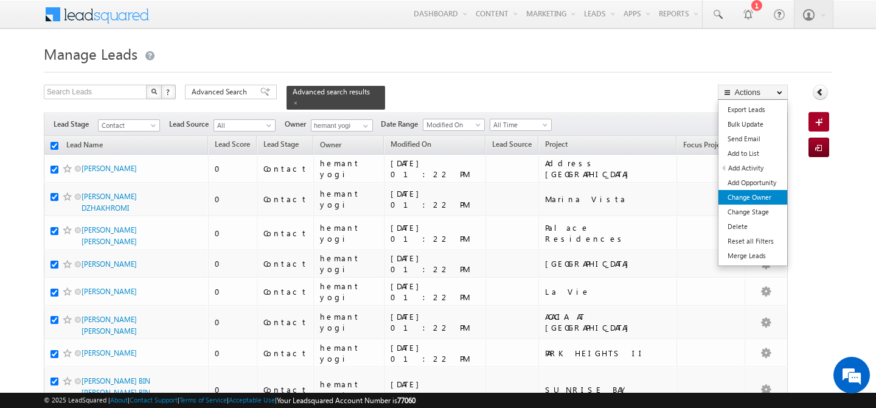
click at [753, 196] on link "Change Owner" at bounding box center [752, 197] width 69 height 15
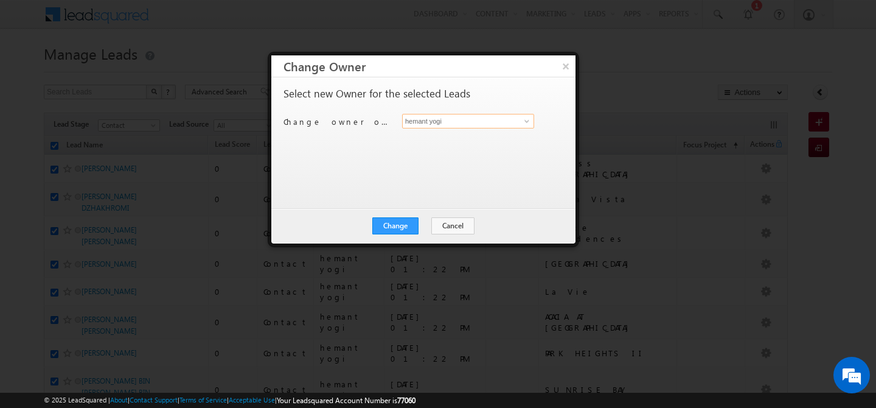
click at [442, 119] on input "hemant yogi" at bounding box center [468, 121] width 132 height 15
click at [452, 142] on span "shaila.shree@indglobal.ae" at bounding box center [461, 145] width 109 height 9
click at [398, 229] on button "Change" at bounding box center [395, 225] width 46 height 17
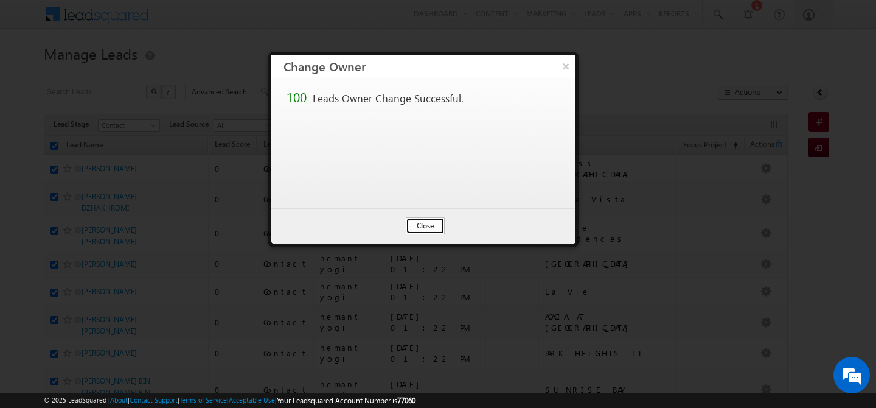
click at [422, 224] on button "Close" at bounding box center [425, 225] width 39 height 17
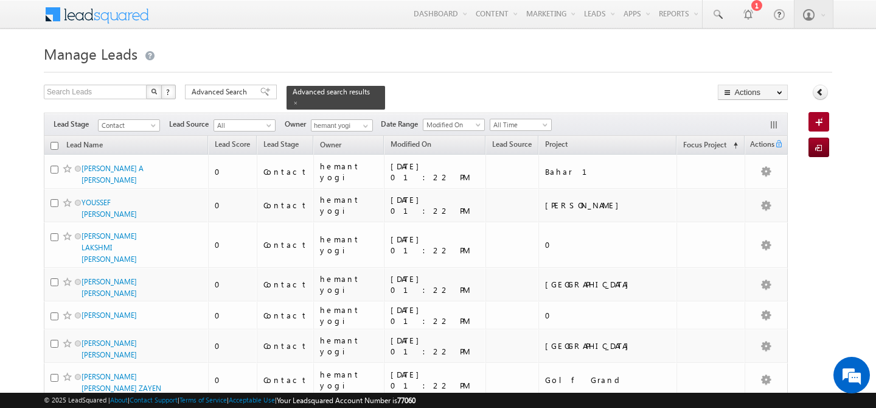
click at [55, 142] on input "checkbox" at bounding box center [54, 146] width 8 height 8
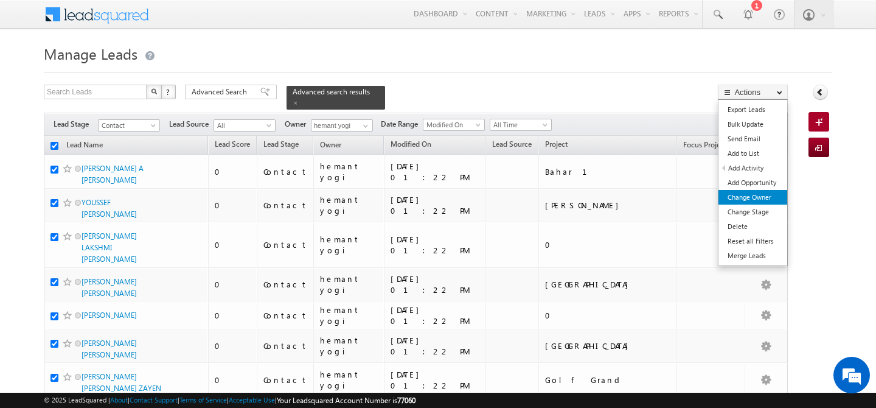
click at [744, 196] on link "Change Owner" at bounding box center [752, 197] width 69 height 15
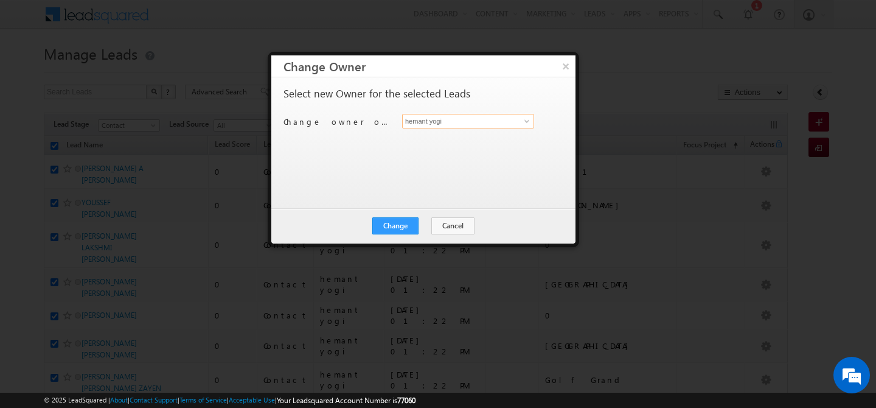
click at [485, 122] on input "hemant yogi" at bounding box center [468, 121] width 132 height 15
click at [435, 138] on link "keshav Jaiswal keshav.jaiswal@indglobal.ae" at bounding box center [468, 139] width 132 height 23
click at [397, 225] on button "Change" at bounding box center [395, 225] width 46 height 17
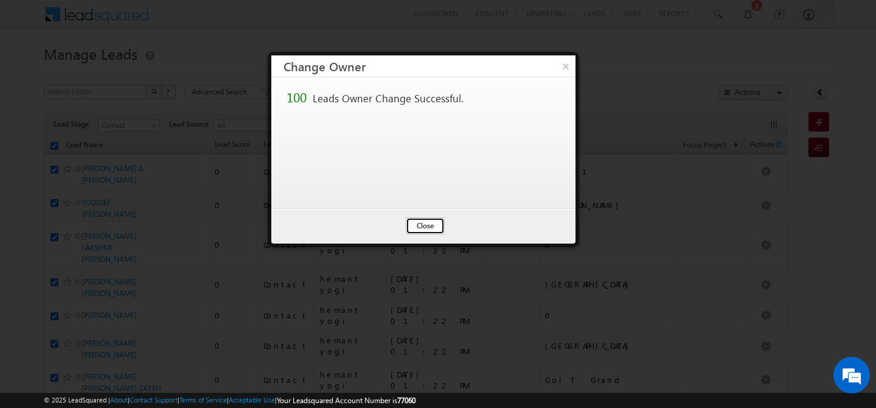
click at [417, 221] on button "Close" at bounding box center [425, 225] width 39 height 17
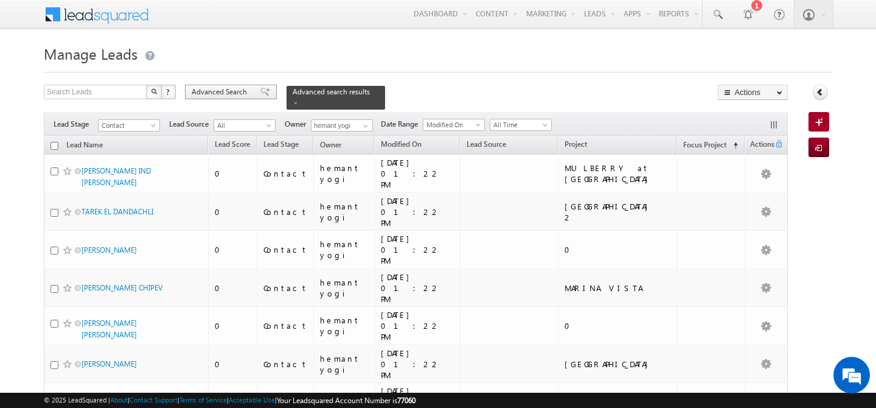
click at [211, 92] on span "Advanced Search" at bounding box center [221, 91] width 59 height 11
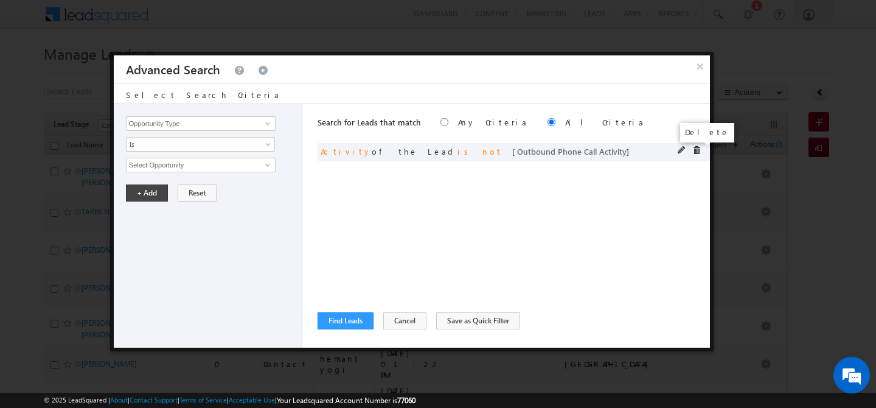
click at [698, 150] on span at bounding box center [696, 150] width 9 height 9
click at [215, 129] on input "Opportunity Type" at bounding box center [201, 123] width 150 height 15
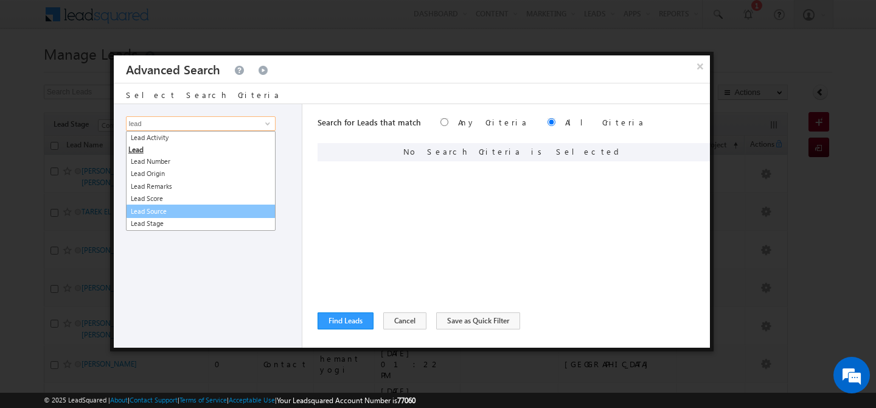
click at [186, 210] on link "Lead Source" at bounding box center [201, 211] width 150 height 14
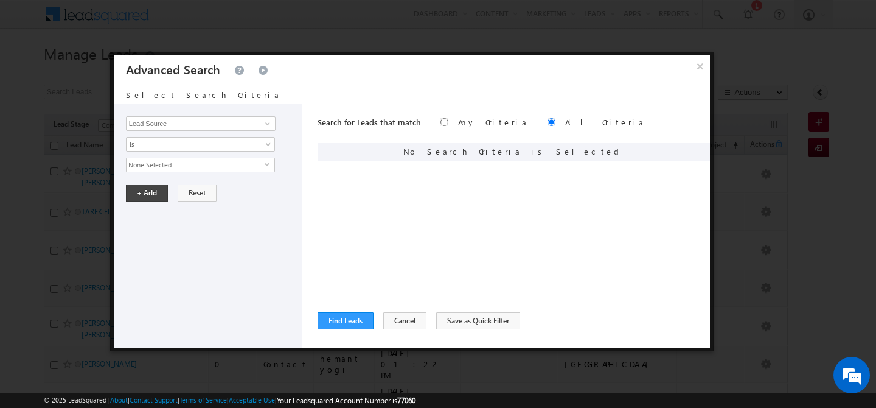
click at [195, 167] on span "None Selected" at bounding box center [196, 164] width 138 height 13
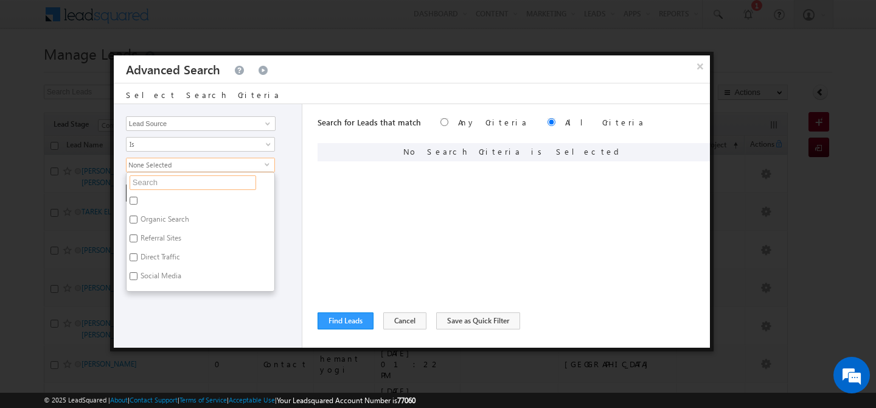
click at [182, 180] on input "text" at bounding box center [193, 182] width 127 height 15
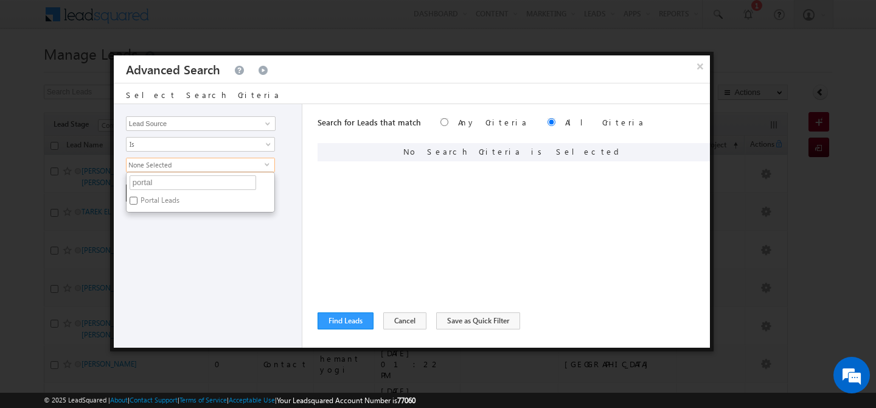
click at [140, 204] on label "Portal Leads" at bounding box center [159, 202] width 65 height 19
click at [137, 204] on input "Portal Leads" at bounding box center [134, 200] width 8 height 8
click at [198, 243] on div "Opportunity Type Lead Activity Task Sales Group Prospect Id Address 1 Address 2…" at bounding box center [208, 225] width 189 height 243
click at [156, 198] on button "+ Add" at bounding box center [147, 192] width 42 height 17
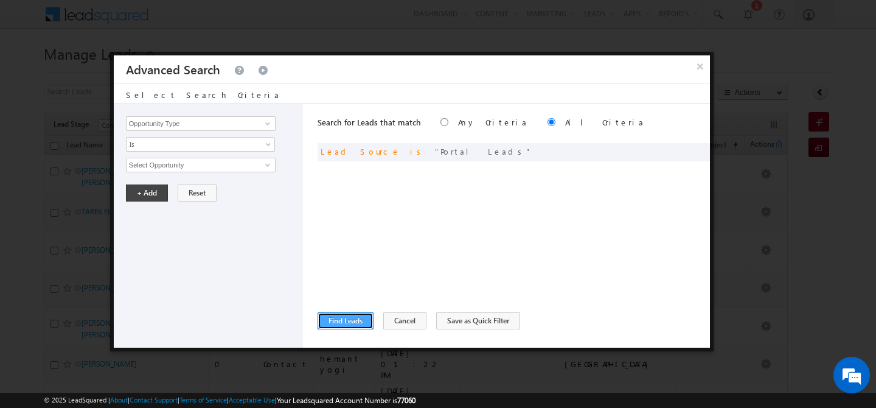
click at [355, 316] on button "Find Leads" at bounding box center [346, 320] width 56 height 17
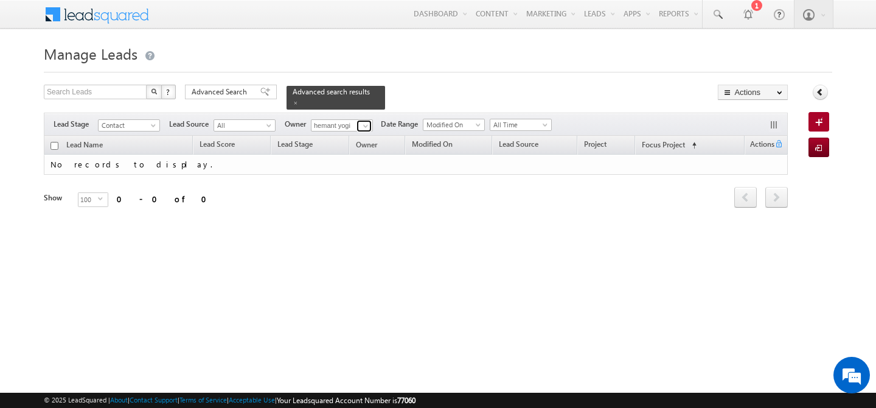
click at [366, 121] on span at bounding box center [366, 126] width 10 height 10
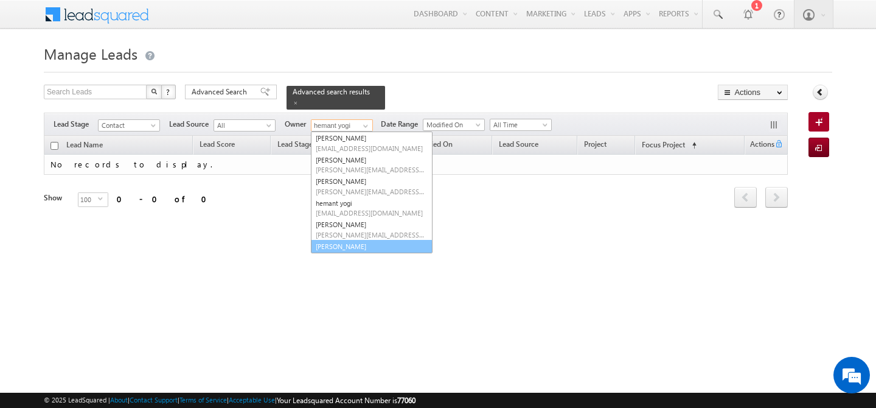
scroll to position [144, 0]
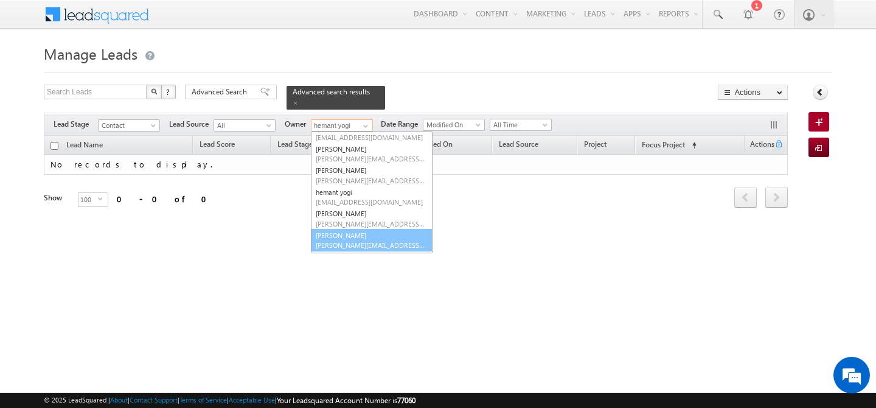
click at [362, 240] on span "manisha.singh@indglobal.ae" at bounding box center [370, 244] width 109 height 9
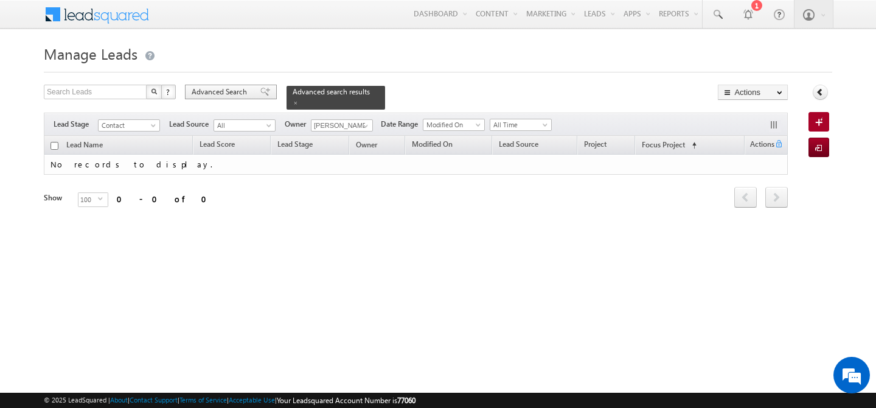
click at [233, 89] on span "Advanced Search" at bounding box center [221, 91] width 59 height 11
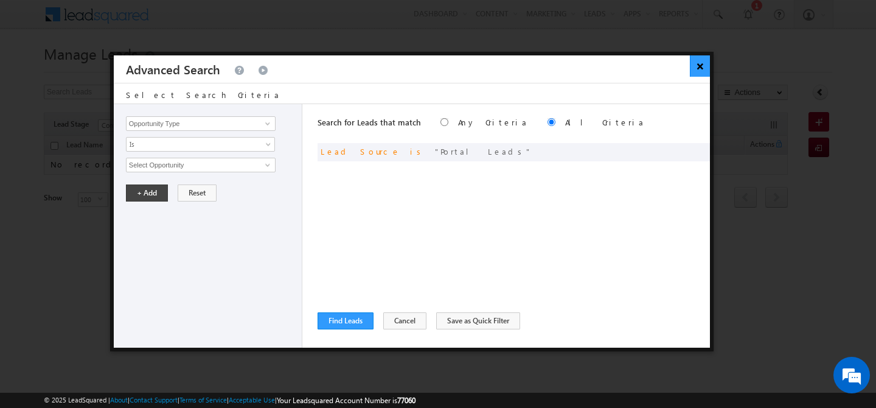
click at [696, 63] on button "×" at bounding box center [700, 65] width 20 height 21
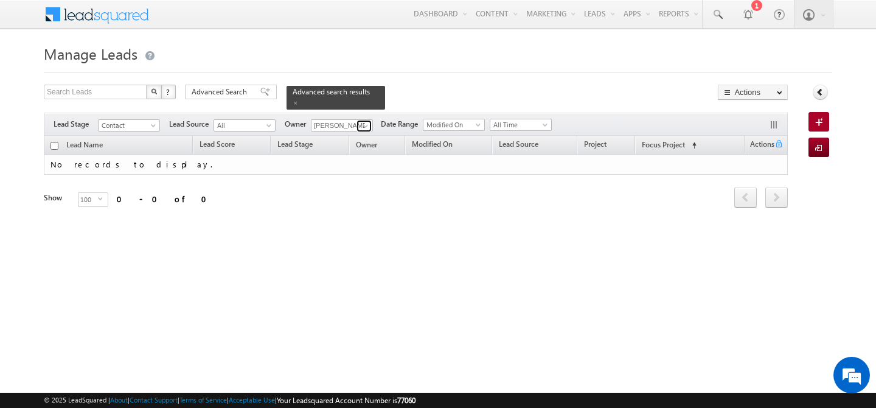
click at [367, 121] on span at bounding box center [366, 126] width 10 height 10
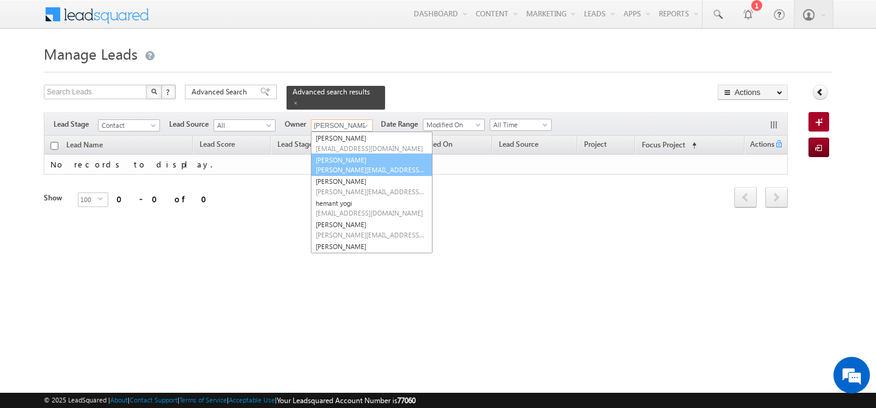
scroll to position [0, 0]
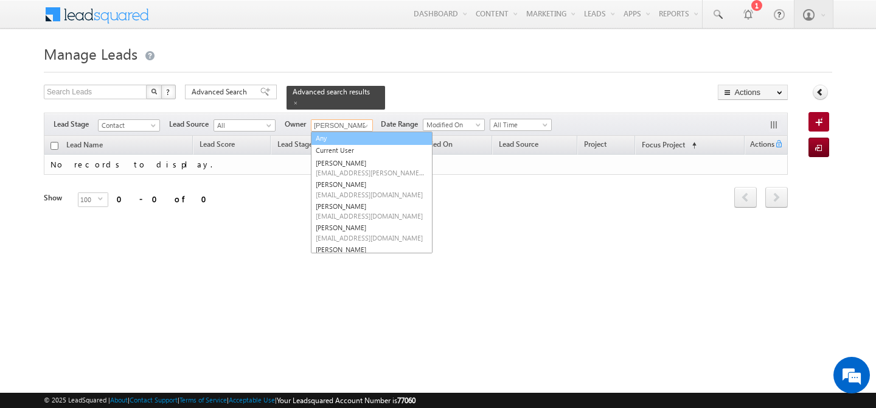
click at [358, 134] on link "Any" at bounding box center [372, 138] width 122 height 14
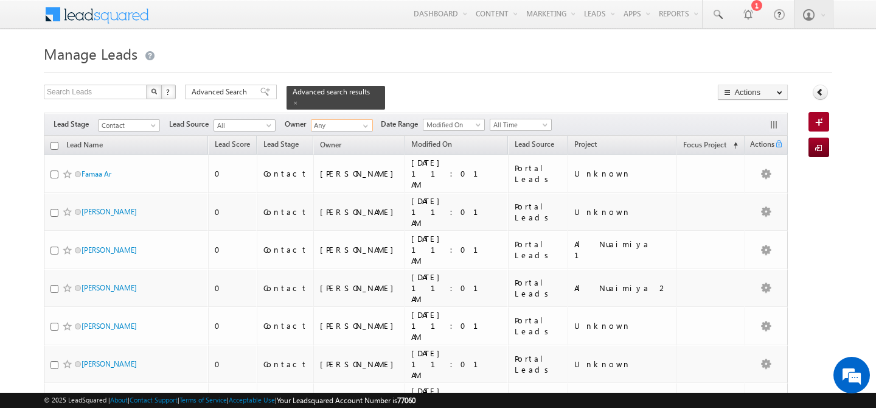
click at [54, 142] on input "checkbox" at bounding box center [54, 146] width 8 height 8
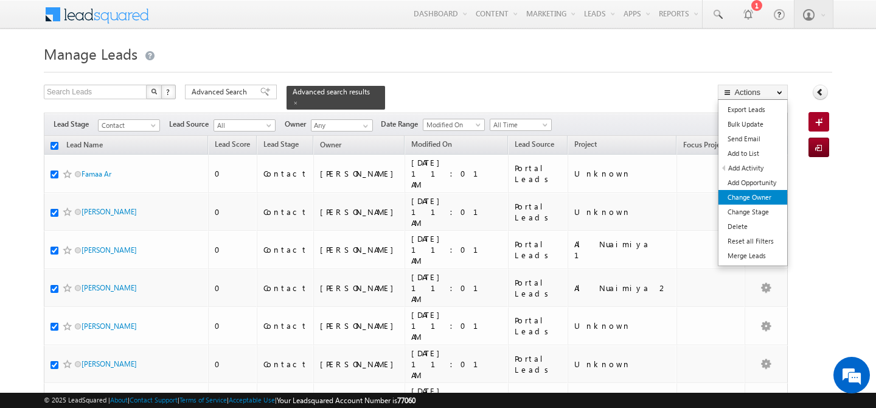
click at [755, 200] on link "Change Owner" at bounding box center [752, 197] width 69 height 15
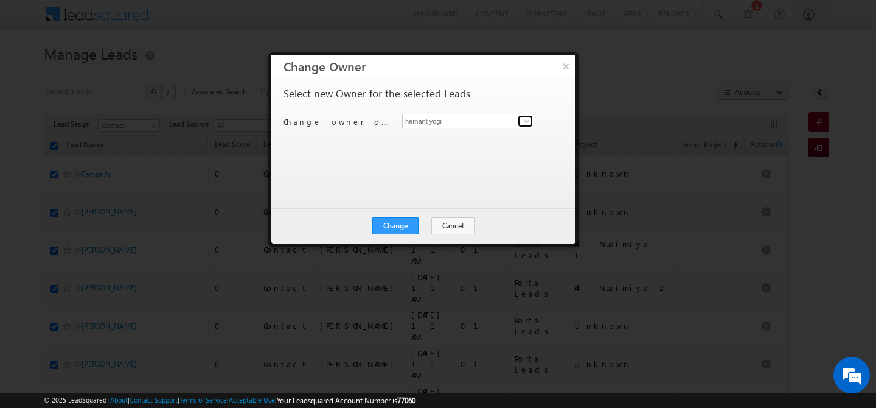
click at [523, 117] on span at bounding box center [527, 121] width 10 height 10
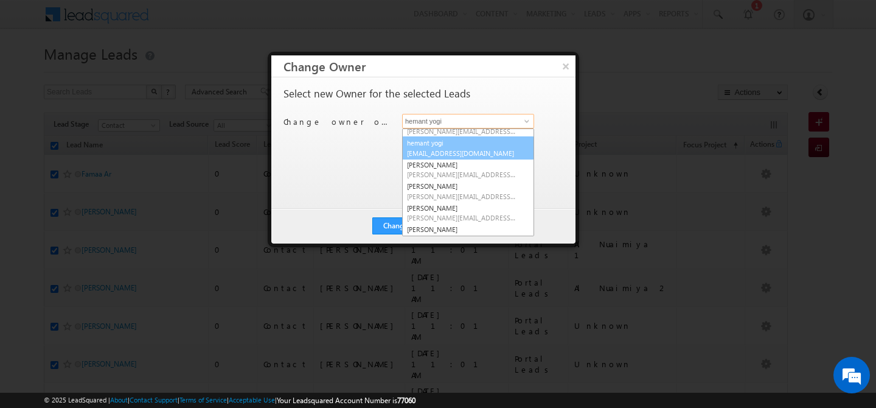
scroll to position [174, 0]
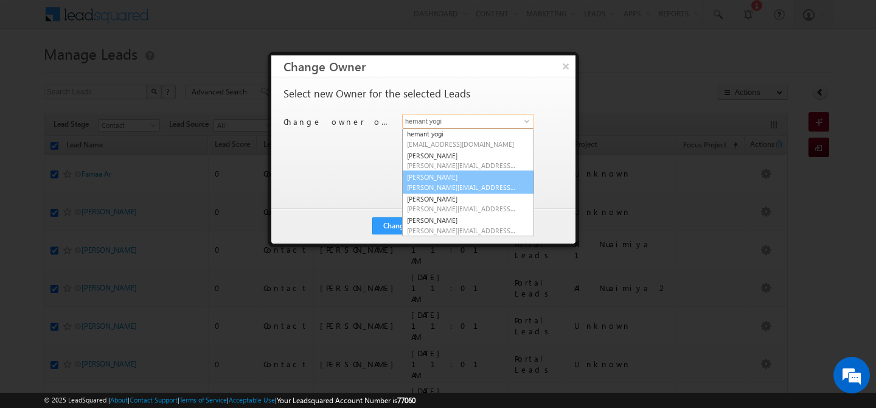
click at [450, 189] on span "manisha.singh@indglobal.ae" at bounding box center [461, 186] width 109 height 9
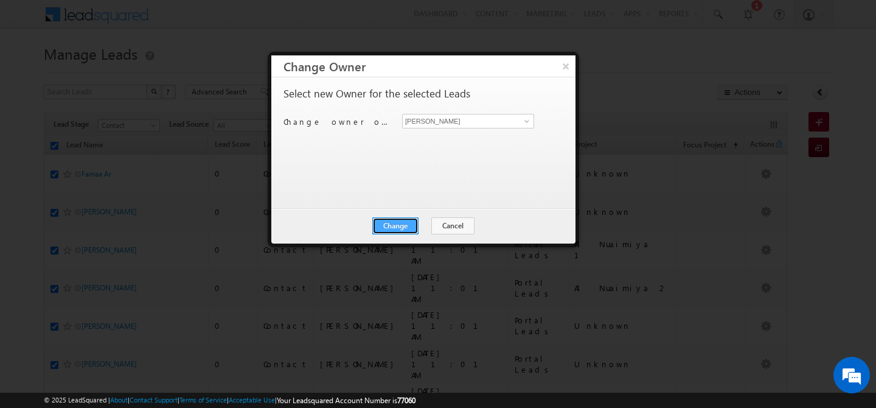
click at [392, 223] on button "Change" at bounding box center [395, 225] width 46 height 17
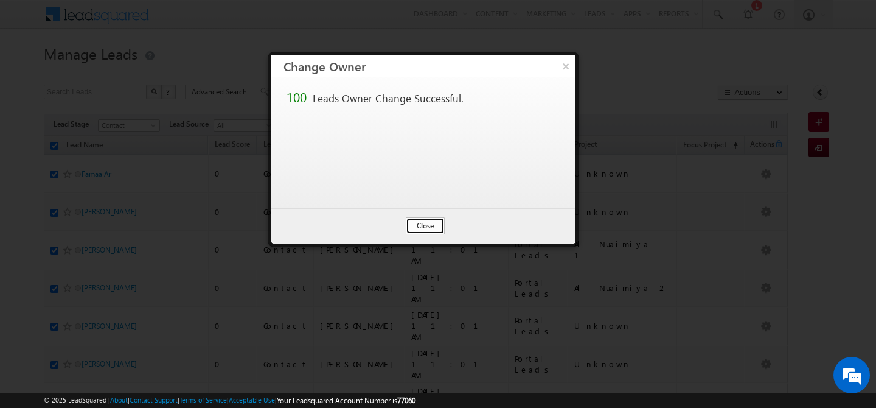
click at [412, 223] on button "Close" at bounding box center [425, 225] width 39 height 17
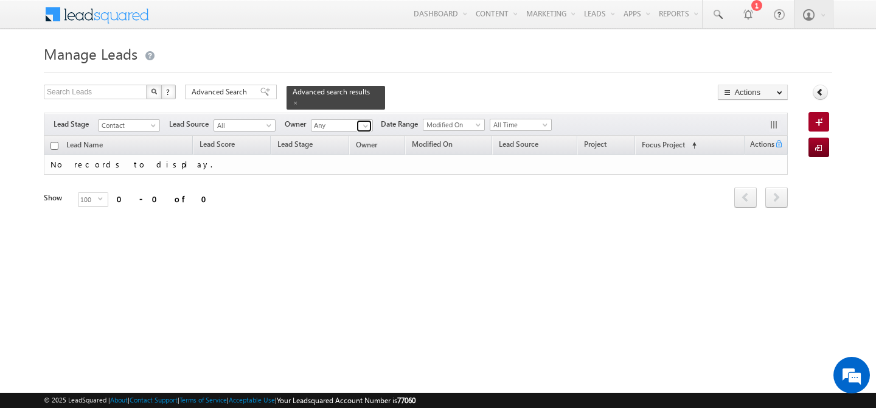
click at [363, 121] on span at bounding box center [366, 126] width 10 height 10
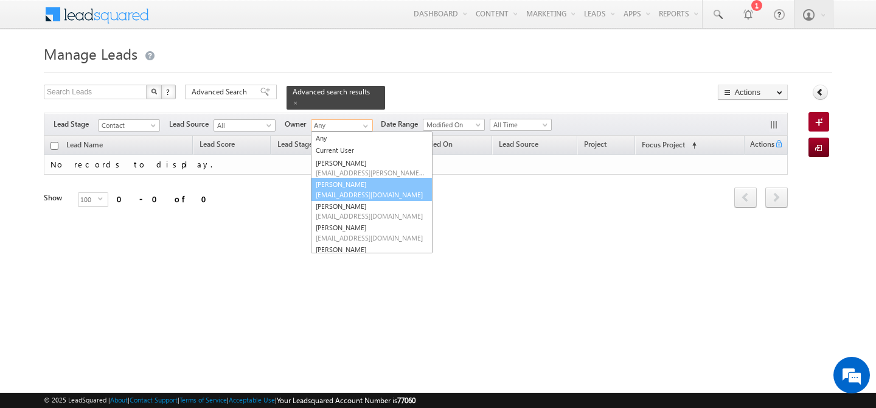
click at [350, 190] on span "abhishek.singh@indglobal.ae" at bounding box center [370, 194] width 109 height 9
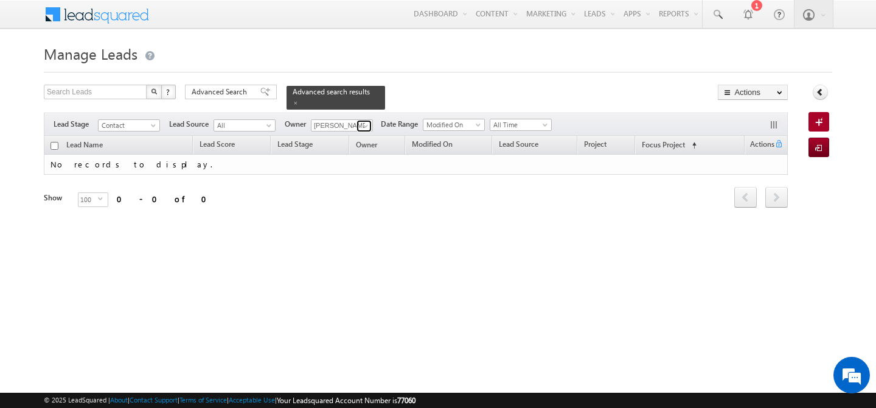
click at [366, 121] on span at bounding box center [366, 126] width 10 height 10
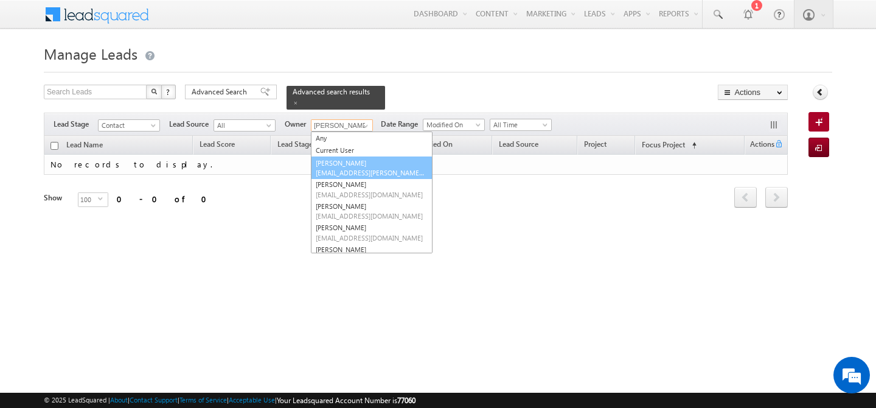
click at [348, 168] on span "abhishek.dalal@indglobal.ae" at bounding box center [370, 172] width 109 height 9
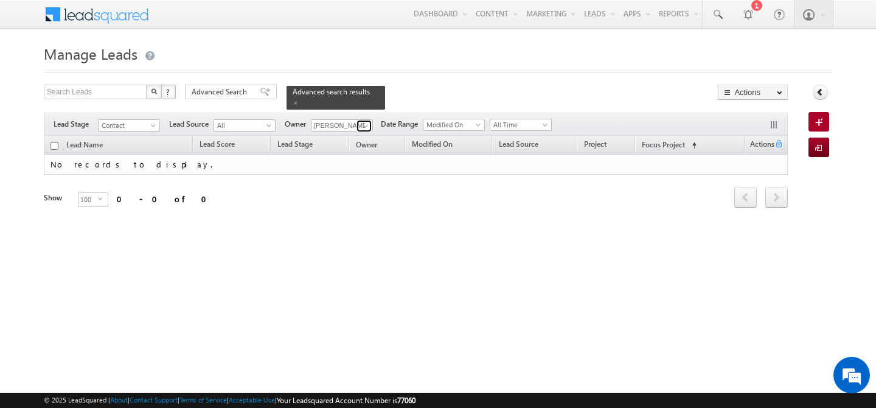
click at [364, 121] on span at bounding box center [366, 126] width 10 height 10
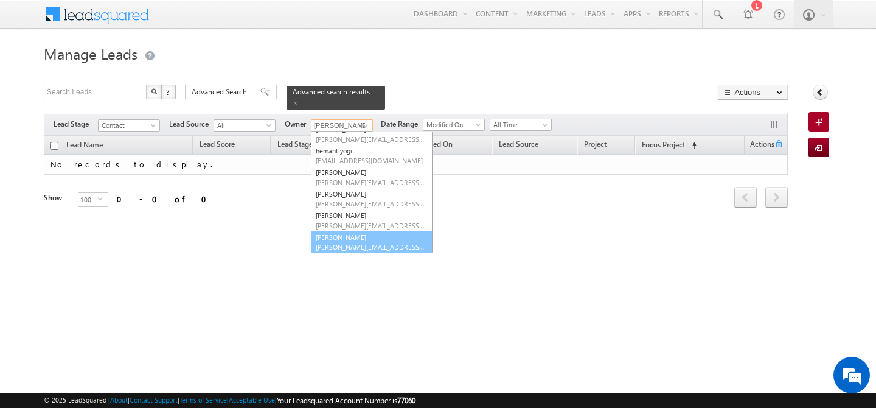
scroll to position [186, 0]
click at [344, 230] on link "shaila shree shaila.shree@indglobal.ae" at bounding box center [372, 241] width 122 height 23
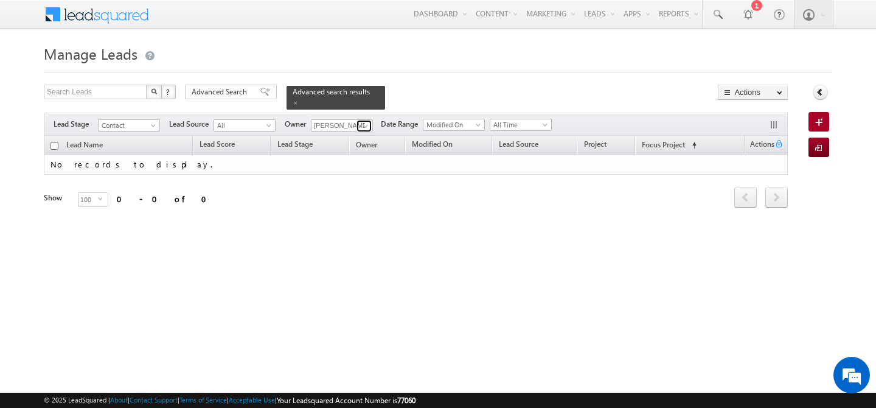
click at [364, 121] on span at bounding box center [366, 126] width 10 height 10
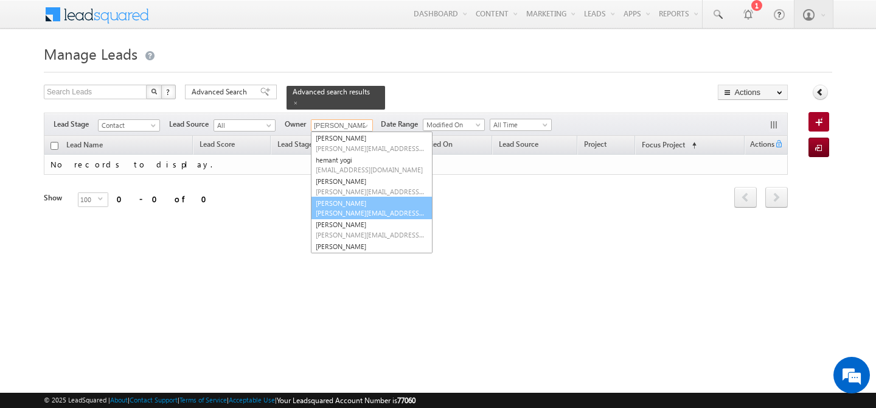
scroll to position [185, 0]
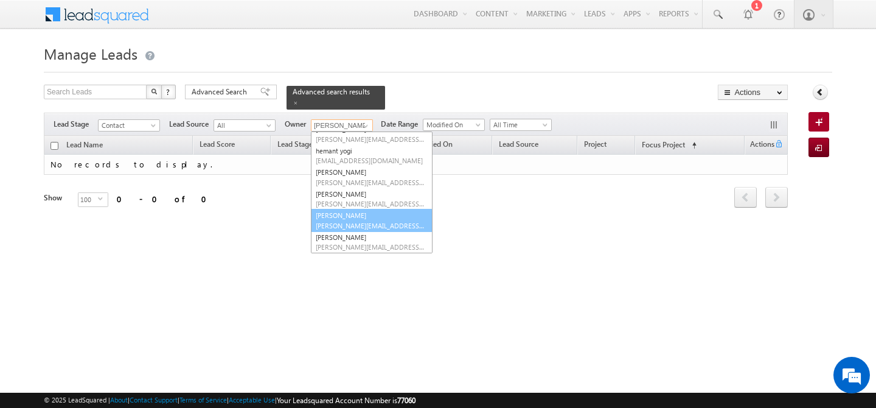
click at [344, 211] on link "Manpreet Singh manpreet.singh@indglobal.ae" at bounding box center [372, 220] width 122 height 23
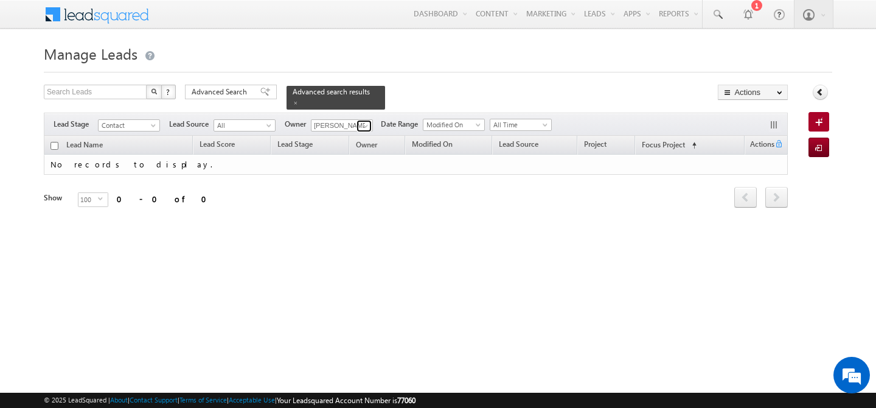
click at [363, 121] on span at bounding box center [366, 126] width 10 height 10
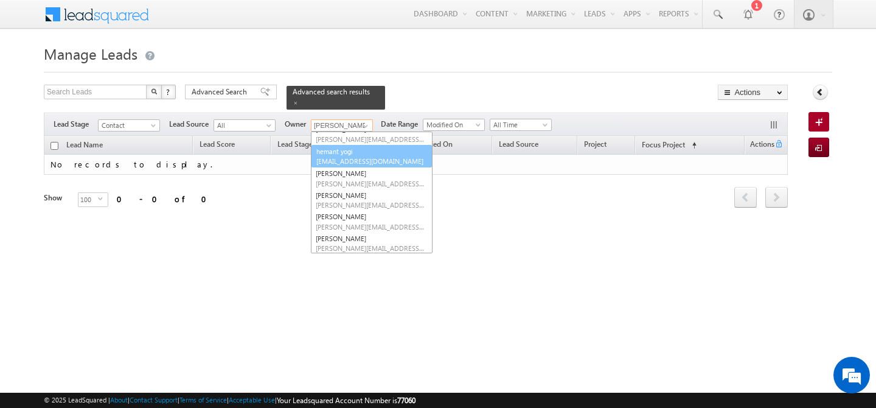
scroll to position [176, 0]
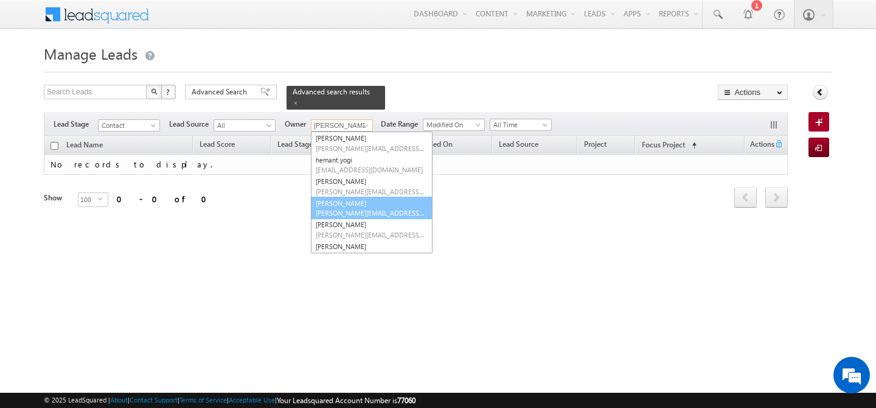
click at [361, 208] on span "manisha.singh@indglobal.ae" at bounding box center [370, 212] width 109 height 9
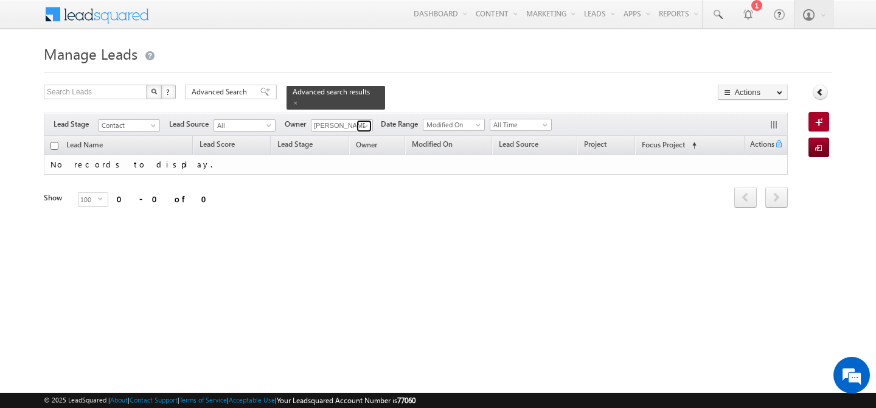
click at [366, 121] on span at bounding box center [366, 126] width 10 height 10
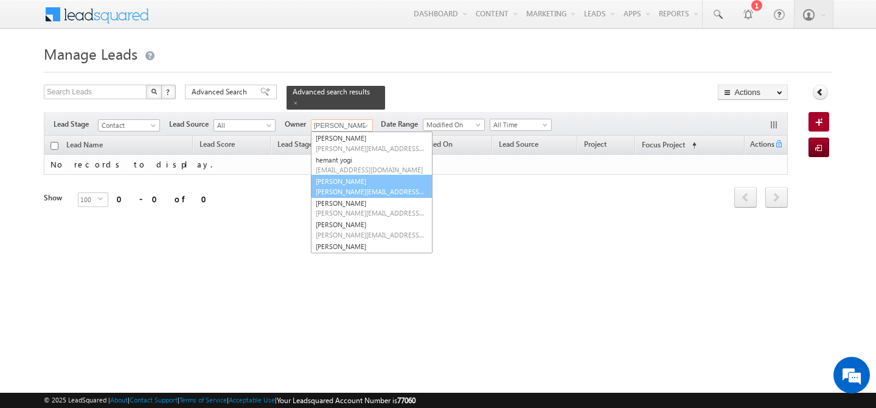
click at [363, 178] on link "keshav Jaiswal keshav.jaiswal@indglobal.ae" at bounding box center [372, 186] width 122 height 23
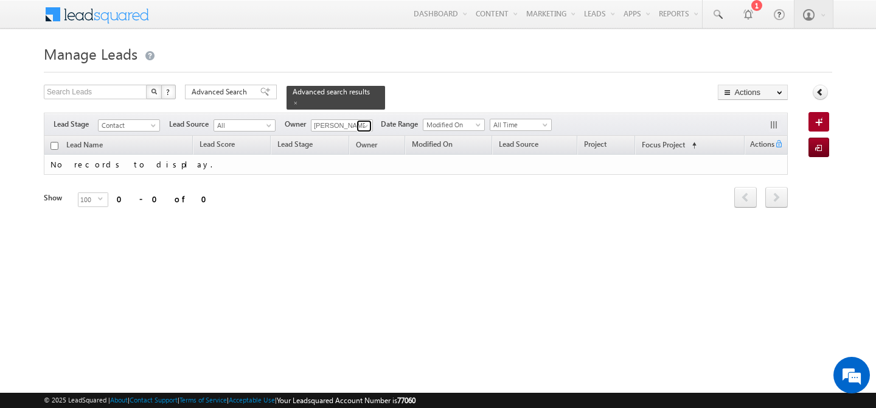
click at [368, 121] on span at bounding box center [366, 126] width 10 height 10
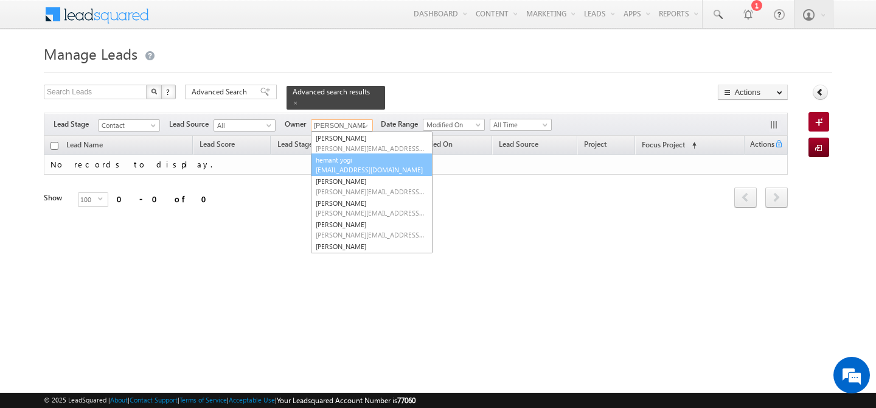
click at [364, 153] on link "hemant yogi hemant.yogi@indglobal.ae" at bounding box center [372, 164] width 122 height 23
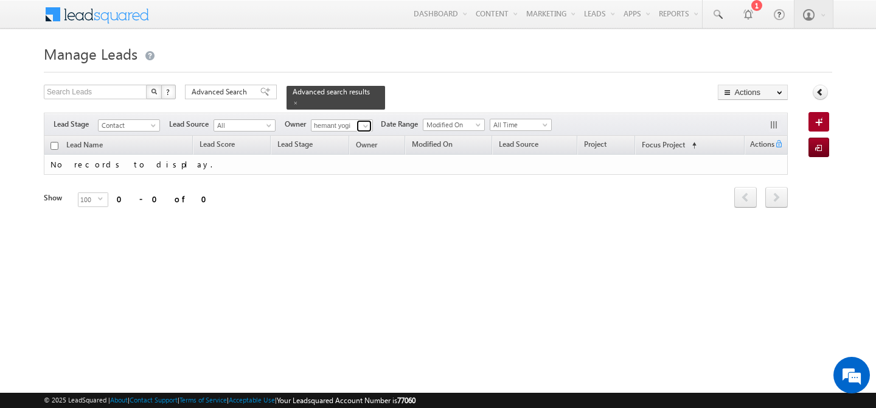
click at [367, 122] on span at bounding box center [366, 126] width 10 height 10
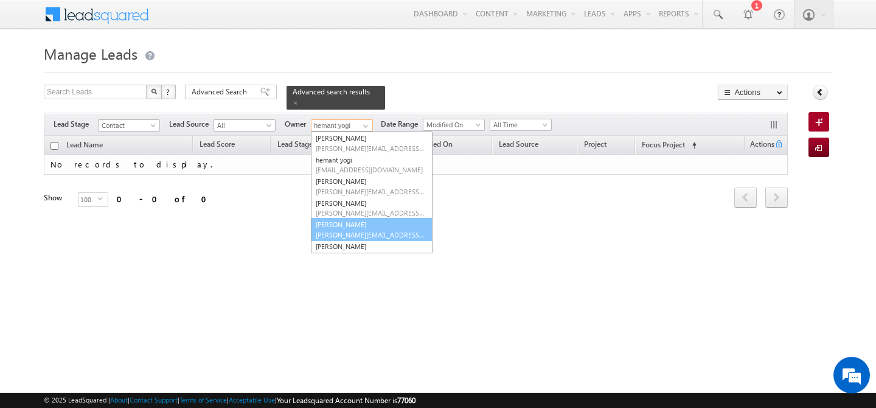
scroll to position [0, 0]
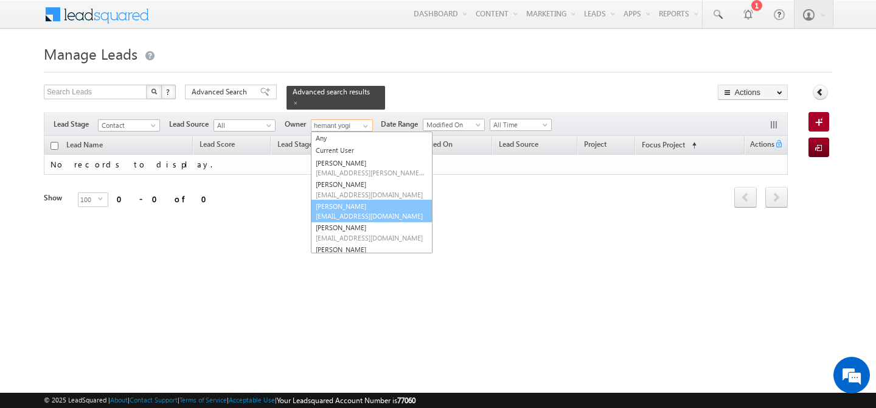
click at [363, 200] on link "Akash Sinha akash.sinha@indglobal.ae" at bounding box center [372, 211] width 122 height 23
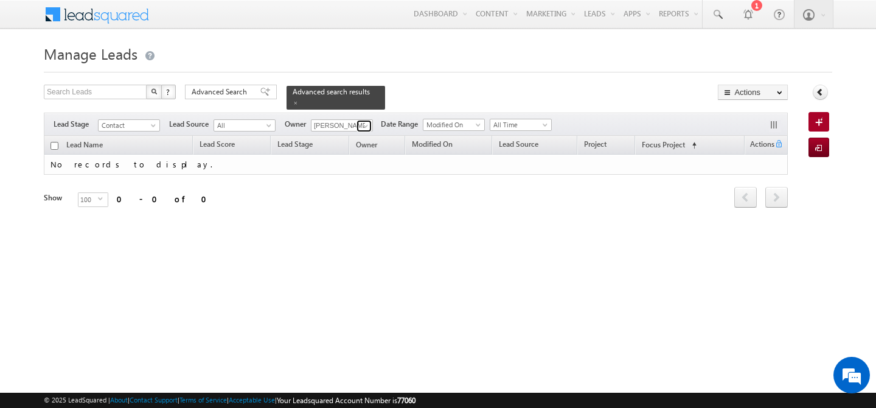
click at [369, 121] on span at bounding box center [366, 126] width 10 height 10
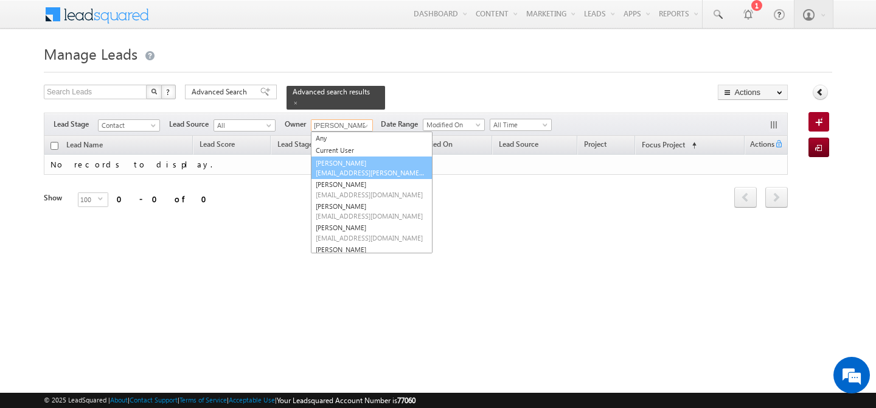
click at [362, 158] on link "Abhishek Dalal abhishek.dalal@indglobal.ae" at bounding box center [372, 167] width 122 height 23
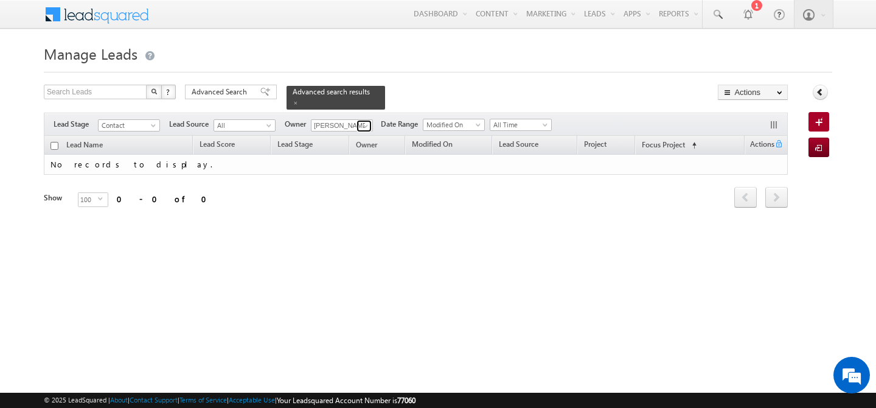
click at [362, 121] on span at bounding box center [366, 126] width 10 height 10
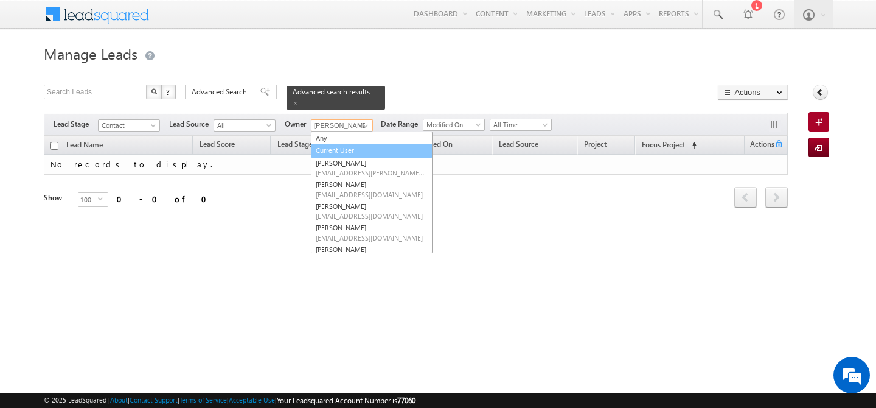
click at [340, 144] on link "Current User" at bounding box center [372, 151] width 122 height 14
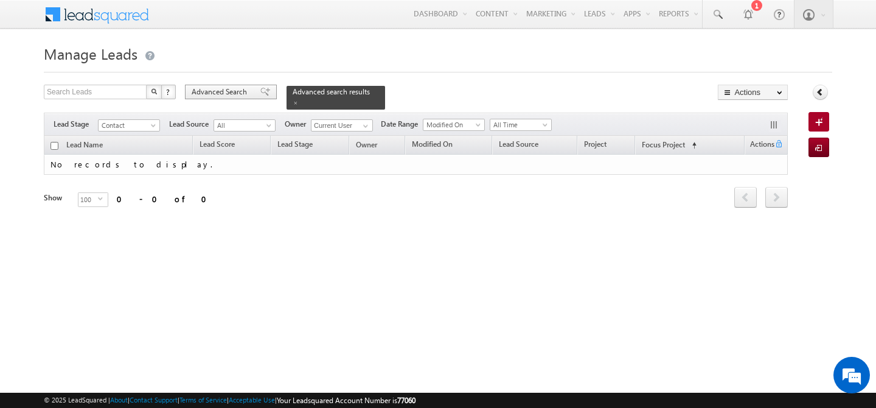
click at [233, 90] on span "Advanced Search" at bounding box center [221, 91] width 59 height 11
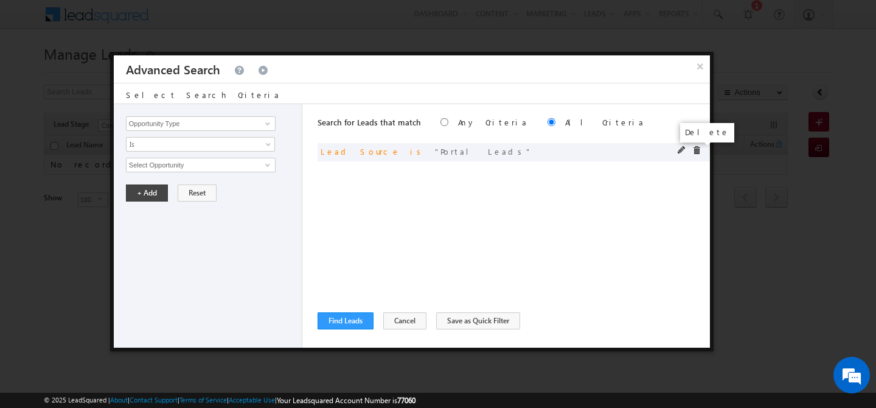
click at [696, 150] on span at bounding box center [696, 150] width 9 height 9
click at [209, 124] on input "Opportunity Type" at bounding box center [201, 123] width 150 height 15
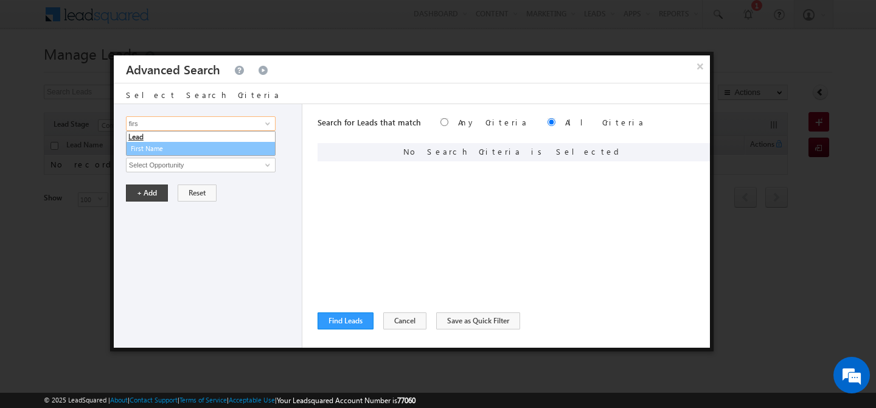
click at [195, 153] on link "First Name" at bounding box center [201, 149] width 150 height 14
click at [195, 147] on span "Is" at bounding box center [193, 144] width 132 height 11
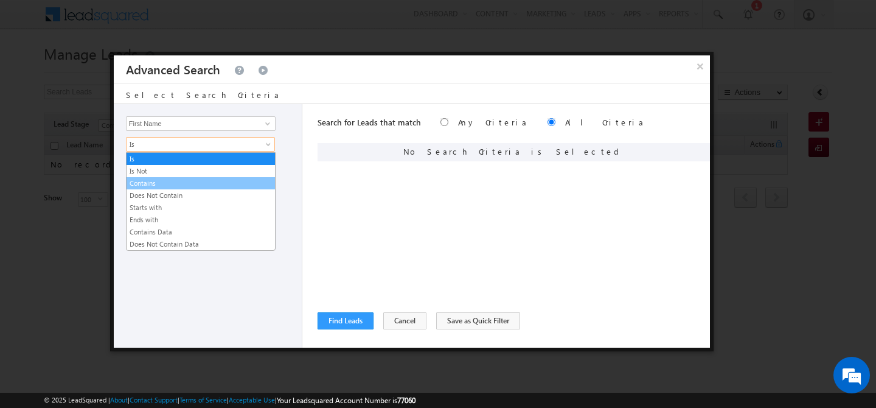
click at [184, 185] on link "Contains" at bounding box center [201, 183] width 148 height 11
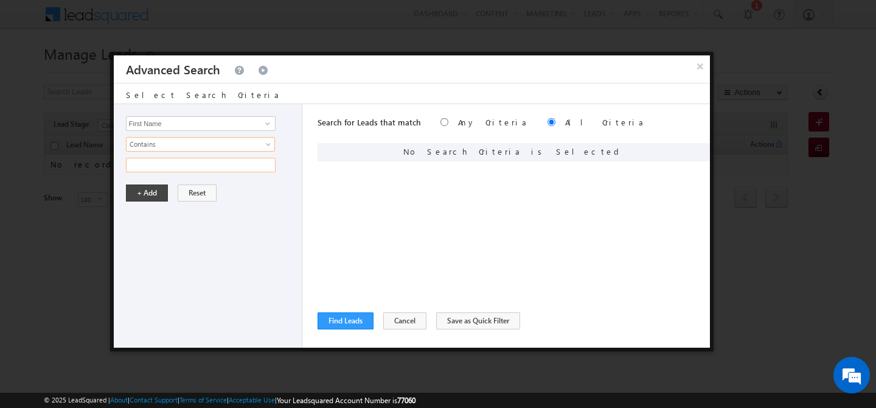
click at [167, 164] on input "text" at bounding box center [201, 165] width 150 height 15
click at [145, 194] on button "+ Add" at bounding box center [147, 192] width 42 height 17
click at [352, 328] on button "Find Leads" at bounding box center [346, 320] width 56 height 17
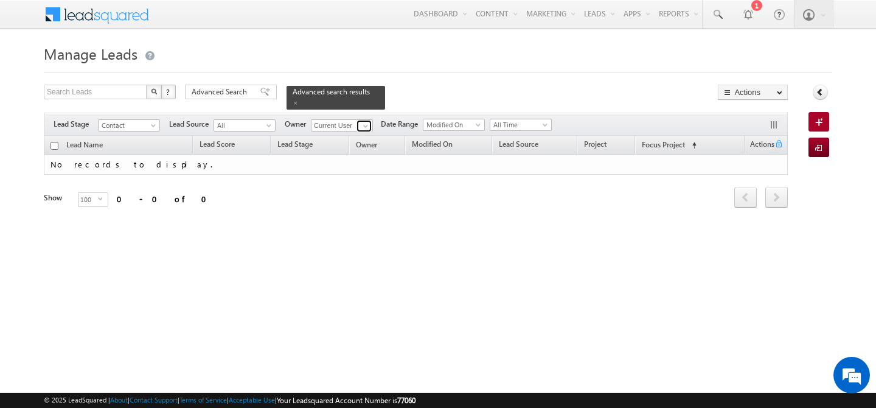
click at [369, 121] on span at bounding box center [366, 126] width 10 height 10
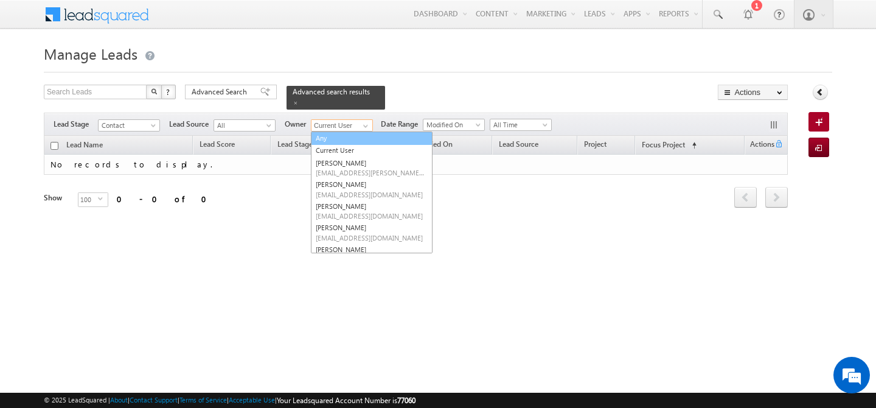
click at [335, 131] on link "Any" at bounding box center [372, 138] width 122 height 14
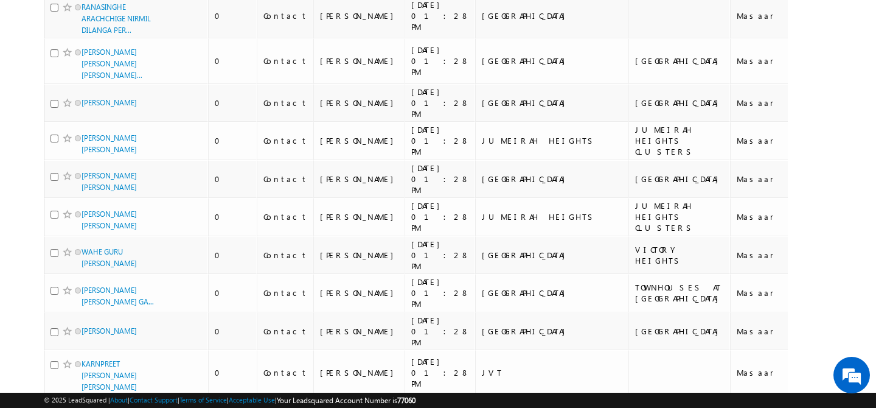
scroll to position [3089, 0]
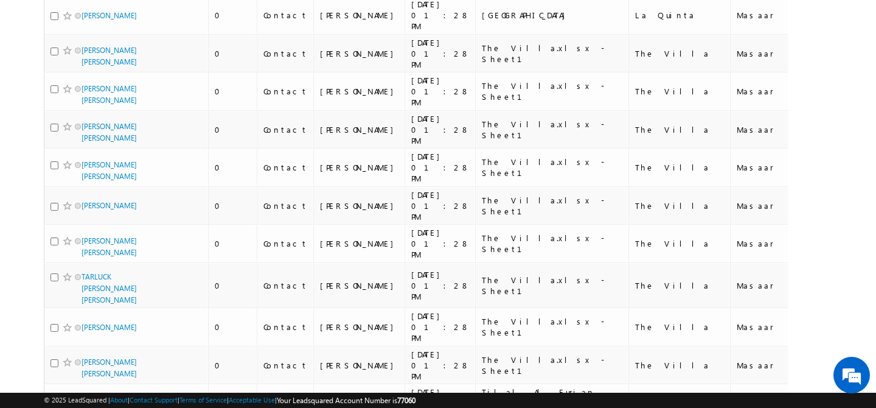
scroll to position [6315, 0]
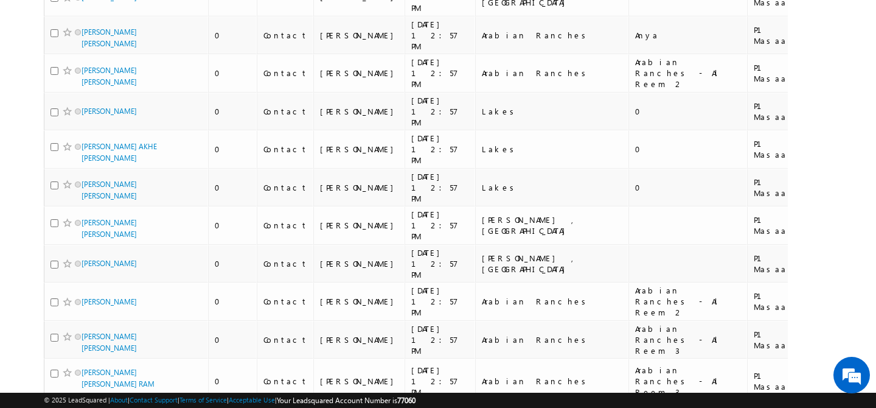
scroll to position [6277, 0]
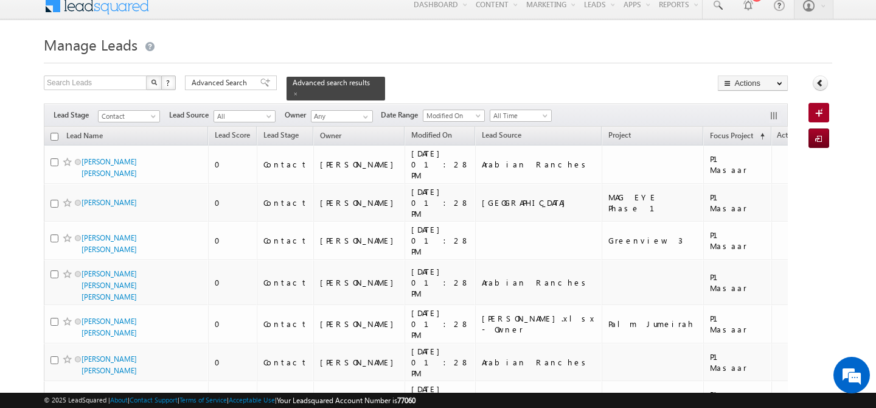
scroll to position [0, 0]
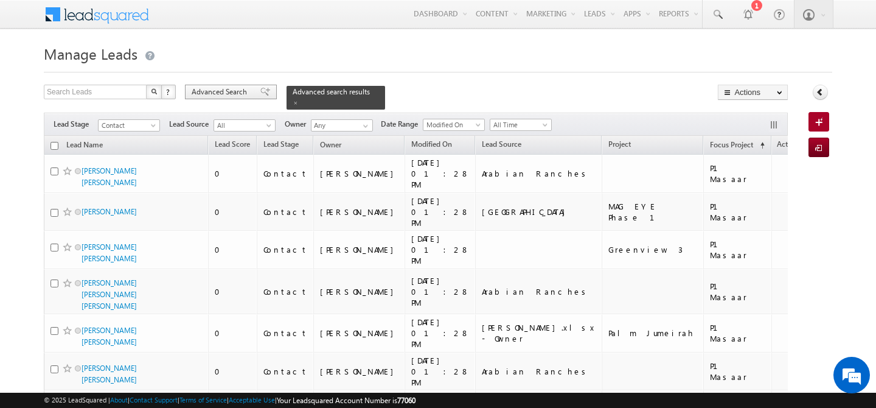
click at [214, 91] on span "Advanced Search" at bounding box center [221, 91] width 59 height 11
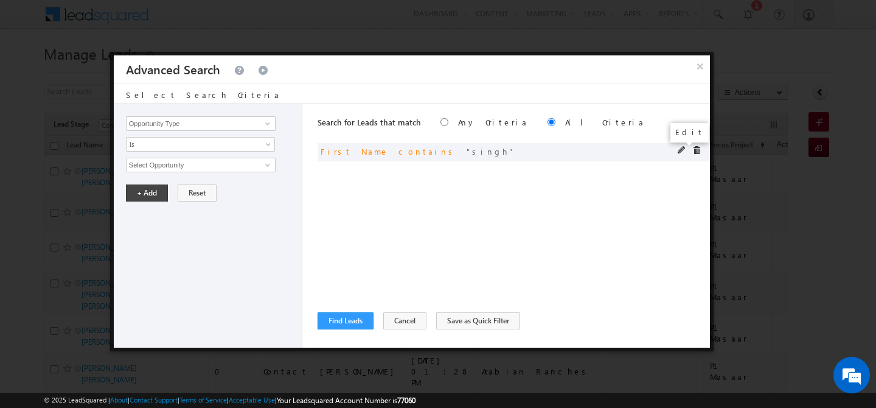
click at [679, 149] on span at bounding box center [682, 150] width 9 height 9
click at [164, 164] on input "singh" at bounding box center [201, 165] width 150 height 15
click at [143, 190] on button "+ Add" at bounding box center [147, 192] width 42 height 17
click at [344, 322] on button "Find Leads" at bounding box center [346, 320] width 56 height 17
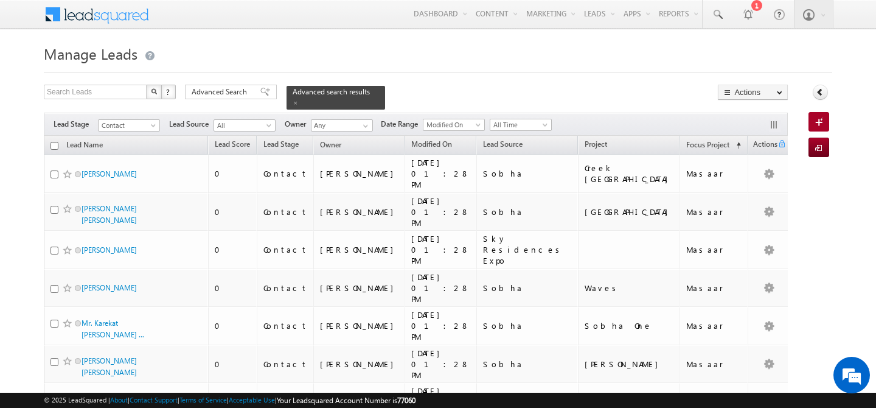
click at [57, 142] on input "checkbox" at bounding box center [54, 146] width 8 height 8
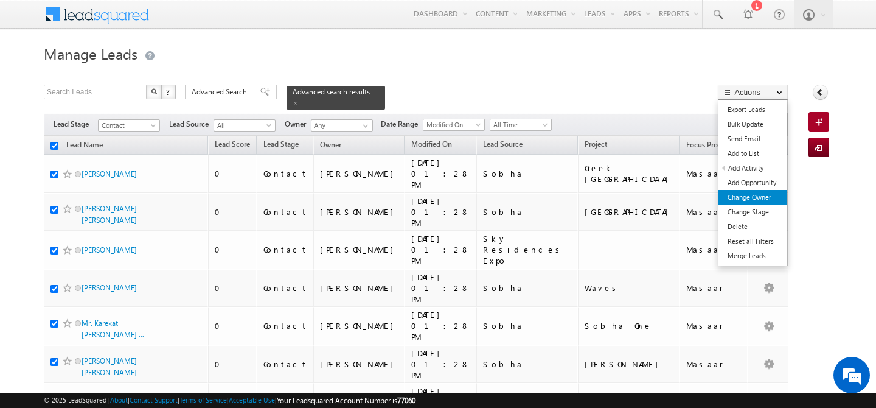
click at [759, 194] on link "Change Owner" at bounding box center [752, 197] width 69 height 15
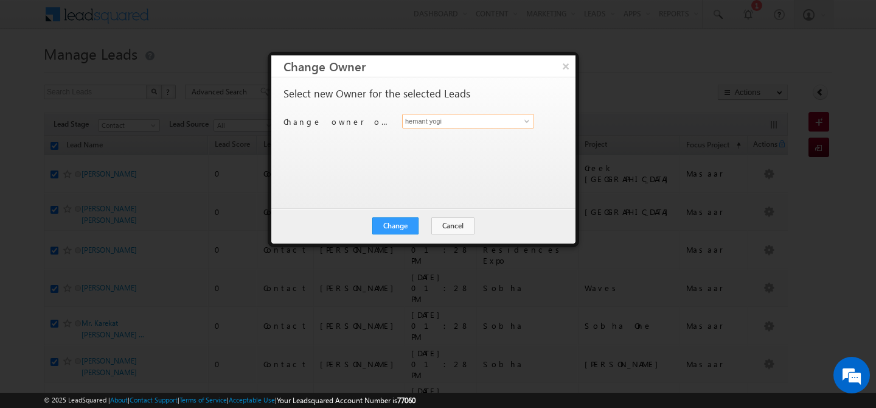
click at [495, 124] on input "hemant yogi" at bounding box center [468, 121] width 132 height 15
click at [474, 141] on span "shaila.shree@indglobal.ae" at bounding box center [461, 145] width 109 height 9
click at [396, 221] on button "Change" at bounding box center [395, 225] width 46 height 17
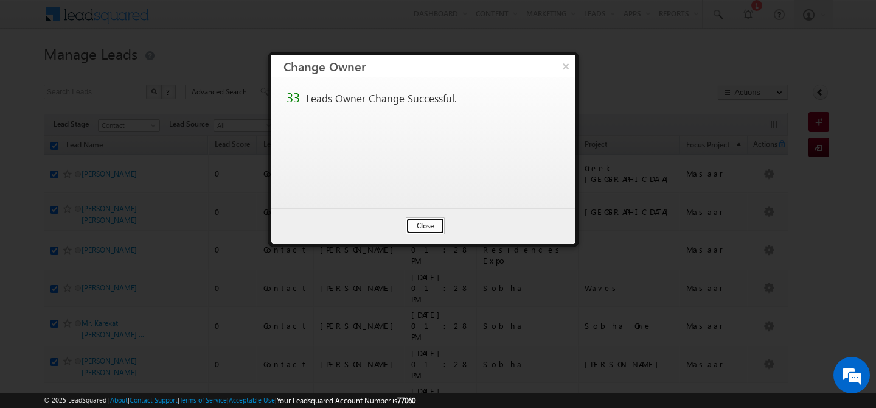
click at [428, 227] on button "Close" at bounding box center [425, 225] width 39 height 17
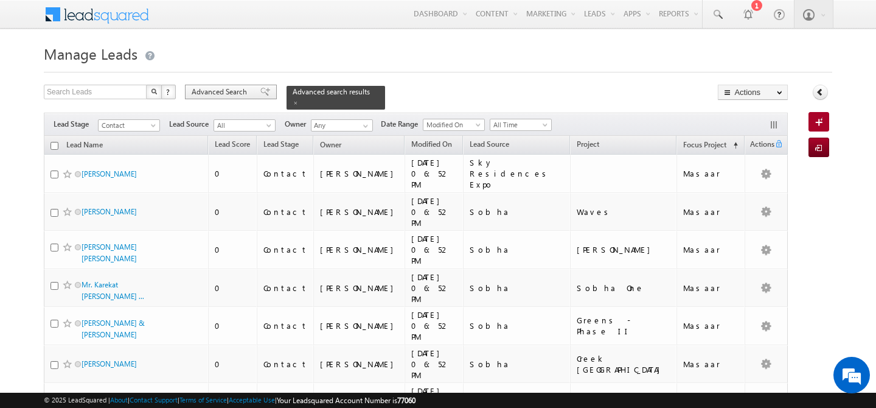
click at [207, 90] on span "Advanced Search" at bounding box center [221, 91] width 59 height 11
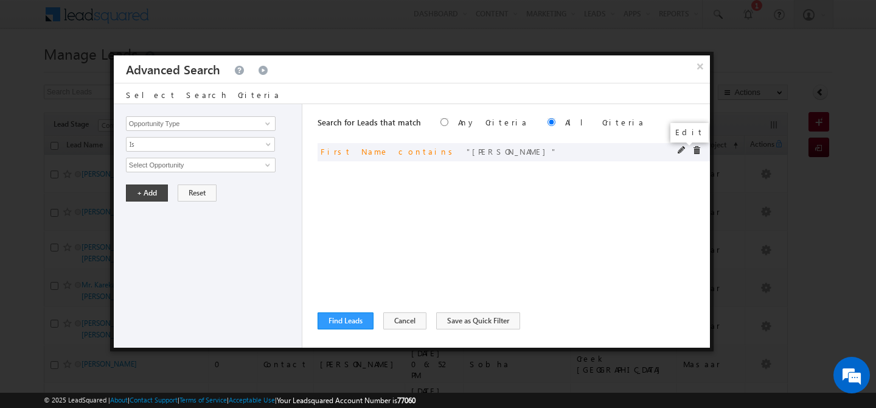
click at [683, 149] on span at bounding box center [682, 150] width 9 height 9
click at [208, 172] on input "john" at bounding box center [201, 165] width 150 height 15
click at [155, 192] on button "+ Add" at bounding box center [147, 192] width 42 height 17
click at [350, 328] on button "Find Leads" at bounding box center [346, 320] width 56 height 17
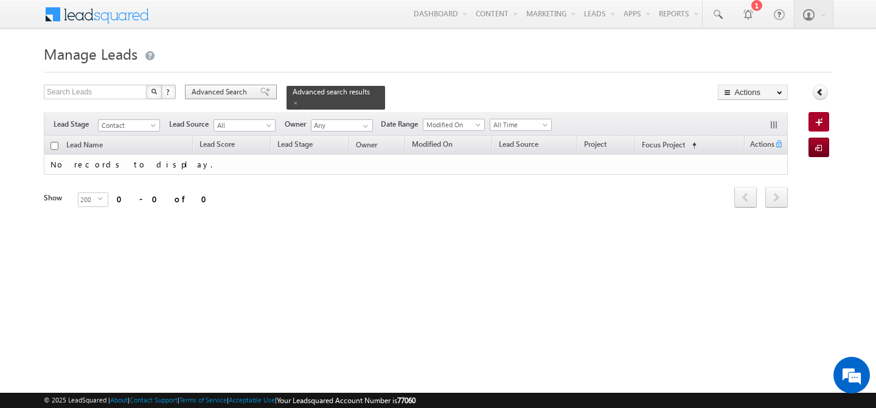
click at [219, 89] on span "Advanced Search" at bounding box center [221, 91] width 59 height 11
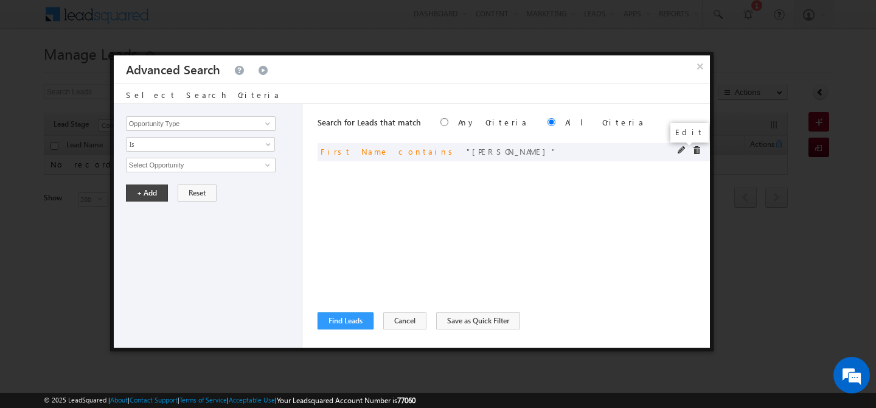
click at [678, 150] on span at bounding box center [682, 150] width 9 height 9
click at [147, 165] on input "aggrawal" at bounding box center [201, 165] width 150 height 15
click at [145, 193] on button "+ Add" at bounding box center [147, 192] width 42 height 17
click at [333, 316] on button "Find Leads" at bounding box center [346, 320] width 56 height 17
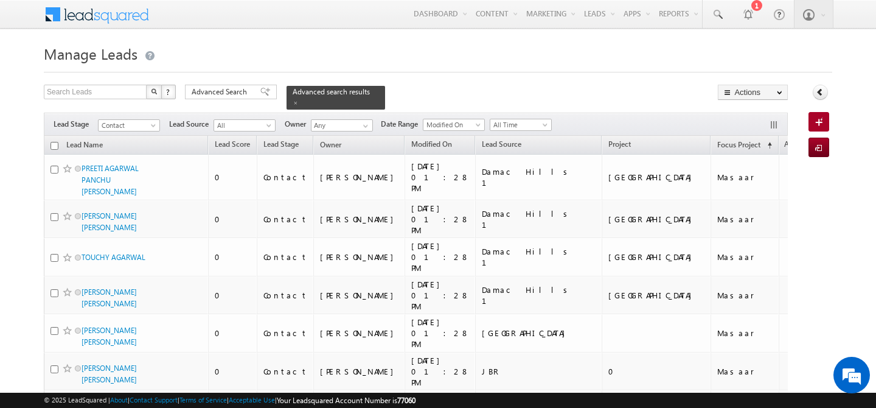
click at [57, 142] on input "checkbox" at bounding box center [54, 146] width 8 height 8
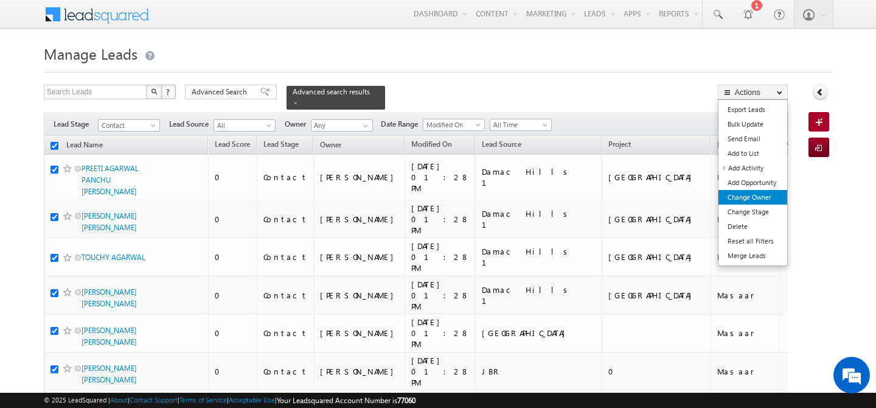
click at [748, 195] on link "Change Owner" at bounding box center [752, 197] width 69 height 15
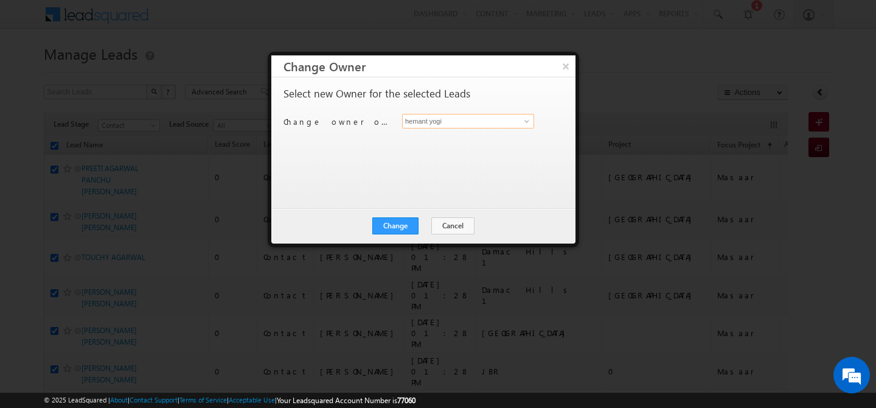
click at [460, 122] on input "hemant yogi" at bounding box center [468, 121] width 132 height 15
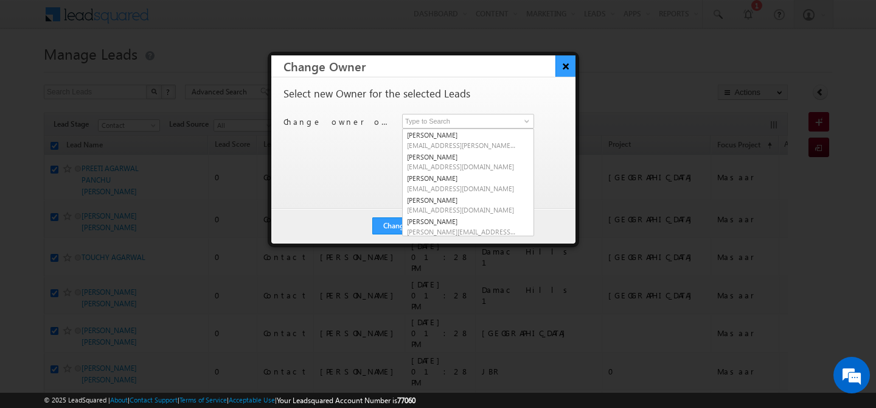
click at [568, 67] on button "×" at bounding box center [565, 65] width 20 height 21
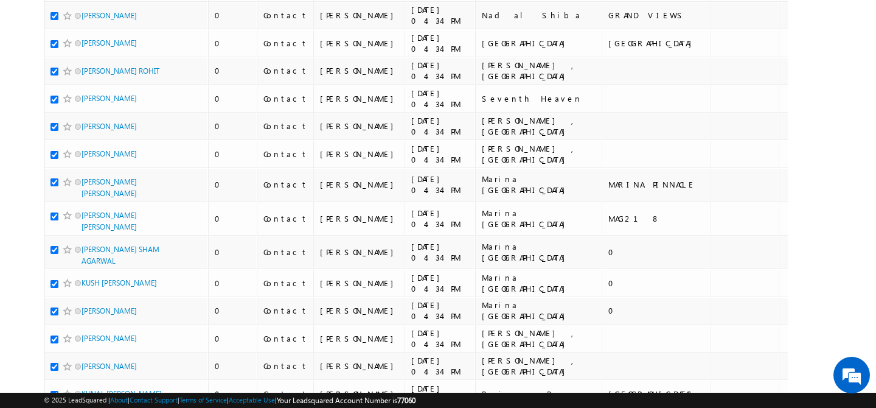
scroll to position [6326, 0]
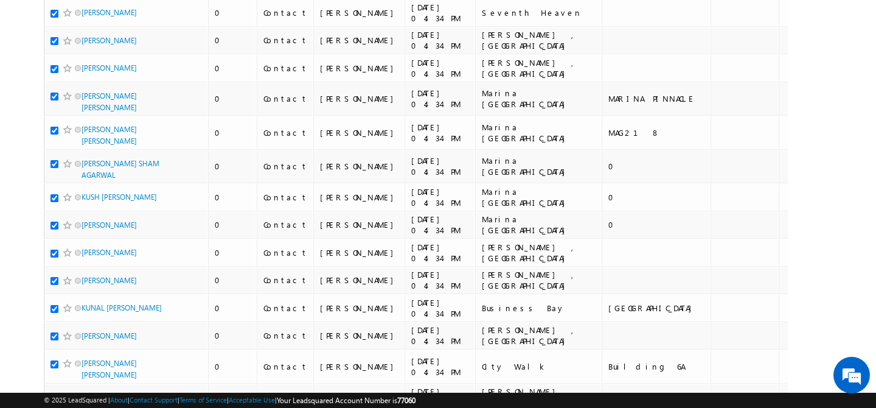
click at [85, 383] on li "100" at bounding box center [85, 386] width 29 height 12
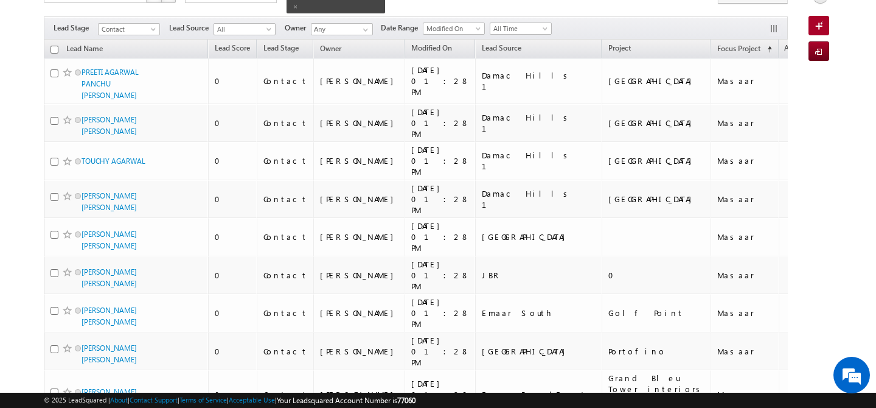
scroll to position [0, 0]
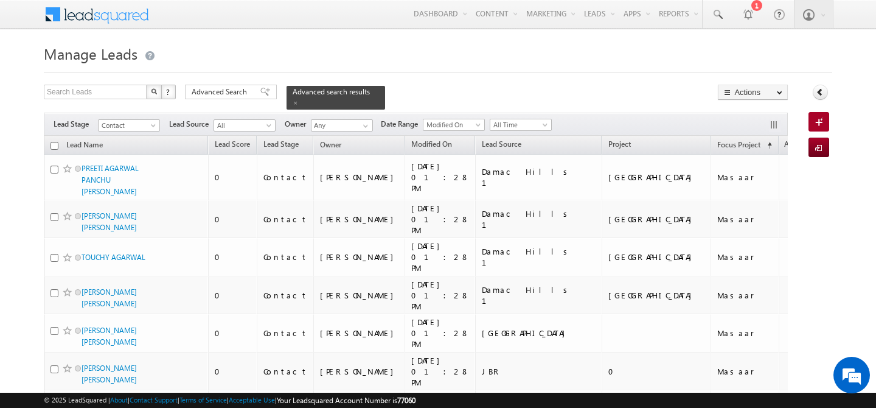
click at [55, 142] on input "checkbox" at bounding box center [54, 146] width 8 height 8
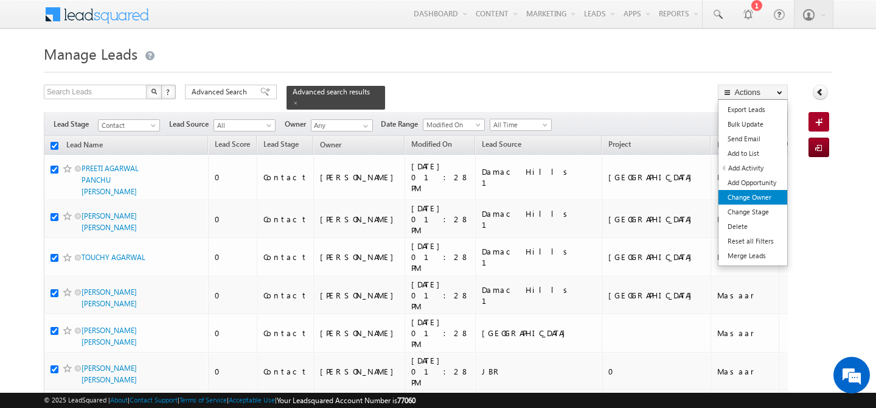
click at [751, 197] on link "Change Owner" at bounding box center [752, 197] width 69 height 15
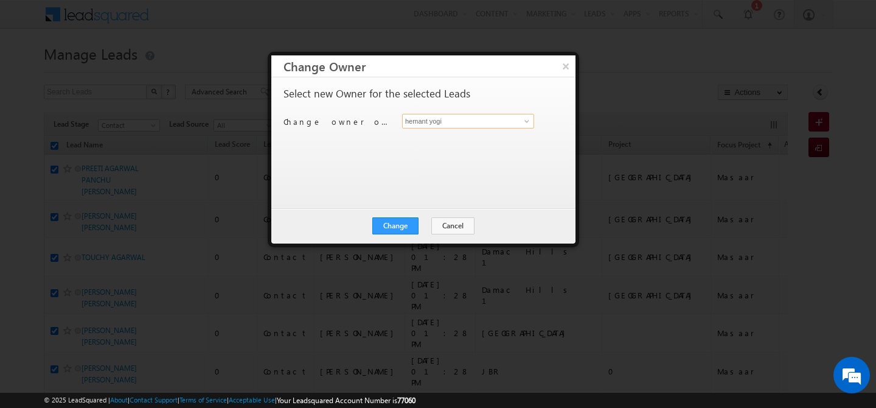
click at [481, 125] on input "hemant yogi" at bounding box center [468, 121] width 132 height 15
click at [456, 132] on link "Ankush Chaudhary ankush.chaudhary@indglobal.ae" at bounding box center [468, 139] width 132 height 23
click at [404, 226] on button "Change" at bounding box center [395, 225] width 46 height 17
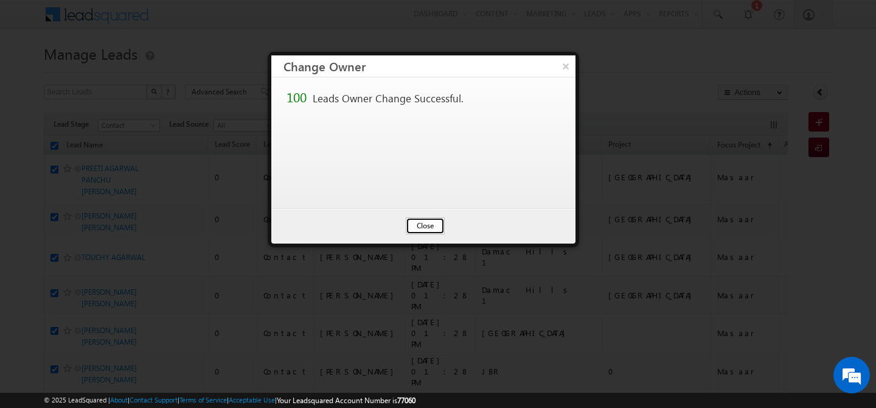
click at [431, 225] on button "Close" at bounding box center [425, 225] width 39 height 17
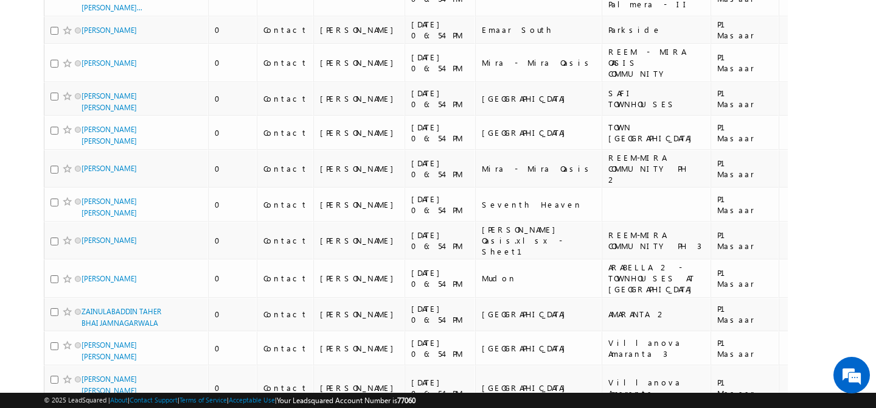
scroll to position [3078, 0]
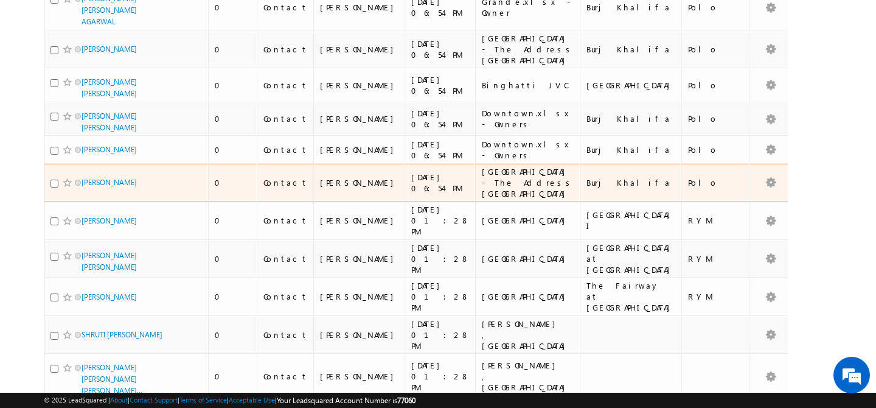
scroll to position [0, 0]
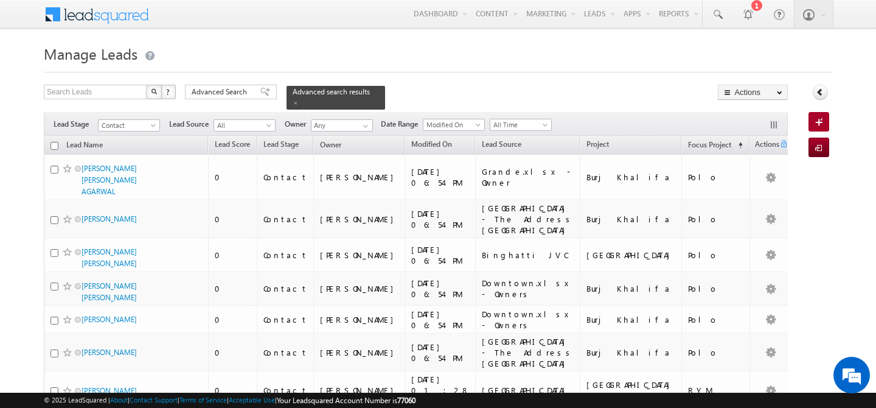
click at [49, 137] on th "Lead Name" at bounding box center [126, 145] width 164 height 19
click at [57, 142] on input "checkbox" at bounding box center [54, 146] width 8 height 8
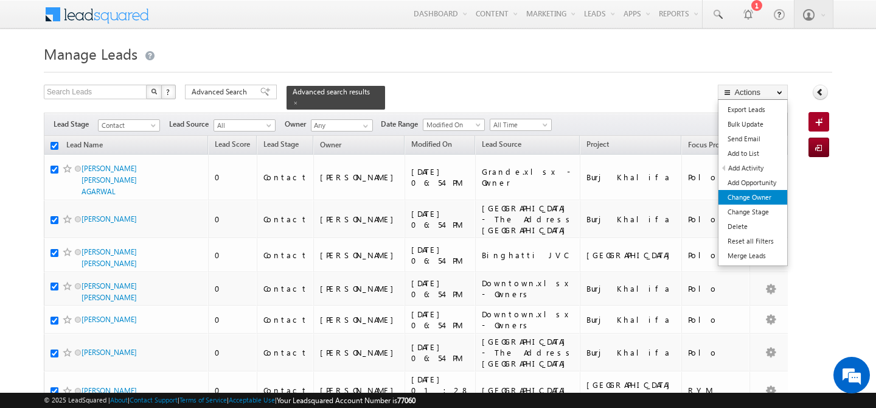
click at [761, 192] on link "Change Owner" at bounding box center [752, 197] width 69 height 15
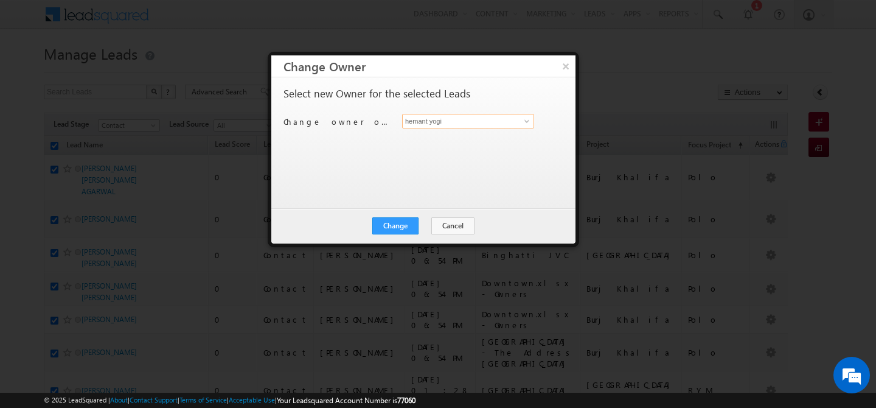
click at [481, 123] on input "hemant yogi" at bounding box center [468, 121] width 132 height 15
click at [428, 144] on span "akash.sinha@indglobal.ae" at bounding box center [461, 145] width 109 height 9
click at [396, 230] on button "Change" at bounding box center [395, 225] width 46 height 17
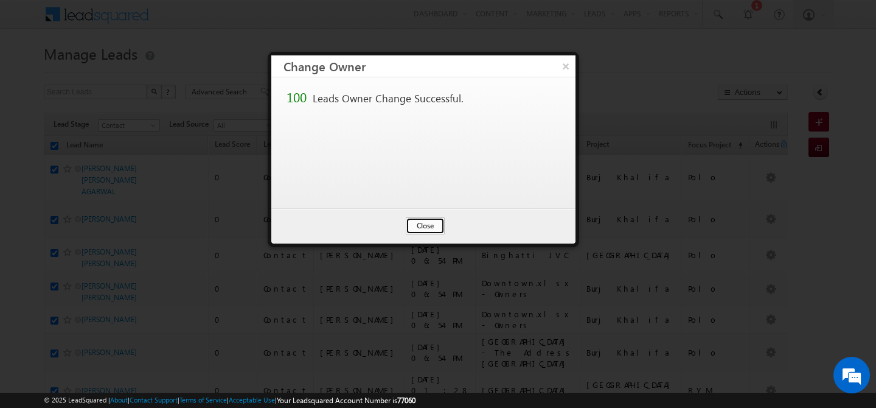
click at [437, 227] on button "Close" at bounding box center [425, 225] width 39 height 17
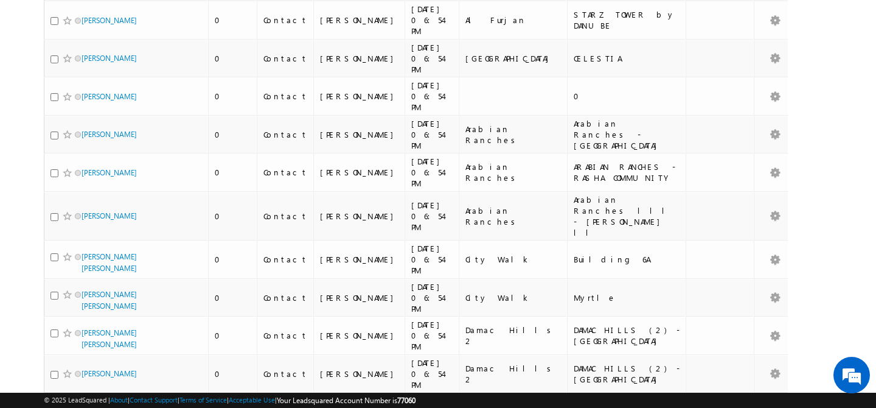
scroll to position [3041, 0]
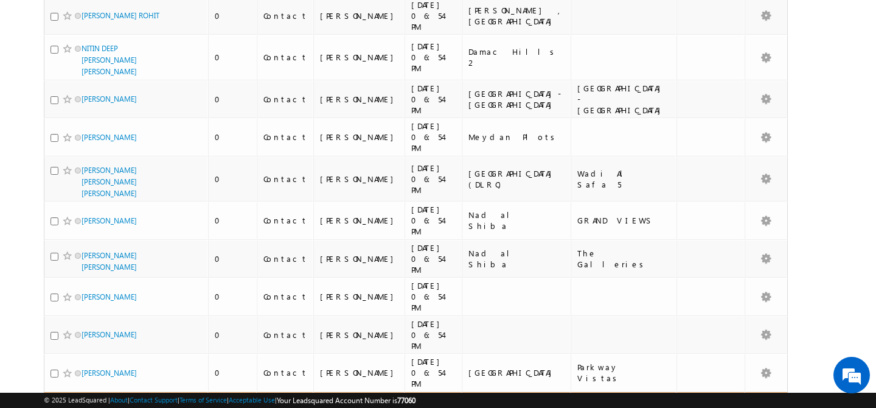
scroll to position [0, 0]
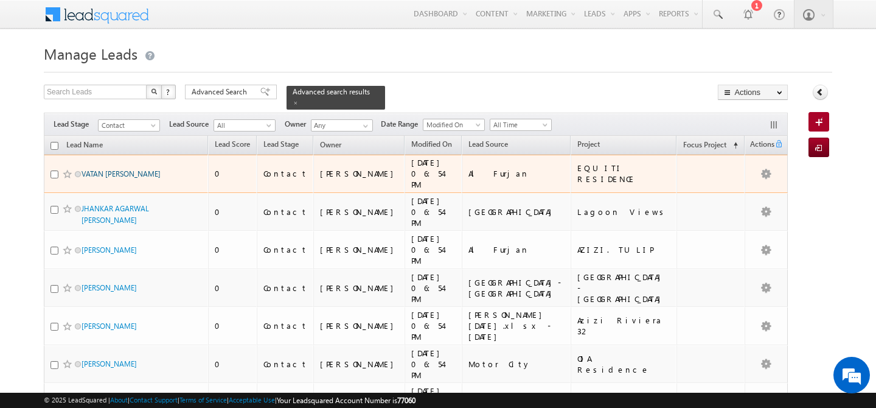
click at [136, 169] on link "VATAN VINDAL RAMDAS AGARWAL" at bounding box center [121, 173] width 79 height 9
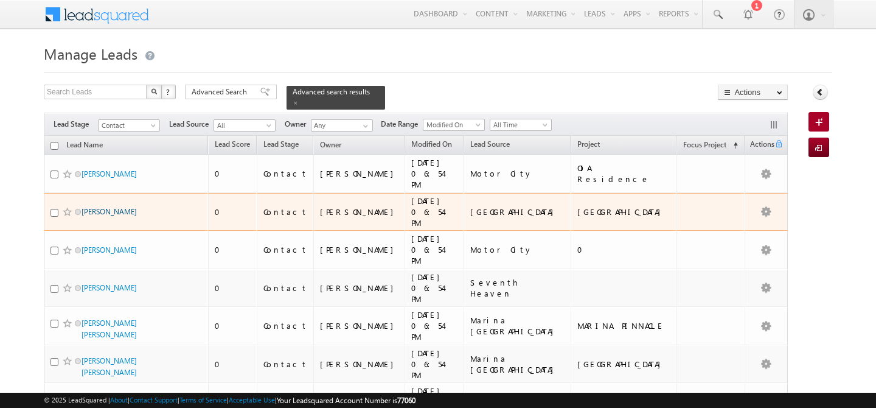
click at [109, 207] on link "[PERSON_NAME]" at bounding box center [109, 211] width 55 height 9
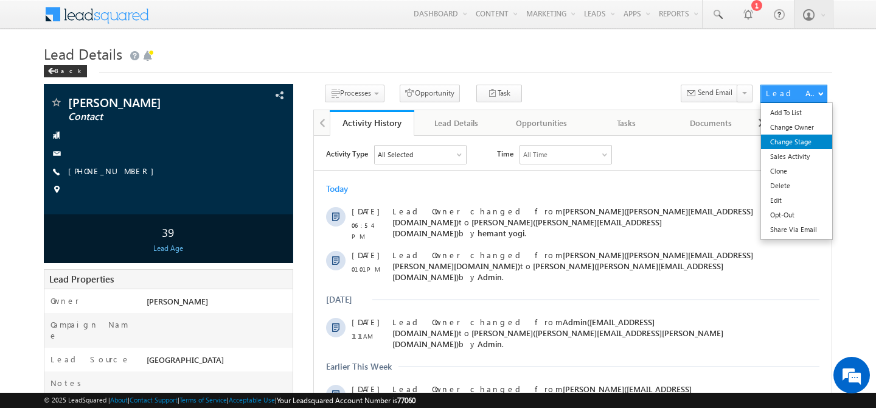
click at [791, 143] on link "Change Stage" at bounding box center [796, 141] width 71 height 15
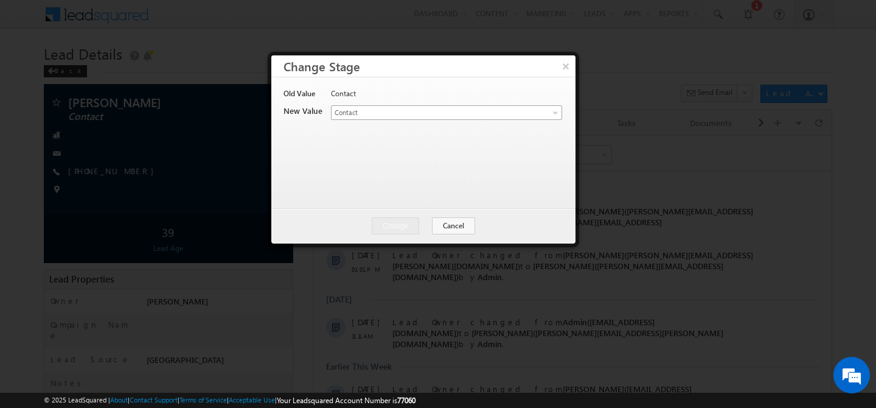
click at [423, 116] on span "Contact" at bounding box center [427, 112] width 190 height 11
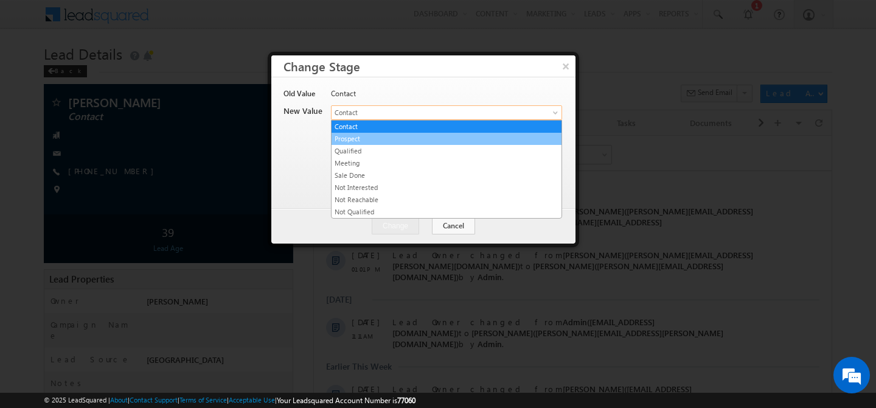
click at [372, 142] on link "Prospect" at bounding box center [447, 138] width 230 height 11
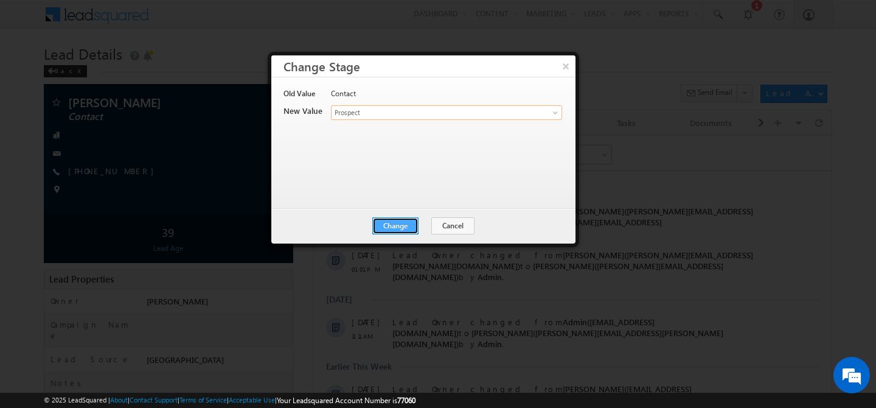
click at [400, 229] on button "Change" at bounding box center [395, 225] width 46 height 17
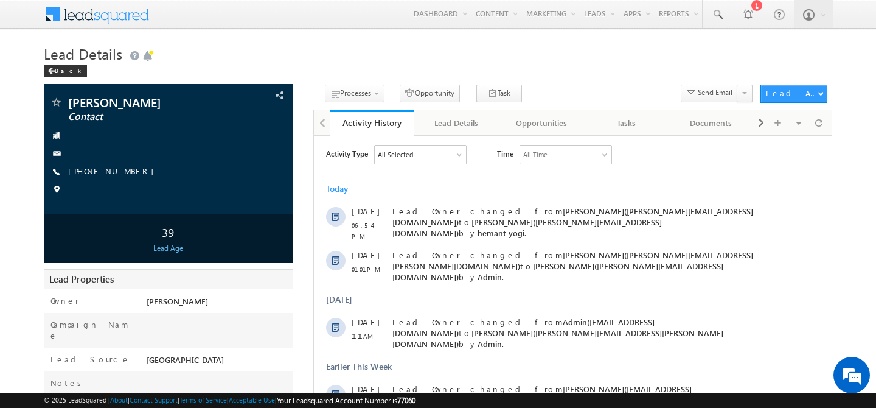
click at [564, 66] on div "Back" at bounding box center [438, 68] width 788 height 8
click at [319, 43] on h1 "Lead Details" at bounding box center [438, 53] width 788 height 24
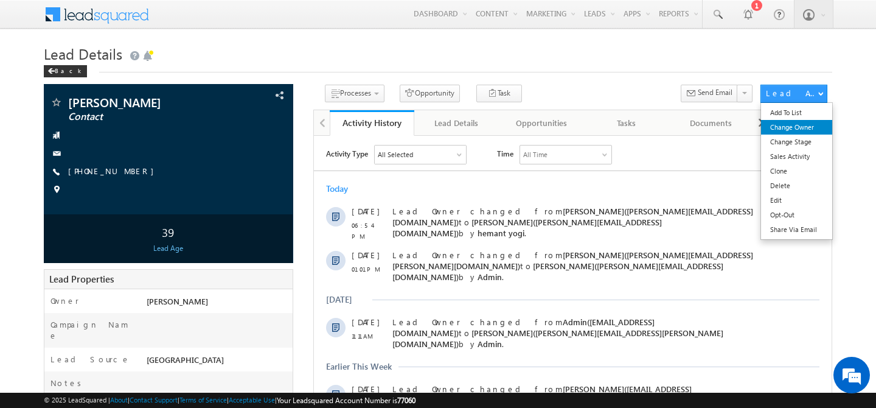
click at [811, 133] on link "Change Owner" at bounding box center [796, 127] width 71 height 15
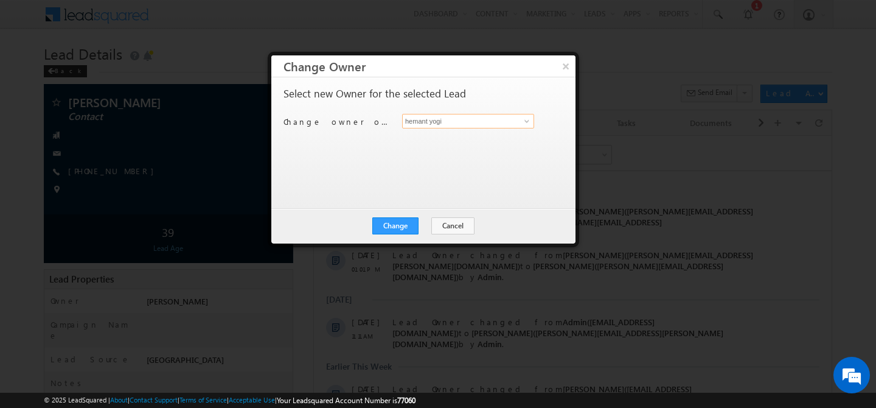
click at [431, 119] on input "hemant yogi" at bounding box center [468, 121] width 132 height 15
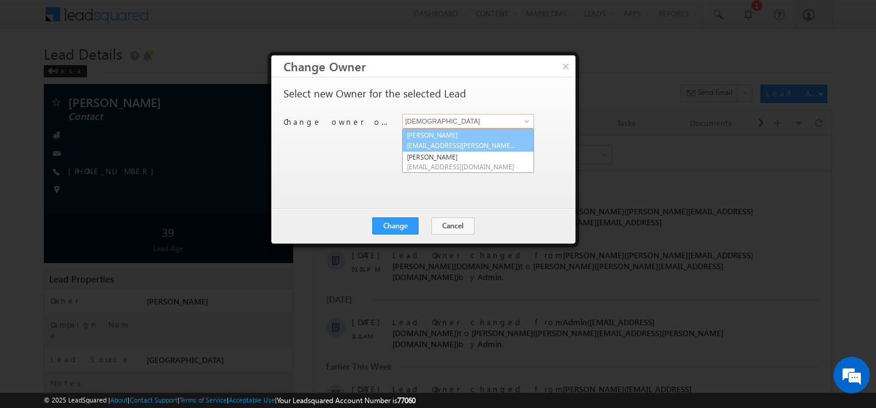
click at [429, 134] on link "[PERSON_NAME] [EMAIL_ADDRESS][PERSON_NAME][DOMAIN_NAME]" at bounding box center [468, 139] width 132 height 23
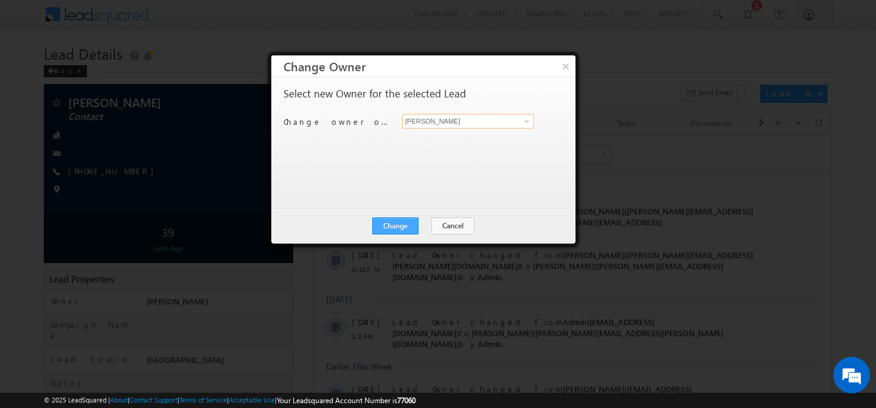
type input "[PERSON_NAME]"
click at [397, 230] on button "Change" at bounding box center [395, 225] width 46 height 17
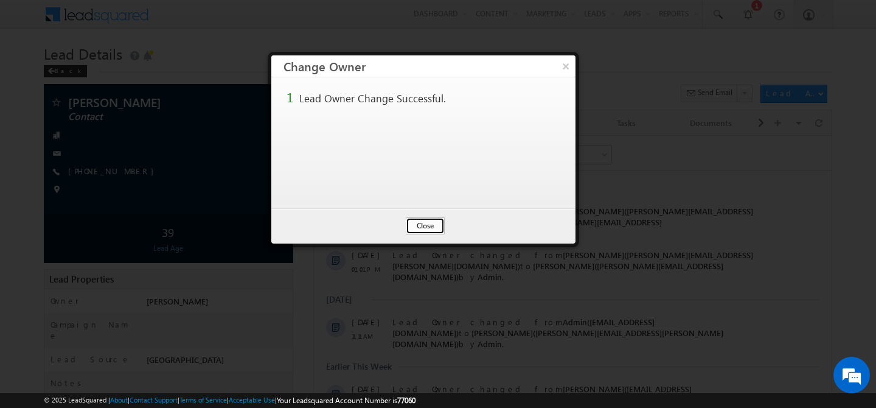
click at [414, 227] on button "Close" at bounding box center [425, 225] width 39 height 17
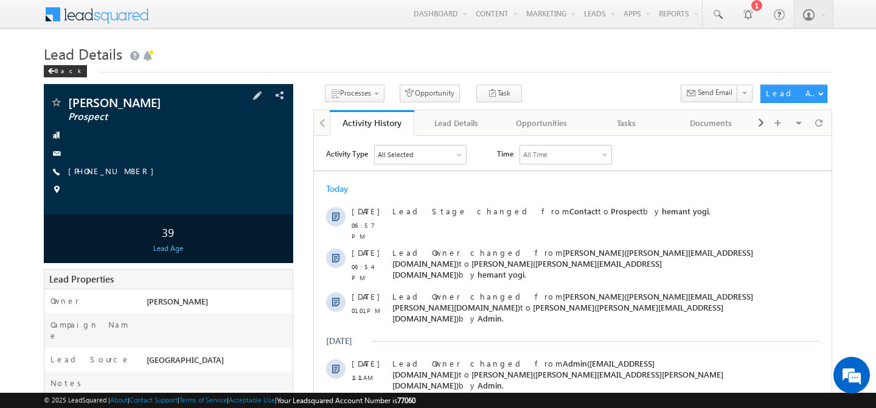
drag, startPoint x: 141, startPoint y: 180, endPoint x: 126, endPoint y: 185, distance: 15.4
click at [126, 178] on div "+971-561809650" at bounding box center [168, 171] width 237 height 12
copy div "+971-561809650"
click at [47, 72] on div "Back" at bounding box center [65, 71] width 43 height 12
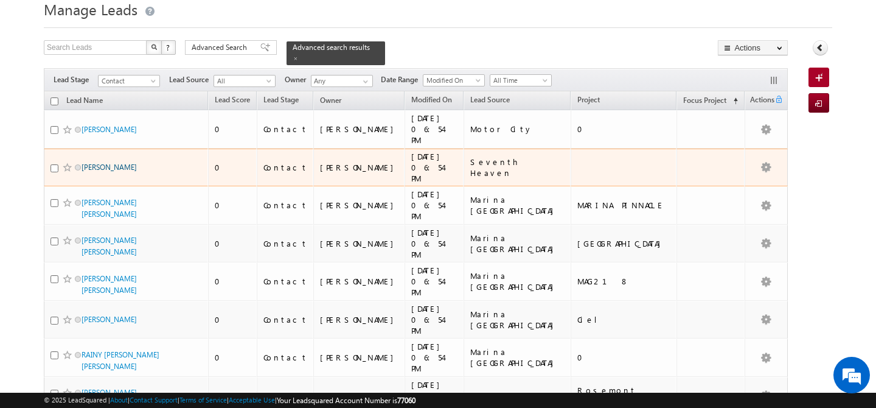
scroll to position [46, 0]
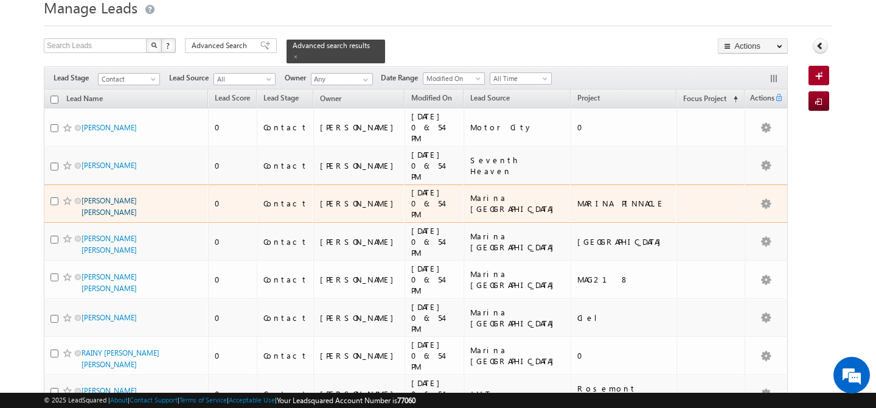
click at [111, 196] on link "[PERSON_NAME] [PERSON_NAME]" at bounding box center [109, 206] width 55 height 21
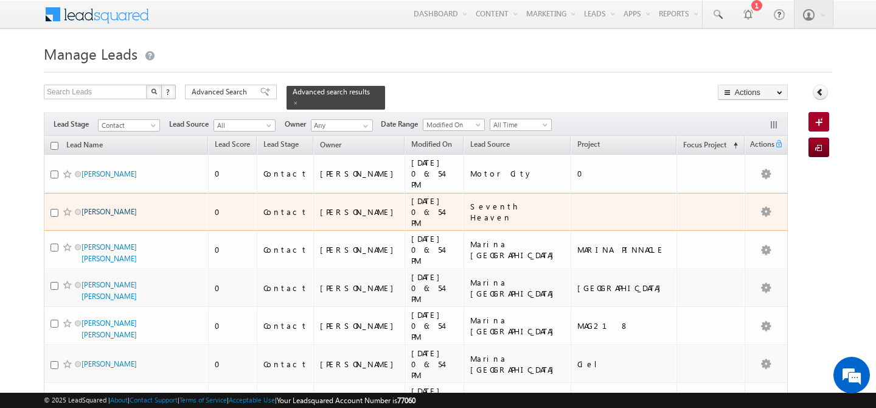
click at [106, 207] on link "[PERSON_NAME]" at bounding box center [109, 211] width 55 height 9
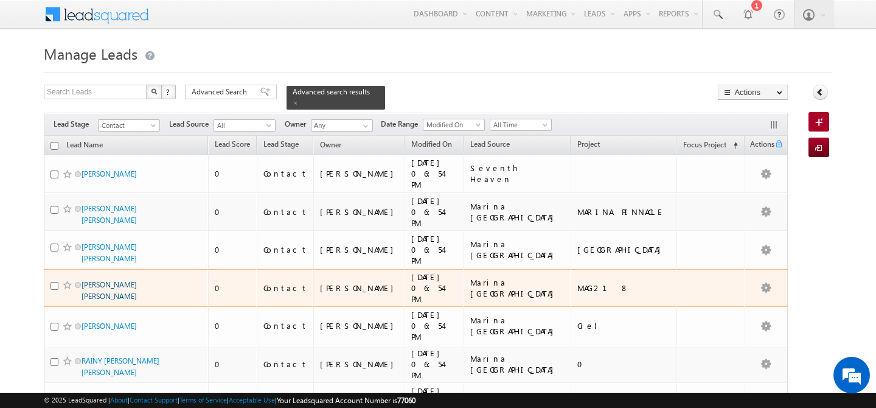
click at [96, 280] on link "[PERSON_NAME] [PERSON_NAME]" at bounding box center [109, 290] width 55 height 21
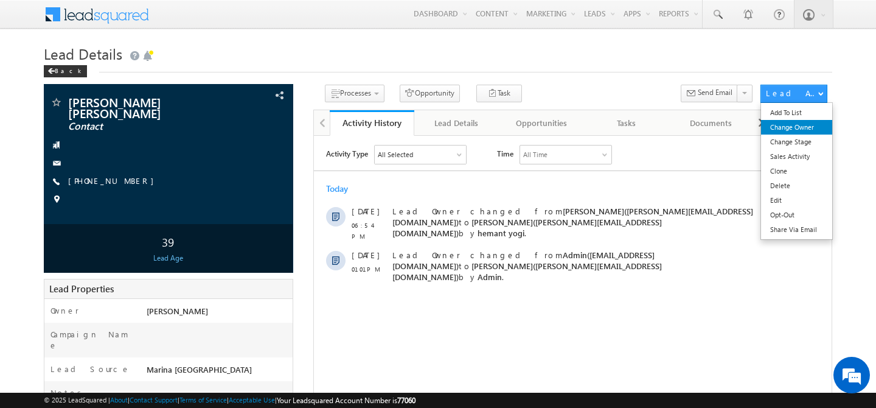
click at [811, 131] on link "Change Owner" at bounding box center [796, 127] width 71 height 15
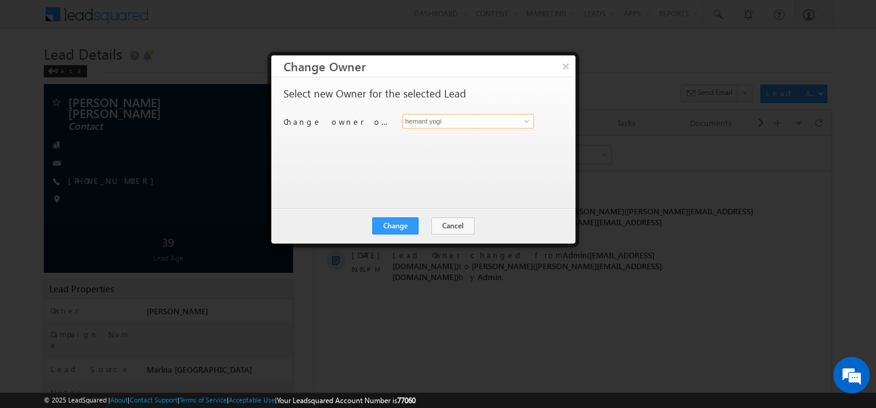
click at [495, 123] on input "hemant yogi" at bounding box center [468, 121] width 132 height 15
click at [441, 136] on link "[PERSON_NAME] [EMAIL_ADDRESS][PERSON_NAME][DOMAIN_NAME]" at bounding box center [468, 139] width 132 height 23
type input "[PERSON_NAME]"
click at [410, 222] on button "Change" at bounding box center [395, 225] width 46 height 17
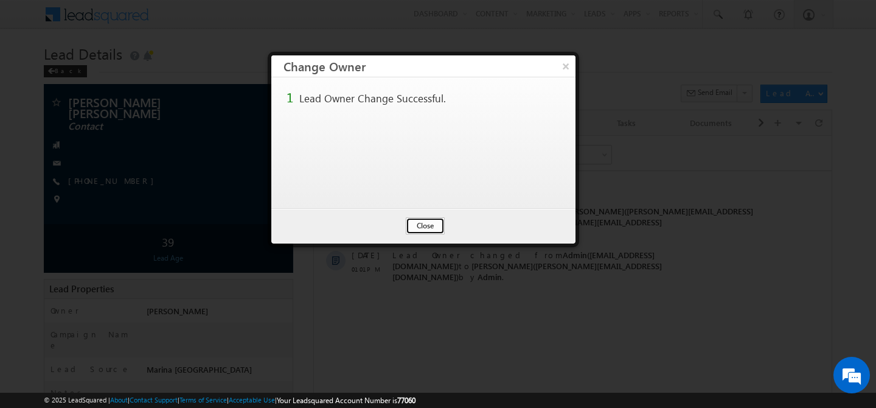
click at [419, 227] on button "Close" at bounding box center [425, 225] width 39 height 17
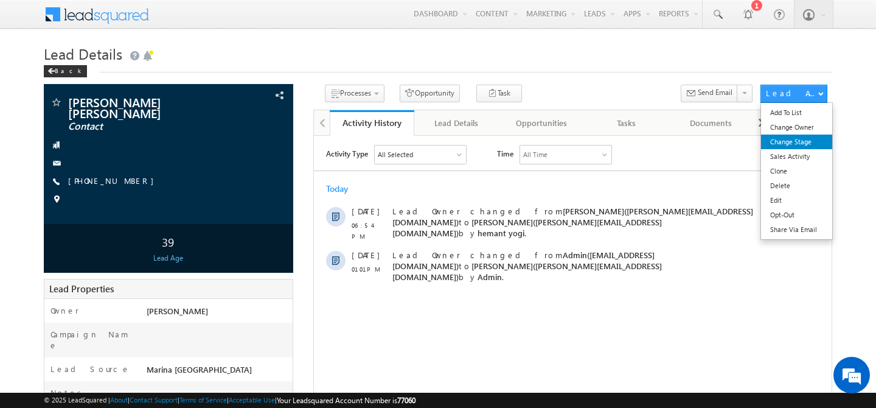
click at [794, 139] on link "Change Stage" at bounding box center [796, 141] width 71 height 15
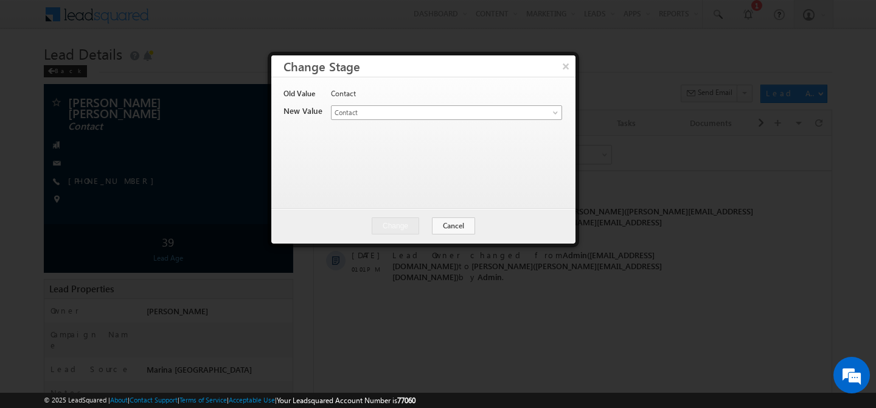
click at [451, 111] on span "Contact" at bounding box center [427, 112] width 190 height 11
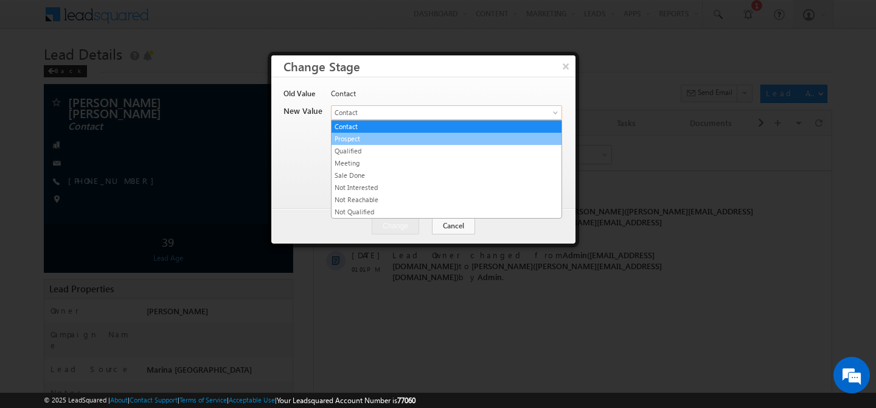
click at [412, 136] on link "Prospect" at bounding box center [447, 138] width 230 height 11
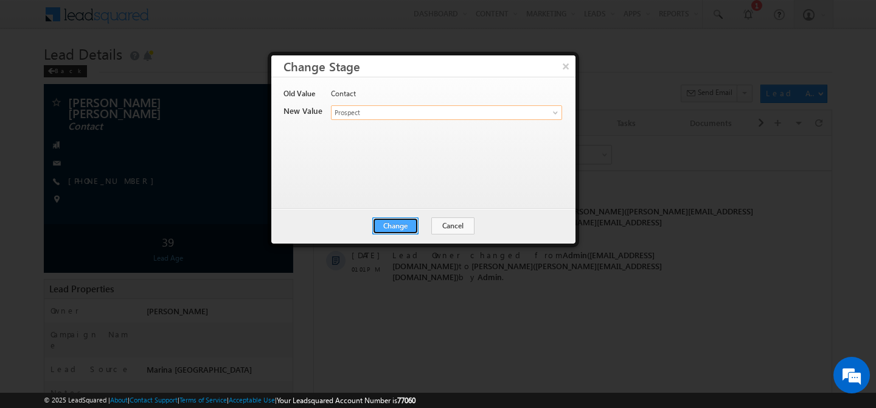
click at [394, 224] on button "Change" at bounding box center [395, 225] width 46 height 17
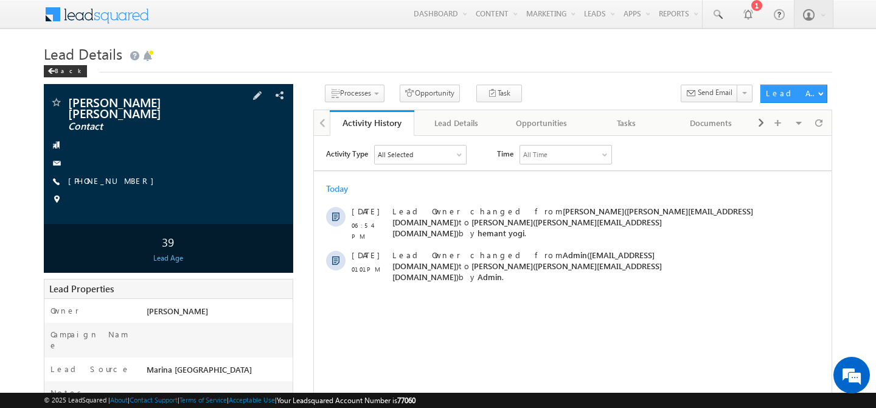
drag, startPoint x: 170, startPoint y: 167, endPoint x: 127, endPoint y: 186, distance: 47.1
click at [127, 186] on div "[PERSON_NAME] [PERSON_NAME] Contact [PHONE_NUMBER]" at bounding box center [168, 154] width 237 height 116
copy div "[PHONE_NUMBER]"
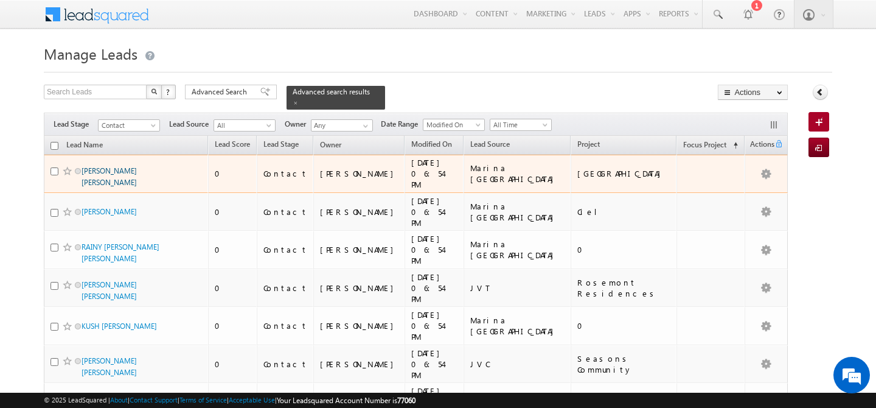
click at [97, 174] on link "[PERSON_NAME] [PERSON_NAME]" at bounding box center [109, 176] width 55 height 21
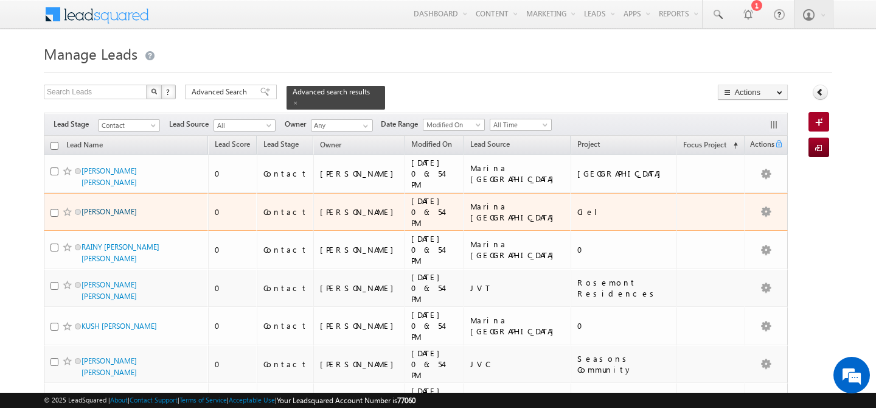
click at [109, 207] on link "[PERSON_NAME]" at bounding box center [109, 211] width 55 height 9
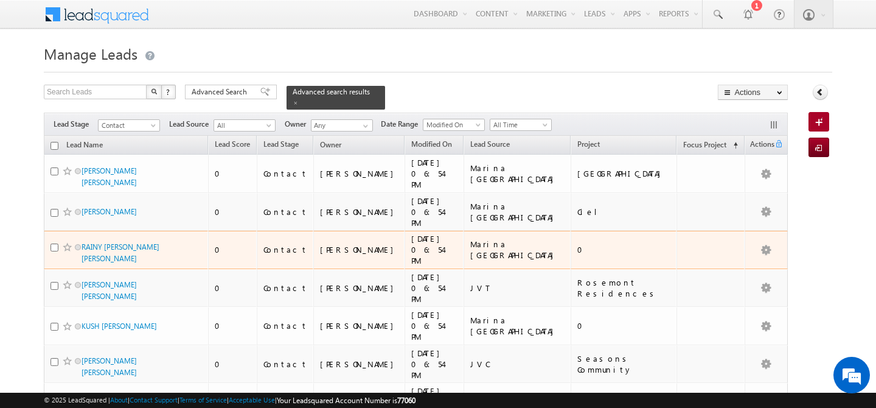
click at [102, 241] on span "RAINY [PERSON_NAME] [PERSON_NAME]" at bounding box center [123, 252] width 82 height 23
click at [101, 242] on link "RAINY [PERSON_NAME] [PERSON_NAME]" at bounding box center [121, 252] width 78 height 21
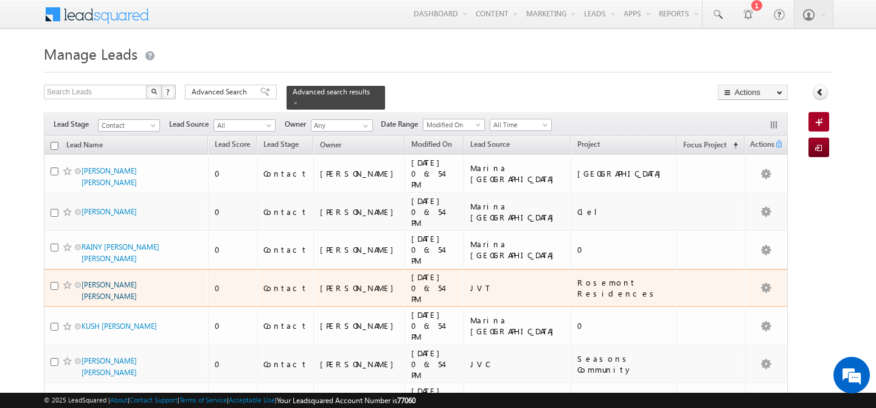
click at [103, 288] on link "[PERSON_NAME] [PERSON_NAME]" at bounding box center [109, 290] width 55 height 21
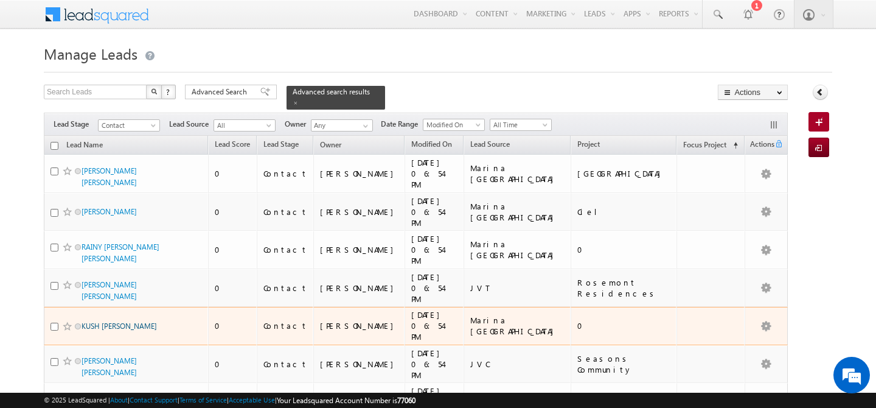
click at [103, 327] on link "KUSH [PERSON_NAME]" at bounding box center [119, 325] width 75 height 9
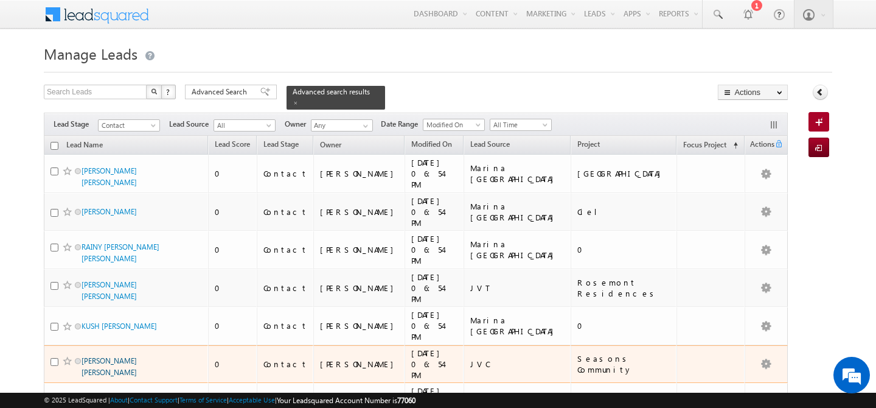
click at [104, 356] on link "[PERSON_NAME] [PERSON_NAME]" at bounding box center [109, 366] width 55 height 21
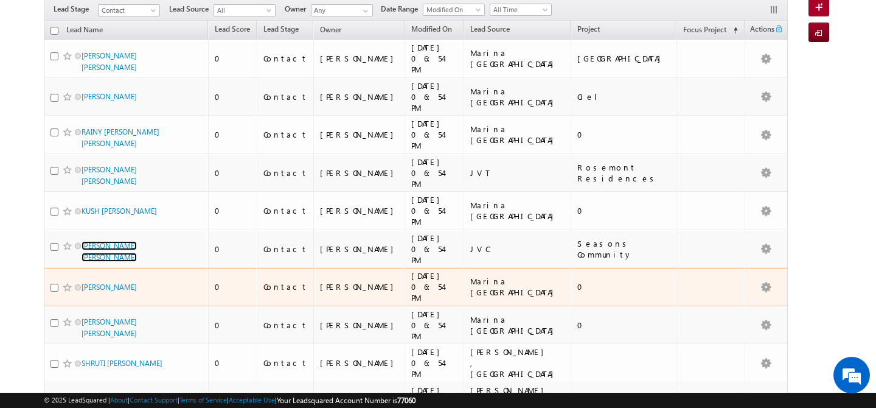
scroll to position [122, 0]
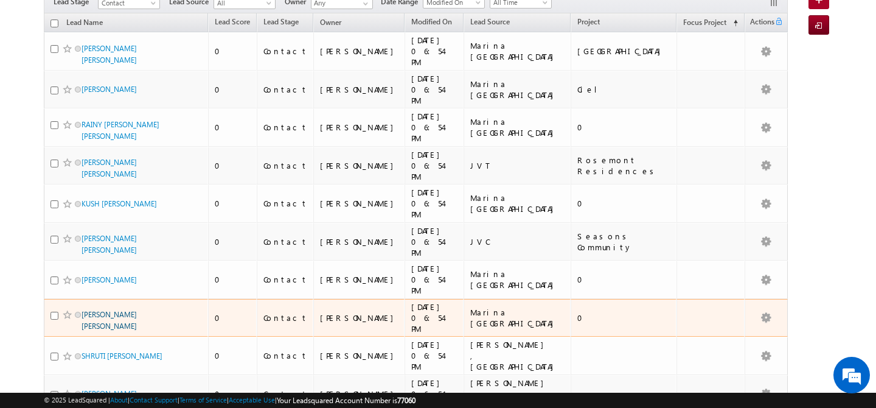
click at [101, 310] on link "[PERSON_NAME] [PERSON_NAME]" at bounding box center [109, 320] width 55 height 21
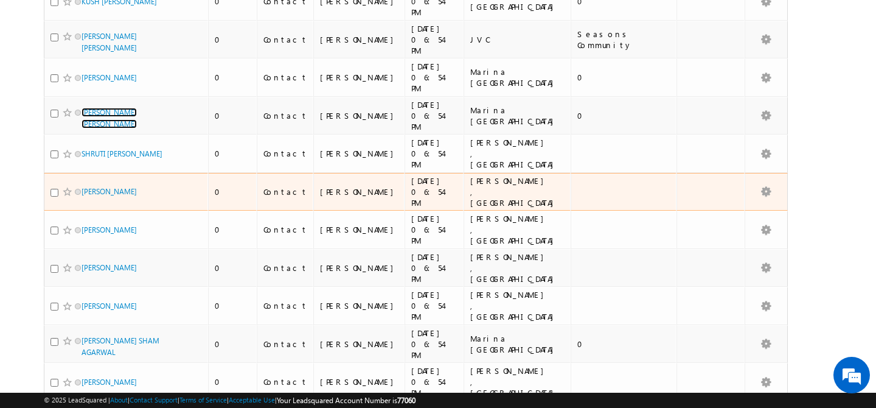
scroll to position [341, 0]
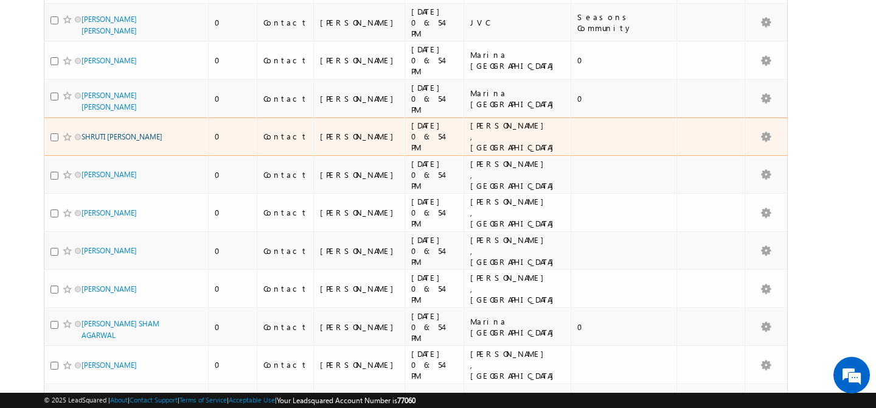
click at [98, 132] on link "SHRUTI [PERSON_NAME]" at bounding box center [122, 136] width 81 height 9
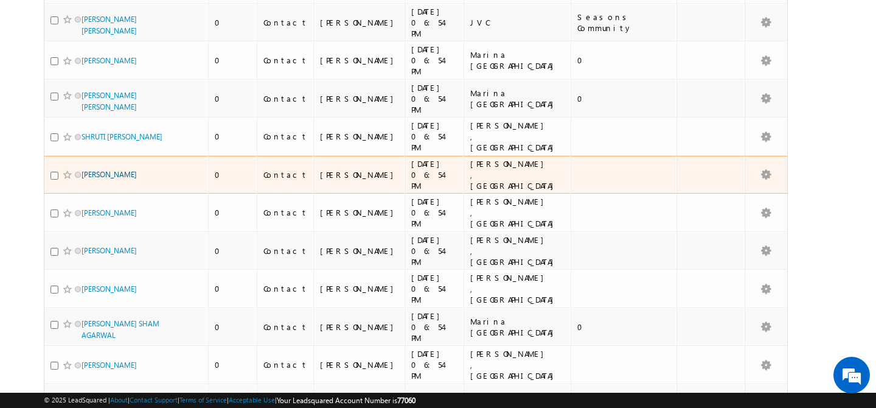
click at [100, 170] on link "[PERSON_NAME]" at bounding box center [109, 174] width 55 height 9
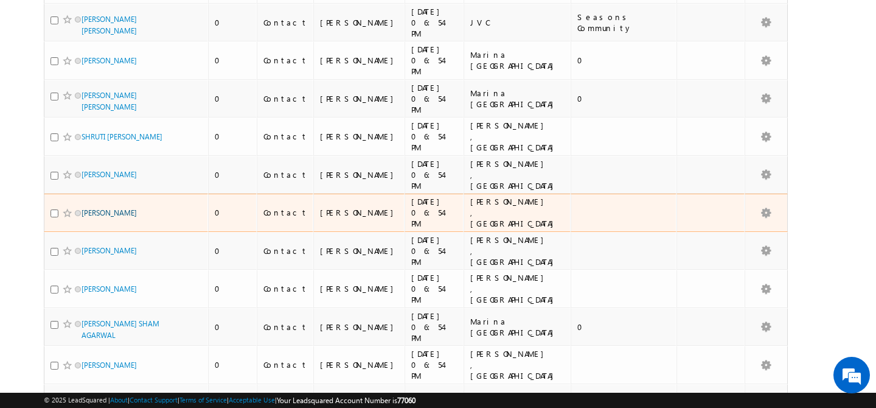
click at [102, 208] on link "[PERSON_NAME]" at bounding box center [109, 212] width 55 height 9
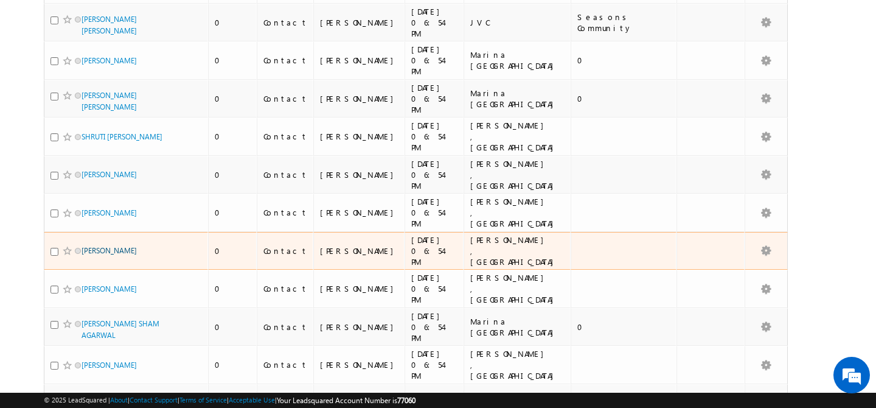
click at [105, 246] on link "[PERSON_NAME]" at bounding box center [109, 250] width 55 height 9
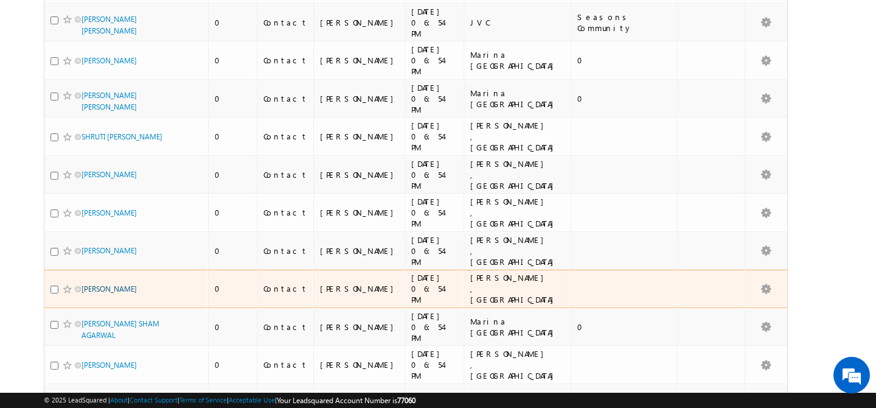
click at [105, 284] on link "[PERSON_NAME]" at bounding box center [109, 288] width 55 height 9
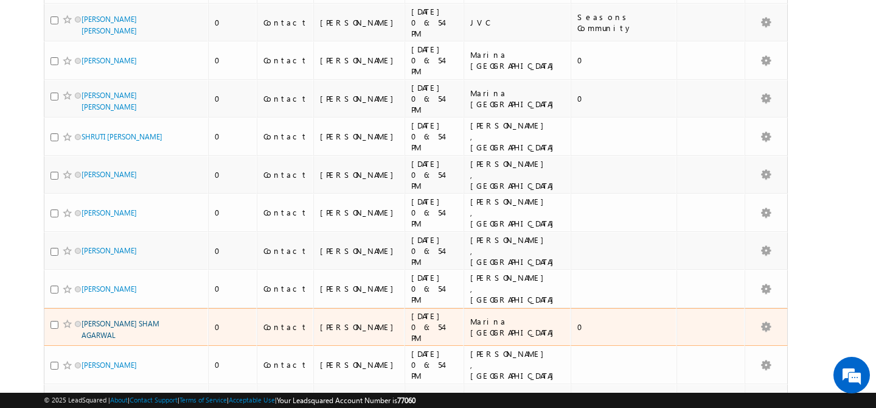
click at [105, 319] on link "[PERSON_NAME] SHAM AGARWAL" at bounding box center [121, 329] width 78 height 21
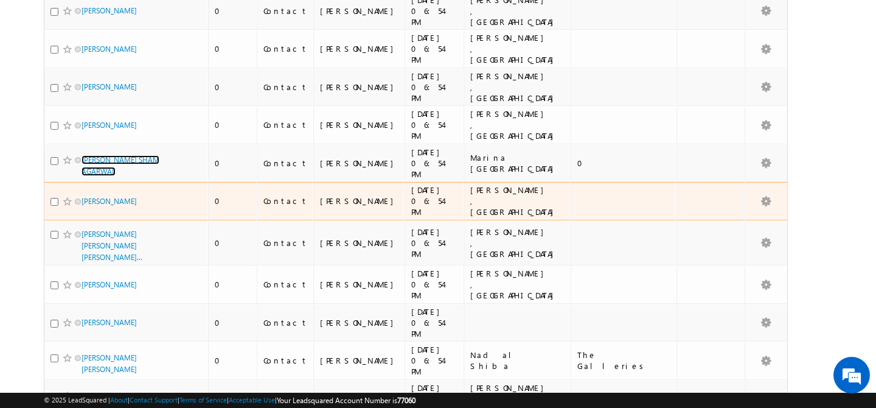
scroll to position [558, 0]
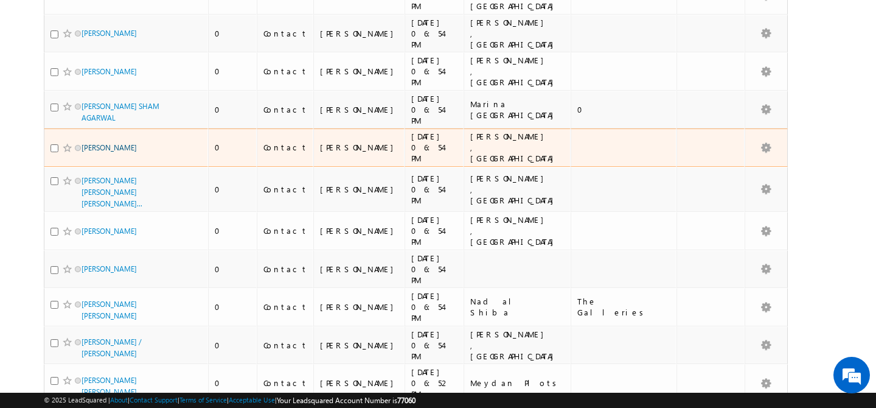
click at [109, 143] on link "[PERSON_NAME]" at bounding box center [109, 147] width 55 height 9
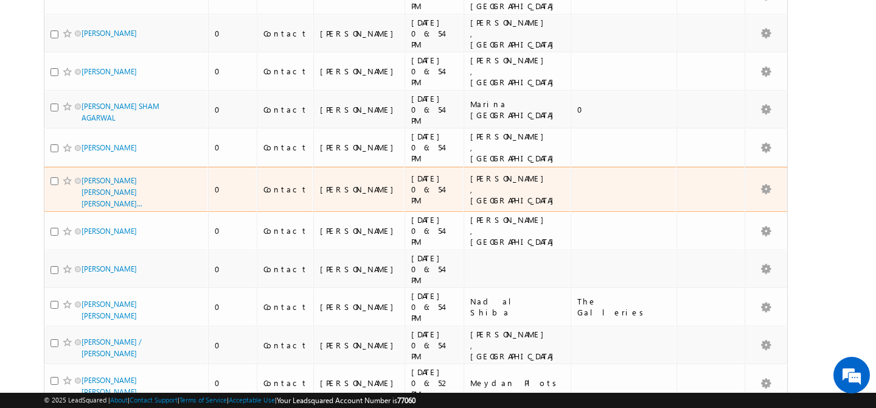
click at [107, 175] on span "[PERSON_NAME] [PERSON_NAME] [PERSON_NAME]..." at bounding box center [123, 192] width 82 height 35
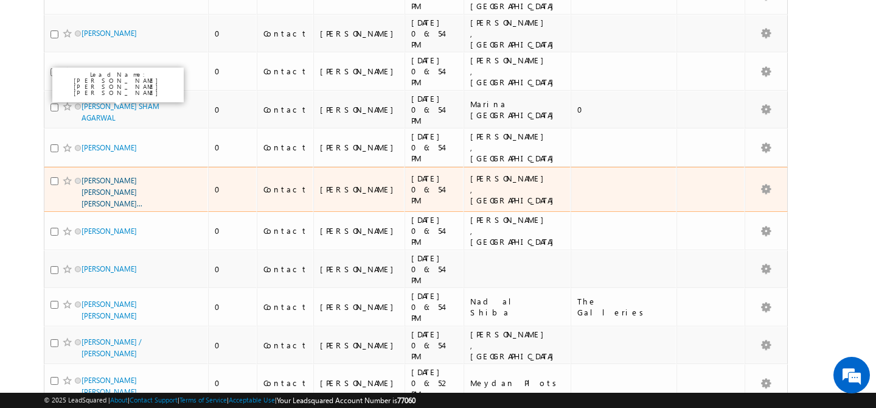
click at [104, 176] on link "[PERSON_NAME] [PERSON_NAME] [PERSON_NAME]..." at bounding box center [112, 192] width 61 height 32
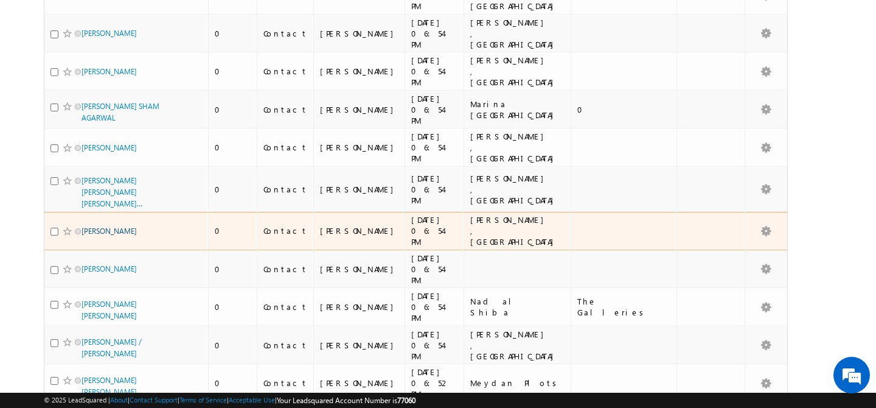
click at [101, 226] on link "[PERSON_NAME]" at bounding box center [109, 230] width 55 height 9
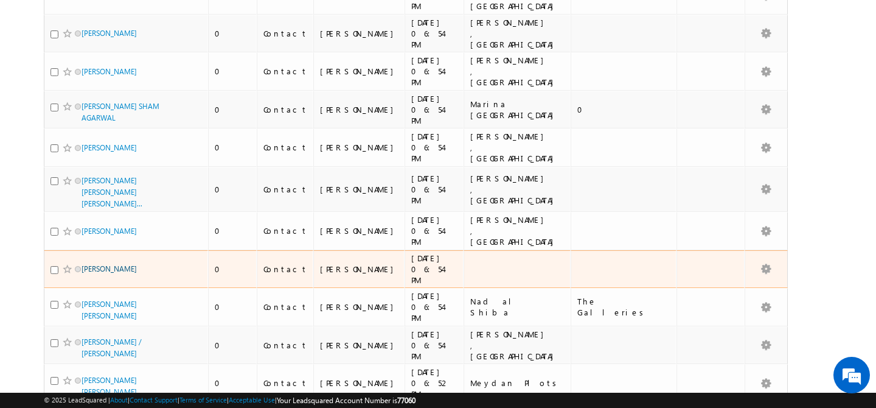
click at [103, 264] on link "[PERSON_NAME]" at bounding box center [109, 268] width 55 height 9
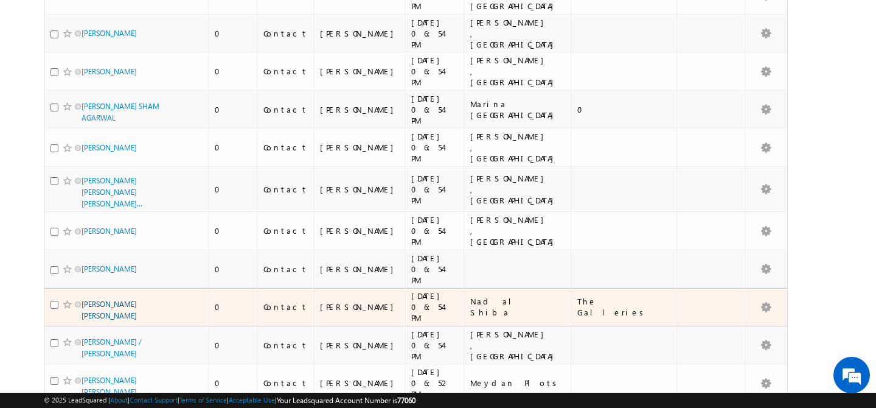
click at [103, 299] on link "[PERSON_NAME] [PERSON_NAME]" at bounding box center [109, 309] width 55 height 21
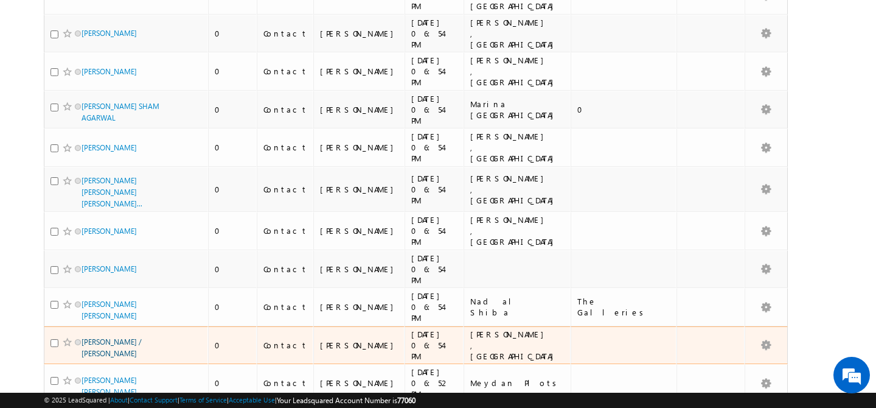
click at [102, 337] on link "[PERSON_NAME] / [PERSON_NAME]" at bounding box center [112, 347] width 60 height 21
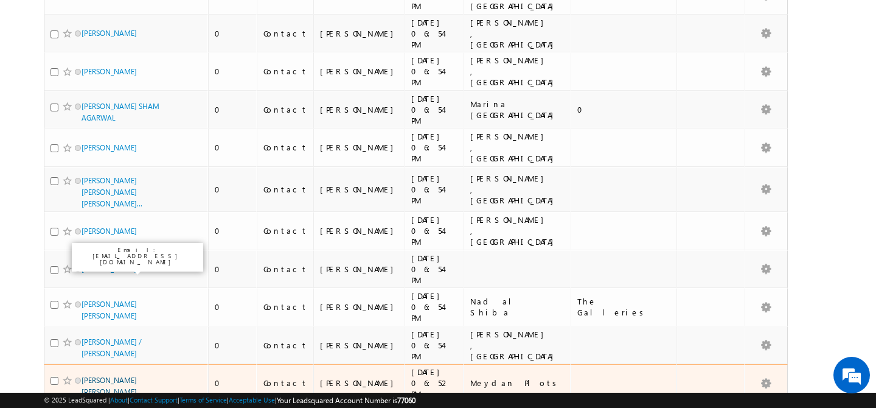
click at [103, 375] on link "[PERSON_NAME] [PERSON_NAME]" at bounding box center [109, 385] width 55 height 21
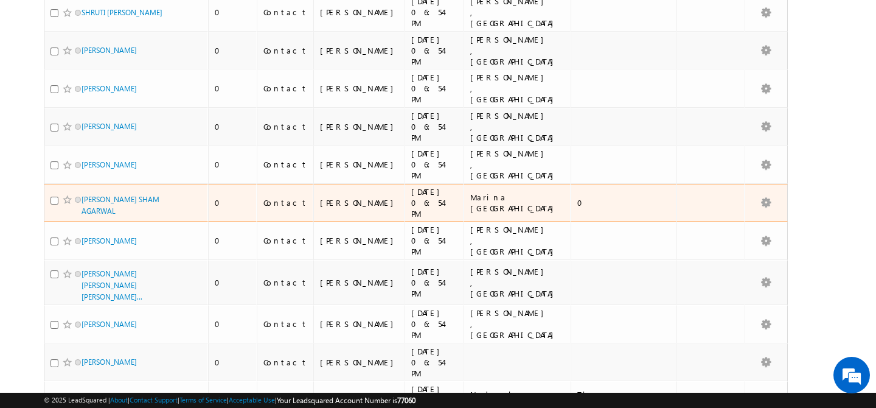
scroll to position [450, 0]
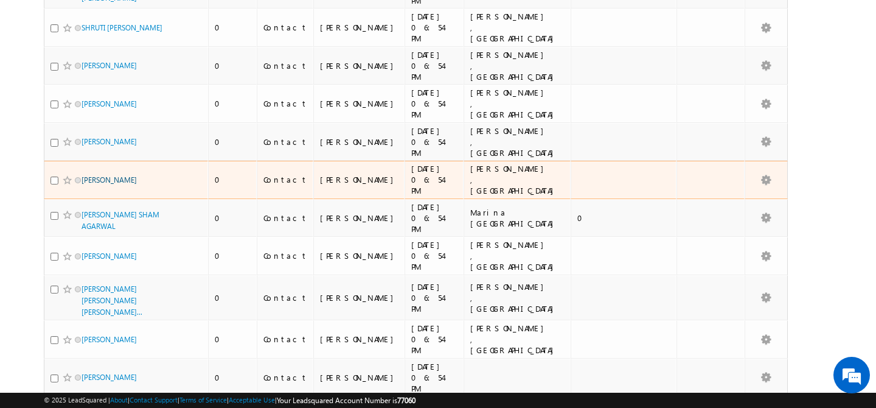
click at [114, 175] on link "[PERSON_NAME]" at bounding box center [109, 179] width 55 height 9
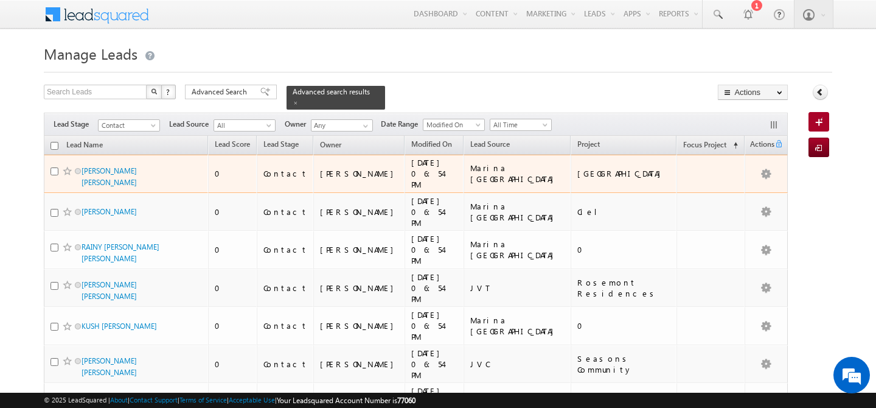
scroll to position [558, 0]
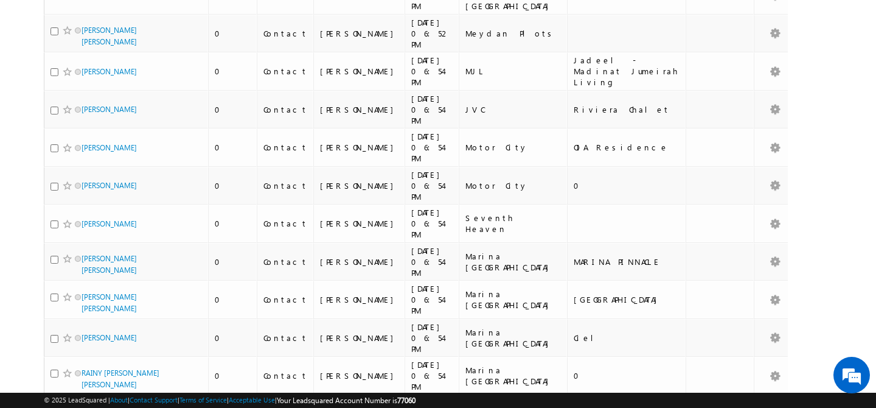
scroll to position [1416, 0]
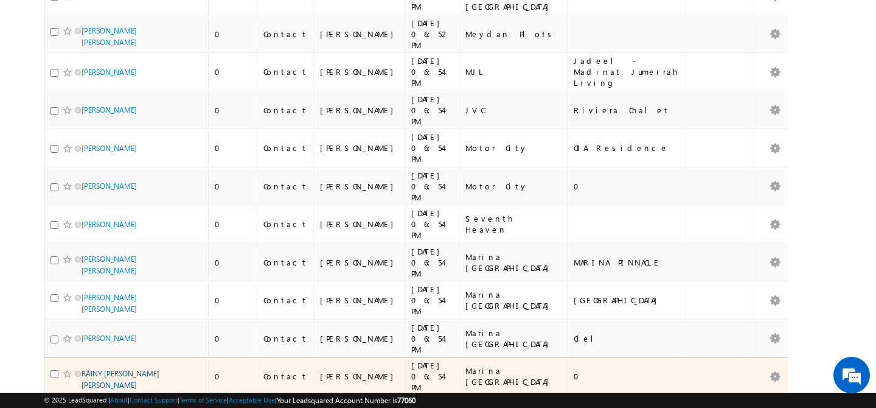
click at [109, 369] on link "RAINY [PERSON_NAME] [PERSON_NAME]" at bounding box center [121, 379] width 78 height 21
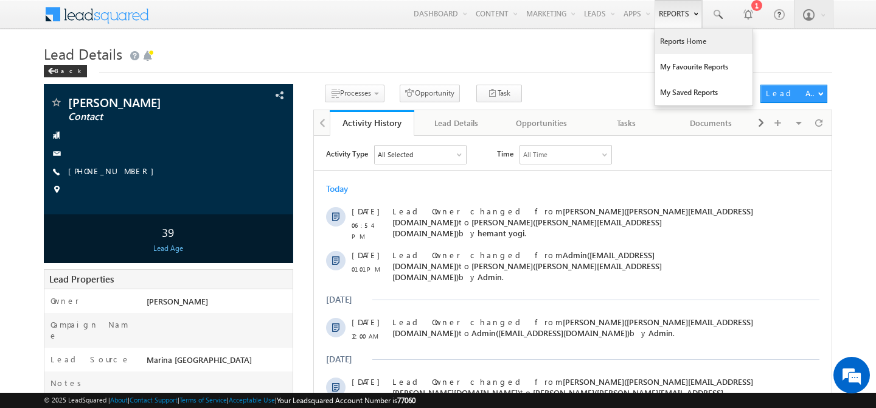
click at [666, 44] on link "Reports Home" at bounding box center [703, 42] width 97 height 26
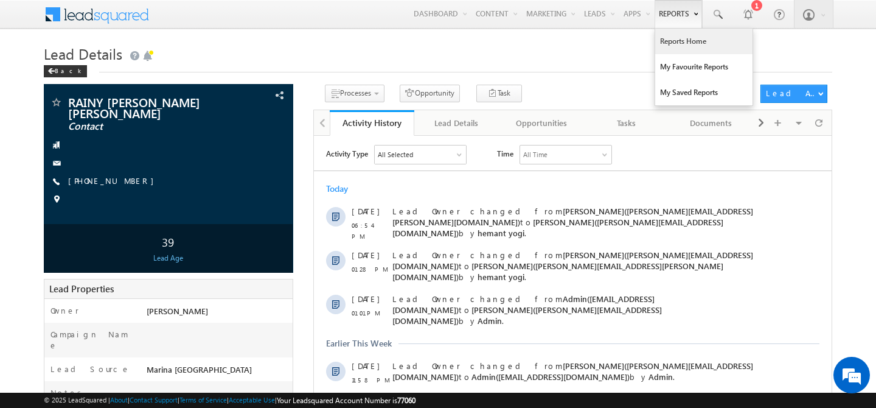
click at [667, 35] on link "Reports Home" at bounding box center [703, 42] width 97 height 26
